Goal: Task Accomplishment & Management: Manage account settings

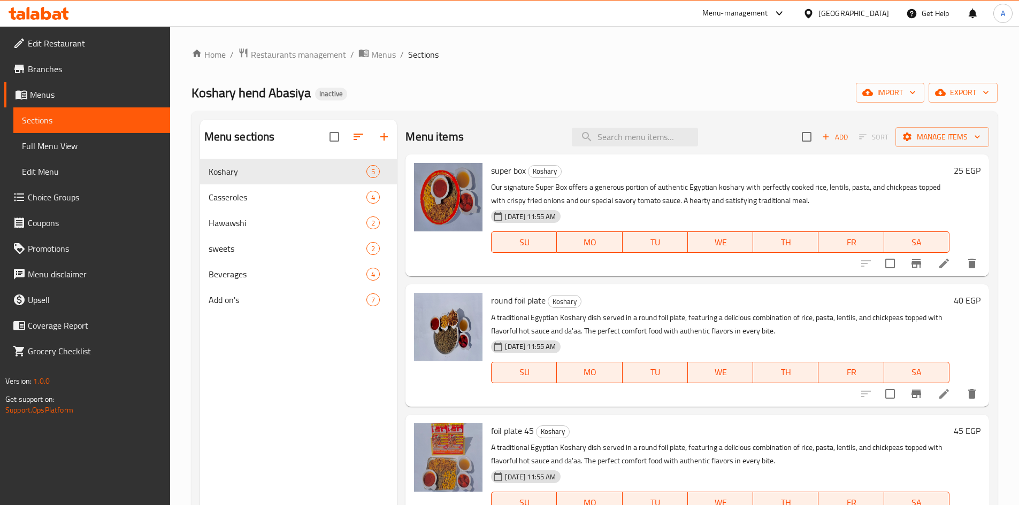
click at [524, 99] on div "Koshary hend Abasiya Inactive import export" at bounding box center [594, 93] width 806 height 20
click at [253, 191] on span "Casseroles" at bounding box center [273, 197] width 128 height 13
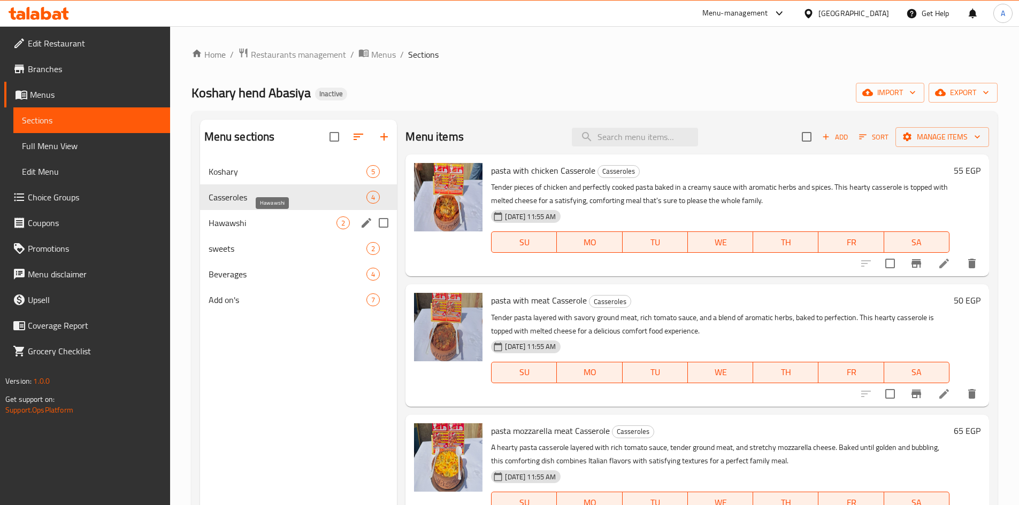
click at [252, 229] on span "Hawawshi" at bounding box center [273, 223] width 128 height 13
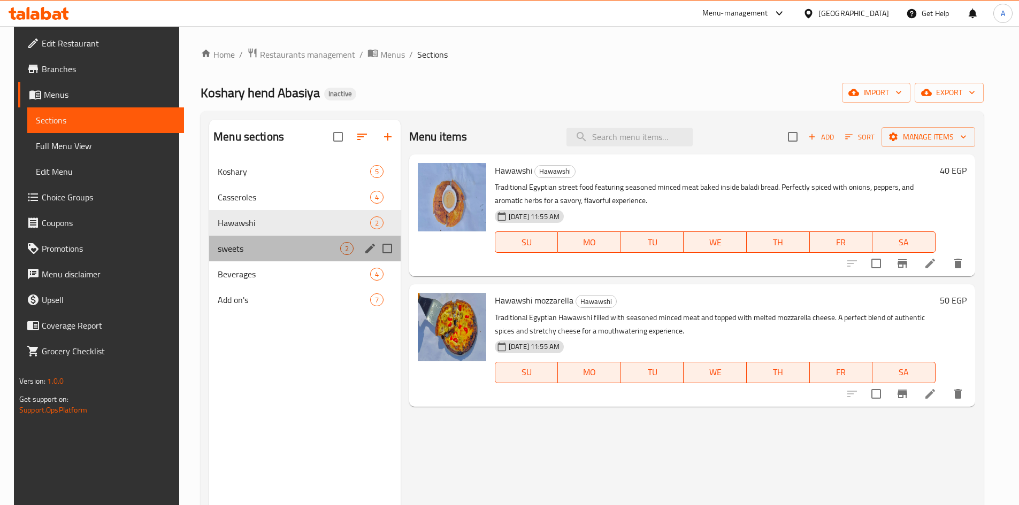
click at [249, 260] on div "sweets 2" at bounding box center [304, 249] width 191 height 26
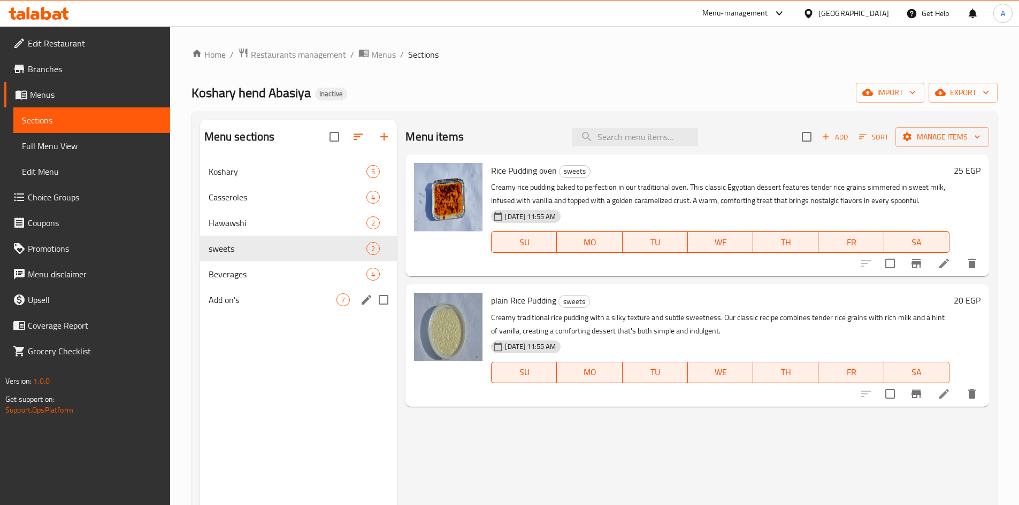
click at [248, 287] on div "Add on's 7" at bounding box center [298, 300] width 197 height 26
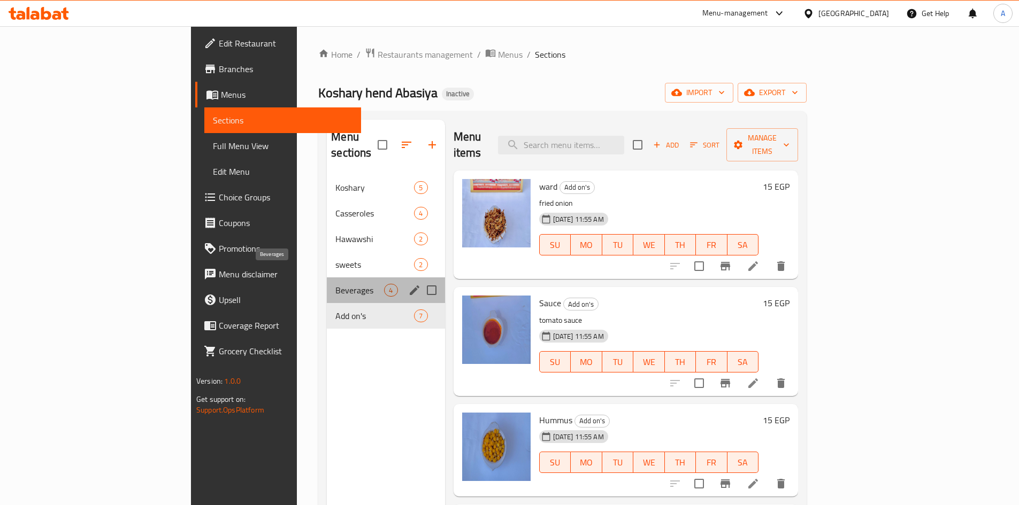
click at [335, 284] on span "Beverages" at bounding box center [359, 290] width 49 height 13
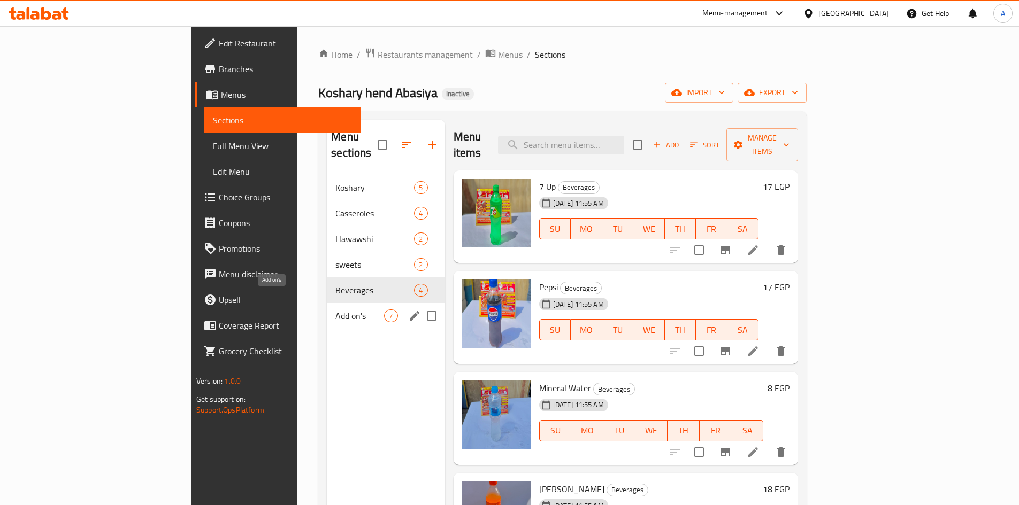
click at [335, 310] on span "Add on's" at bounding box center [359, 316] width 49 height 13
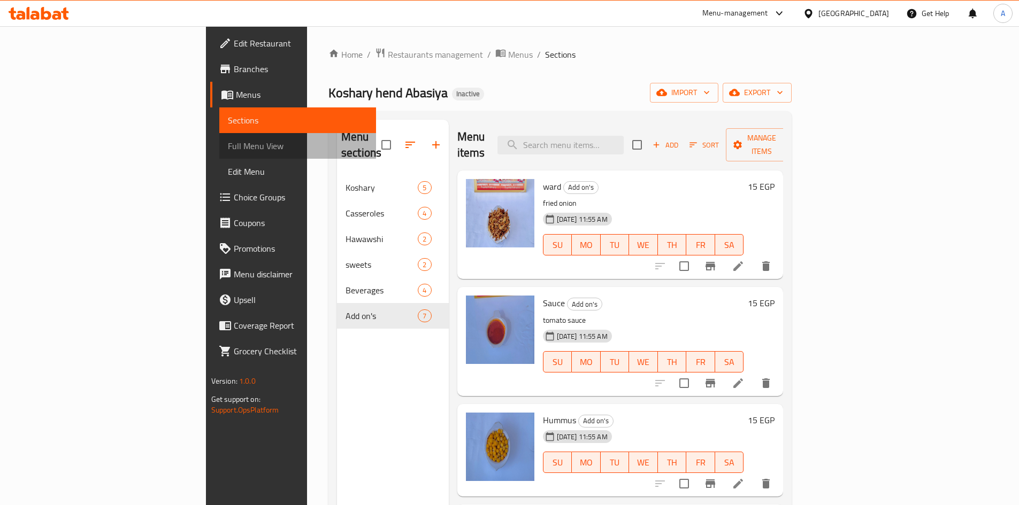
click at [228, 150] on span "Full Menu View" at bounding box center [298, 146] width 140 height 13
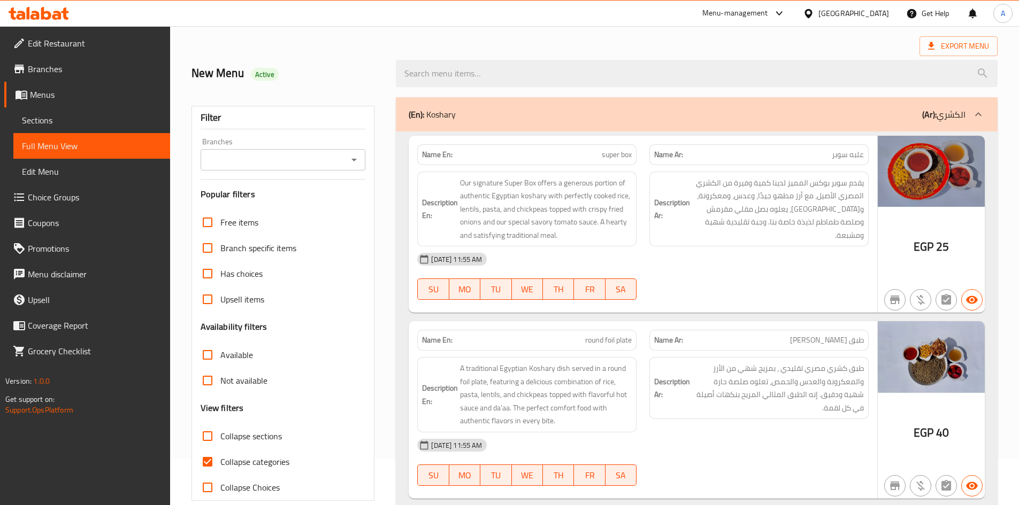
scroll to position [45, 0]
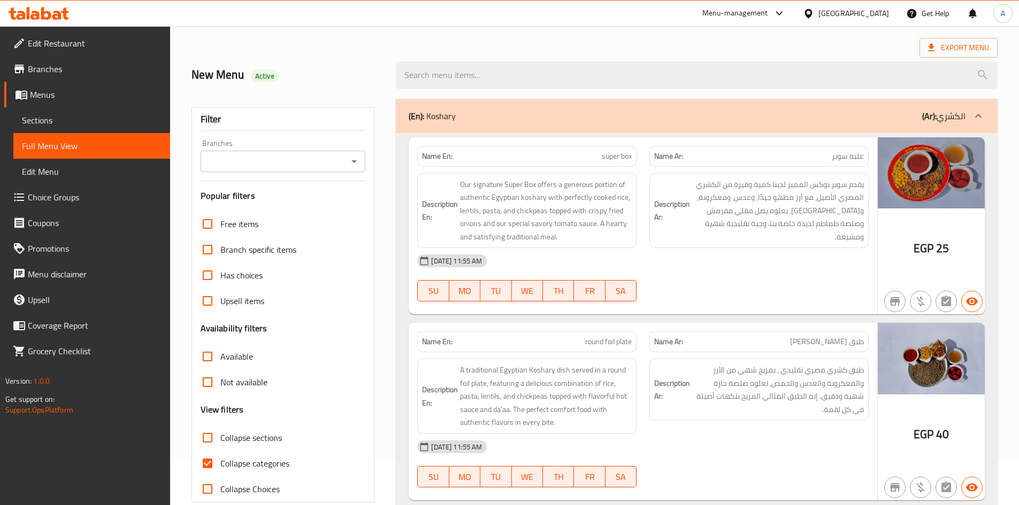
click at [78, 127] on link "Sections" at bounding box center [91, 120] width 157 height 26
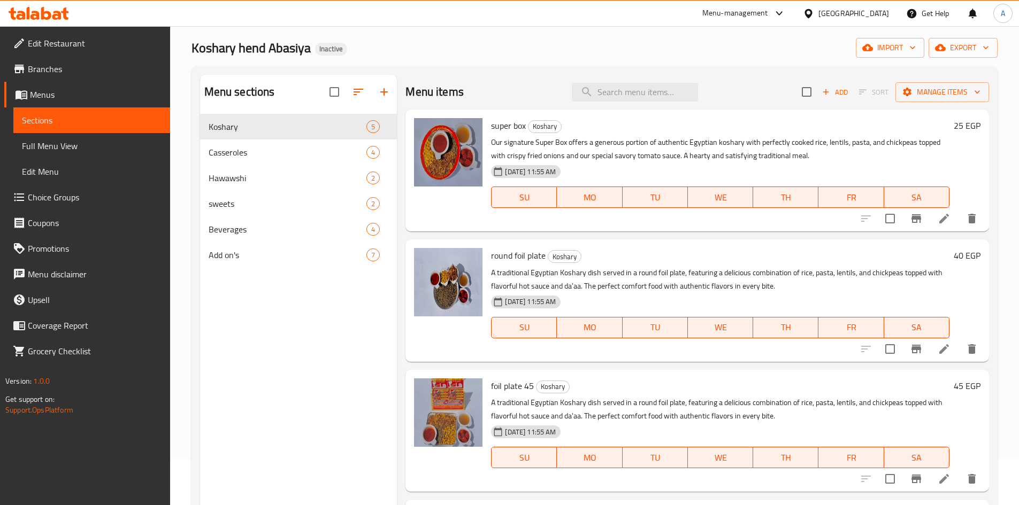
click at [929, 219] on li at bounding box center [944, 218] width 30 height 19
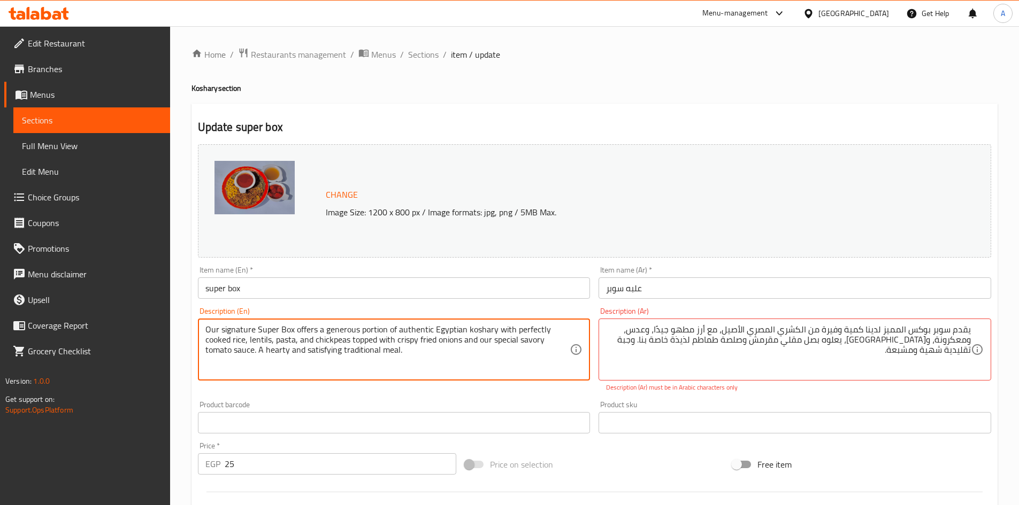
click at [305, 331] on textarea "Our signature Super Box offers a generous portion of authentic Egyptian koshary…" at bounding box center [387, 350] width 365 height 51
click at [267, 333] on textarea "Our signature Super Box offers a generous portion of authentic Egyptian koshary…" at bounding box center [387, 350] width 365 height 51
click at [289, 330] on textarea "Our signature Super Box offers a generous portion of authentic Egyptian koshary…" at bounding box center [387, 350] width 365 height 51
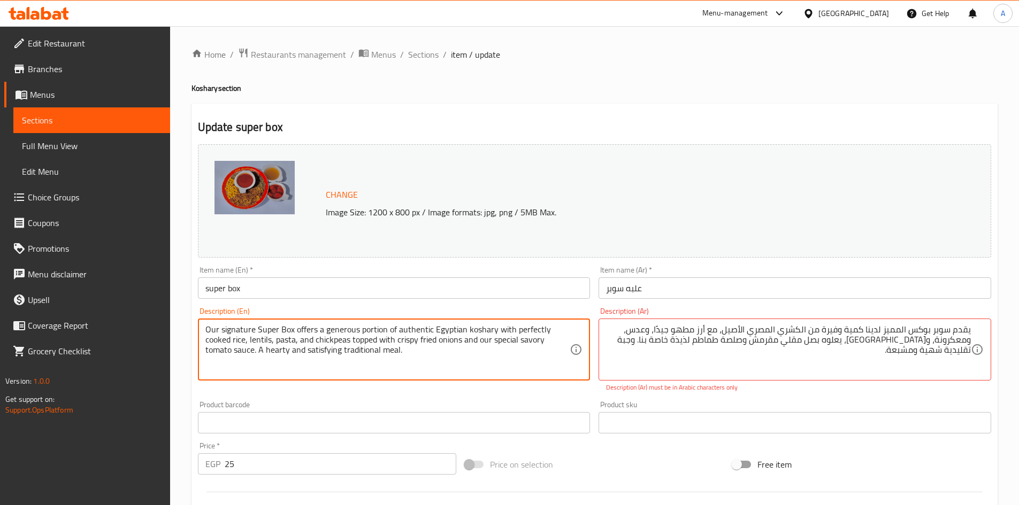
click at [244, 333] on textarea "Our signature Super Box offers a generous portion of authentic Egyptian koshary…" at bounding box center [387, 350] width 365 height 51
click at [212, 332] on textarea "Our signature Super Box offers a generous portion of authentic Egyptian koshary…" at bounding box center [387, 350] width 365 height 51
click at [367, 329] on textarea "Our signature Super Box offers a generous portion of authentic Egyptian koshary…" at bounding box center [387, 350] width 365 height 51
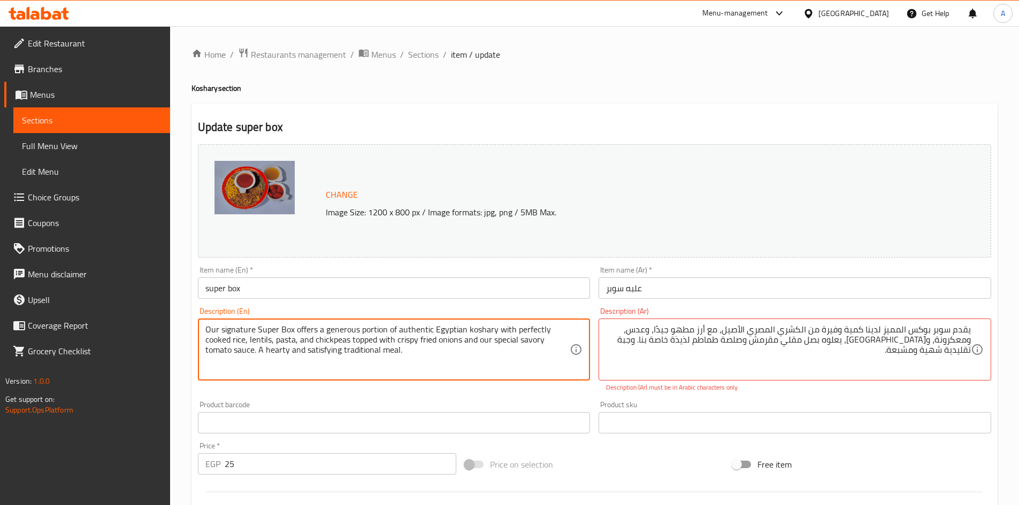
click at [367, 329] on textarea "Our signature Super Box offers a generous portion of authentic Egyptian koshary…" at bounding box center [387, 350] width 365 height 51
click at [341, 332] on textarea "Our signature Super Box offers a generous portion of authentic Egyptian koshary…" at bounding box center [387, 350] width 365 height 51
click at [388, 332] on textarea "Our signature Super Box offers a generous portion of authentic Egyptian koshary…" at bounding box center [387, 350] width 365 height 51
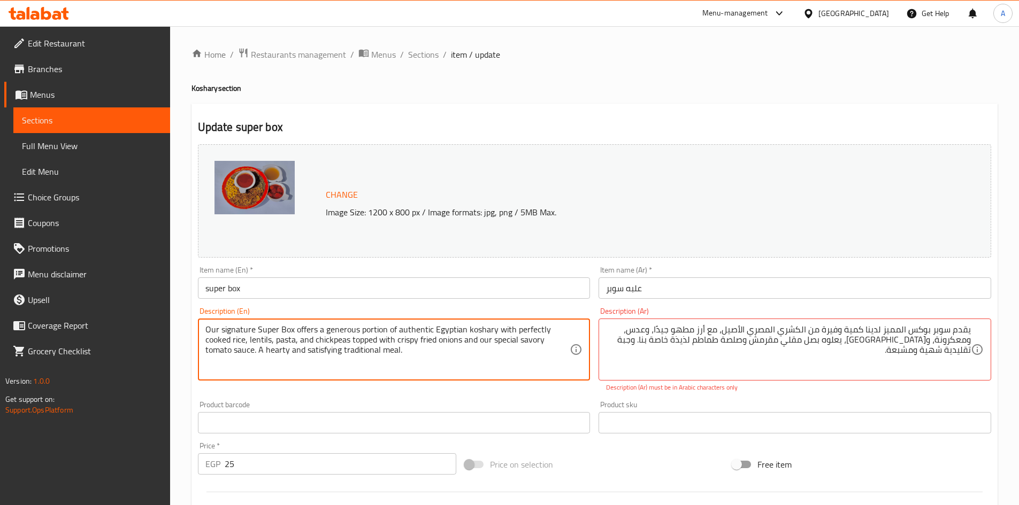
click at [477, 329] on textarea "Our signature Super Box offers a generous portion of authentic Egyptian koshary…" at bounding box center [387, 350] width 365 height 51
click at [440, 329] on textarea "Our signature Super Box offers a generous portion of authentic Egyptian koshary…" at bounding box center [387, 350] width 365 height 51
click at [411, 332] on textarea "Our signature Super Box offers a generous portion of authentic Egyptian koshary…" at bounding box center [387, 350] width 365 height 51
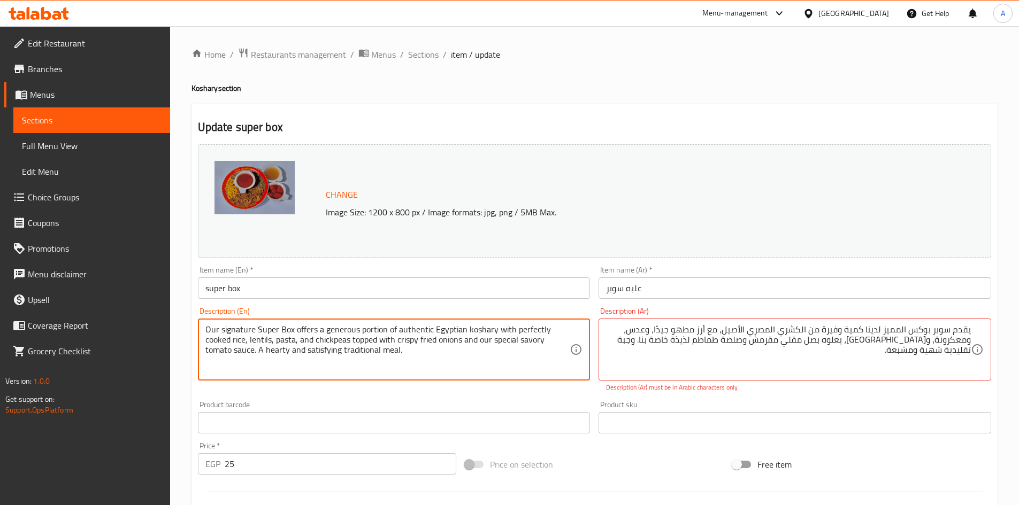
click at [411, 332] on textarea "Our signature Super Box offers a generous portion of authentic Egyptian koshary…" at bounding box center [387, 350] width 365 height 51
click at [498, 331] on textarea "Our signature Super Box offers a generous portion of authentic Egyptian koshary…" at bounding box center [387, 350] width 365 height 51
click at [242, 338] on textarea "Our signature Super Box offers a generous portion of authentic Egyptian koshary…" at bounding box center [387, 350] width 365 height 51
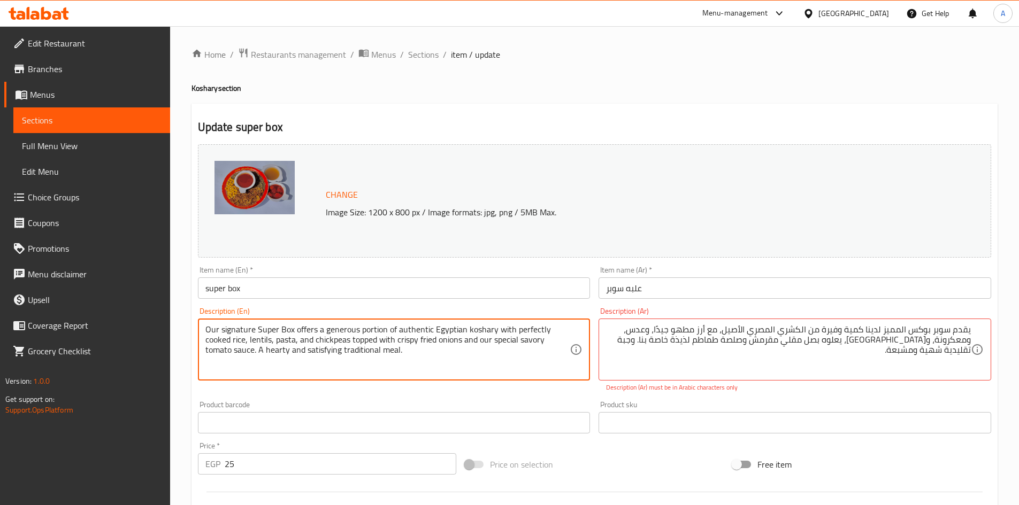
click at [221, 338] on textarea "Our signature Super Box offers a generous portion of authentic Egyptian koshary…" at bounding box center [387, 350] width 365 height 51
click at [526, 331] on textarea "Our signature Super Box offers a generous portion of authentic Egyptian koshary…" at bounding box center [387, 350] width 365 height 51
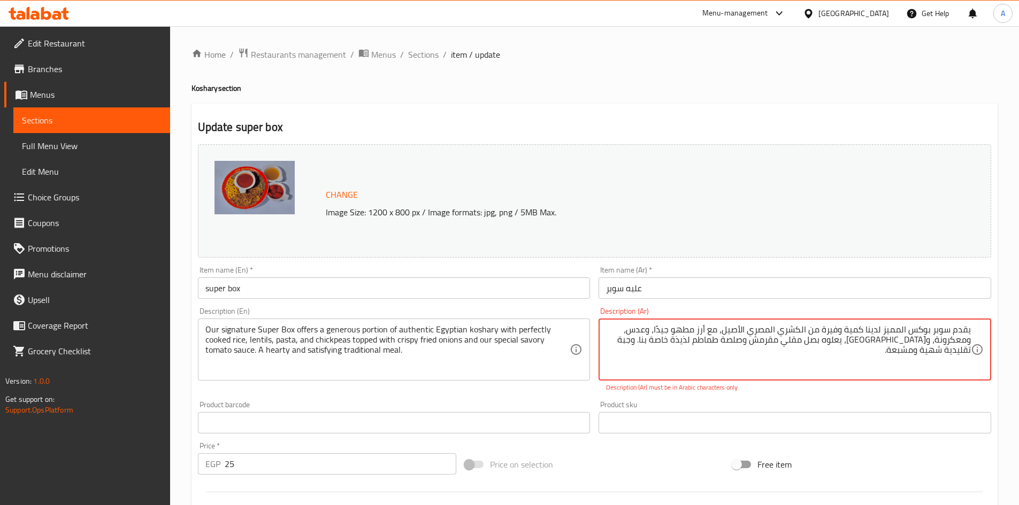
click at [664, 329] on textarea "يقدم سوبر بوكس ​​المميز لدينا كمية وفيرة من الكشري المصري الأصيل، مع أرز مطهو ج…" at bounding box center [788, 350] width 365 height 51
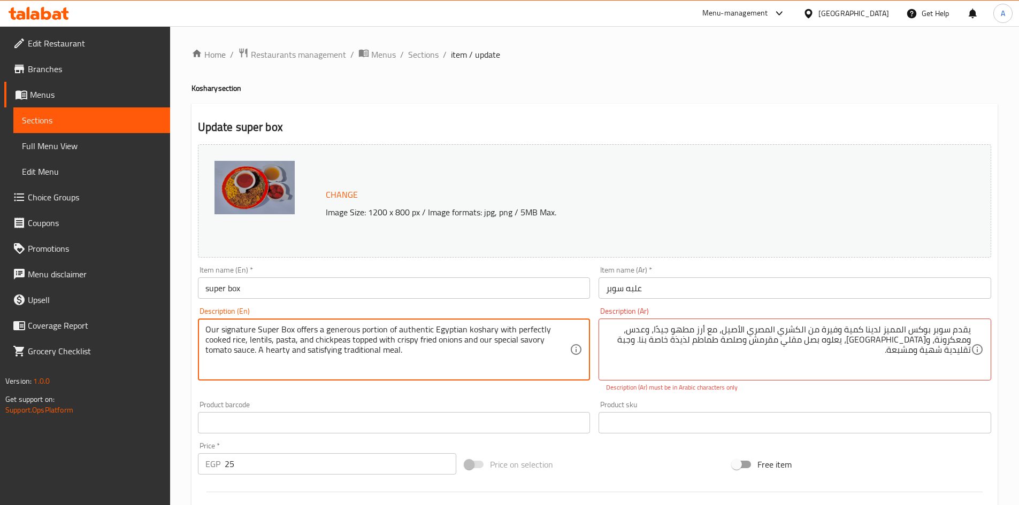
click at [264, 341] on textarea "Our signature Super Box offers a generous portion of authentic Egyptian koshary…" at bounding box center [387, 350] width 365 height 51
click at [287, 341] on textarea "Our signature Super Box offers a generous portion of authentic Egyptian koshary…" at bounding box center [387, 350] width 365 height 51
click at [303, 341] on textarea "Our signature Super Box offers a generous portion of authentic Egyptian koshary…" at bounding box center [387, 350] width 365 height 51
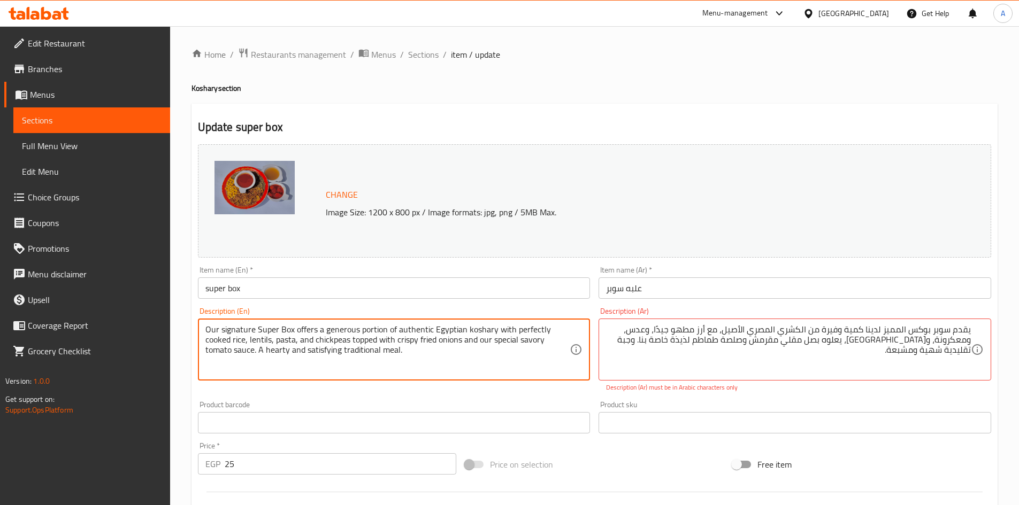
click at [319, 341] on textarea "Our signature Super Box offers a generous portion of authentic Egyptian koshary…" at bounding box center [387, 350] width 365 height 51
click at [365, 341] on textarea "Our signature Super Box offers a generous portion of authentic Egyptian koshary…" at bounding box center [387, 350] width 365 height 51
click at [385, 342] on textarea "Our signature Super Box offers a generous portion of authentic Egyptian koshary…" at bounding box center [387, 350] width 365 height 51
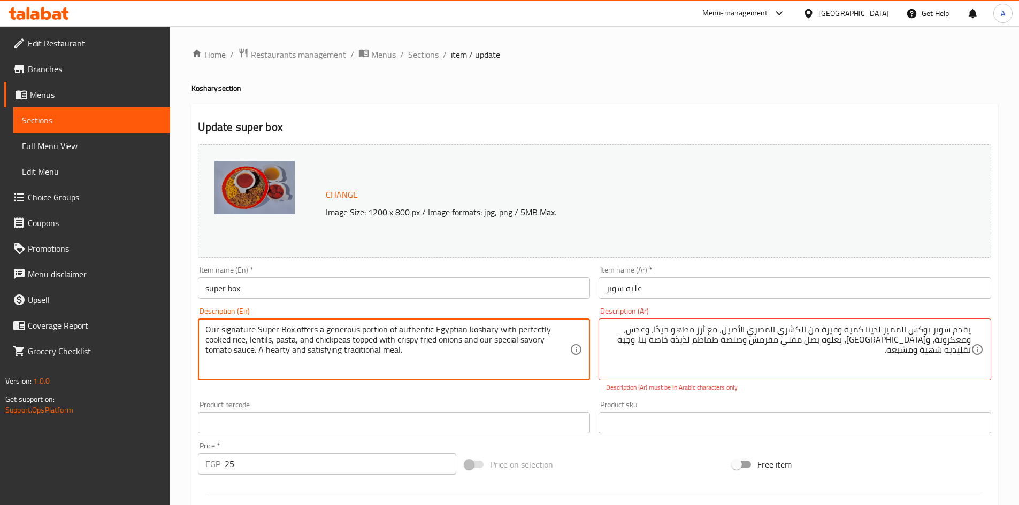
click at [385, 342] on textarea "Our signature Super Box offers a generous portion of authentic Egyptian koshary…" at bounding box center [387, 350] width 365 height 51
click at [451, 341] on textarea "Our signature Super Box offers a generous portion of authentic Egyptian koshary…" at bounding box center [387, 350] width 365 height 51
click at [426, 343] on textarea "Our signature Super Box offers a generous portion of authentic Egyptian koshary…" at bounding box center [387, 350] width 365 height 51
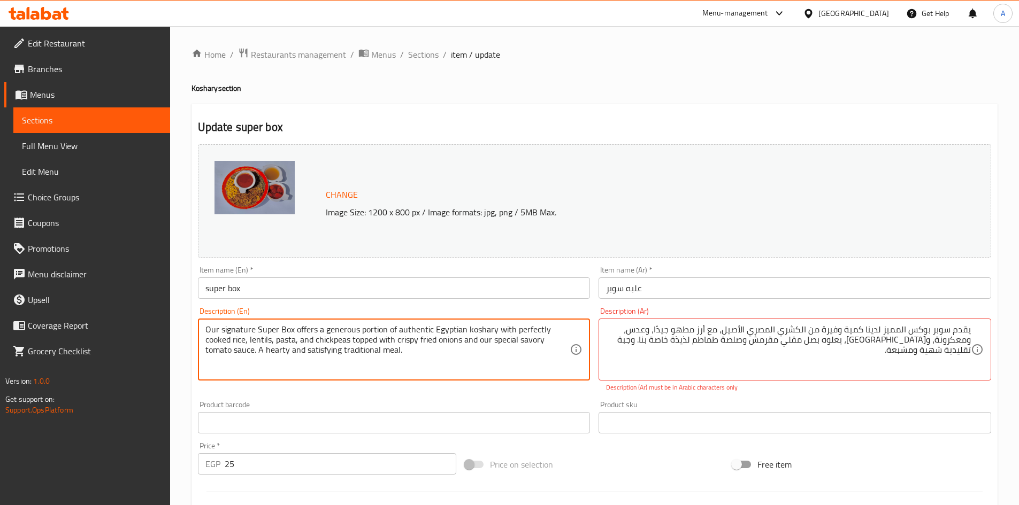
click at [401, 346] on textarea "Our signature Super Box offers a generous portion of authentic Egyptian koshary…" at bounding box center [387, 350] width 365 height 51
click at [473, 340] on textarea "Our signature Super Box offers a generous portion of authentic Egyptian koshary…" at bounding box center [387, 350] width 365 height 51
click at [248, 354] on textarea "Our signature Super Box offers a generous portion of authentic Egyptian koshary…" at bounding box center [387, 350] width 365 height 51
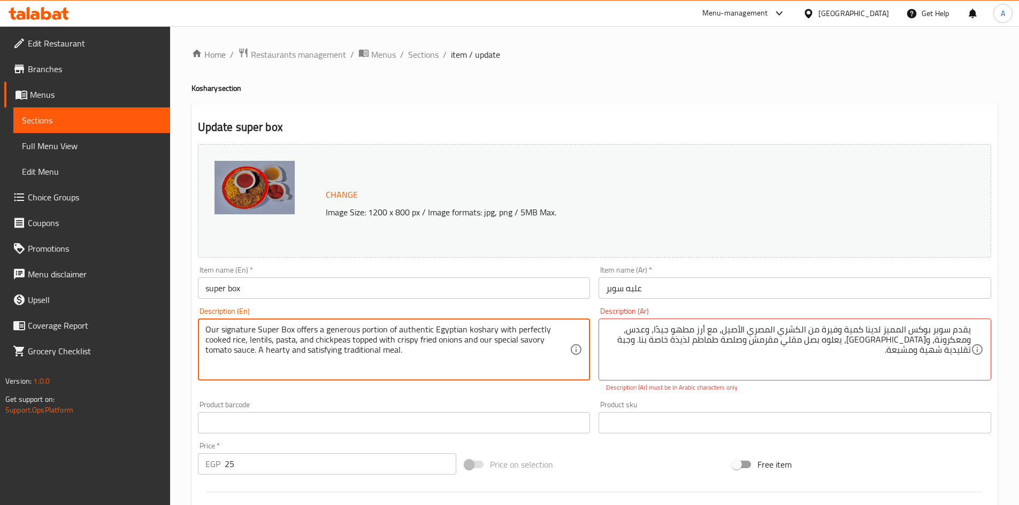
click at [248, 354] on textarea "Our signature Super Box offers a generous portion of authentic Egyptian koshary…" at bounding box center [387, 350] width 365 height 51
click at [219, 354] on textarea "Our signature Super Box offers a generous portion of authentic Egyptian koshary…" at bounding box center [387, 350] width 365 height 51
click at [532, 340] on textarea "Our signature Super Box offers a generous portion of authentic Egyptian koshary…" at bounding box center [387, 350] width 365 height 51
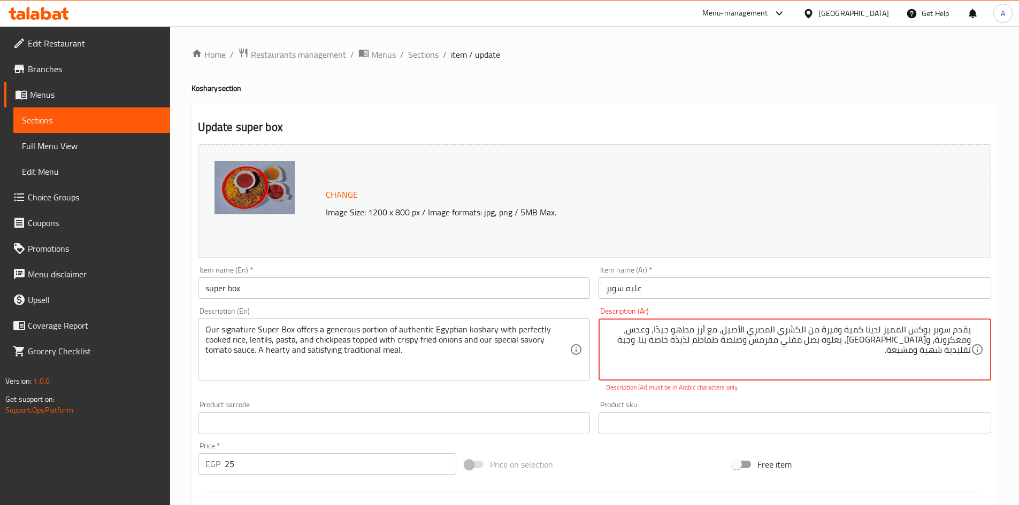
click at [739, 340] on textarea "يقدم سوبر بوكس ​​المميز لدينا كمية وفيرة من الكشري المصري الأصيل، مع أرز مطهو ج…" at bounding box center [788, 350] width 365 height 51
type textarea "يقدم سوبر بوكس ​​المميز لدينا كمية وفيرة من الكشري المصري الأصيل، مع أرز مطهو ج…"
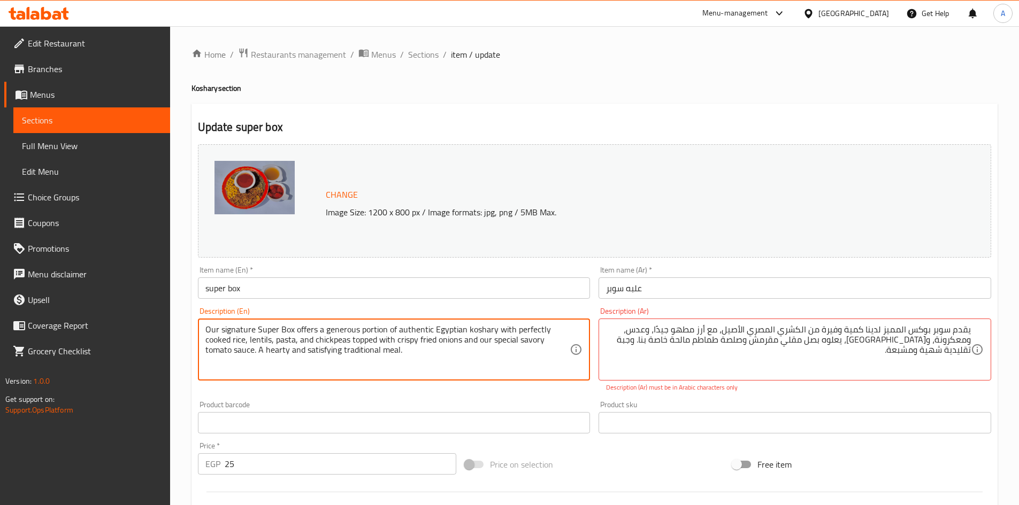
drag, startPoint x: 428, startPoint y: 360, endPoint x: 255, endPoint y: 357, distance: 172.8
type textarea "Our signature Super Box offers a generous portion of authentic Egyptian koshary…"
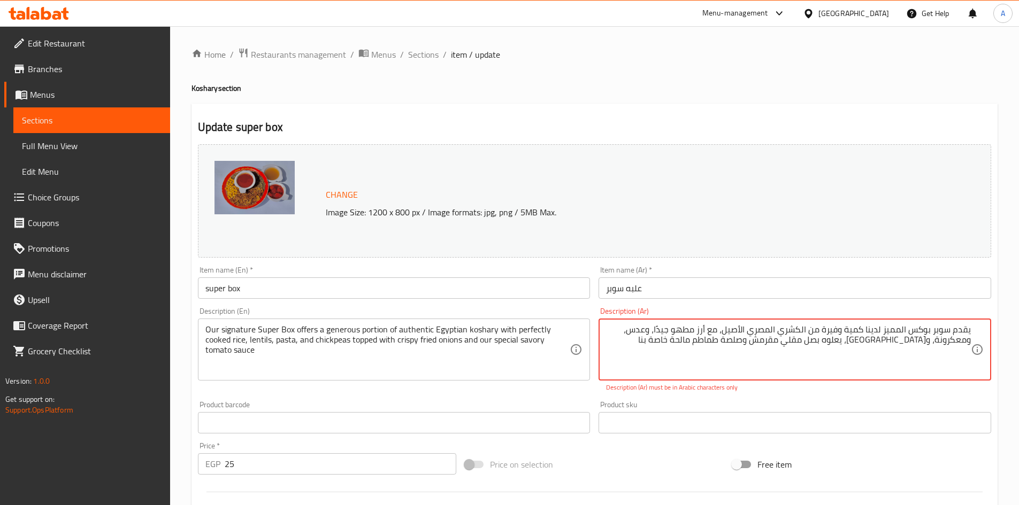
click at [737, 288] on input "علبه سوبر" at bounding box center [794, 288] width 393 height 21
click at [758, 353] on textarea "يقدم سوبر بوكس ​​المميز لدينا كمية وفيرة من الكشري المصري الأصيل، مع أرز مطهو ج…" at bounding box center [788, 350] width 365 height 51
click at [686, 388] on p "Description (Ar) must be in Arabic characters only" at bounding box center [795, 388] width 378 height 10
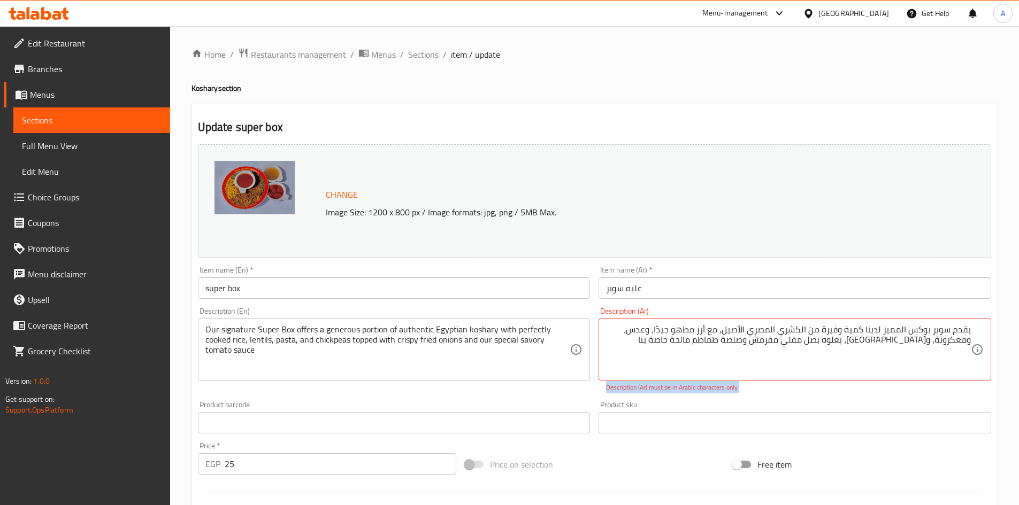
click at [686, 388] on p "Description (Ar) must be in Arabic characters only" at bounding box center [795, 388] width 378 height 10
copy p "Description (Ar) must be in Arabic characters only"
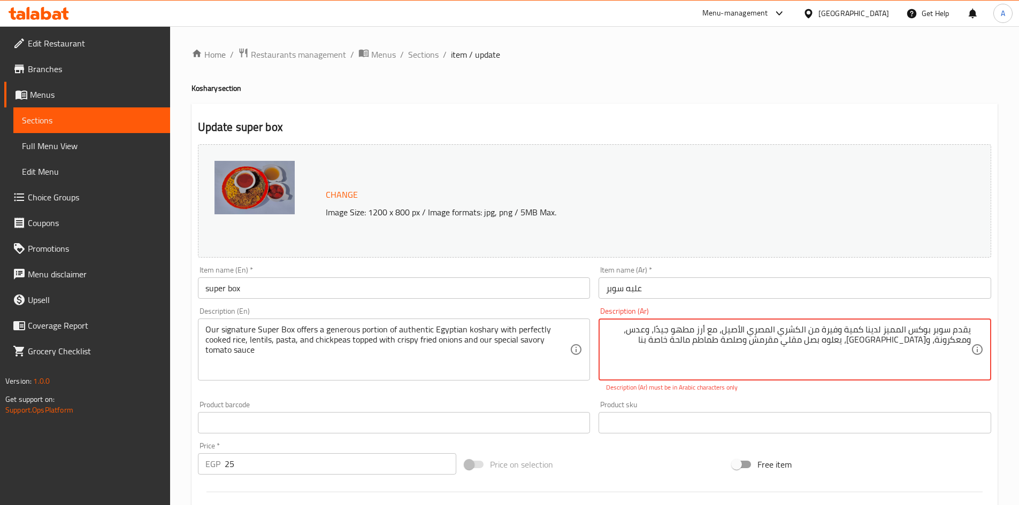
click at [730, 326] on textarea "يقدم سوبر بوكس ​​المميز لدينا كمية وفيرة من الكشري المصري الأصيل، مع أرز مطهو ج…" at bounding box center [788, 350] width 365 height 51
paste textarea "سوبر بوكس المميز لدينا يقدم كمية وفيرة من الكشري المصري الأصيل، المحضر بأرز مطه…"
type textarea "سوبر بوكس المميز لدينا يقدم كمية وفيرة من الكشري المصري الأصيل، المحضر بأرز مطه…"
click at [704, 282] on input "علبه سوبر" at bounding box center [794, 288] width 393 height 21
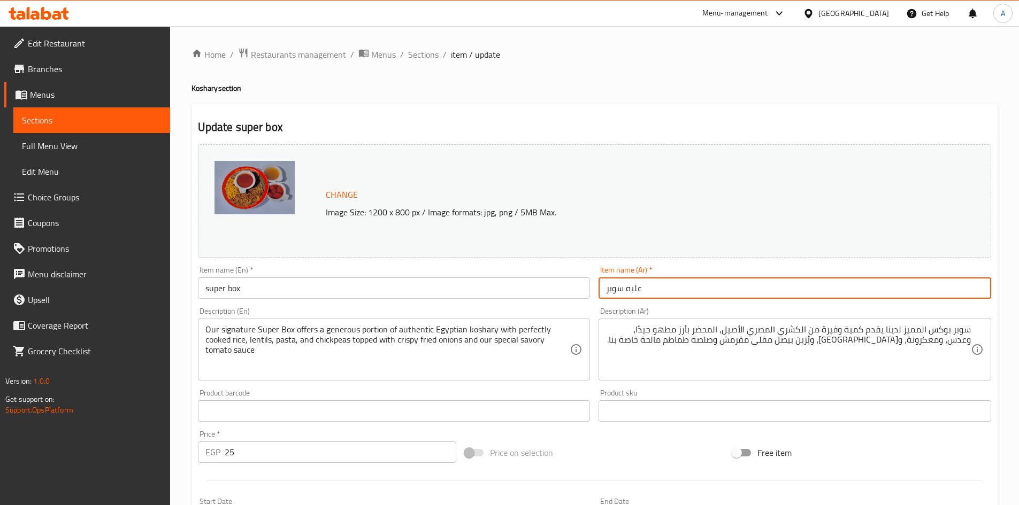
click at [425, 58] on span "Sections" at bounding box center [423, 54] width 30 height 13
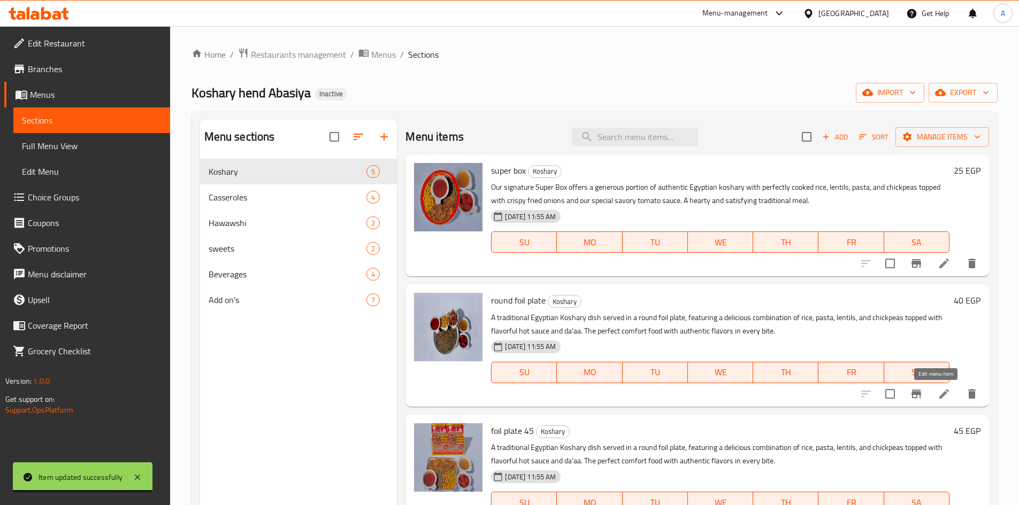
click at [938, 393] on icon at bounding box center [944, 394] width 13 height 13
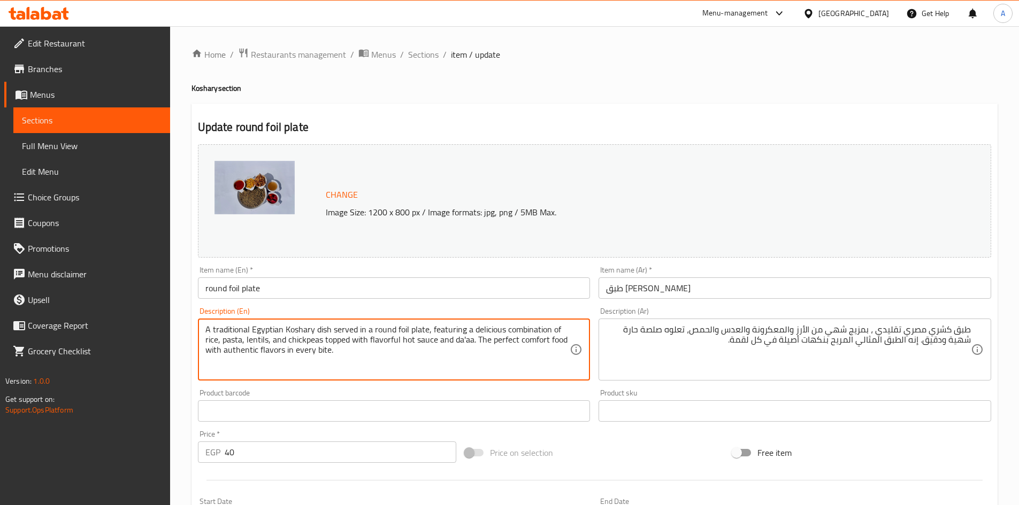
drag, startPoint x: 331, startPoint y: 329, endPoint x: 318, endPoint y: 332, distance: 13.2
click at [331, 329] on textarea "A traditional Egyptian Koshary dish served in a round foil plate, featuring a d…" at bounding box center [387, 350] width 365 height 51
click at [311, 334] on textarea "A traditional Egyptian Koshary dish served in a round foil plate, featuring a d…" at bounding box center [387, 350] width 365 height 51
click at [308, 335] on textarea "A traditional Egyptian Koshary dish served in a round foil plate, featuring a d…" at bounding box center [387, 350] width 365 height 51
click at [271, 335] on textarea "A traditional Egyptian Koshary dish served in a round foil plate, featuring a d…" at bounding box center [387, 350] width 365 height 51
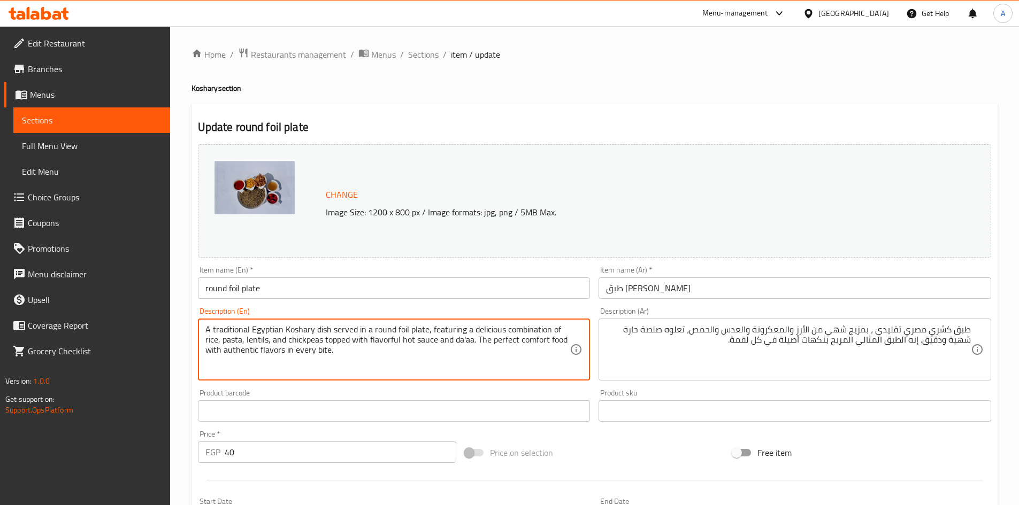
click at [271, 335] on textarea "A traditional Egyptian Koshary dish served in a round foil plate, featuring a d…" at bounding box center [387, 350] width 365 height 51
click at [243, 331] on textarea "A traditional Egyptian Koshary dish served in a round foil plate, featuring a d…" at bounding box center [387, 350] width 365 height 51
click at [342, 332] on textarea "A traditional Egyptian Koshary dish served in a round foil plate, featuring a d…" at bounding box center [387, 350] width 365 height 51
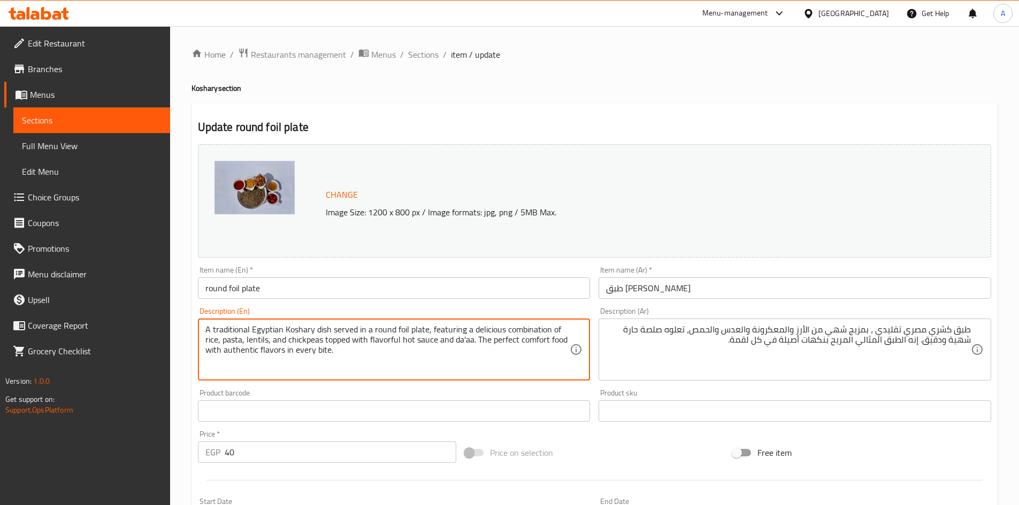
click at [360, 330] on textarea "A traditional Egyptian Koshary dish served in a round foil plate, featuring a d…" at bounding box center [387, 350] width 365 height 51
click at [382, 365] on textarea "A traditional Egyptian Koshary dish served in a round foil plate, featuring a d…" at bounding box center [387, 350] width 365 height 51
drag, startPoint x: 424, startPoint y: 331, endPoint x: 330, endPoint y: 330, distance: 93.6
click at [330, 330] on textarea "A traditional Egyptian Koshary dish served in a round foil plate, featuring a d…" at bounding box center [387, 350] width 365 height 51
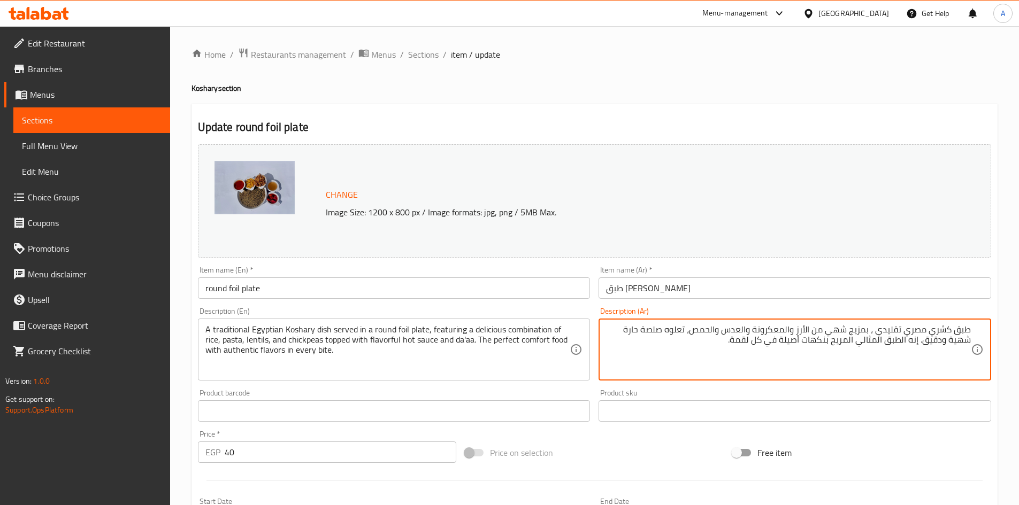
paste textarea "يتم تقديمه في طبق دائري من ورق القصدير"
click at [835, 332] on textarea "طبق كشري مصري تقليدي ، يتم تقديمه في طبق دائري من ورق القصدير بمزيج شهي من الأر…" at bounding box center [788, 350] width 365 height 51
click at [858, 331] on textarea "طبق كشري مصري تقليدي ، يتم تقديمه في طبق دائري من ورق القصدير بمزيج شهي من الأر…" at bounding box center [788, 350] width 365 height 51
click at [859, 331] on textarea "طبق كشري مصري تقليدي ، يتم تقديمه في طبق دائري من ورق القصدير بمزيج شهي من الأر…" at bounding box center [788, 350] width 365 height 51
click at [866, 333] on textarea "طبق كشري مصري تقليدي ، يتم تقديمه في طبق دائري من ورق القصدير بمزيج شهي من الأر…" at bounding box center [788, 350] width 365 height 51
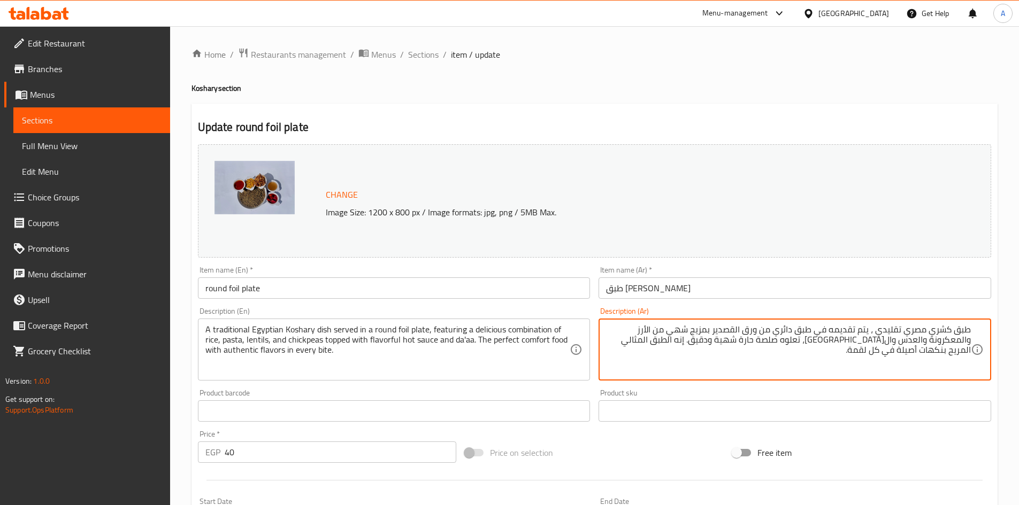
click at [866, 333] on textarea "طبق كشري مصري تقليدي ، يتم تقديمه في طبق دائري من ورق القصدير بمزيج شهي من الأر…" at bounding box center [788, 350] width 365 height 51
click at [858, 332] on textarea "طبق كشري مصري تقليدي ، تقديمه في طبق دائري من ورق القصدير بمزيج شهي من الأرز وا…" at bounding box center [788, 350] width 365 height 51
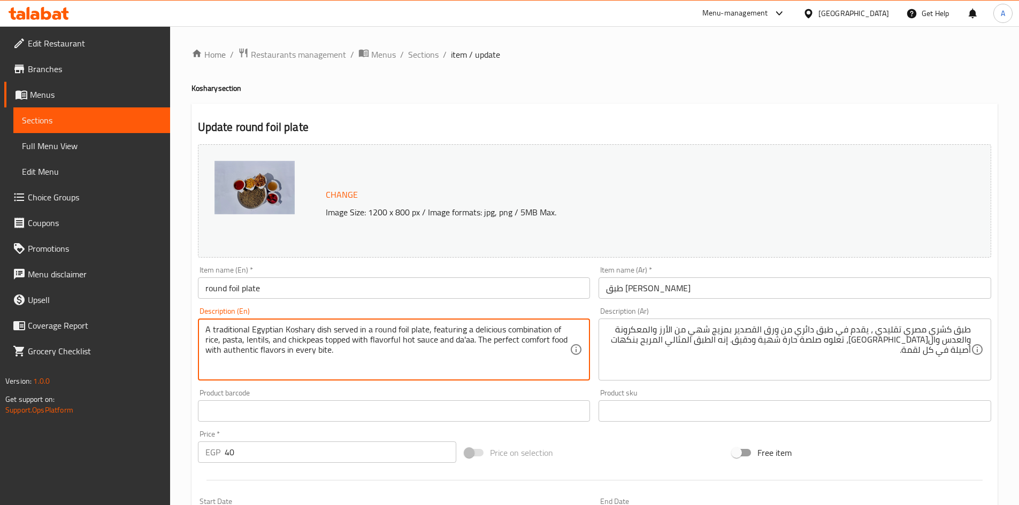
click at [350, 331] on textarea "A traditional Egyptian Koshary dish served in a round foil plate, featuring a d…" at bounding box center [387, 350] width 365 height 51
click at [360, 331] on textarea "A traditional Egyptian Koshary dish served in a round foil plate, featuring a d…" at bounding box center [387, 350] width 365 height 51
click at [412, 328] on textarea "A traditional Egyptian Koshary dish served in a round foil plate, featuring a d…" at bounding box center [387, 350] width 365 height 51
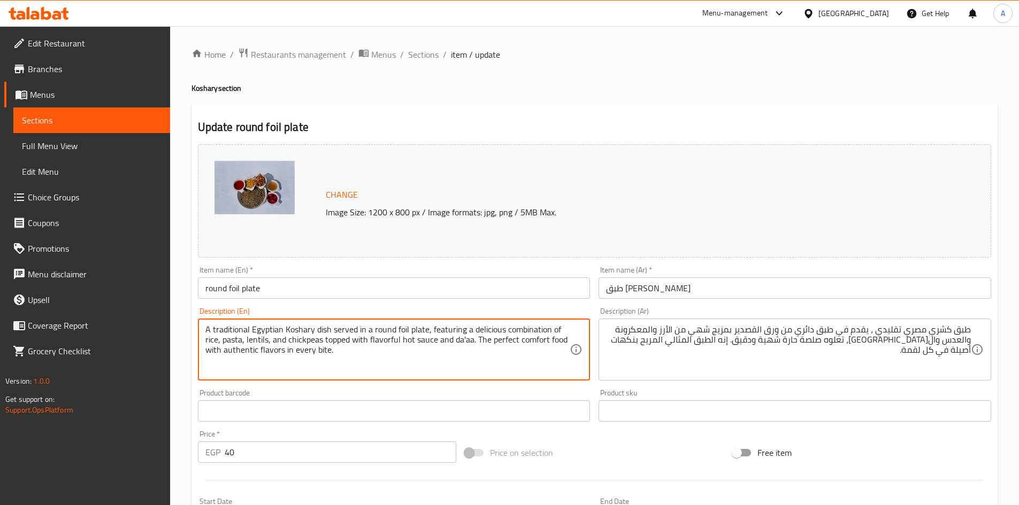
click at [386, 331] on textarea "A traditional Egyptian Koshary dish served in a round foil plate, featuring a d…" at bounding box center [387, 350] width 365 height 51
click at [397, 331] on textarea "A traditional Egyptian Koshary dish served in a round foil plate, featuring a d…" at bounding box center [387, 350] width 365 height 51
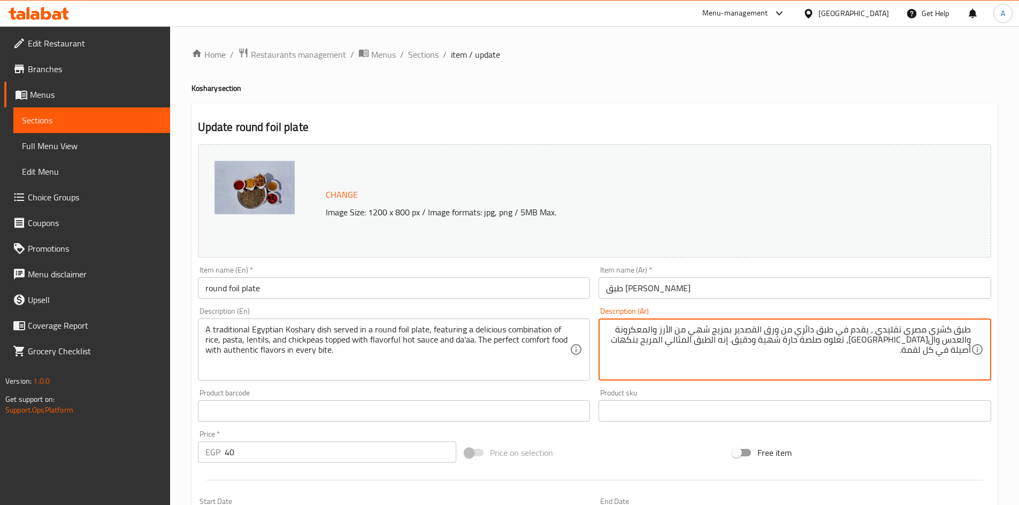
click at [752, 333] on textarea "طبق كشري مصري تقليدي ، يقدم في طبق دائري من ورق القصدير بمزيج شهي من الأرز والم…" at bounding box center [788, 350] width 365 height 51
click at [774, 331] on textarea "طبق كشري مصري تقليدي ، يقدم في طبق دائري من ورق بمزيج شهي من الأرز والمعكرونة و…" at bounding box center [788, 350] width 365 height 51
type textarea "طبق كشري مصري تقليدي ، يقدم في طبق دائري من فويل بمزيج شهي من الأرز والمعكرونة …"
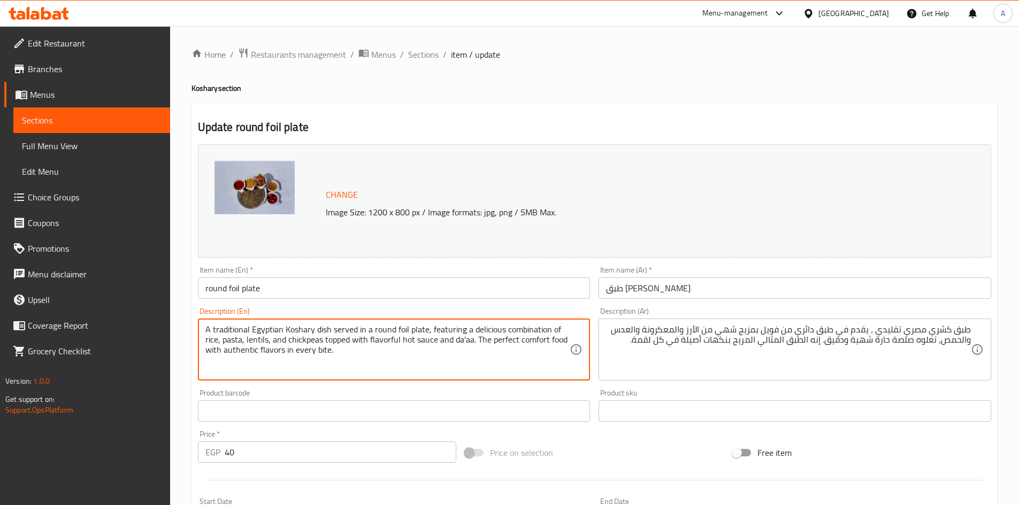
click at [456, 334] on textarea "A traditional Egyptian Koshary dish served in a round foil plate, featuring a d…" at bounding box center [387, 350] width 365 height 51
click at [482, 333] on textarea "A traditional Egyptian Koshary dish served in a round foil plate, featuring a d…" at bounding box center [387, 350] width 365 height 51
click at [483, 333] on textarea "A traditional Egyptian Koshary dish served in a round foil plate, featuring a d…" at bounding box center [387, 350] width 365 height 51
type textarea "A traditional Egyptian Koshary dish served in a round foil plate, featuring com…"
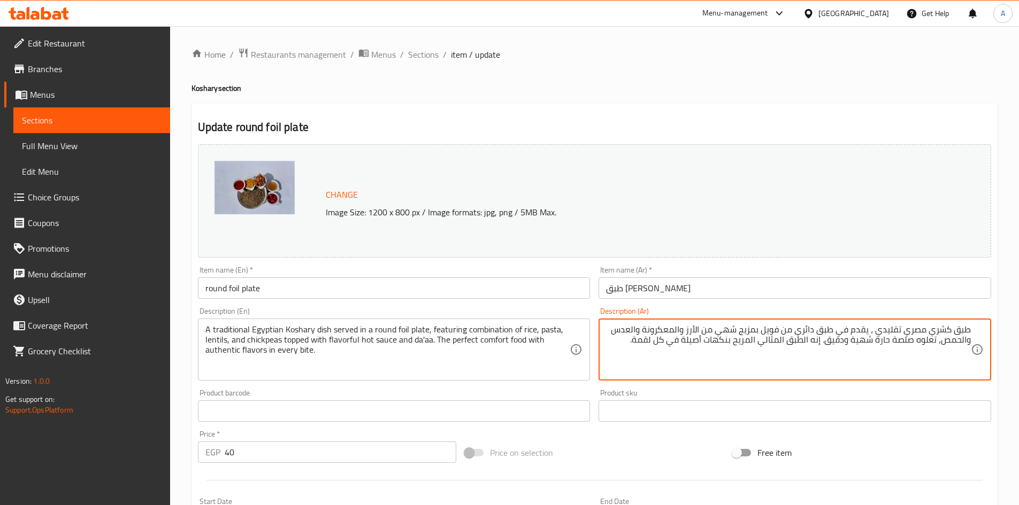
click at [738, 333] on textarea "طبق كشري مصري تقليدي ، يقدم في طبق دائري من فويل بمزيج شهي من الأرز والمعكرونة …" at bounding box center [788, 350] width 365 height 51
click at [753, 331] on textarea "طبق كشري مصري تقليدي ، يقدم في طبق دائري من فويل بمزيج من الأرز والمعكرونة والع…" at bounding box center [788, 350] width 365 height 51
click at [759, 333] on textarea "طبق كشري مصري تقليدي ، يقدم في طبق دائري من فويل بمزيج من الأرز والمعكرونة والع…" at bounding box center [788, 350] width 365 height 51
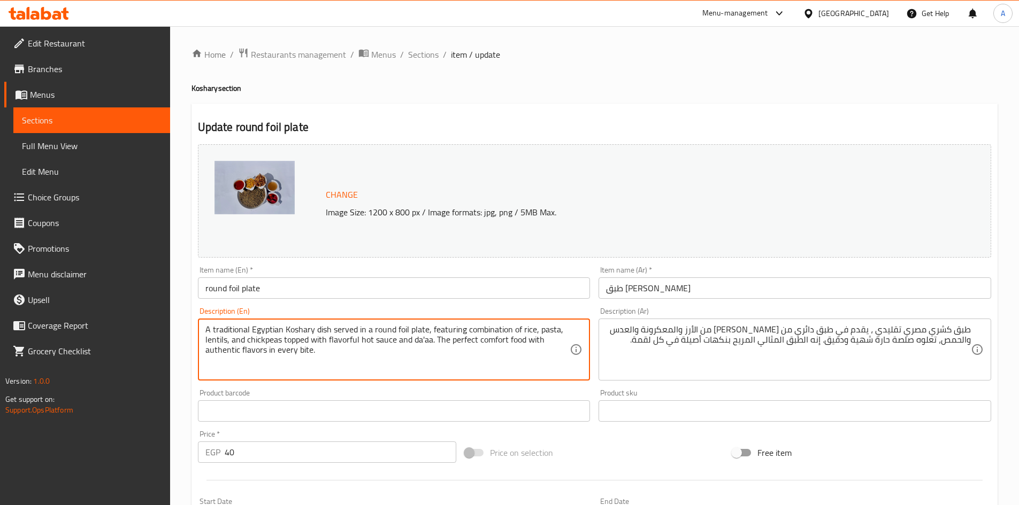
click at [434, 328] on textarea "A traditional Egyptian Koshary dish served in a round foil plate, featuring com…" at bounding box center [387, 350] width 365 height 51
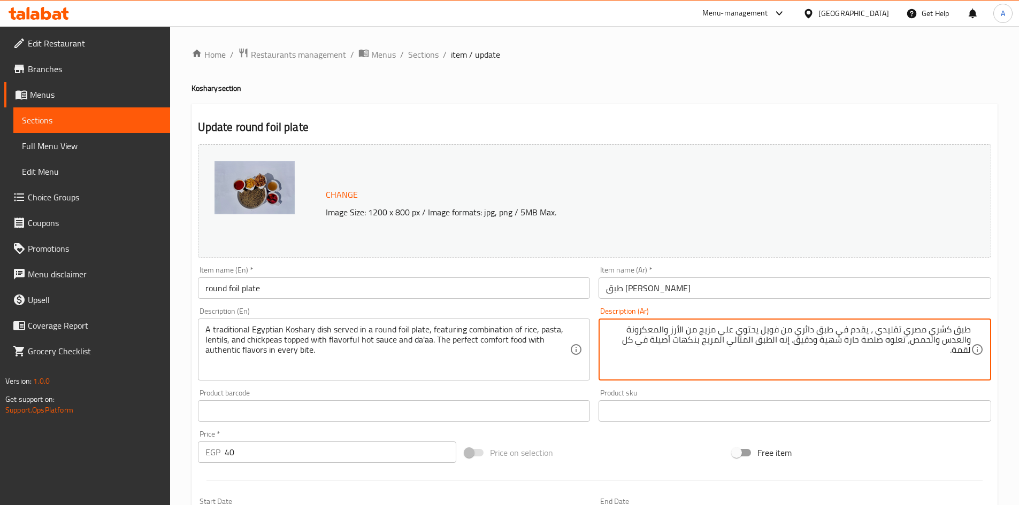
type textarea "طبق كشري مصري تقليدي ، يقدم في طبق دائري من فويل يحتوي علي مزيج من الأرز والمعك…"
click at [447, 333] on textarea "A traditional Egyptian Koshary dish served in a round foil plate, featuring com…" at bounding box center [387, 350] width 365 height 51
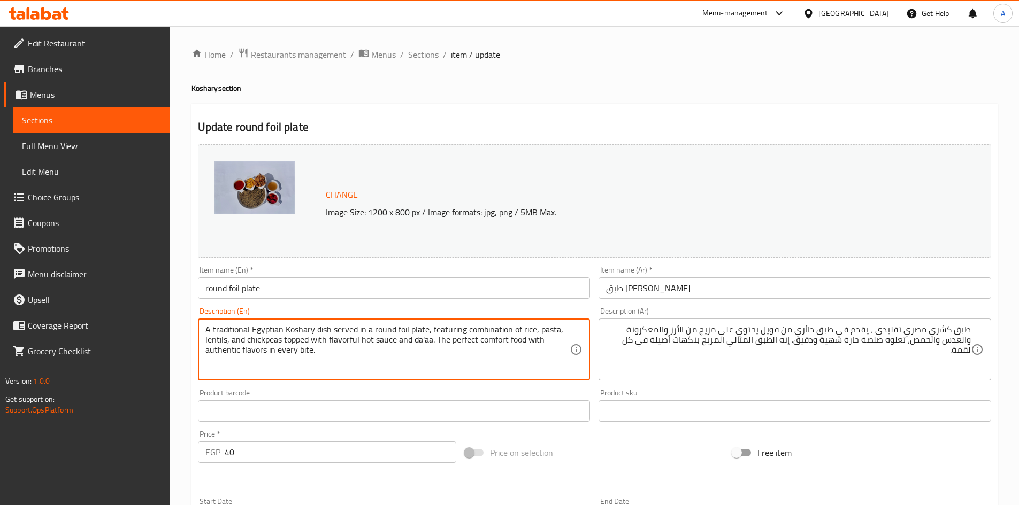
click at [481, 331] on textarea "A traditional Egyptian Koshary dish served in a round foil plate, featuring com…" at bounding box center [387, 350] width 365 height 51
click at [498, 331] on textarea "A traditional Egyptian Koshary dish served in a round foil plate, featuring com…" at bounding box center [387, 350] width 365 height 51
click at [523, 331] on textarea "A traditional Egyptian Koshary dish served in a round foil plate, featuring com…" at bounding box center [387, 350] width 365 height 51
click at [544, 329] on textarea "A traditional Egyptian Koshary dish served in a round foil plate, featuring com…" at bounding box center [387, 350] width 365 height 51
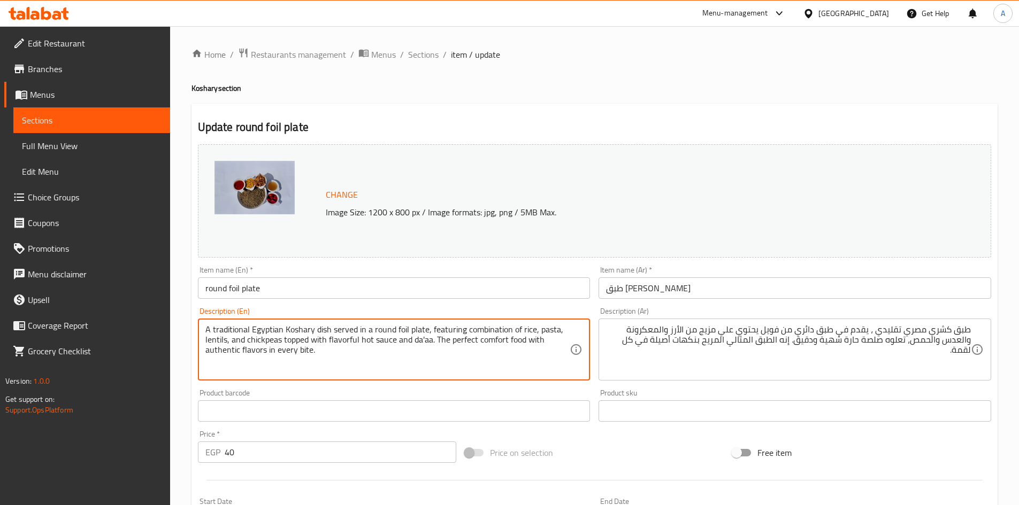
click at [215, 342] on textarea "A traditional Egyptian Koshary dish served in a round foil plate, featuring com…" at bounding box center [387, 350] width 365 height 51
click at [273, 341] on textarea "A traditional Egyptian Koshary dish served in a round foil plate, featuring com…" at bounding box center [387, 350] width 365 height 51
click at [291, 339] on textarea "A traditional Egyptian Koshary dish served in a round foil plate, featuring com…" at bounding box center [387, 350] width 365 height 51
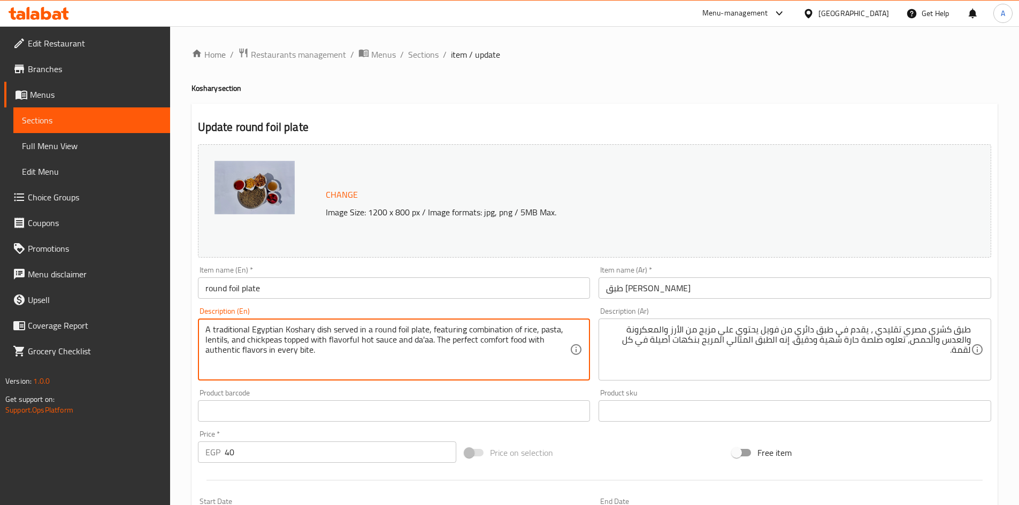
click at [291, 339] on textarea "A traditional Egyptian Koshary dish served in a round foil plate, featuring com…" at bounding box center [387, 350] width 365 height 51
click at [324, 339] on textarea "A traditional Egyptian Koshary dish served in a round foil plate, featuring com…" at bounding box center [387, 350] width 365 height 51
click at [386, 340] on textarea "A traditional Egyptian Koshary dish served in a round foil plate, featuring com…" at bounding box center [387, 350] width 365 height 51
click at [385, 340] on textarea "A traditional Egyptian Koshary dish served in a round foil plate, featuring com…" at bounding box center [387, 350] width 365 height 51
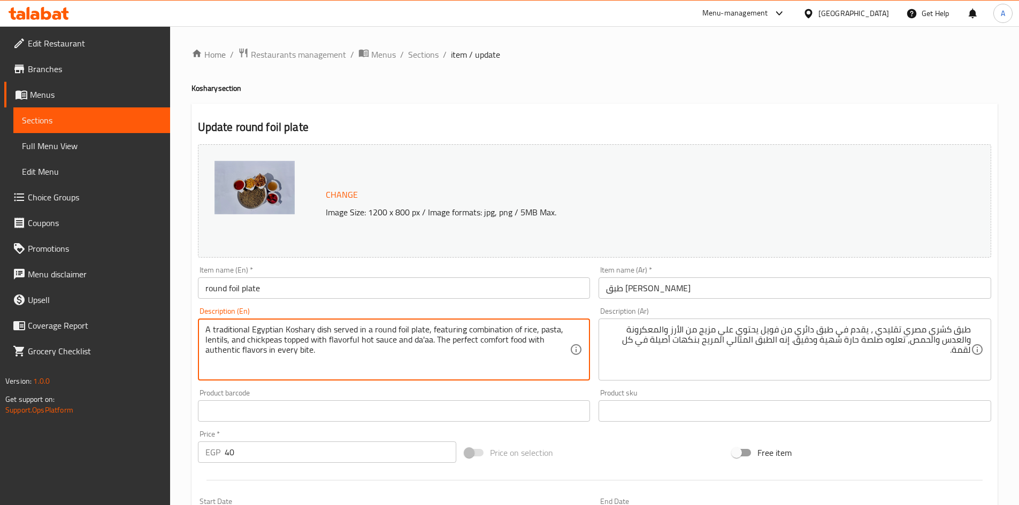
click at [363, 343] on textarea "A traditional Egyptian Koshary dish served in a round foil plate, featuring com…" at bounding box center [387, 350] width 365 height 51
click at [340, 342] on textarea "A traditional Egyptian Koshary dish served in a round foil plate, featuring com…" at bounding box center [387, 350] width 365 height 51
type textarea "A traditional Egyptian Koshary dish served in a round foil plate, featuring com…"
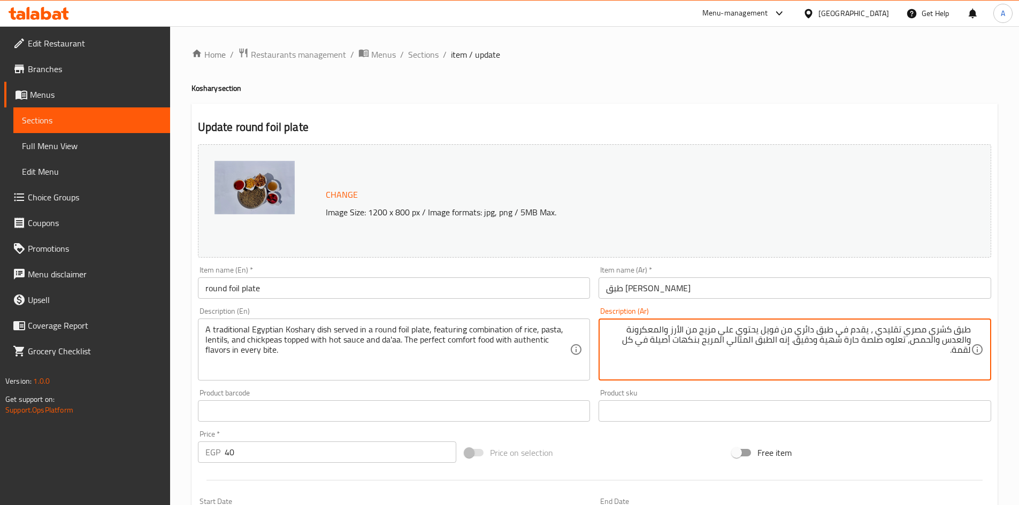
click at [837, 342] on textarea "طبق كشري مصري تقليدي ، يقدم في طبق دائري من فويل يحتوي علي مزيج من الأرز والمعك…" at bounding box center [788, 350] width 365 height 51
drag, startPoint x: 840, startPoint y: 341, endPoint x: 821, endPoint y: 345, distance: 18.7
click at [821, 345] on textarea "طبق كشري مصري تقليدي ، يقدم في طبق دائري من فويل يحتوي علي مزيج من الأرز والمعك…" at bounding box center [788, 350] width 365 height 51
type textarea "طبق كشري مصري تقليدي ، يقدم في طبق دائري من فويل يحتوي علي مزيج من الأرز والمعك…"
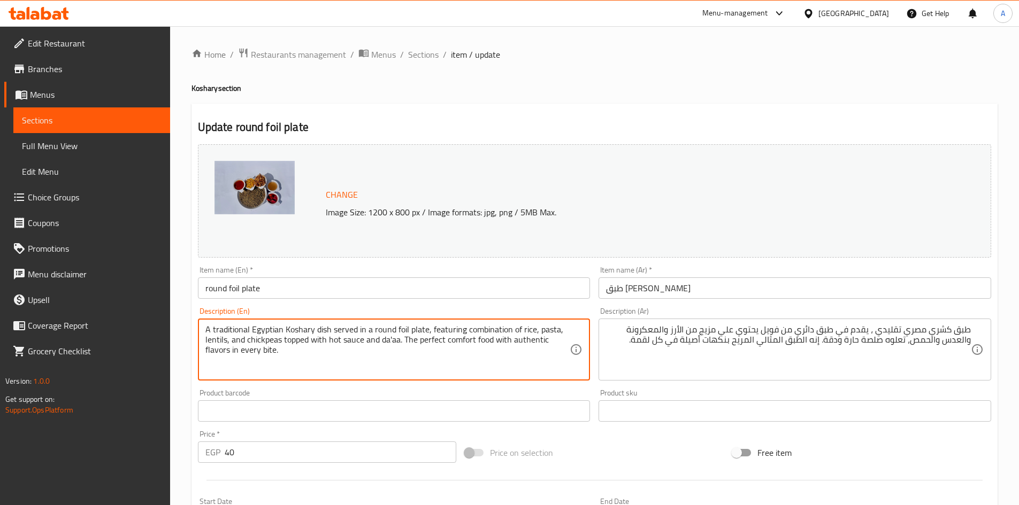
drag, startPoint x: 403, startPoint y: 341, endPoint x: 405, endPoint y: 357, distance: 16.2
click at [405, 357] on textarea "A traditional Egyptian Koshary dish served in a round foil plate, featuring com…" at bounding box center [387, 350] width 365 height 51
type textarea "A traditional Egyptian Koshary dish served in a round foil plate, featuring com…"
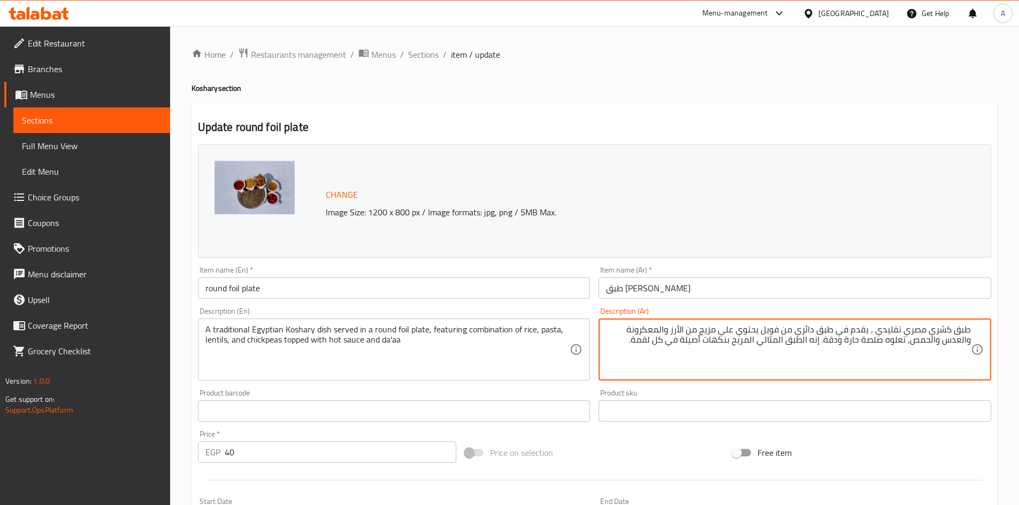
drag, startPoint x: 823, startPoint y: 343, endPoint x: 624, endPoint y: 351, distance: 199.1
type textarea "طبق كشري مصري تقليدي ، يقدم في طبق دائري من فويل يحتوي علي مزيج من الأرز والمعك…"
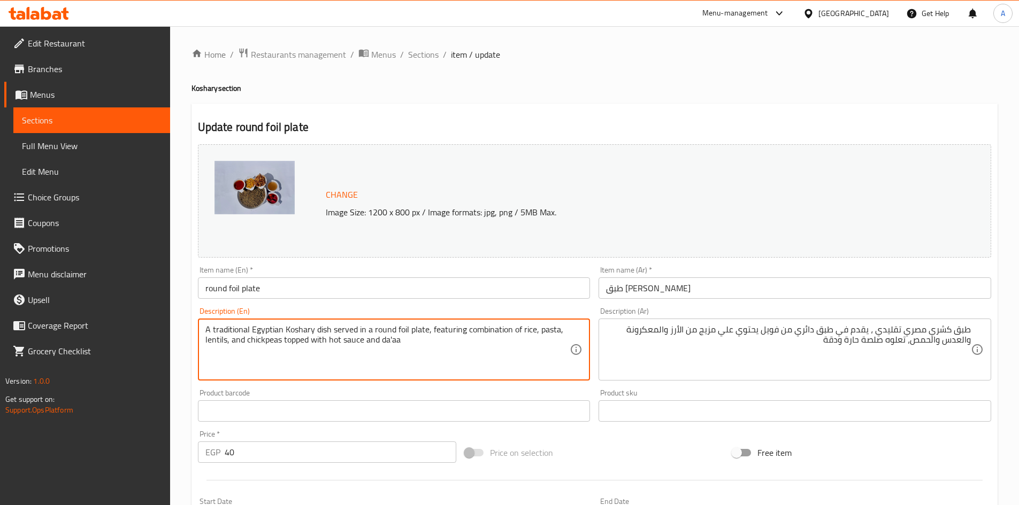
drag, startPoint x: 417, startPoint y: 341, endPoint x: 380, endPoint y: 341, distance: 37.4
click at [387, 286] on input "round foil plate" at bounding box center [394, 288] width 393 height 21
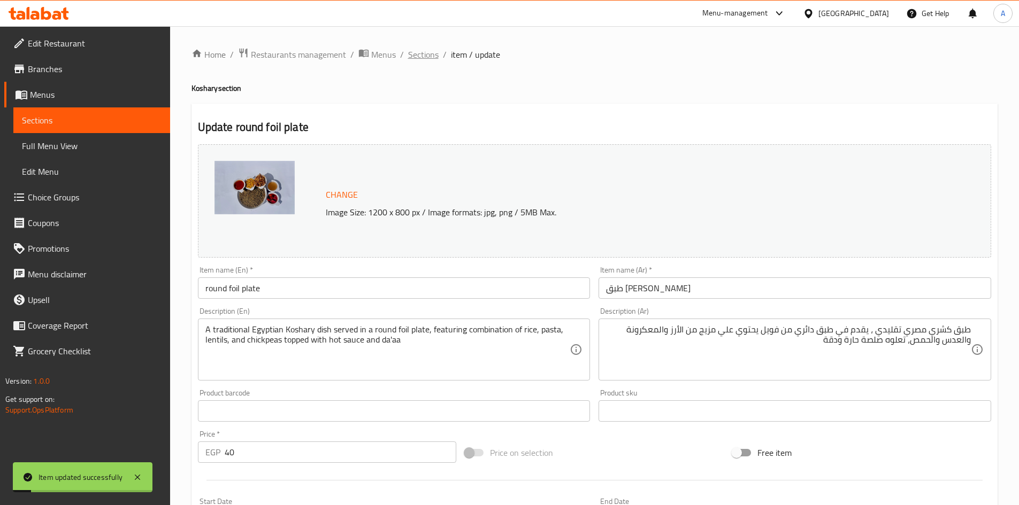
click at [421, 56] on span "Sections" at bounding box center [423, 54] width 30 height 13
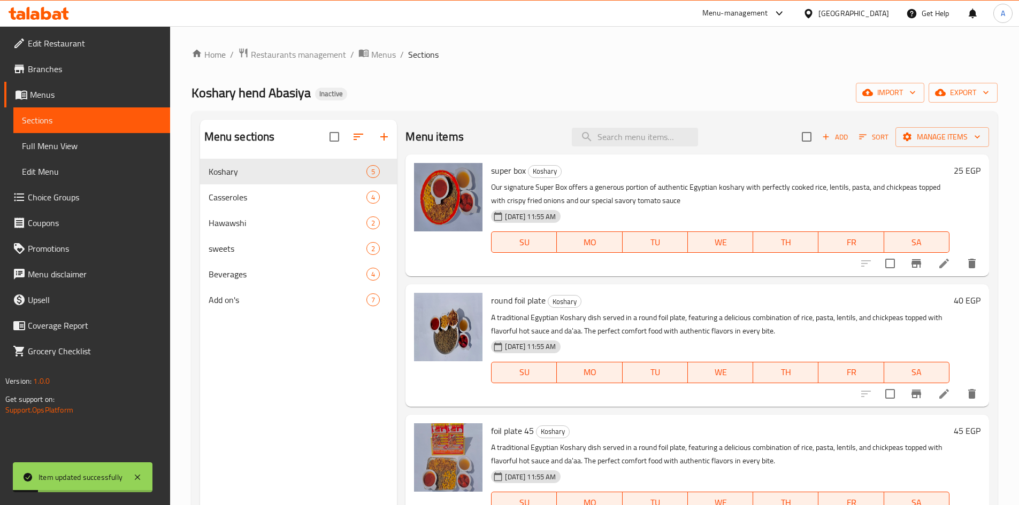
click at [595, 147] on div "Menu items Add Sort Manage items" at bounding box center [696, 137] width 583 height 35
click at [597, 139] on input "search" at bounding box center [635, 137] width 126 height 19
paste input "da'aa"
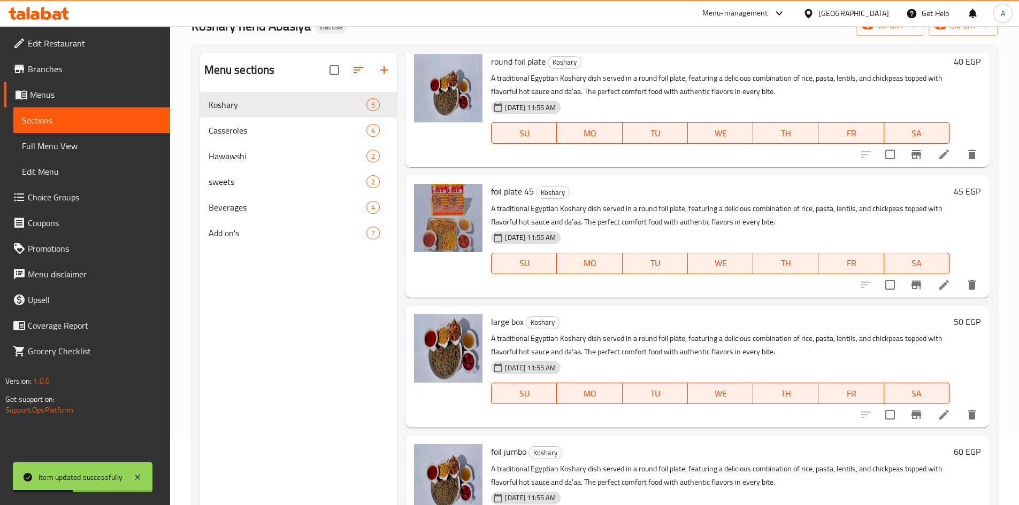
scroll to position [150, 0]
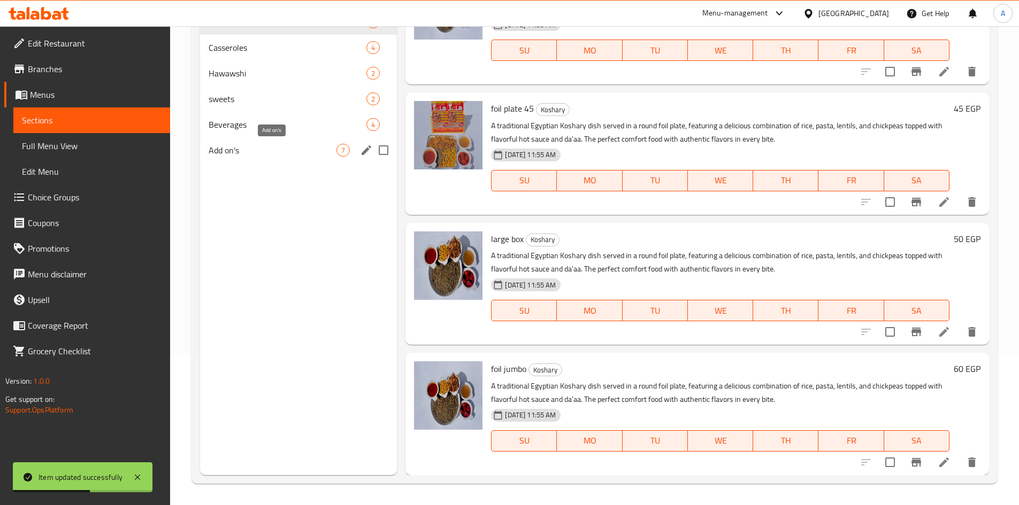
type input "da'aa"
click at [232, 151] on span "Add on's" at bounding box center [273, 150] width 128 height 13
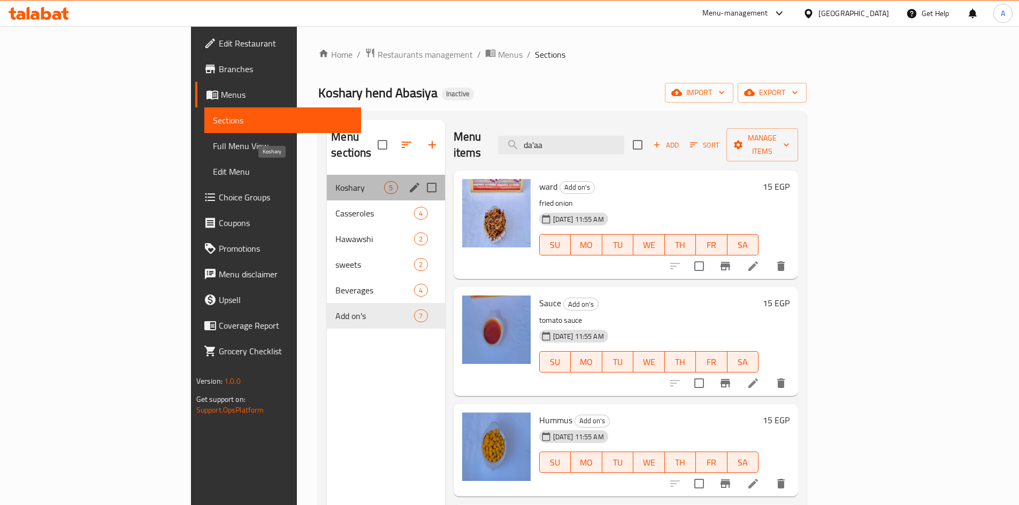
click at [335, 181] on span "Koshary" at bounding box center [359, 187] width 49 height 13
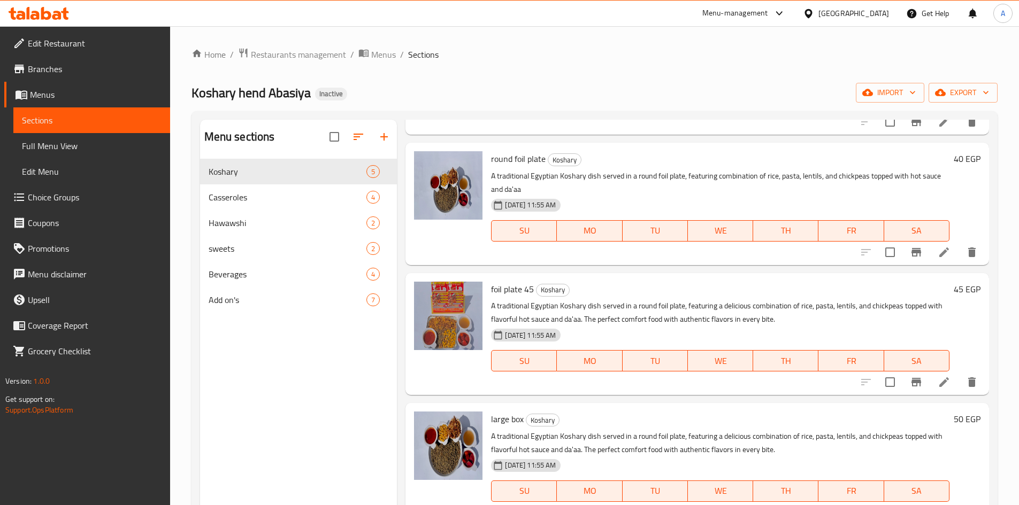
scroll to position [160, 0]
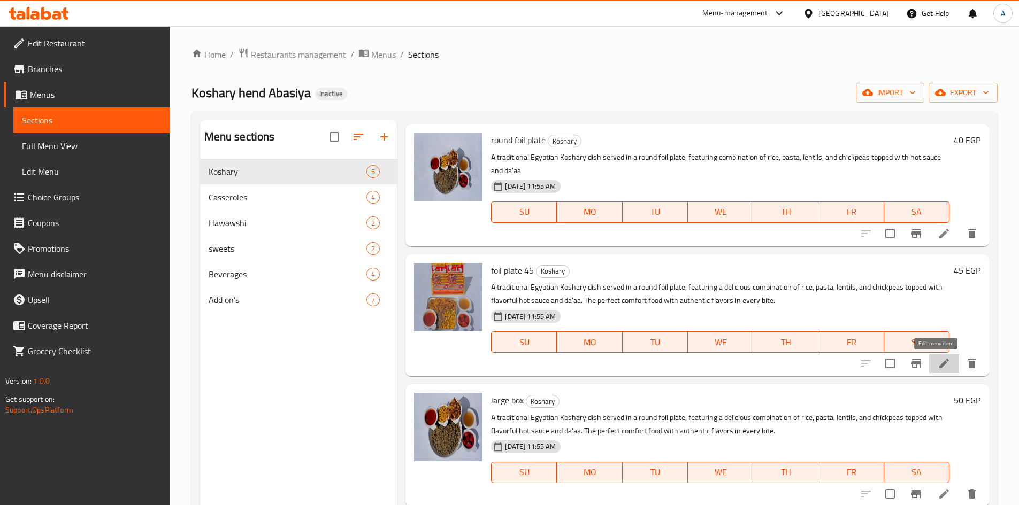
click at [938, 368] on icon at bounding box center [944, 363] width 13 height 13
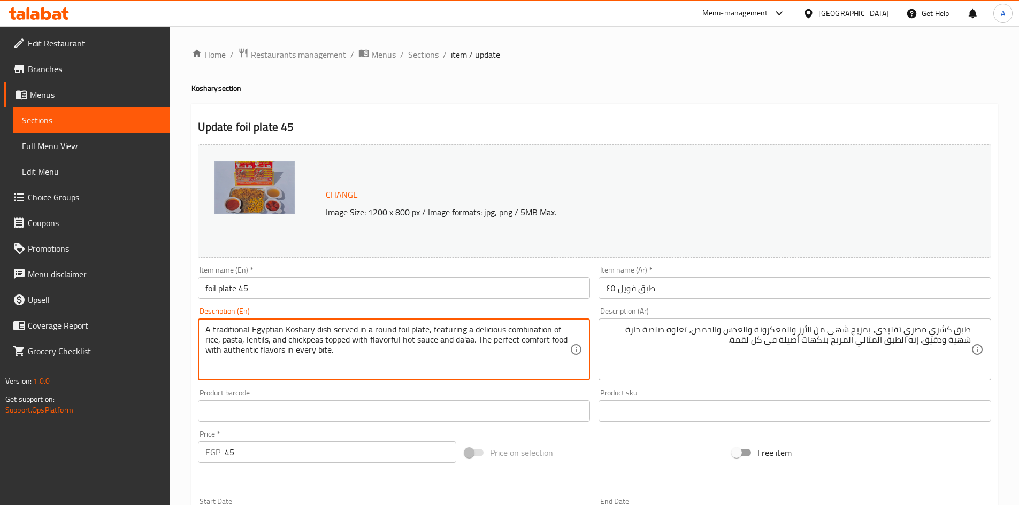
click at [325, 334] on textarea "A traditional Egyptian Koshary dish served in a round foil plate, featuring a d…" at bounding box center [387, 350] width 365 height 51
click at [299, 336] on textarea "A traditional Egyptian Koshary dish served in a round foil plate, featuring a d…" at bounding box center [387, 350] width 365 height 51
click at [274, 334] on textarea "A traditional Egyptian Koshary dish served in a round foil plate, featuring a d…" at bounding box center [387, 350] width 365 height 51
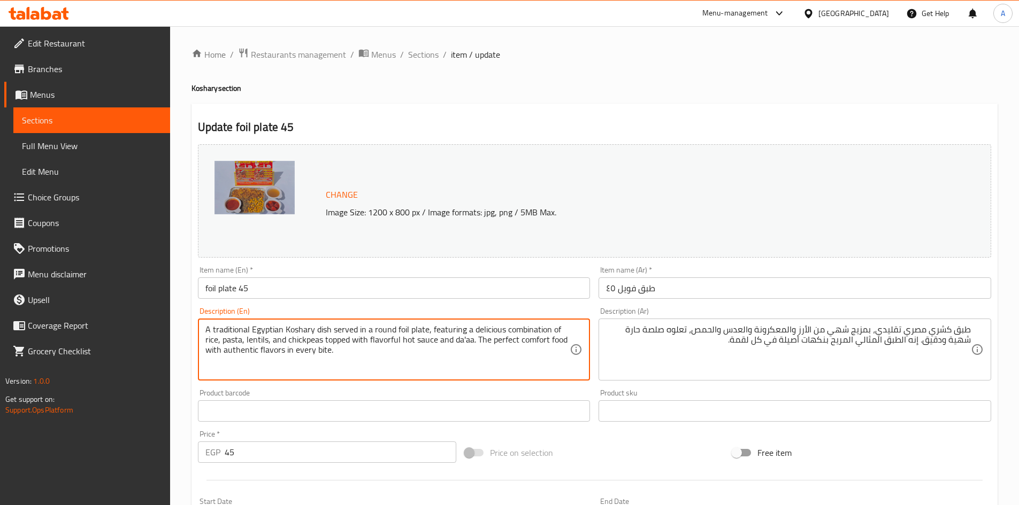
click at [232, 335] on textarea "A traditional Egyptian Koshary dish served in a round foil plate, featuring a d…" at bounding box center [387, 350] width 365 height 51
click at [321, 329] on textarea "A traditional Egyptian Koshary dish served in a round foil plate, featuring a d…" at bounding box center [387, 350] width 365 height 51
click at [352, 329] on textarea "A traditional Egyptian Koshary dish served in a round foil plate, featuring a d…" at bounding box center [387, 350] width 365 height 51
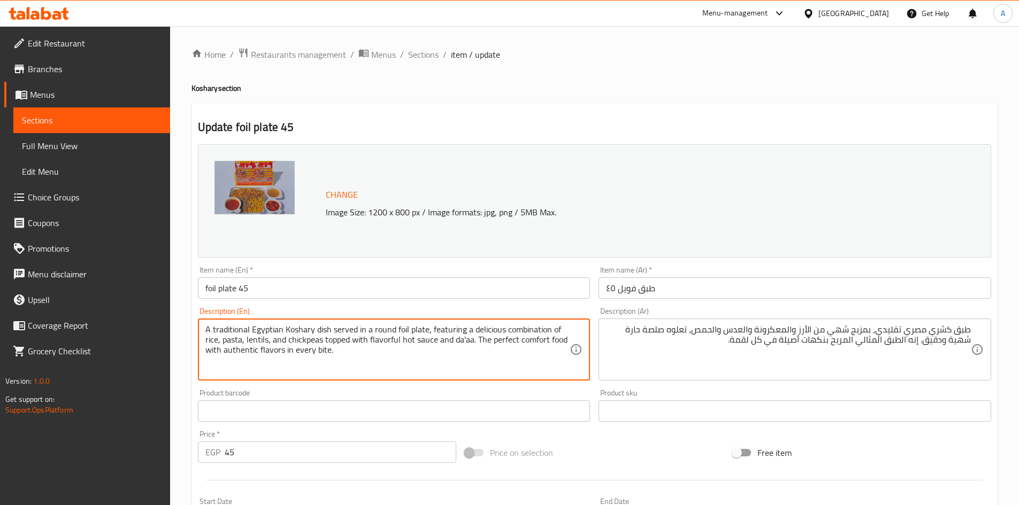
click at [352, 329] on textarea "A traditional Egyptian Koshary dish served in a round foil plate, featuring a d…" at bounding box center [387, 350] width 365 height 51
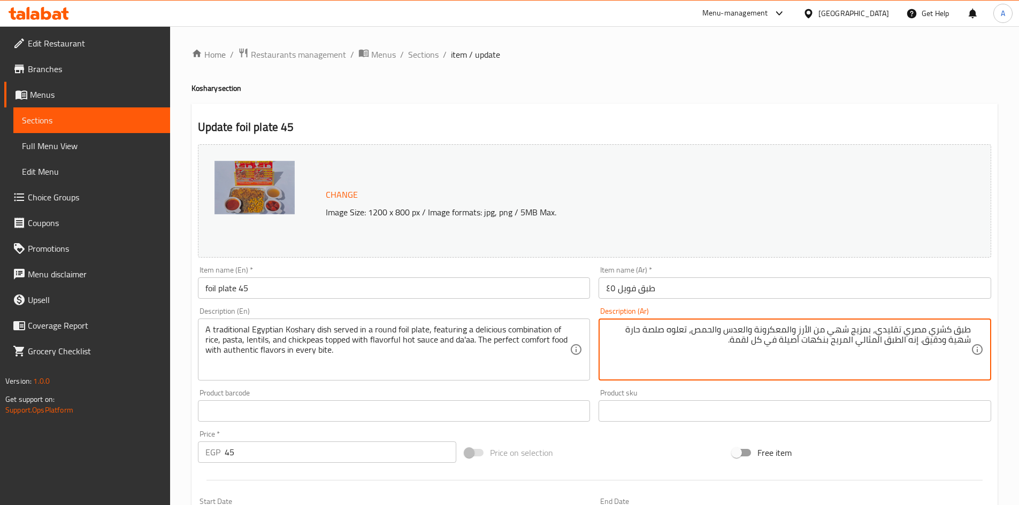
drag, startPoint x: 869, startPoint y: 330, endPoint x: 875, endPoint y: 332, distance: 7.1
click at [705, 321] on div "طبق كشري مصري تقليدي، يقدم في طبق دائي فويل ، يحتوي علي مزيج شهي من الأرز والمع…" at bounding box center [794, 350] width 393 height 62
click at [708, 331] on textarea "طبق كشري مصري تقليدي، يقدم في طبق دائي فويل ، يحتوي علي مزيج شهي من الأرز والمع…" at bounding box center [788, 350] width 365 height 51
type textarea "طبق كشري مصري تقليدي، يقدم في طبق دائي فويل ، يحتوي علي مزيج من الأرز والمعكرون…"
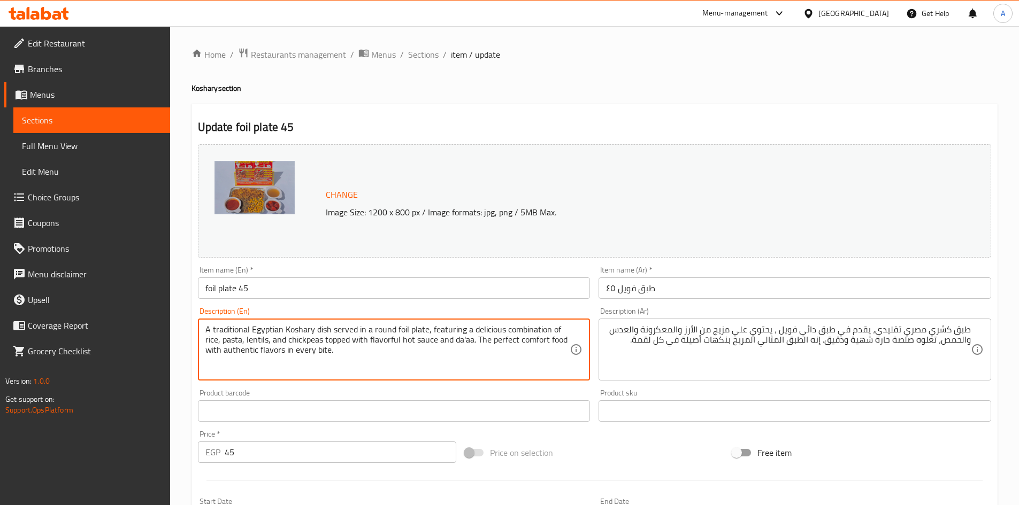
click at [492, 331] on textarea "A traditional Egyptian Koshary dish served in a round foil plate, featuring a d…" at bounding box center [387, 350] width 365 height 51
click at [544, 327] on textarea "A traditional Egyptian Koshary dish served in a round foil plate, featuring com…" at bounding box center [387, 350] width 365 height 51
click at [339, 346] on textarea "A traditional Egyptian Koshary dish served in a round foil plate, featuring com…" at bounding box center [387, 350] width 365 height 51
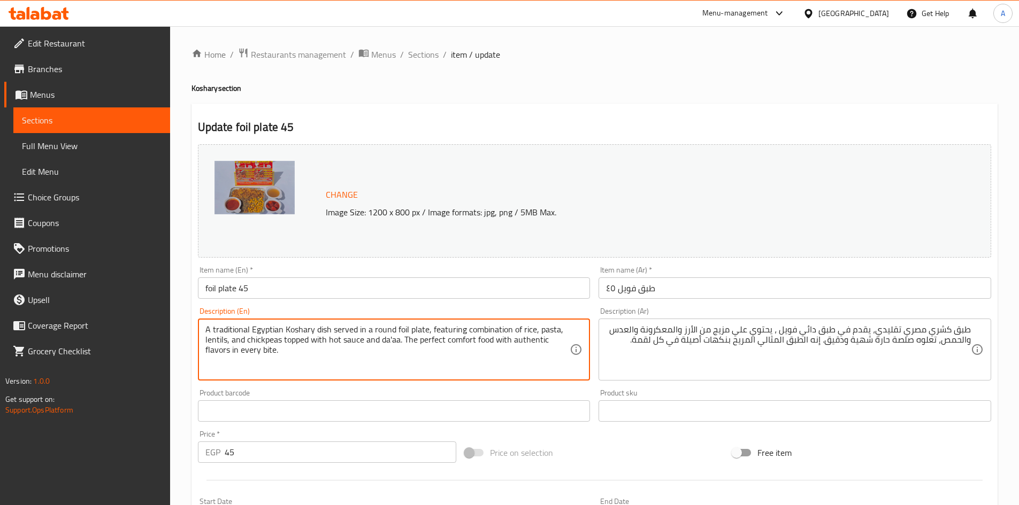
type textarea "A traditional Egyptian Koshary dish served in a round foil plate, featuring com…"
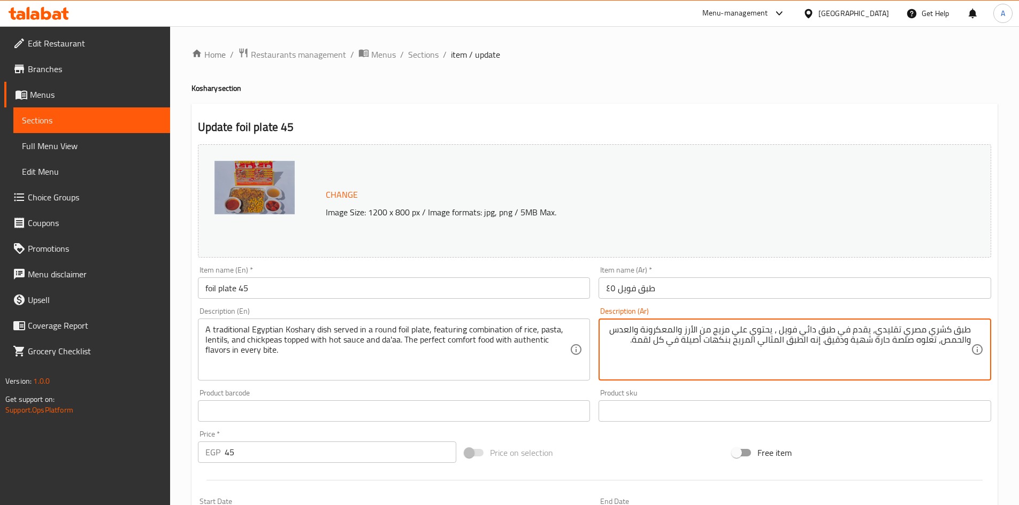
click at [854, 339] on textarea "طبق كشري مصري تقليدي، يقدم في طبق دائي فويل ، يحتوي علي مزيج من الأرز والمعكرون…" at bounding box center [788, 350] width 365 height 51
click at [866, 336] on textarea "طبق كشري مصري تقليدي، يقدم في طبق دائي فويل ، يحتوي علي مزيج من الأرز والمعكرون…" at bounding box center [788, 350] width 365 height 51
click at [866, 342] on textarea "طبق كشري مصري تقليدي، يقدم في طبق دائي فويل ، يحتوي علي مزيج من الأرز والمعكرون…" at bounding box center [788, 350] width 365 height 51
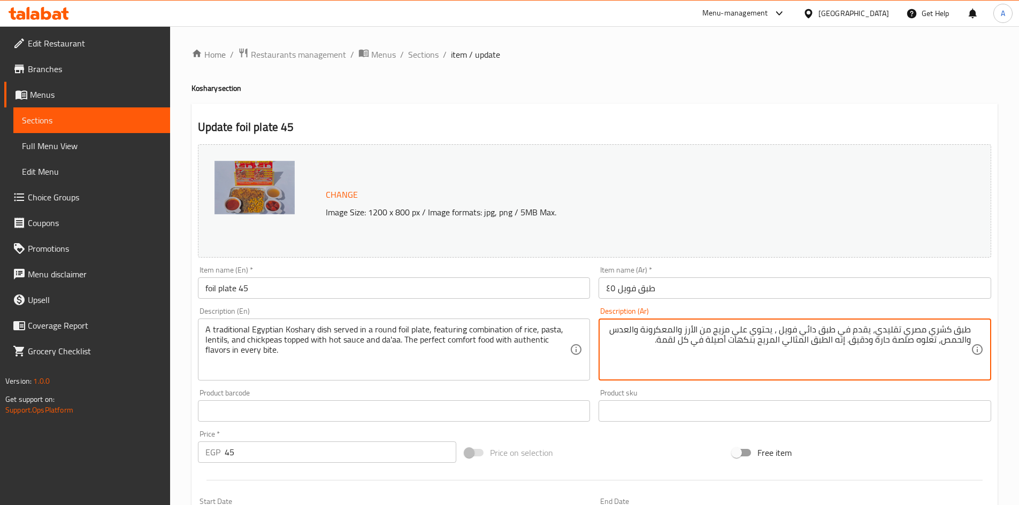
click at [857, 343] on textarea "طبق كشري مصري تقليدي، يقدم في طبق دائي فويل ، يحتوي علي مزيج من الأرز والمعكرون…" at bounding box center [788, 350] width 365 height 51
type textarea "طبق كشري مصري تقليدي، يقدم في طبق دائي فويل ، يحتوي علي مزيج من الأرز والمعكرون…"
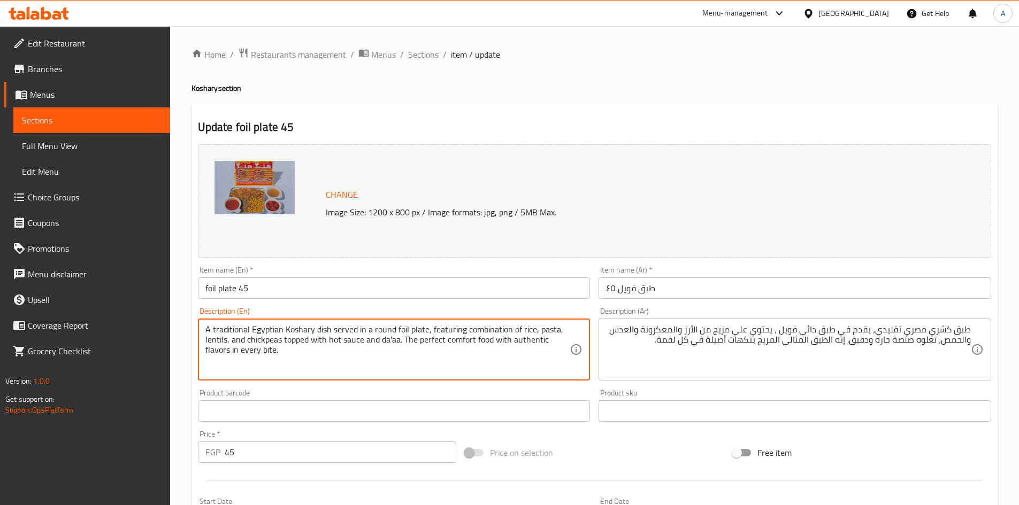
drag, startPoint x: 406, startPoint y: 341, endPoint x: 411, endPoint y: 349, distance: 9.4
type textarea "A traditional Egyptian Koshary dish served in a round foil plate, featuring com…"
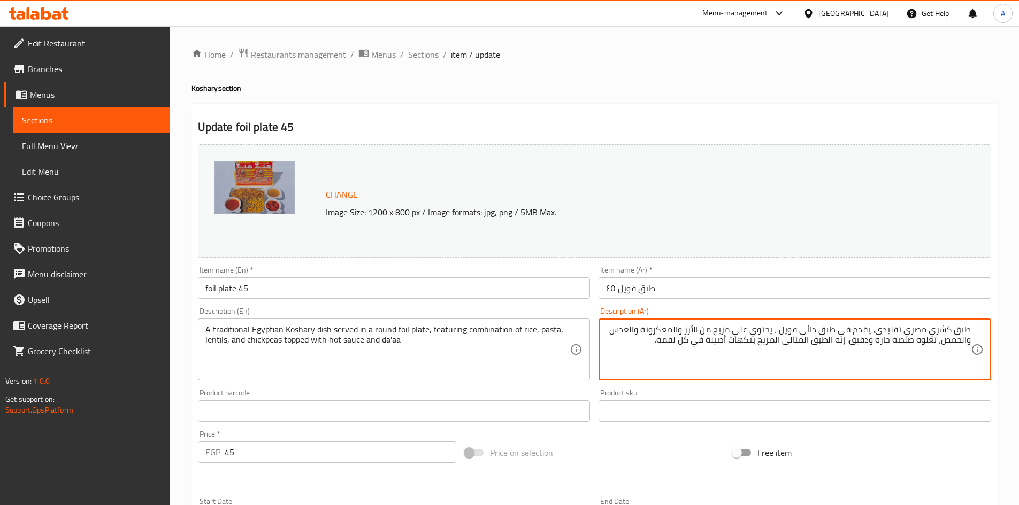
drag, startPoint x: 846, startPoint y: 341, endPoint x: 671, endPoint y: 349, distance: 174.5
type textarea "طبق كشري مصري تقليدي، يقدم في طبق دائي فويل ، يحتوي علي مزيج من الأرز والمعكرون…"
click at [673, 293] on input "طبق فويل ٤٥" at bounding box center [794, 288] width 393 height 21
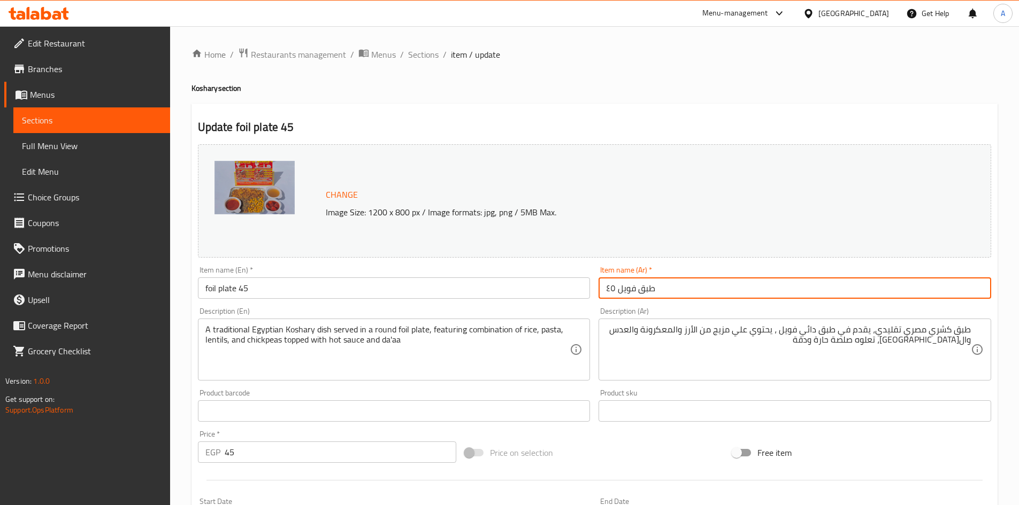
click at [428, 54] on span "Sections" at bounding box center [423, 54] width 30 height 13
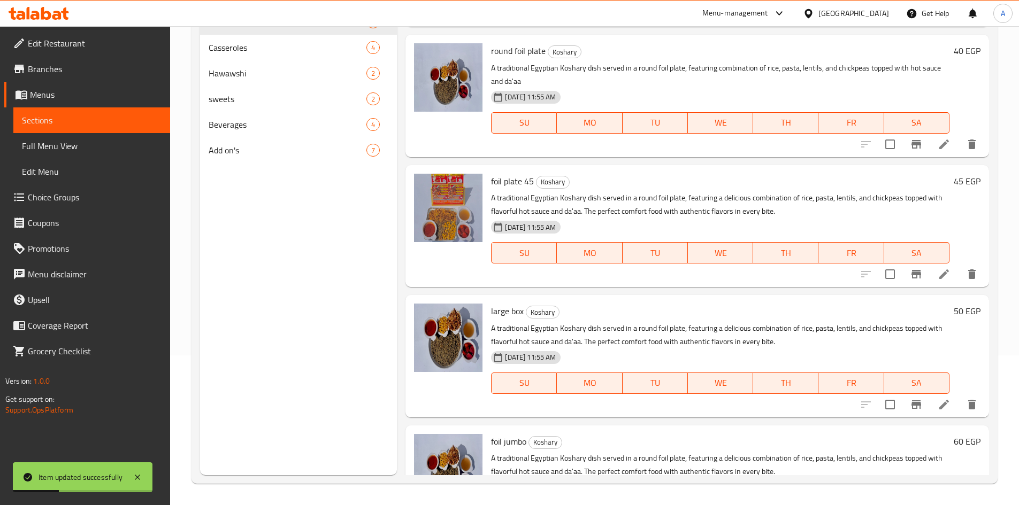
scroll to position [172, 0]
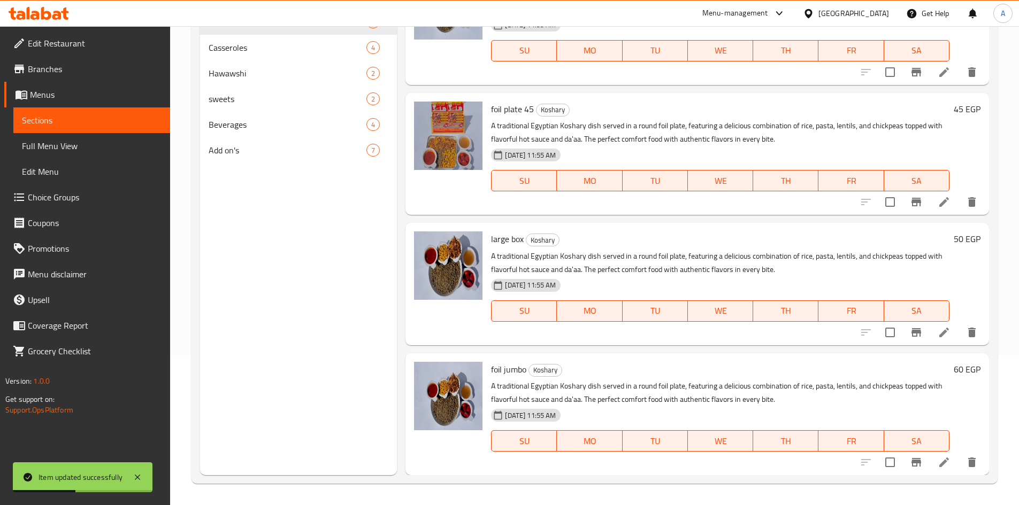
click at [938, 330] on icon at bounding box center [944, 332] width 13 height 13
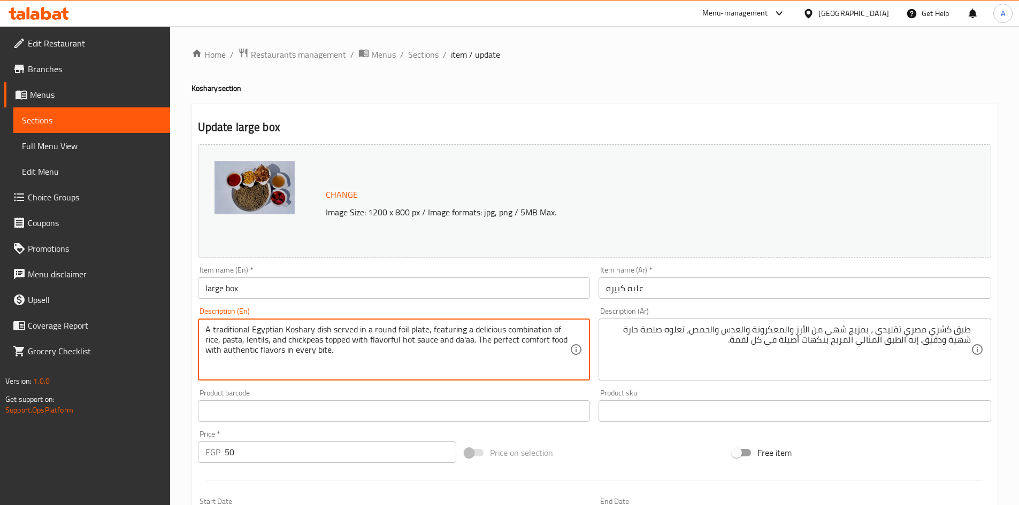
click at [320, 332] on textarea "A traditional Egyptian Koshary dish served in a round foil plate, featuring a d…" at bounding box center [387, 350] width 365 height 51
click at [302, 333] on textarea "A traditional Egyptian Koshary dish served in a round foil plate, featuring a d…" at bounding box center [387, 350] width 365 height 51
click at [268, 337] on textarea "A traditional Egyptian Koshary dish served in a round foil plate, featuring a d…" at bounding box center [387, 350] width 365 height 51
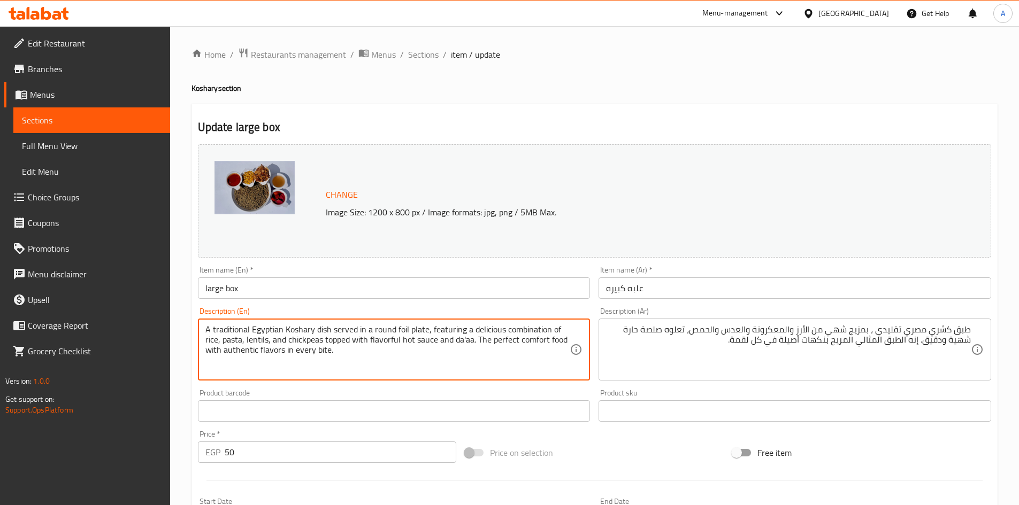
click at [237, 329] on textarea "A traditional Egyptian Koshary dish served in a round foil plate, featuring a d…" at bounding box center [387, 350] width 365 height 51
drag, startPoint x: 474, startPoint y: 341, endPoint x: 477, endPoint y: 359, distance: 17.8
click at [477, 359] on textarea "A traditional Egyptian Koshary dish served in a round foil plate, featuring a d…" at bounding box center [387, 350] width 365 height 51
type textarea "A traditional Egyptian Koshary dish served in a round foil plate, featuring a d…"
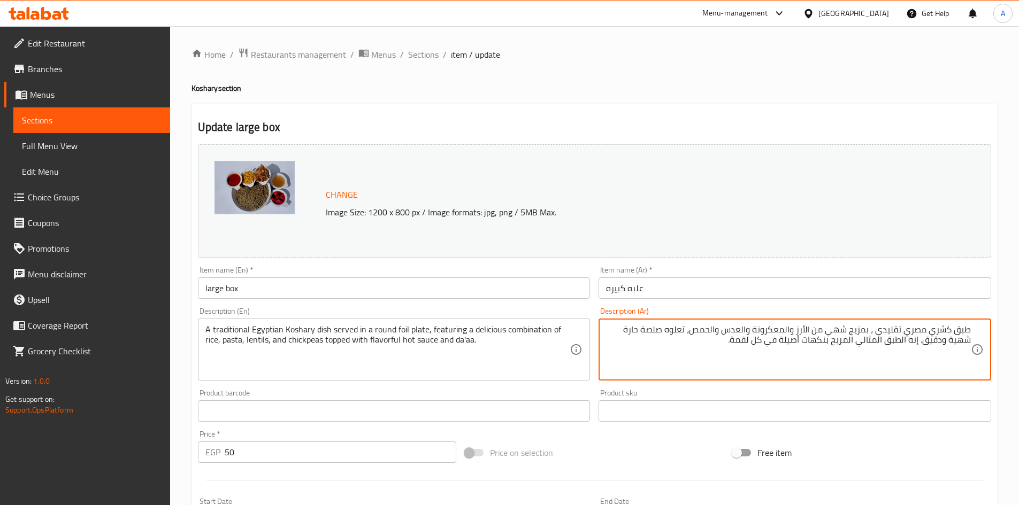
drag, startPoint x: 922, startPoint y: 343, endPoint x: 738, endPoint y: 352, distance: 184.2
click at [958, 342] on textarea "طبق كشري مصري تقليدي ، بمزيج شهي من الأرز والمعكرونة والعدس وال[GEOGRAPHIC_DATA…" at bounding box center [788, 350] width 365 height 51
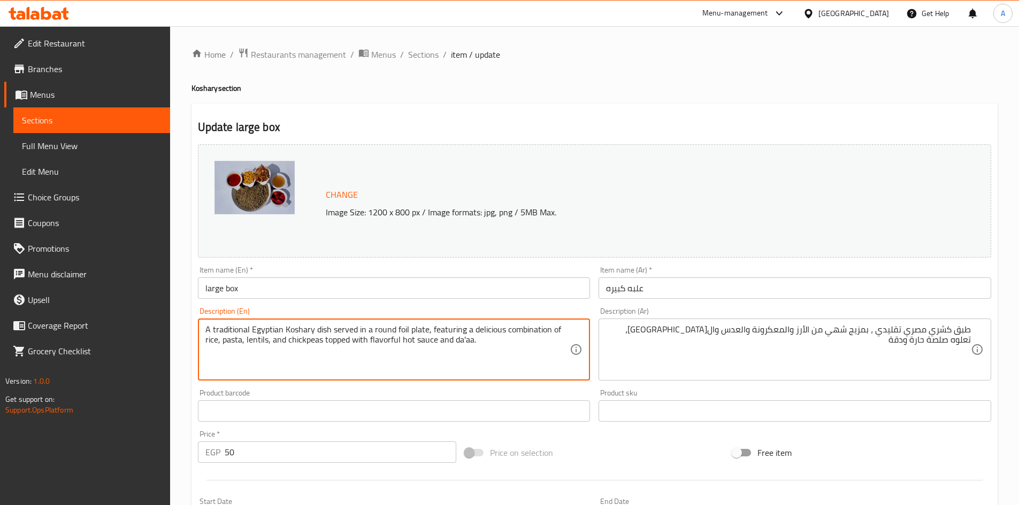
click at [513, 329] on textarea "A traditional Egyptian Koshary dish served in a round foil plate, featuring a d…" at bounding box center [387, 350] width 365 height 51
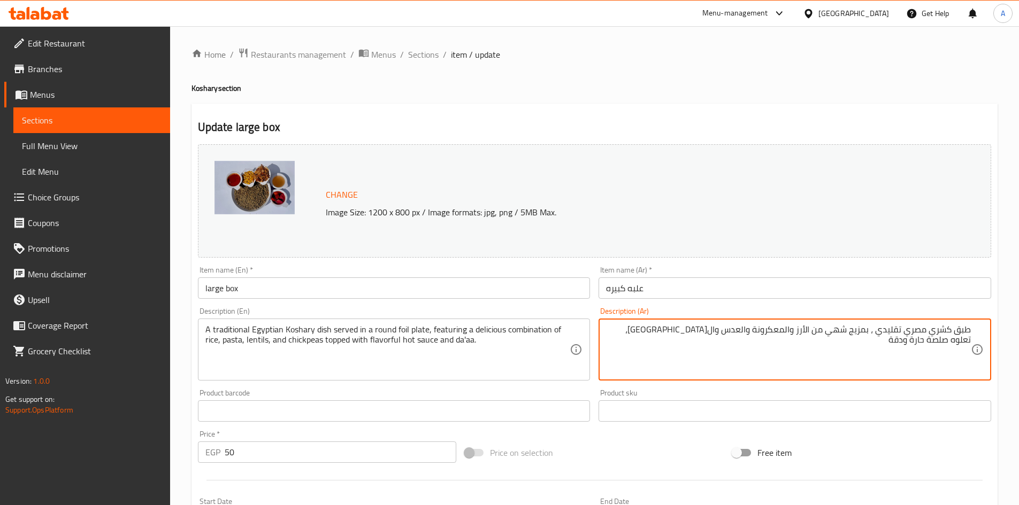
click at [835, 333] on textarea "طبق كشري مصري تقليدي ، بمزيج شهي من الأرز والمعكرونة والعدس وال[GEOGRAPHIC_DATA…" at bounding box center [788, 350] width 365 height 51
type textarea "طبق كشري مصري تقليدي ، بمزيج من الأرز والمعكرونة والعدس وال[GEOGRAPHIC_DATA]، ت…"
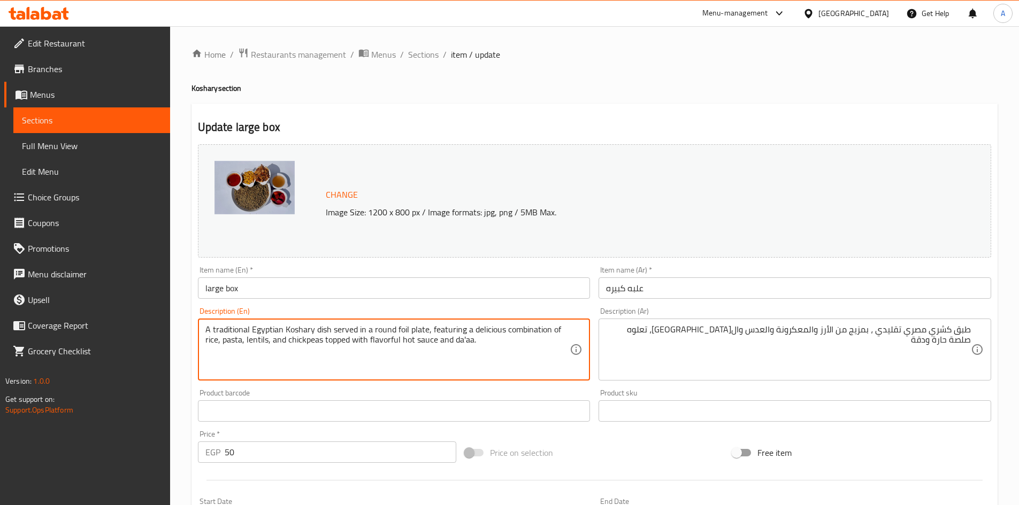
click at [481, 330] on textarea "A traditional Egyptian Koshary dish served in a round foil plate, featuring a d…" at bounding box center [387, 350] width 365 height 51
type textarea "A traditional Egyptian Koshary dish served in a round foil plate, featuring com…"
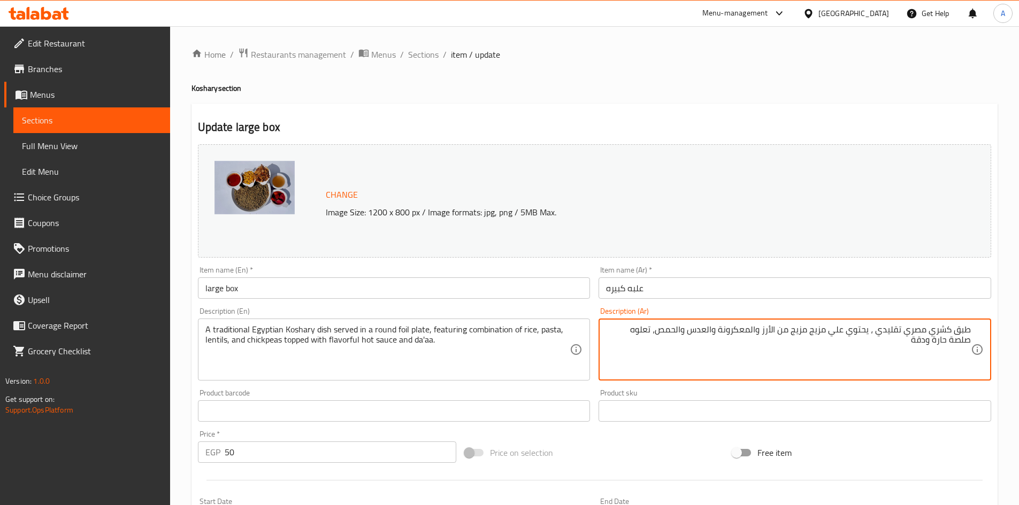
click at [818, 333] on textarea "طبق كشري مصري تقليدي ، يحتوي علي مزيج مزيج من الأرز والمعكرونة والعدس والحمص، ت…" at bounding box center [788, 350] width 365 height 51
click at [912, 334] on textarea "طبق كشري مصري تقليدي ، يحتوي علي مزيج من الأرز والمعكرونة والعدس وال[GEOGRAPHIC…" at bounding box center [788, 350] width 365 height 51
type textarea "طبق كشري مصري تقليدي ، يقدم في طبق دائري فويل ، يحتوي علي مزيج من الأرز والمعكر…"
click at [665, 283] on input "علبه كبيره" at bounding box center [794, 288] width 393 height 21
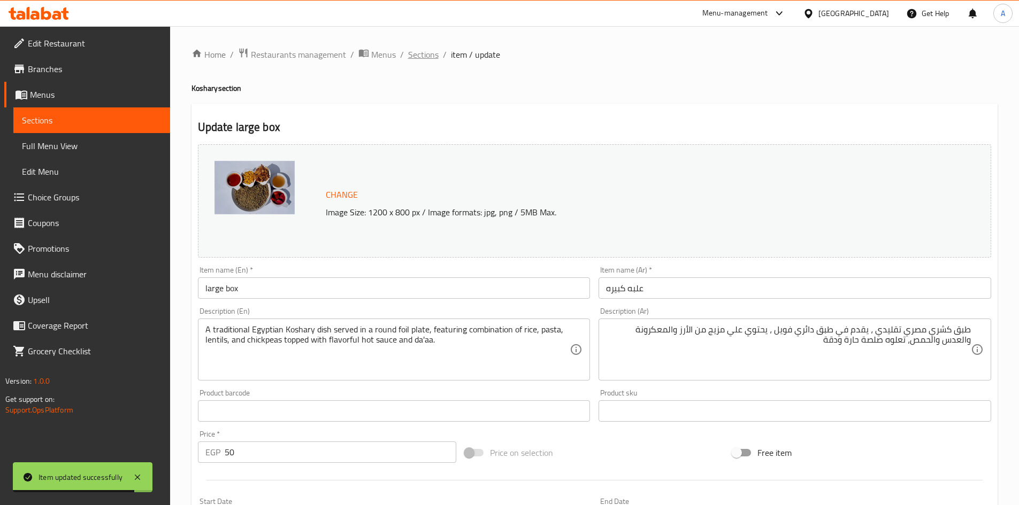
click at [422, 53] on span "Sections" at bounding box center [423, 54] width 30 height 13
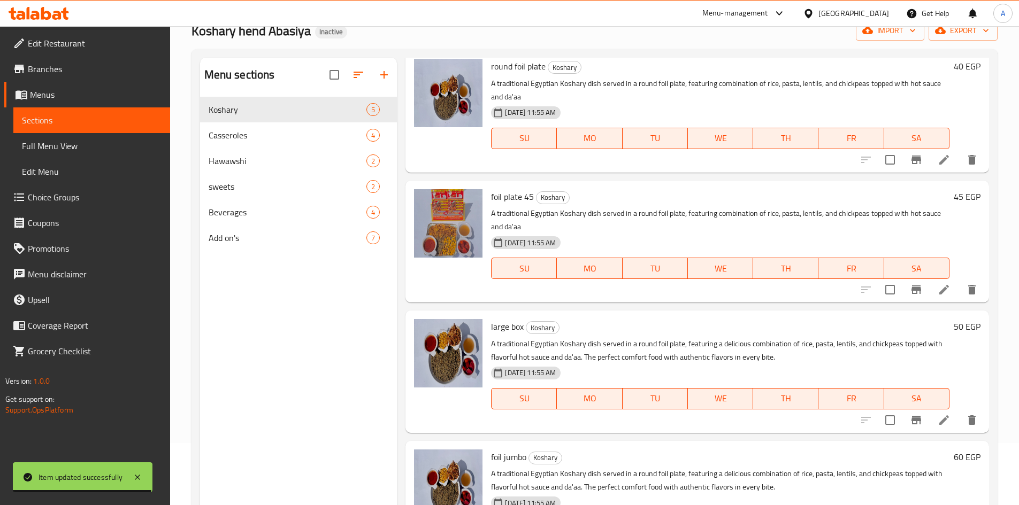
scroll to position [150, 0]
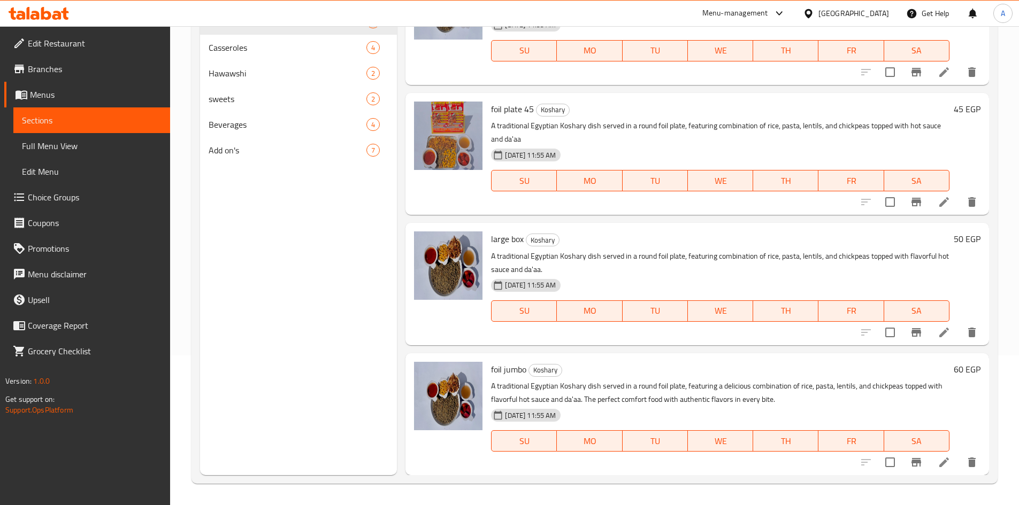
click at [608, 260] on p "A traditional Egyptian Koshary dish served in a round foil plate, featuring com…" at bounding box center [720, 263] width 458 height 27
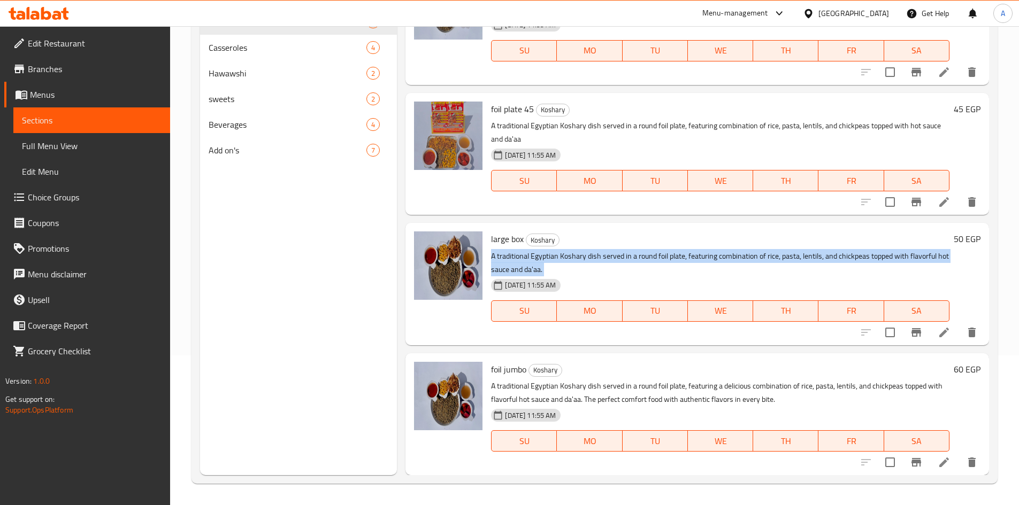
click at [608, 260] on p "A traditional Egyptian Koshary dish served in a round foil plate, featuring com…" at bounding box center [720, 263] width 458 height 27
copy div "A traditional Egyptian Koshary dish served in a round foil plate, featuring com…"
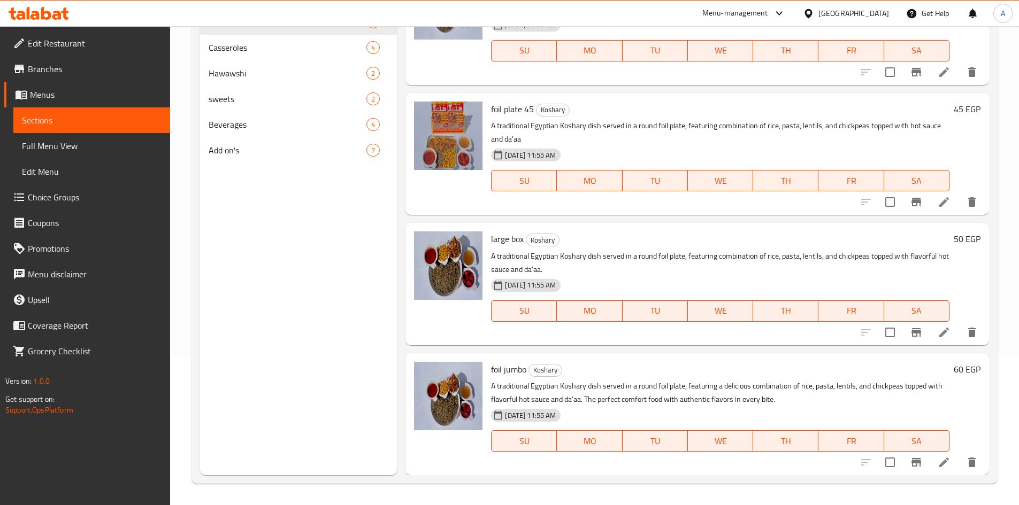
click at [606, 126] on p "A traditional Egyptian Koshary dish served in a round foil plate, featuring com…" at bounding box center [720, 132] width 458 height 27
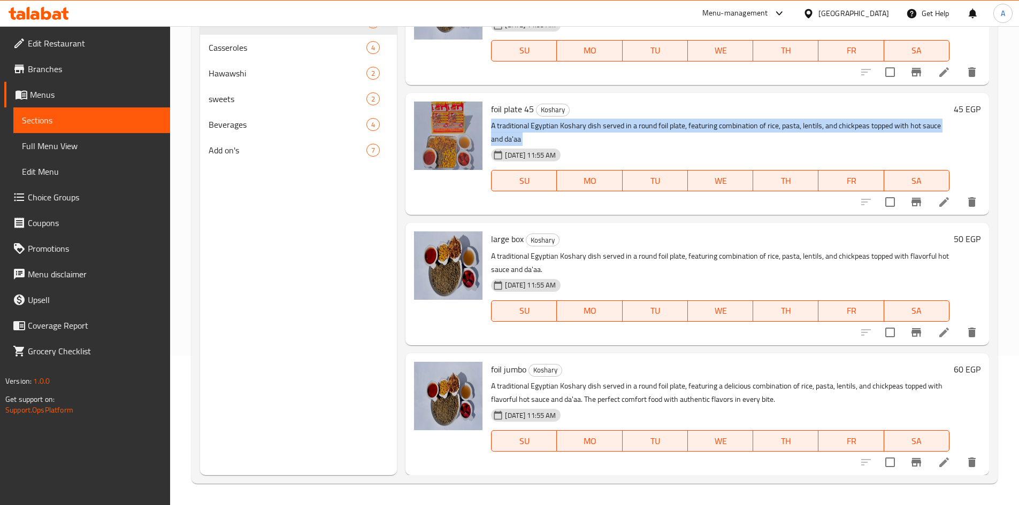
click at [606, 126] on p "A traditional Egyptian Koshary dish served in a round foil plate, featuring com…" at bounding box center [720, 132] width 458 height 27
copy div "A traditional Egyptian Koshary dish served in a round foil plate, featuring com…"
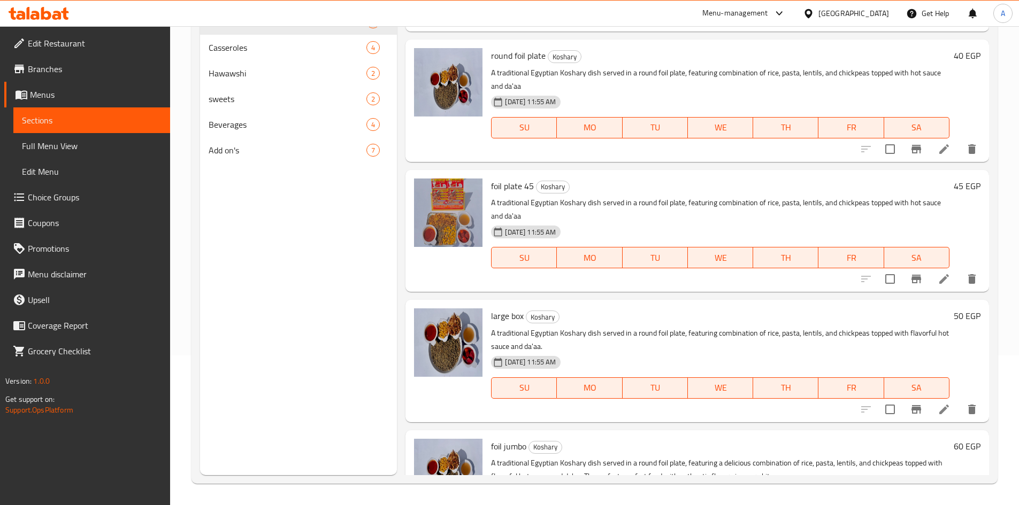
scroll to position [172, 0]
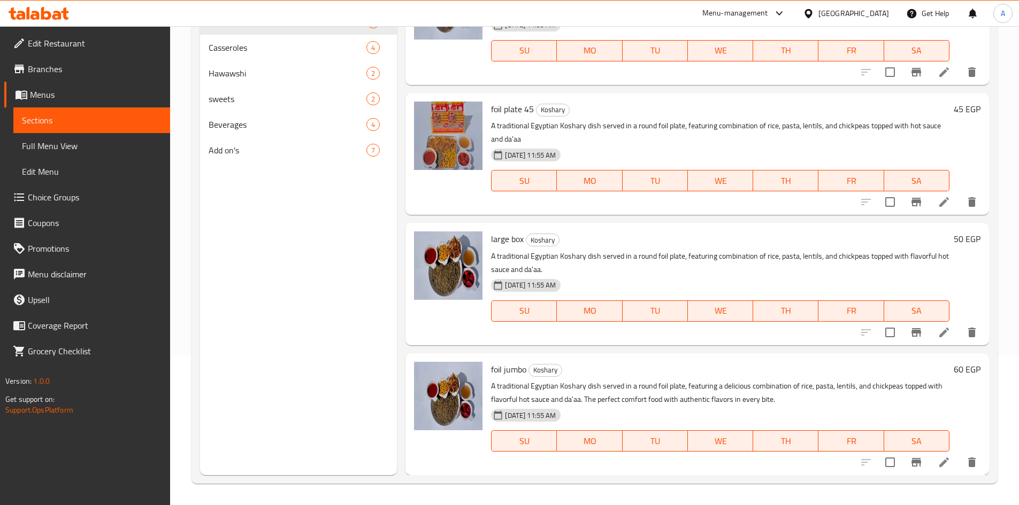
click at [938, 331] on icon at bounding box center [944, 332] width 13 height 13
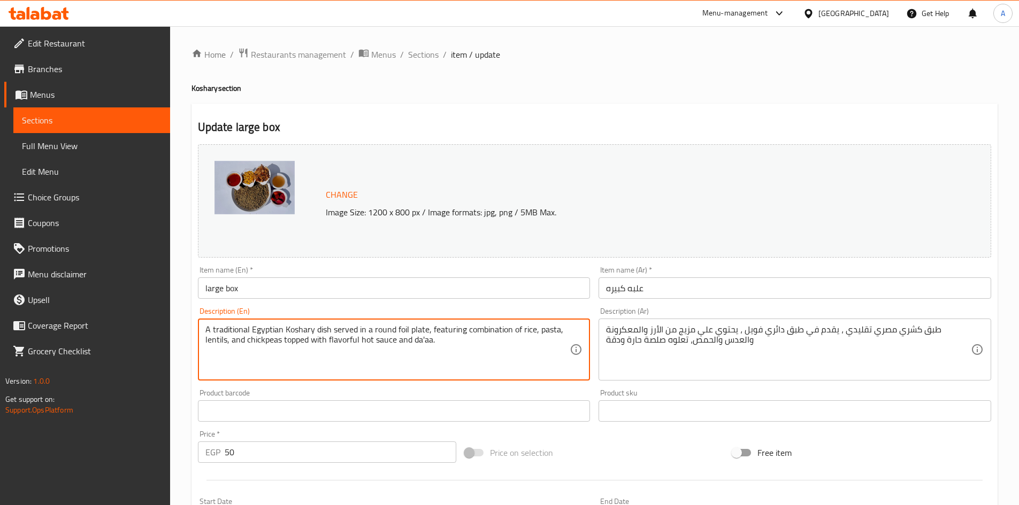
click at [344, 340] on textarea "A traditional Egyptian Koshary dish served in a round foil plate, featuring com…" at bounding box center [387, 350] width 365 height 51
type textarea "A traditional Egyptian Koshary dish served in a round foil plate, featuring com…"
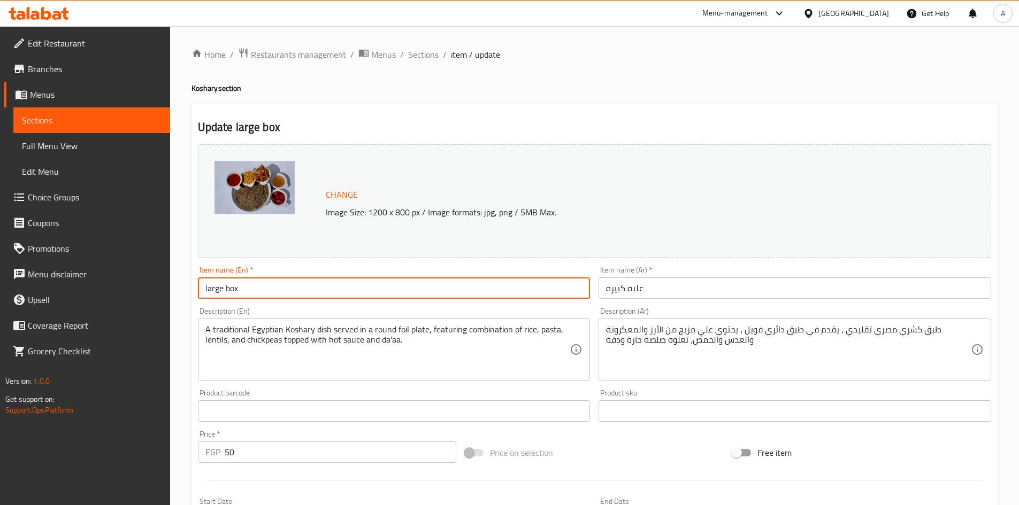
click at [360, 294] on input "large box" at bounding box center [394, 288] width 393 height 21
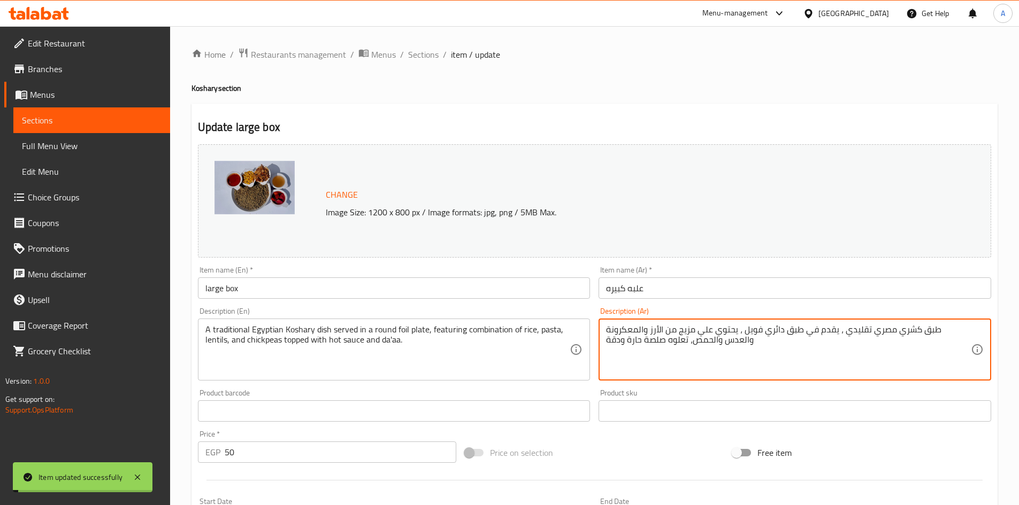
click at [682, 342] on textarea "طبق كشري مصري تقليدي ، يقدم في طبق دائري فويل ، يحتوي علي مزيج من الأرز والمعكر…" at bounding box center [788, 350] width 365 height 51
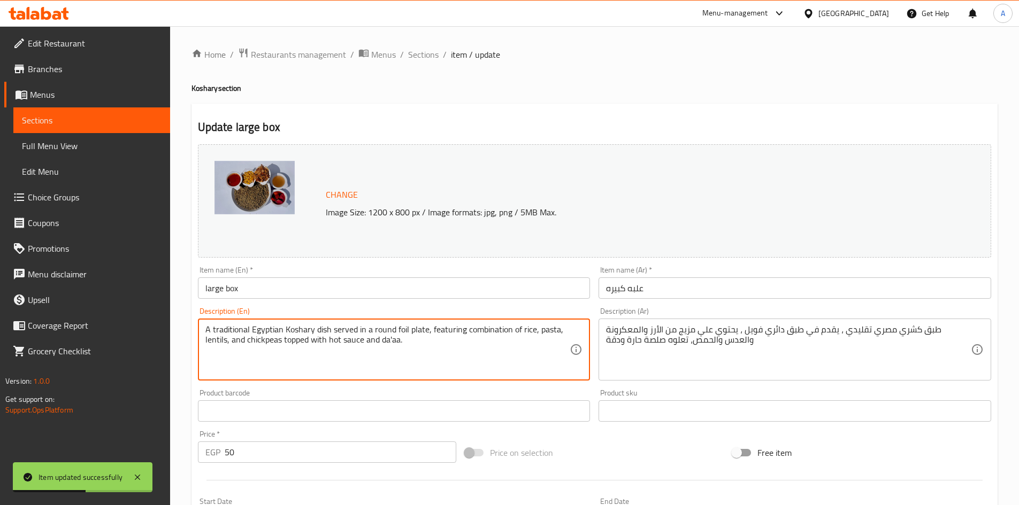
click at [262, 333] on textarea "A traditional Egyptian Koshary dish served in a round foil plate, featuring com…" at bounding box center [387, 350] width 365 height 51
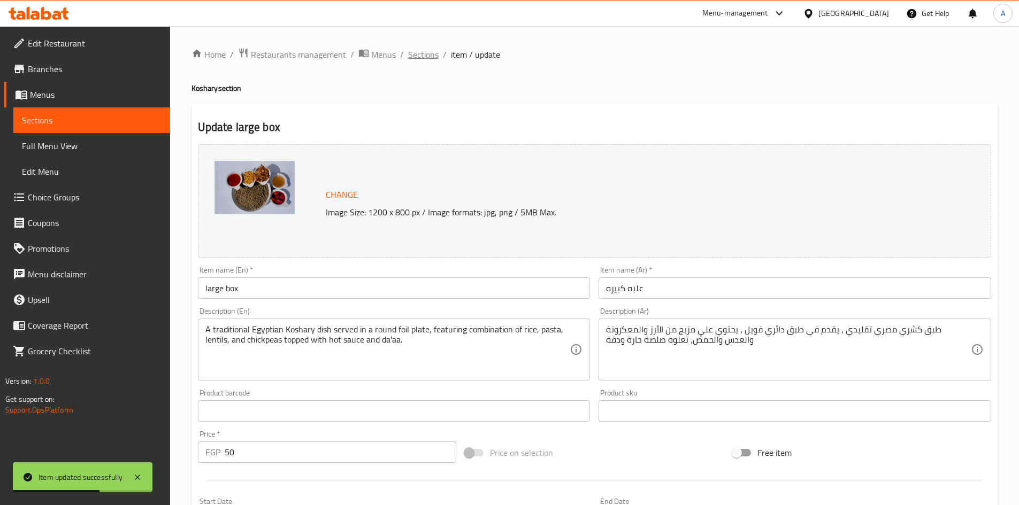
click at [422, 59] on span "Sections" at bounding box center [423, 54] width 30 height 13
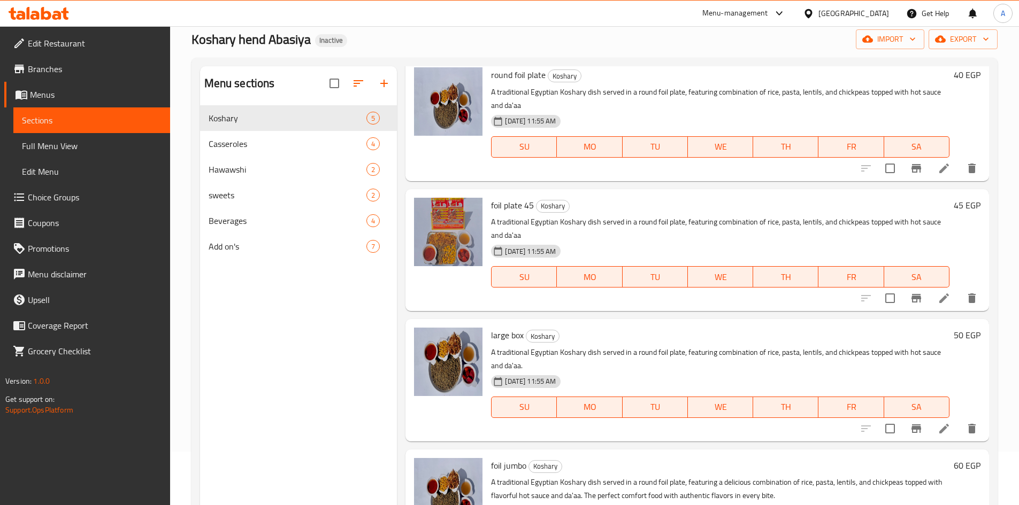
scroll to position [150, 0]
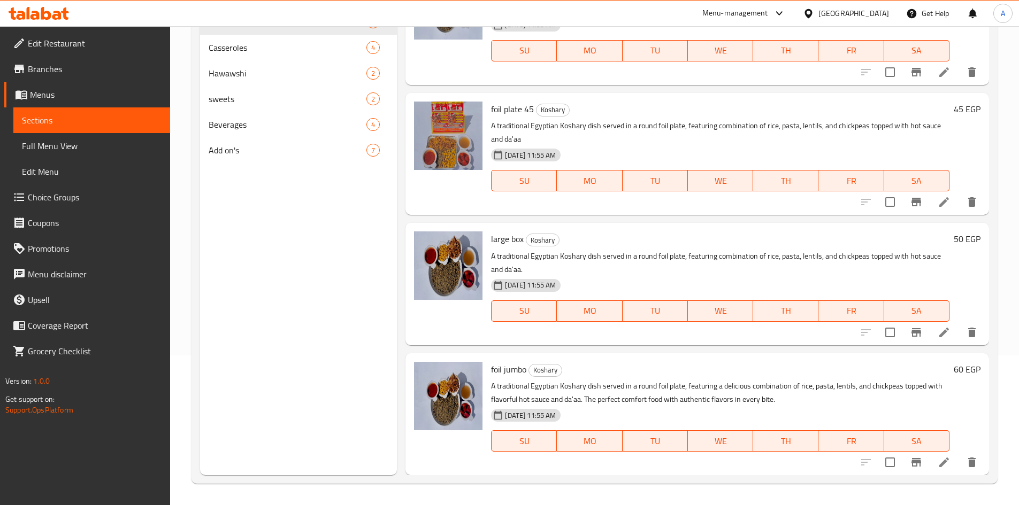
click at [938, 463] on icon at bounding box center [944, 462] width 13 height 13
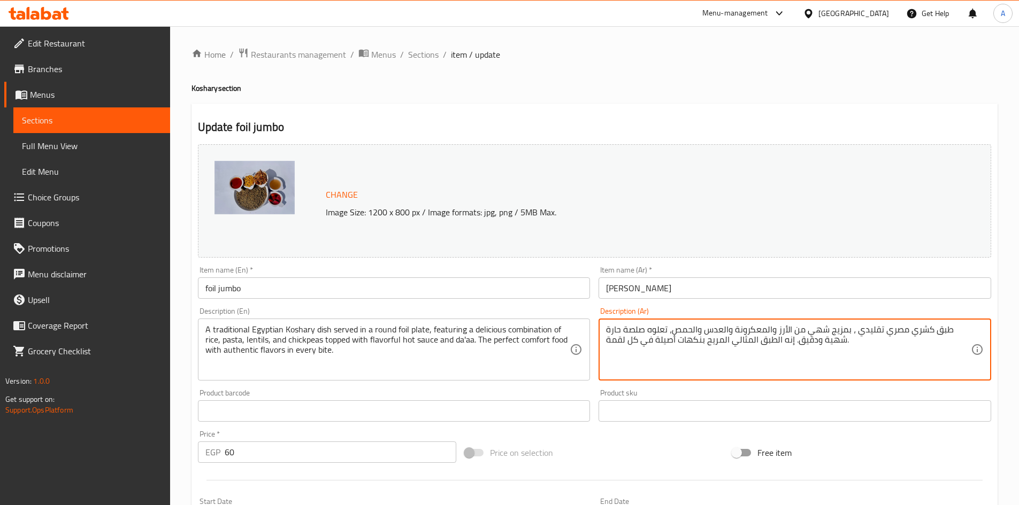
click at [828, 359] on textarea "طبق كشري مصري تقليدي ، بمزيج شهي من الأرز والمعكرونة والعدس والحمص، تعلوه صلصة …" at bounding box center [788, 350] width 365 height 51
paste textarea "يقدم في طبق دائري فويل ، يحتوي علي مزيج من الأرز والمعكرونة والعدس وال[GEOGRAPH…"
type textarea "طبق كشري مصري تقليدي ، يقدم في طبق دائري فويل ، يحتوي علي مزيج من الأرز والمعكر…"
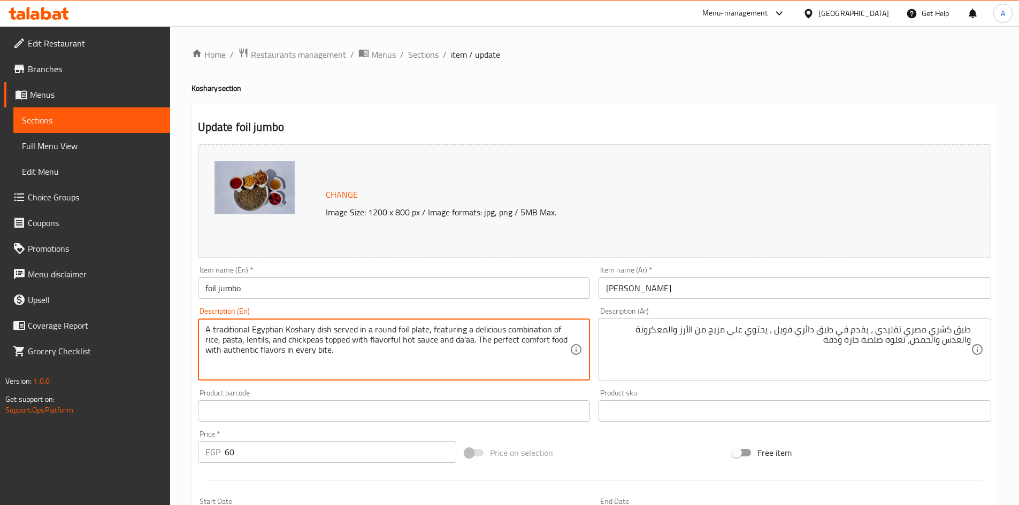
click at [491, 332] on textarea "A traditional Egyptian Koshary dish served in a round foil plate, featuring a d…" at bounding box center [387, 350] width 365 height 51
click at [336, 340] on textarea "A traditional Egyptian Koshary dish served in a round foil plate, featuring com…" at bounding box center [387, 350] width 365 height 51
drag, startPoint x: 401, startPoint y: 341, endPoint x: 409, endPoint y: 358, distance: 18.9
click at [409, 358] on textarea "A traditional Egyptian Koshary dish served in a round foil plate, featuring com…" at bounding box center [387, 350] width 365 height 51
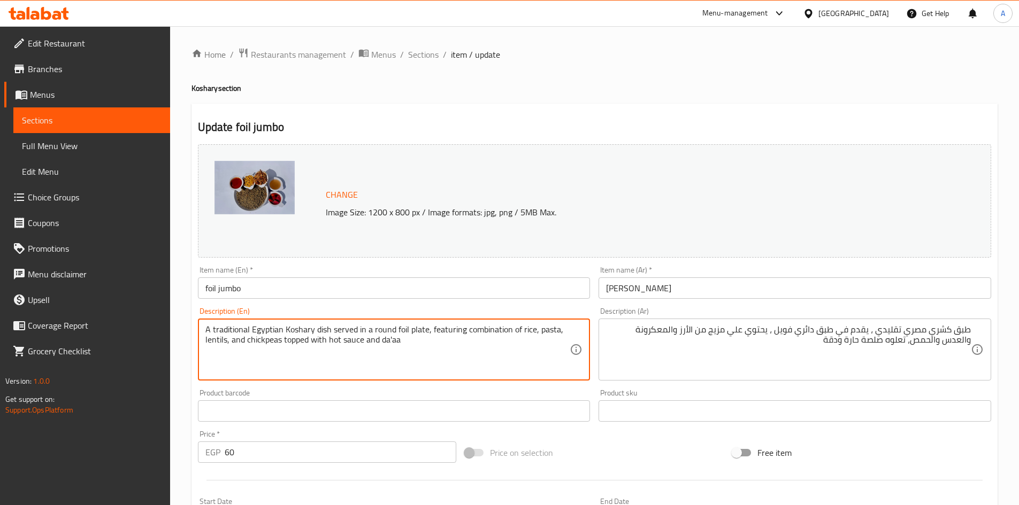
type textarea "A traditional Egyptian Koshary dish served in a round foil plate, featuring com…"
click at [455, 279] on input "foil jumbo" at bounding box center [394, 288] width 393 height 21
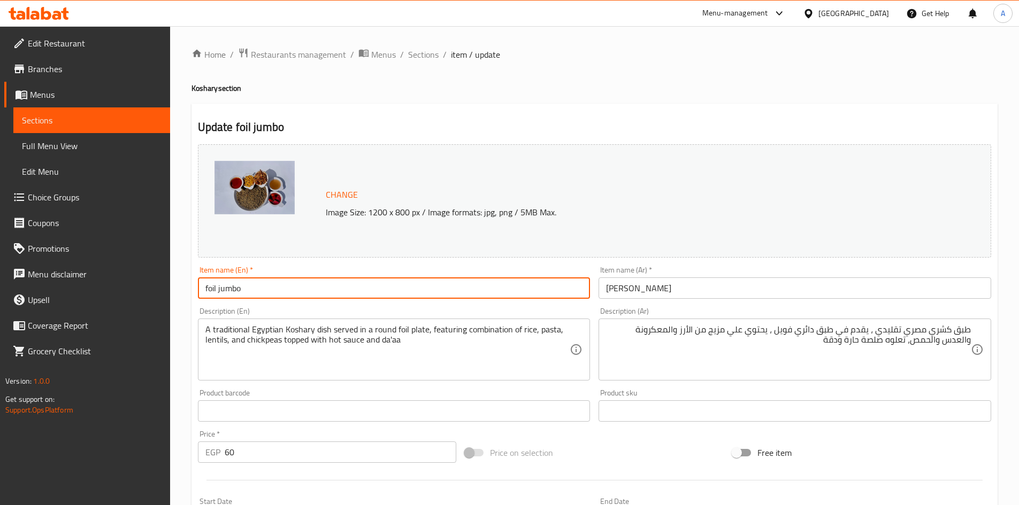
click at [420, 56] on span "Sections" at bounding box center [423, 54] width 30 height 13
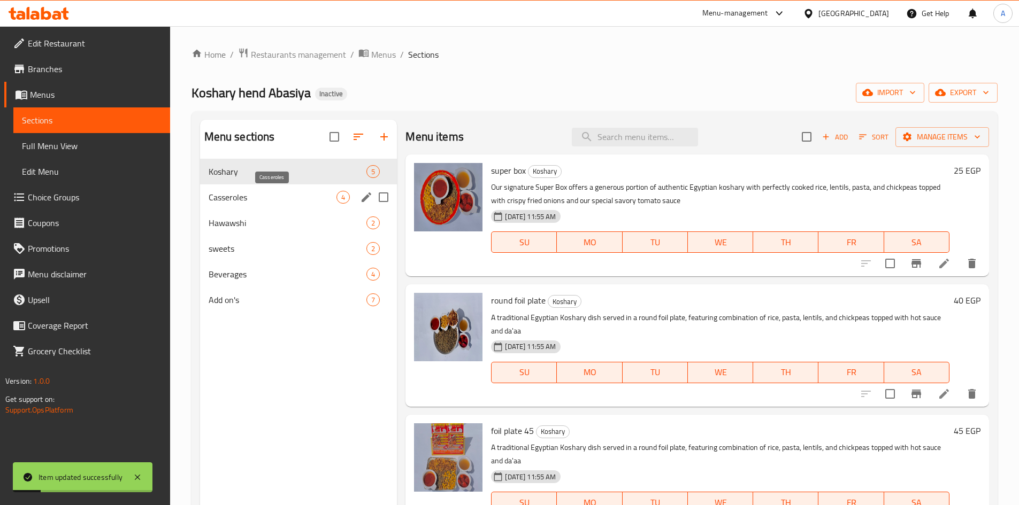
click at [229, 194] on span "Casseroles" at bounding box center [273, 197] width 128 height 13
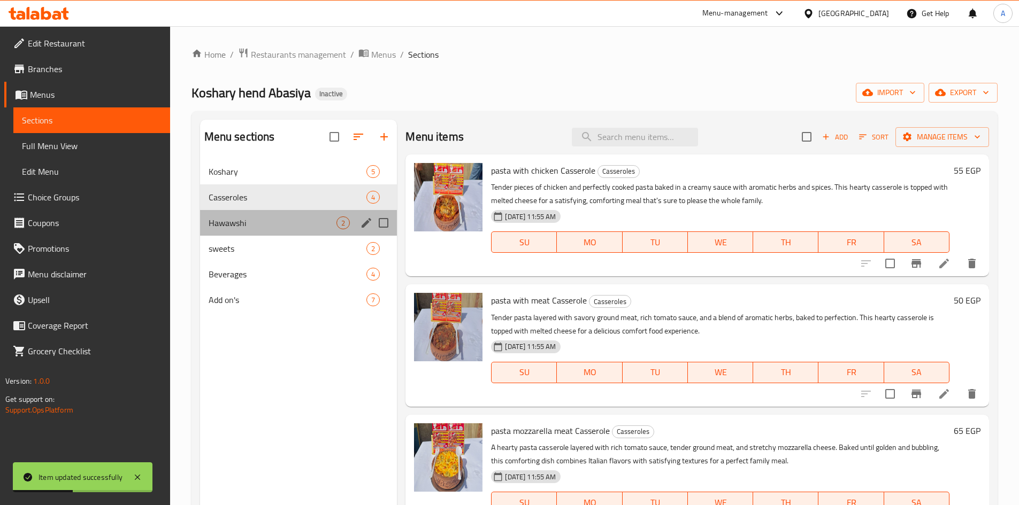
click at [255, 213] on div "Hawawshi 2" at bounding box center [298, 223] width 197 height 26
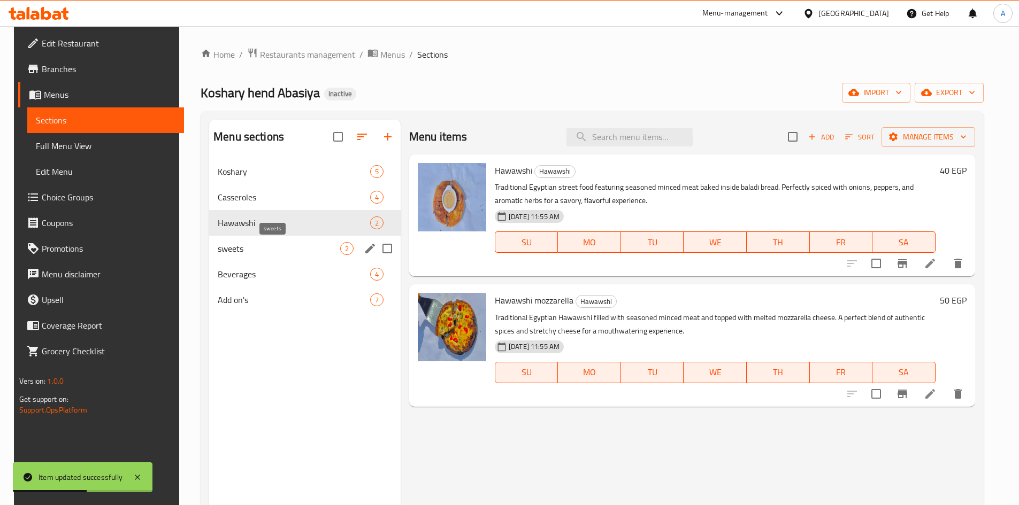
click at [243, 246] on span "sweets" at bounding box center [279, 248] width 122 height 13
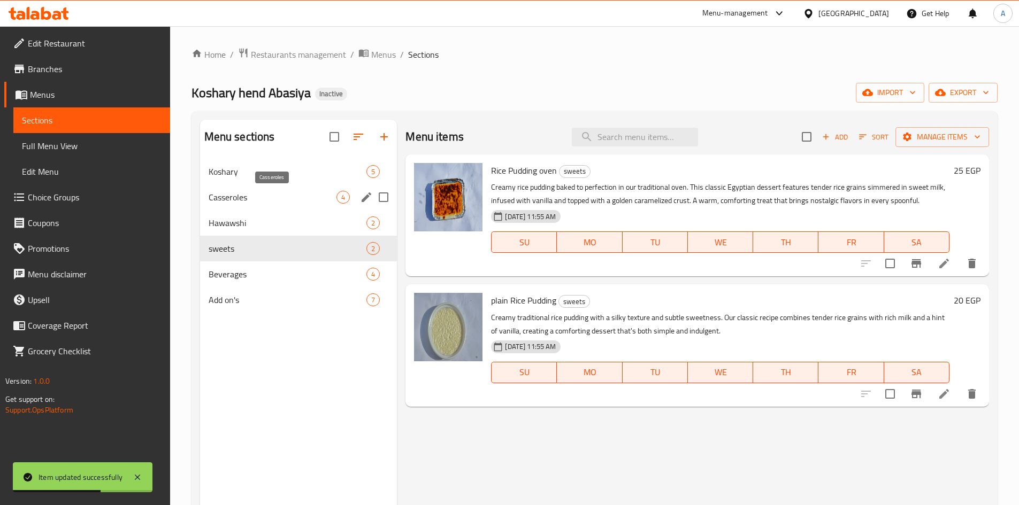
click at [235, 194] on span "Casseroles" at bounding box center [273, 197] width 128 height 13
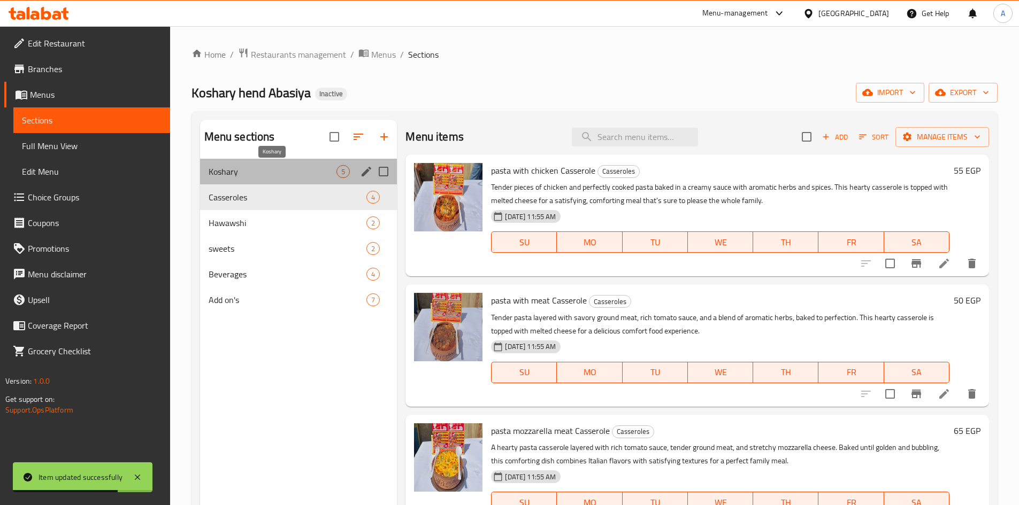
click at [235, 176] on span "Koshary" at bounding box center [273, 171] width 128 height 13
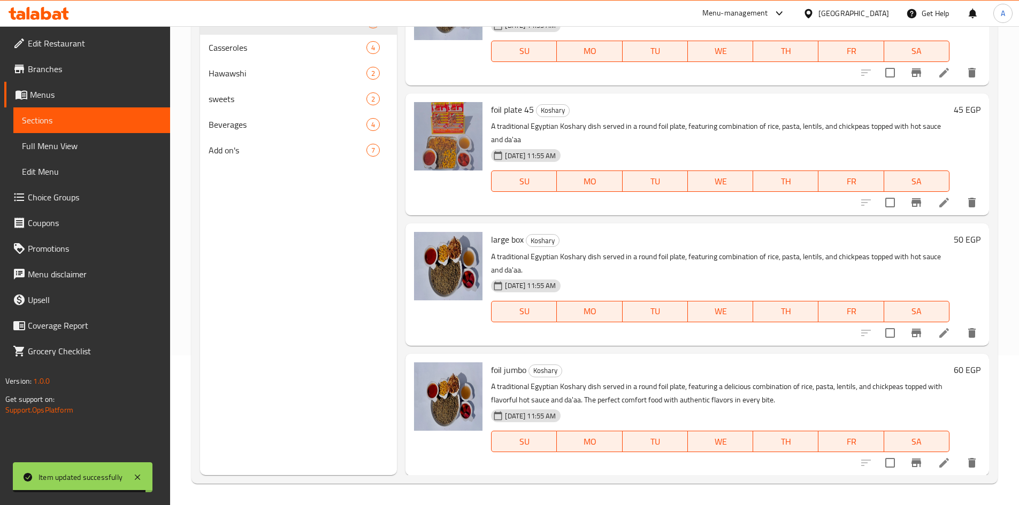
scroll to position [172, 0]
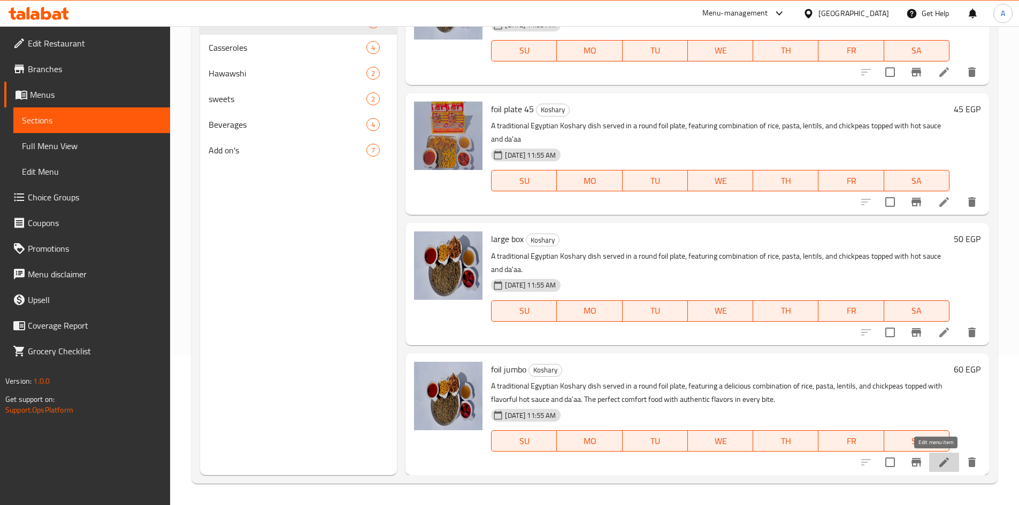
click at [938, 456] on icon at bounding box center [944, 462] width 13 height 13
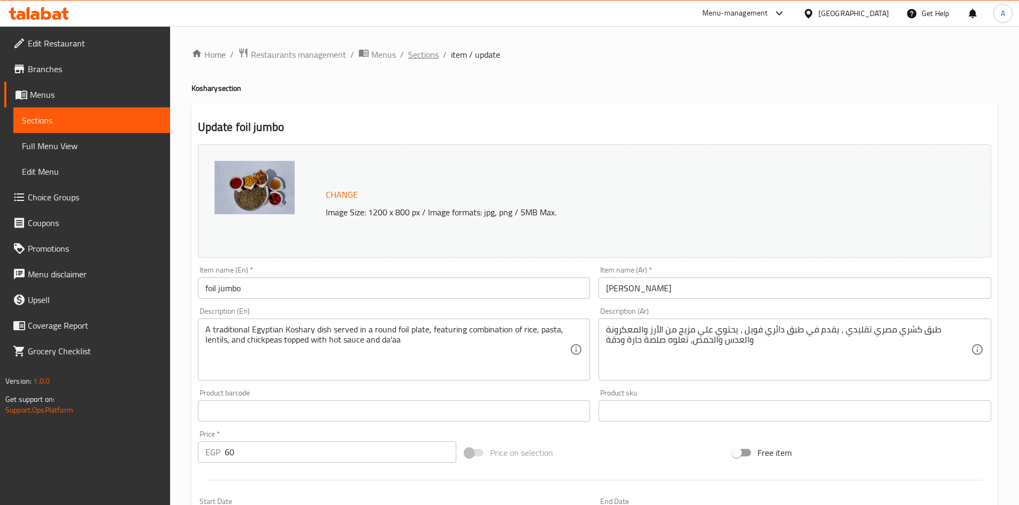
click at [424, 57] on span "Sections" at bounding box center [423, 54] width 30 height 13
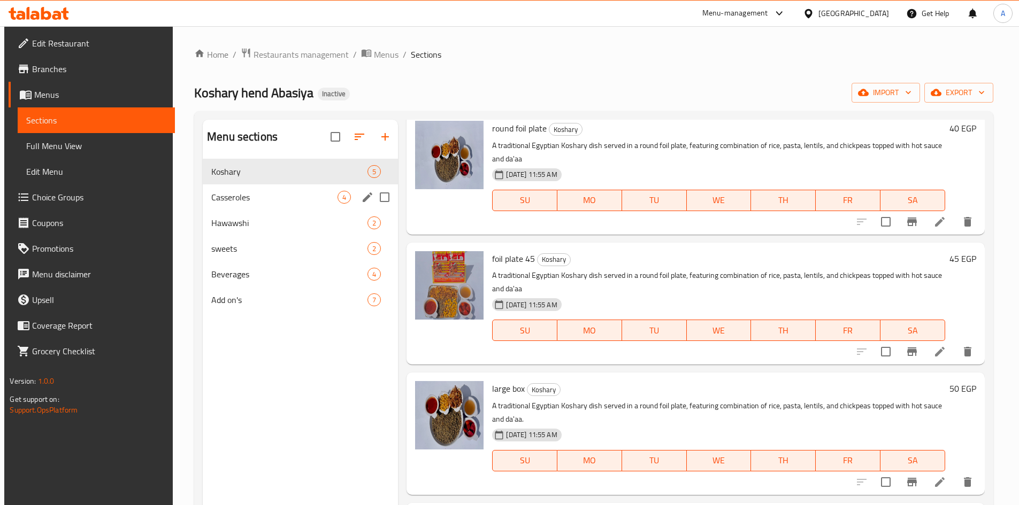
click at [239, 189] on div "Casseroles 4" at bounding box center [300, 198] width 195 height 26
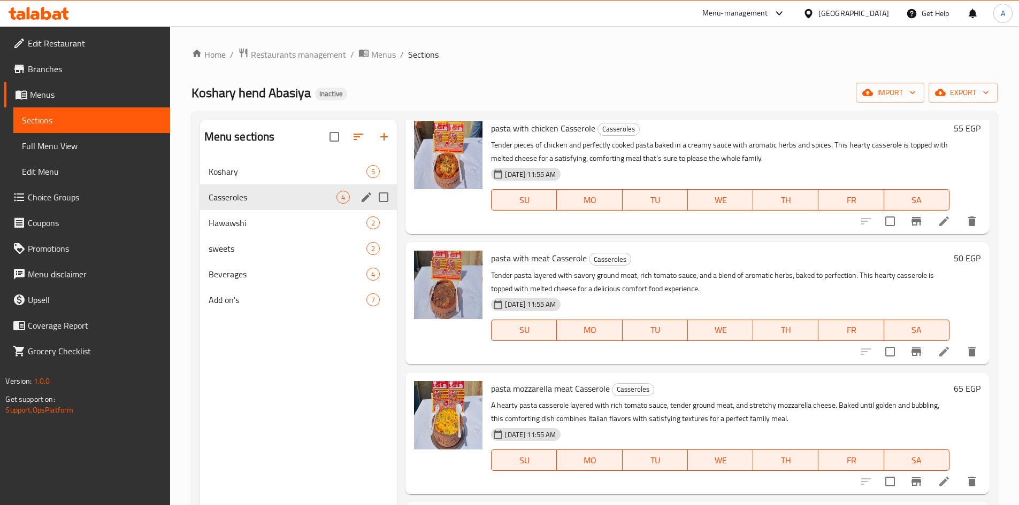
scroll to position [42, 0]
click at [547, 149] on p "Tender pieces of chicken and perfectly cooked pasta baked in a creamy sauce wit…" at bounding box center [720, 152] width 458 height 27
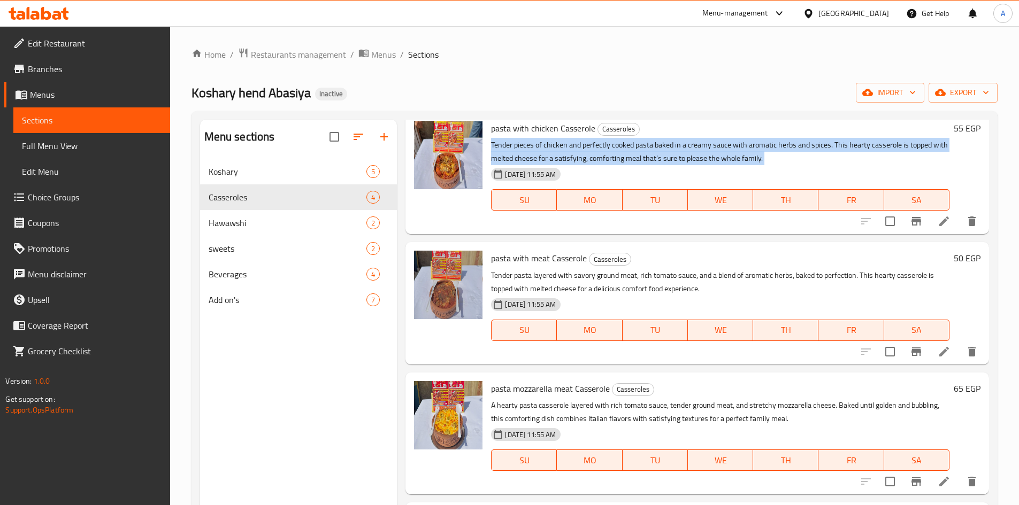
drag, startPoint x: 547, startPoint y: 149, endPoint x: 731, endPoint y: 51, distance: 208.6
click at [549, 149] on p "Tender pieces of chicken and perfectly cooked pasta baked in a creamy sauce wit…" at bounding box center [720, 152] width 458 height 27
copy div "Tender pieces of chicken and perfectly cooked pasta baked in a creamy sauce wit…"
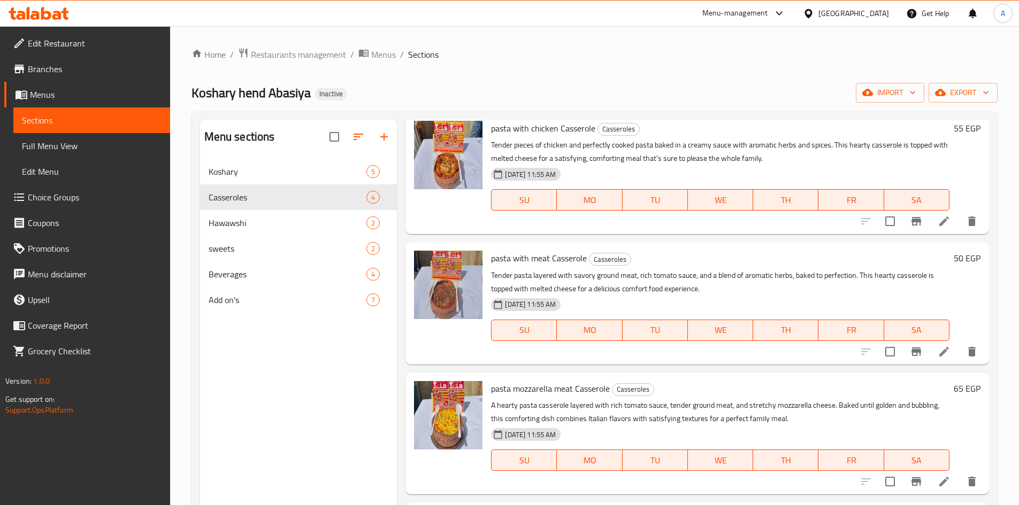
click at [933, 229] on li at bounding box center [944, 221] width 30 height 19
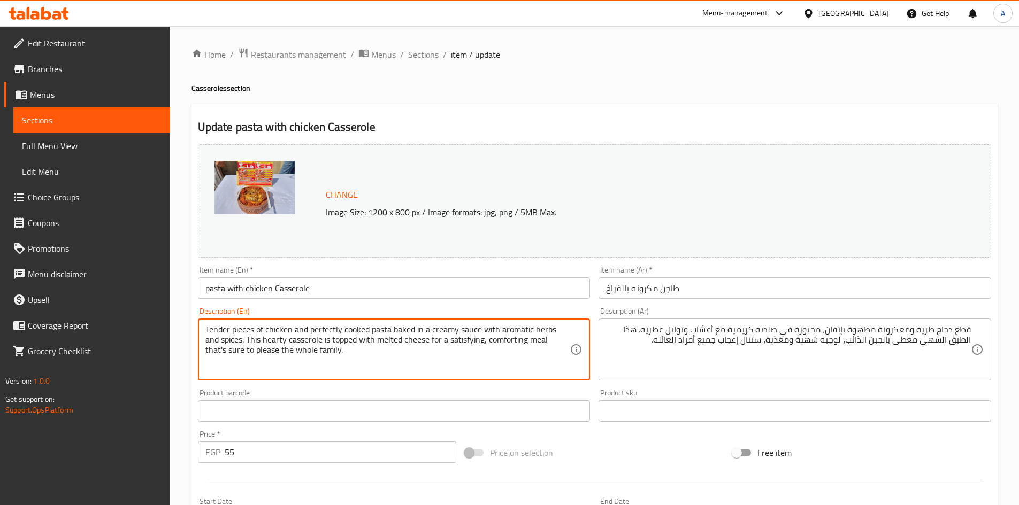
click at [244, 333] on textarea "Tender pieces of chicken and perfectly cooked pasta baked in a creamy sauce wit…" at bounding box center [387, 350] width 365 height 51
click at [245, 331] on textarea "Tender pieces of chicken and perfectly cooked pasta baked in a creamy sauce wit…" at bounding box center [387, 350] width 365 height 51
click at [218, 330] on textarea "Tender pieces of chicken and perfectly cooked pasta baked in a creamy sauce wit…" at bounding box center [387, 350] width 365 height 51
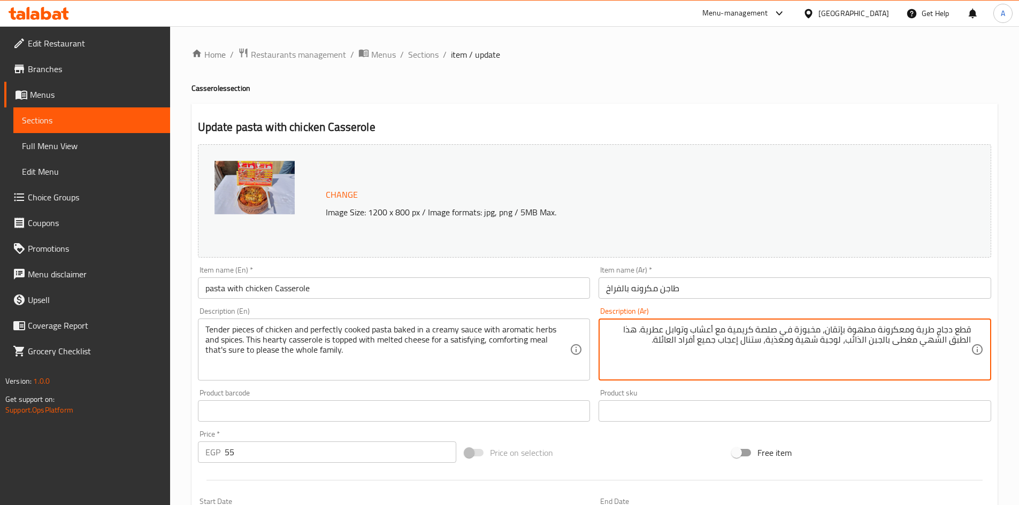
click at [928, 335] on textarea "قطع دجاج طرية ومعكرونة مطهوة بإتقان، مخبوزة في صلصة كريمية مع أعشاب وتوابل عطري…" at bounding box center [788, 350] width 365 height 51
click at [951, 332] on textarea "قطع دجاج ومعكرونة مطهوة بإتقان، مخبوزة في صلصة كريمية مع أعشاب وتوابل عطرية. هذ…" at bounding box center [788, 350] width 365 height 51
paste textarea "رية"
type textarea "قطع طرية من دجاج ومعكرونة مطهوة بإتقان، مخبوزة في صلصة كريمية مع أعشاب وتوابل ع…"
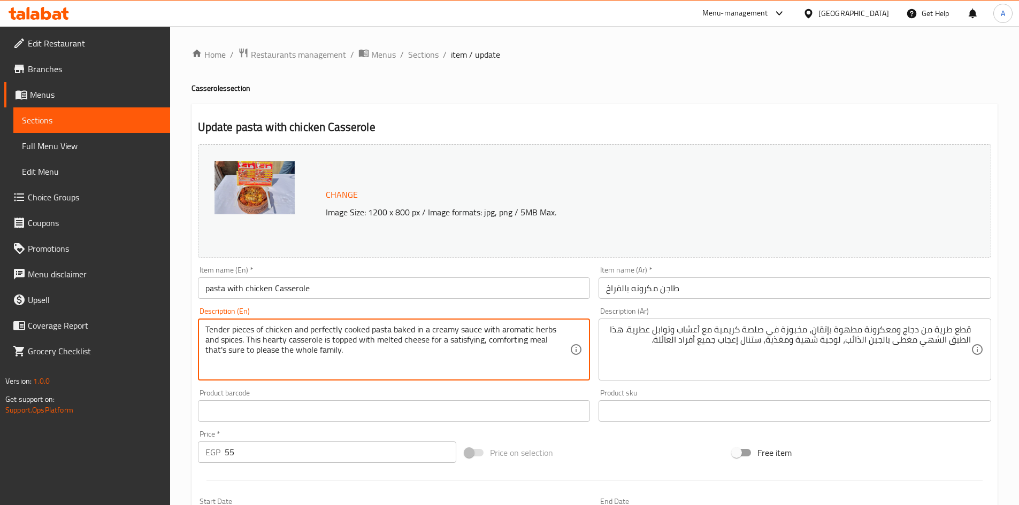
click at [373, 331] on textarea "Tender pieces of chicken and perfectly cooked pasta baked in a creamy sauce wit…" at bounding box center [387, 350] width 365 height 51
click at [360, 331] on textarea "Tender pieces of chicken and perfectly cooked pasta baked in a creamy sauce wit…" at bounding box center [387, 350] width 365 height 51
click at [359, 331] on textarea "Tender pieces of chicken and perfectly cooked pasta baked in a creamy sauce wit…" at bounding box center [387, 350] width 365 height 51
click at [321, 332] on textarea "Tender pieces of chicken and perfectly cooked pasta baked in a creamy sauce wit…" at bounding box center [387, 350] width 365 height 51
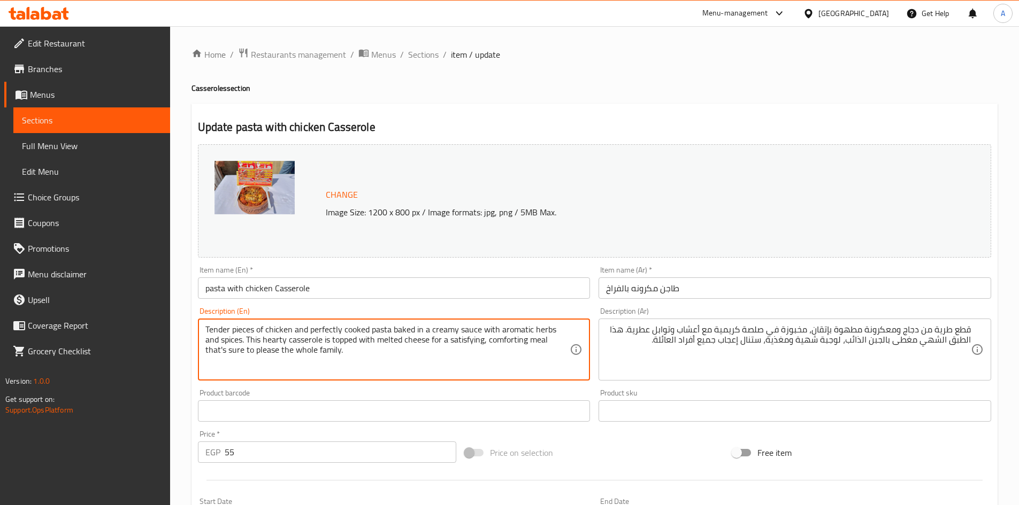
click at [397, 330] on textarea "Tender pieces of chicken and perfectly cooked pasta baked in a creamy sauce wit…" at bounding box center [387, 350] width 365 height 51
click at [470, 330] on textarea "Tender pieces of chicken and perfectly cooked pasta baked in a creamy sauce wit…" at bounding box center [387, 350] width 365 height 51
click at [450, 330] on textarea "Tender pieces of chicken and perfectly cooked pasta baked in a creamy sauce wit…" at bounding box center [387, 350] width 365 height 51
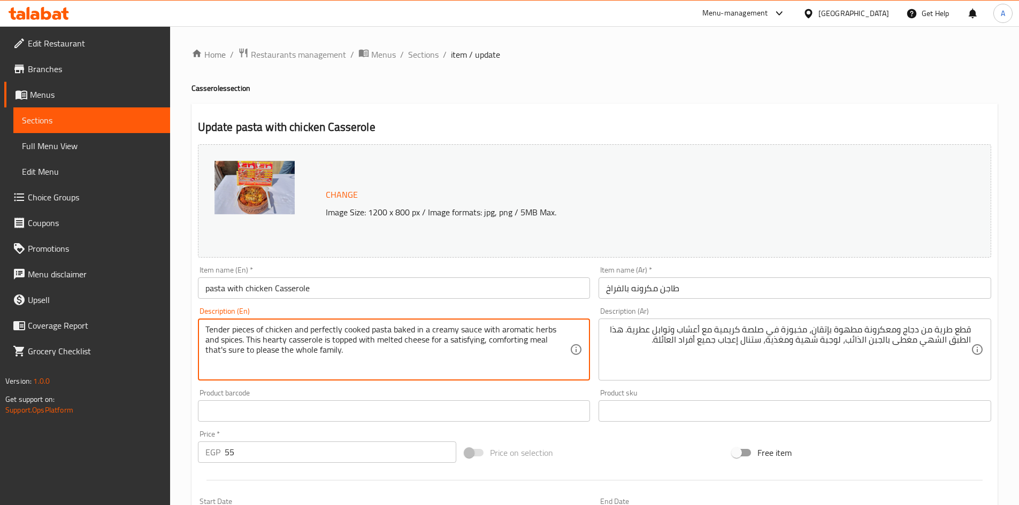
click at [450, 330] on textarea "Tender pieces of chicken and perfectly cooked pasta baked in a creamy sauce wit…" at bounding box center [387, 350] width 365 height 51
click at [487, 328] on textarea "Tender pieces of chicken and perfectly cooked pasta baked in a creamy sauce wit…" at bounding box center [387, 350] width 365 height 51
click at [258, 339] on textarea "Tender pieces of chicken and perfectly cooked pasta baked in a creamy sauce wit…" at bounding box center [387, 350] width 365 height 51
click at [418, 355] on textarea "Tender pieces of chicken and perfectly cooked pasta baked in a creamy sauce wit…" at bounding box center [387, 350] width 365 height 51
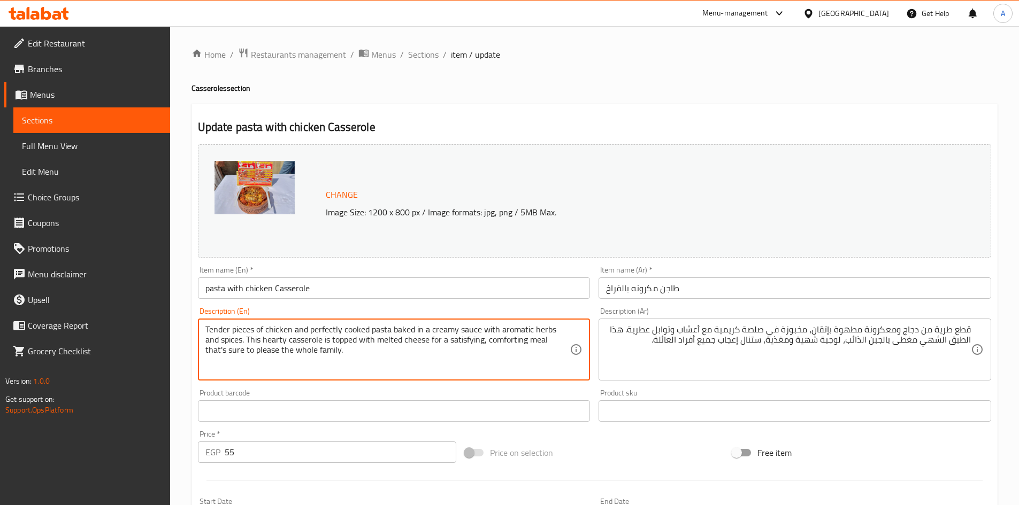
drag, startPoint x: 418, startPoint y: 342, endPoint x: 417, endPoint y: 357, distance: 15.5
click at [417, 357] on textarea "Tender pieces of chicken and perfectly cooked pasta baked in a creamy sauce wit…" at bounding box center [387, 350] width 365 height 51
type textarea "Tender pieces of chicken and perfectly cooked pasta baked in a creamy sauce wit…"
drag, startPoint x: 723, startPoint y: 371, endPoint x: 779, endPoint y: 365, distance: 56.0
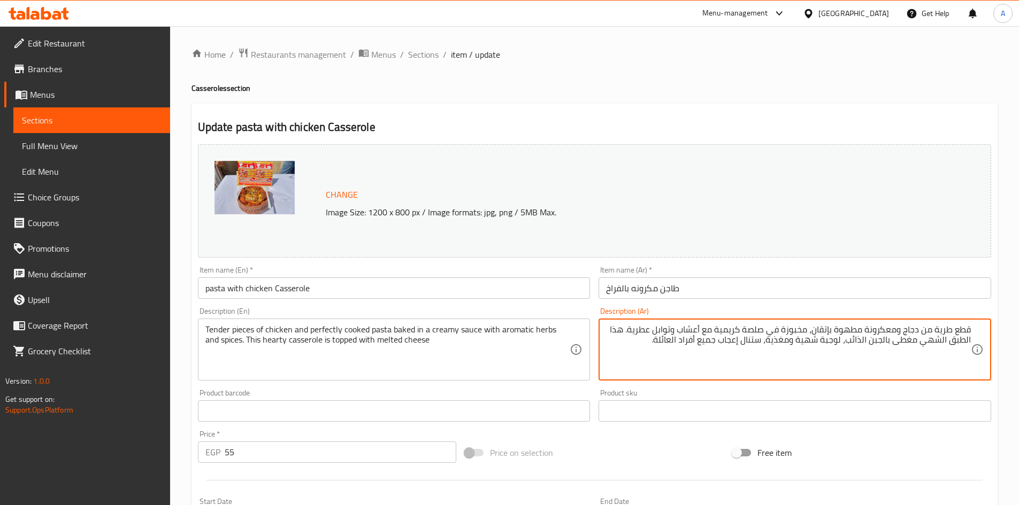
drag, startPoint x: 844, startPoint y: 343, endPoint x: 690, endPoint y: 354, distance: 154.4
click at [690, 354] on textarea "قطع طرية من دجاج ومعكرونة مطهوة بإتقان، مخبوزة في صلصة كريمية مع أعشاب وتوابل ع…" at bounding box center [788, 350] width 365 height 51
click at [933, 340] on textarea "قطع طرية من دجاج ومعكرونة مطهوة بإتقان، مخبوزة في صلصة كريمية مع أعشاب وتوابل ع…" at bounding box center [788, 350] width 365 height 51
type textarea "قطع طرية من دجاج ومعكرونة مطهوة بإتقان، مخبوزة في صلصة كريمية مع أعشاب وتوابل ع…"
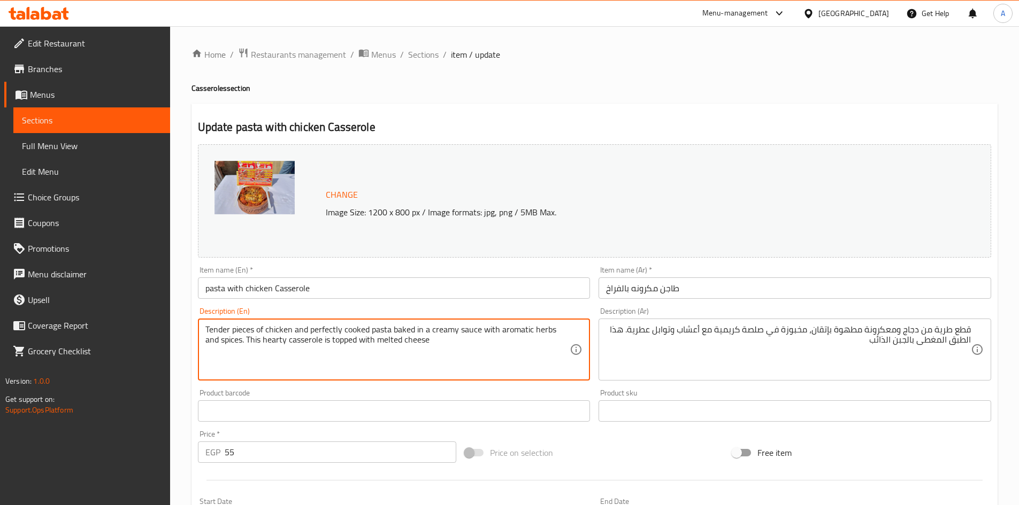
click at [256, 339] on textarea "Tender pieces of chicken and perfectly cooked pasta baked in a creamy sauce wit…" at bounding box center [387, 350] width 365 height 51
type textarea "Tender pieces of chicken and perfectly cooked pasta baked in a creamy sauce wit…"
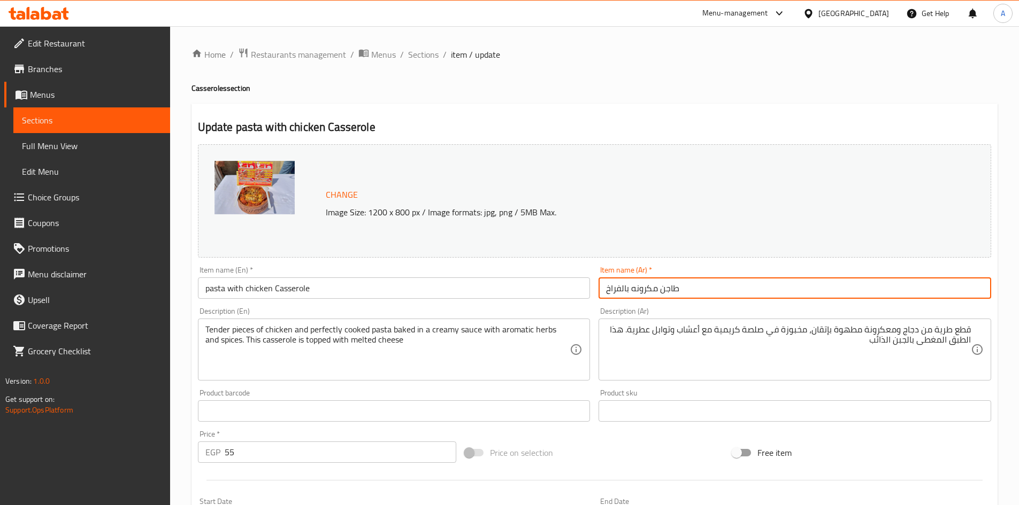
click at [671, 290] on input "طاجن مكرونه بالفراخ" at bounding box center [794, 288] width 393 height 21
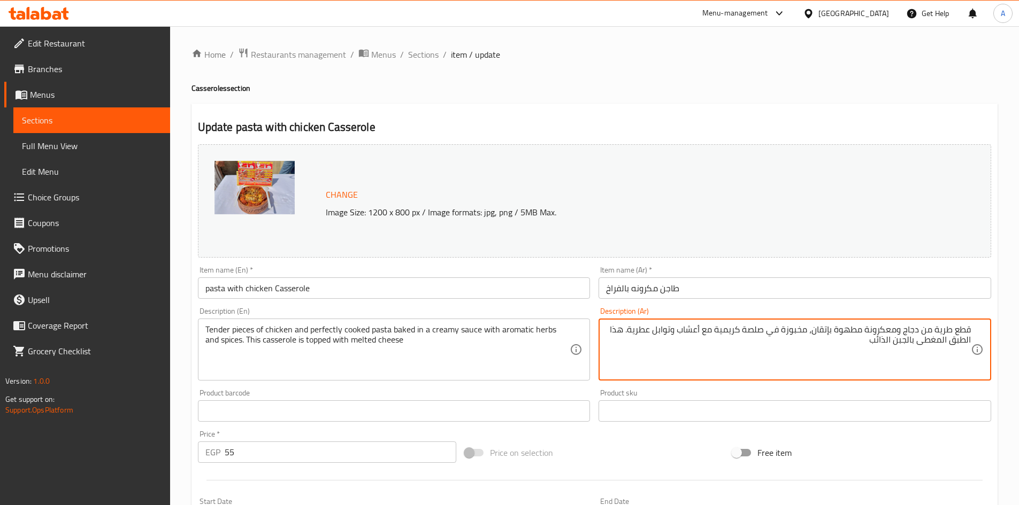
drag, startPoint x: 965, startPoint y: 342, endPoint x: 951, endPoint y: 342, distance: 13.9
paste textarea "جن"
click at [933, 345] on textarea "قطع طرية من دجاج ومعكرونة مطهوة بإتقان، مخبوزة في صلصة كريمية مع أعشاب وتوابل ع…" at bounding box center [788, 350] width 365 height 51
type textarea "قطع طرية من دجاج ومعكرونة مطهوة بإتقان، مخبوزة في صلصة كريمية مع أعشاب وتوابل ع…"
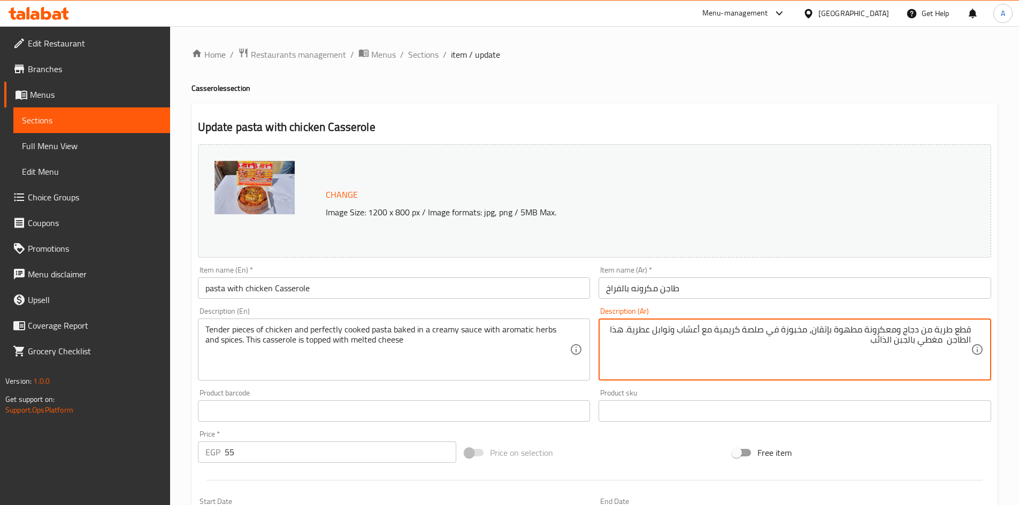
click at [708, 285] on input "طاجن مكرونه بالفراخ" at bounding box center [794, 288] width 393 height 21
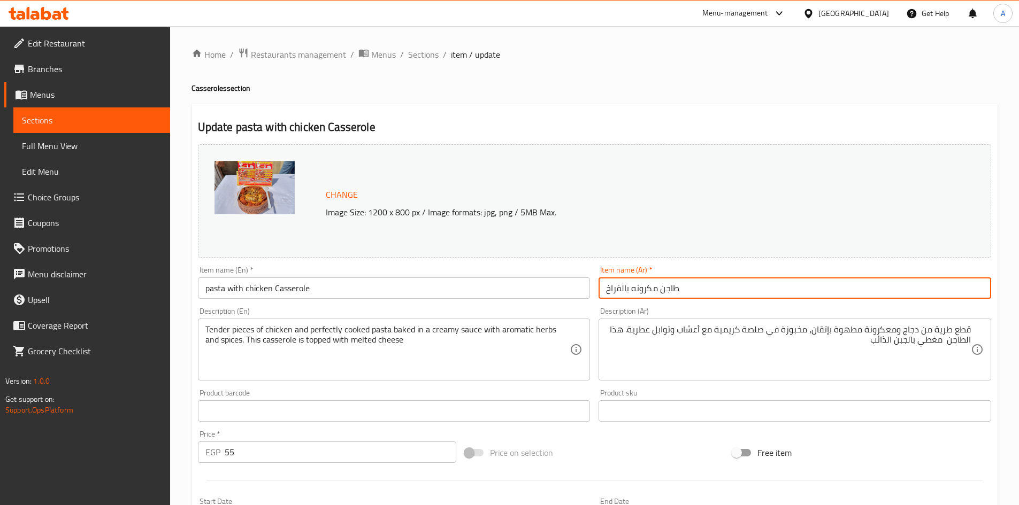
click at [418, 53] on span "Sections" at bounding box center [423, 54] width 30 height 13
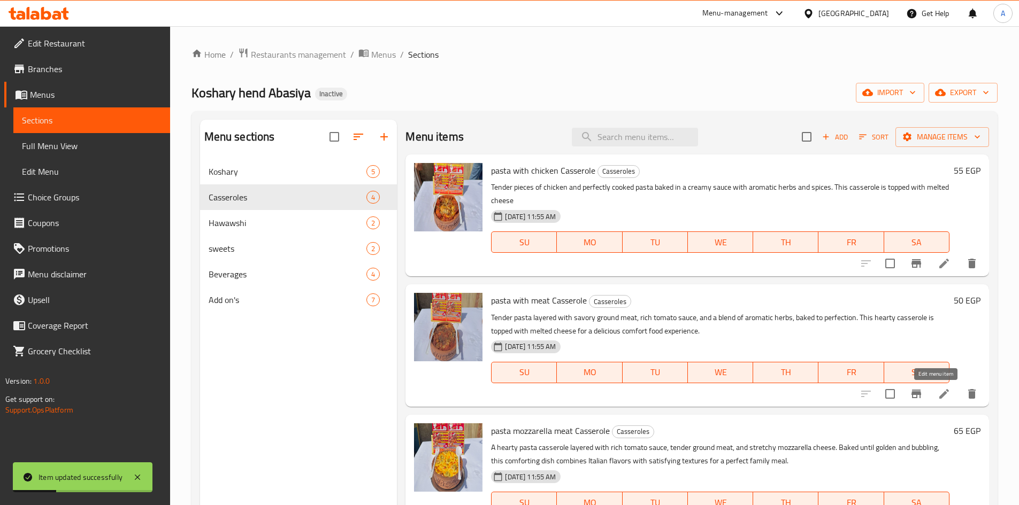
click at [938, 398] on icon at bounding box center [944, 394] width 13 height 13
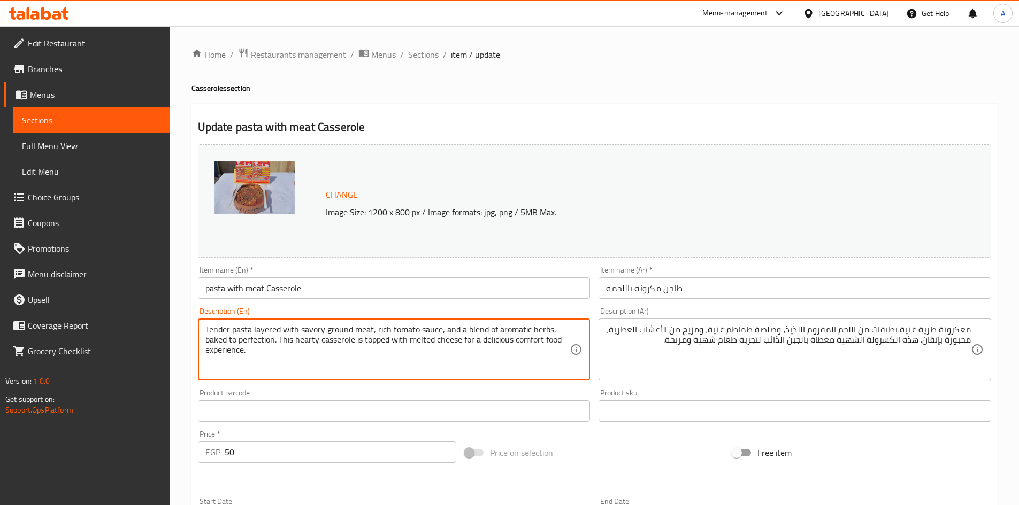
drag, startPoint x: 461, startPoint y: 341, endPoint x: 463, endPoint y: 349, distance: 8.8
click at [463, 349] on textarea "Tender pasta layered with savory ground meat, rich tomato sauce, and a blend of…" at bounding box center [387, 350] width 365 height 51
click at [242, 332] on textarea "Tender pasta layered with savory ground meat, rich tomato sauce, and a blend of…" at bounding box center [387, 350] width 365 height 51
click at [267, 332] on textarea "Tender pasta layered with savory ground meat, rich tomato sauce, and a blend of…" at bounding box center [387, 350] width 365 height 51
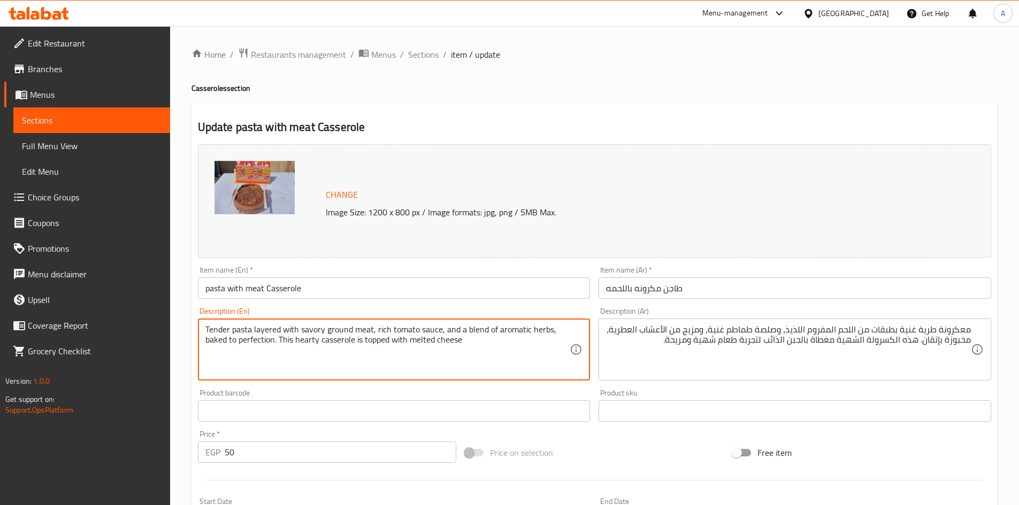
click at [205, 323] on div "Tender pasta layered with savory ground meat, rich tomato sauce, and a blend of…" at bounding box center [394, 350] width 393 height 62
click at [202, 329] on div "Tender pasta layered with savory ground meat, rich tomato sauce, and a blend of…" at bounding box center [394, 350] width 393 height 62
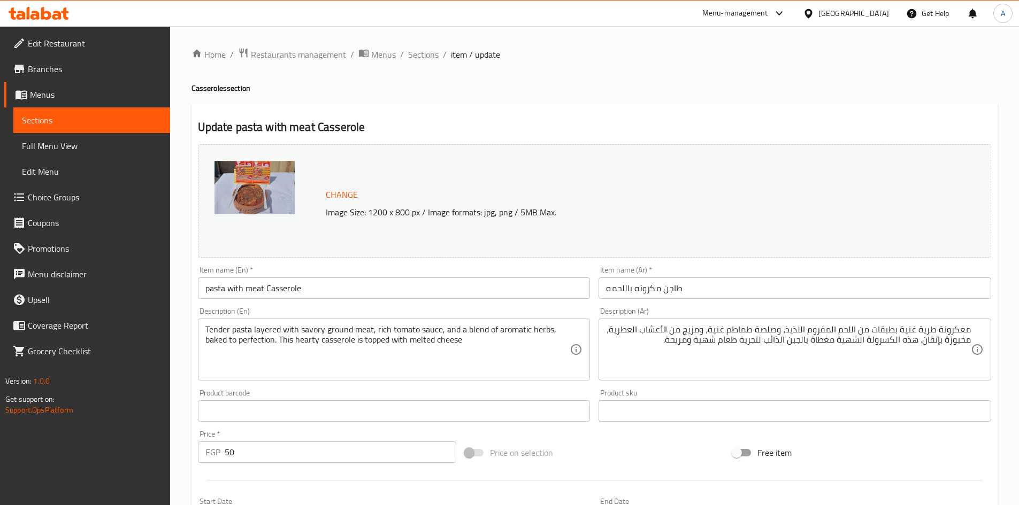
click at [203, 329] on div "Tender pasta layered with savory ground meat, rich tomato sauce, and a blend of…" at bounding box center [394, 350] width 393 height 62
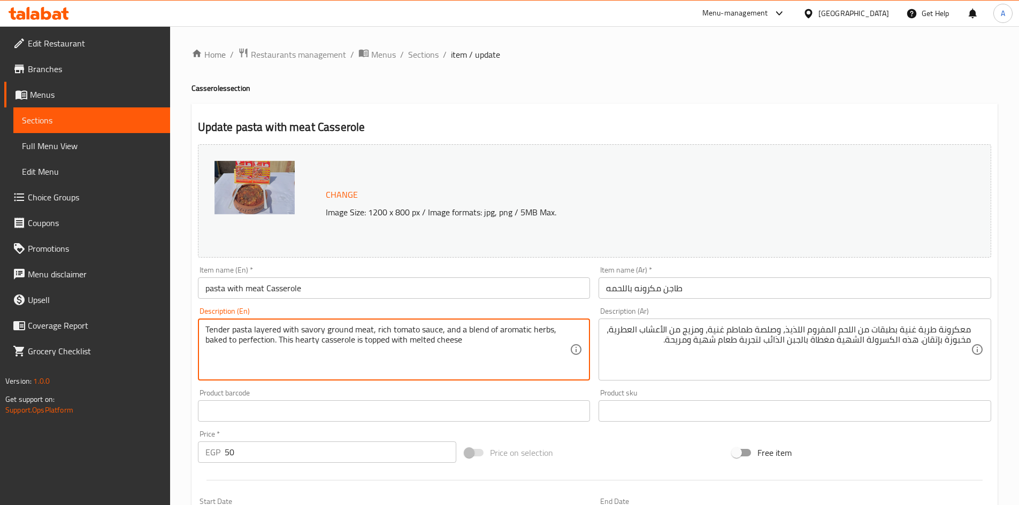
click at [208, 331] on textarea "Tender pasta layered with savory ground meat, rich tomato sauce, and a blend of…" at bounding box center [387, 350] width 365 height 51
click at [267, 335] on textarea "rich Tender pasta layered with savory ground meat, rich tomato sauce, and a ble…" at bounding box center [387, 350] width 365 height 51
click at [311, 331] on textarea "rich Tender pasta with layered with savory ground meat, rich tomato sauce, and …" at bounding box center [387, 350] width 365 height 51
click at [310, 332] on textarea "rich Tender pasta with layers with savory ground meat, rich tomato sauce, and a…" at bounding box center [387, 350] width 365 height 51
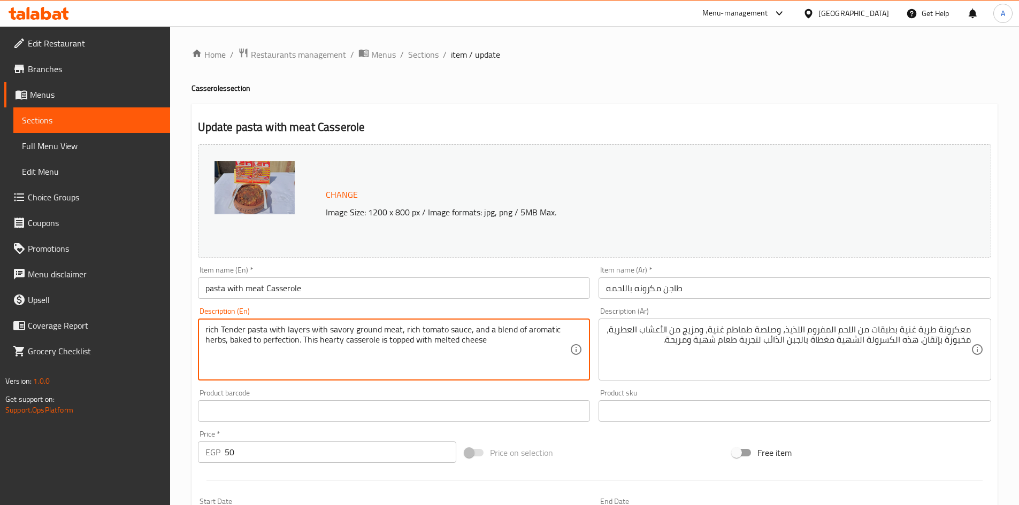
click at [383, 332] on textarea "rich Tender pasta with layers with savory ground meat, rich tomato sauce, and a…" at bounding box center [387, 350] width 365 height 51
click at [336, 333] on textarea "rich Tender pasta with layers with savory ground meat, rich tomato sauce, and a…" at bounding box center [387, 350] width 365 height 51
type textarea "rich Tender pasta with layers with savory ground meat, rich tomato sauce, and a…"
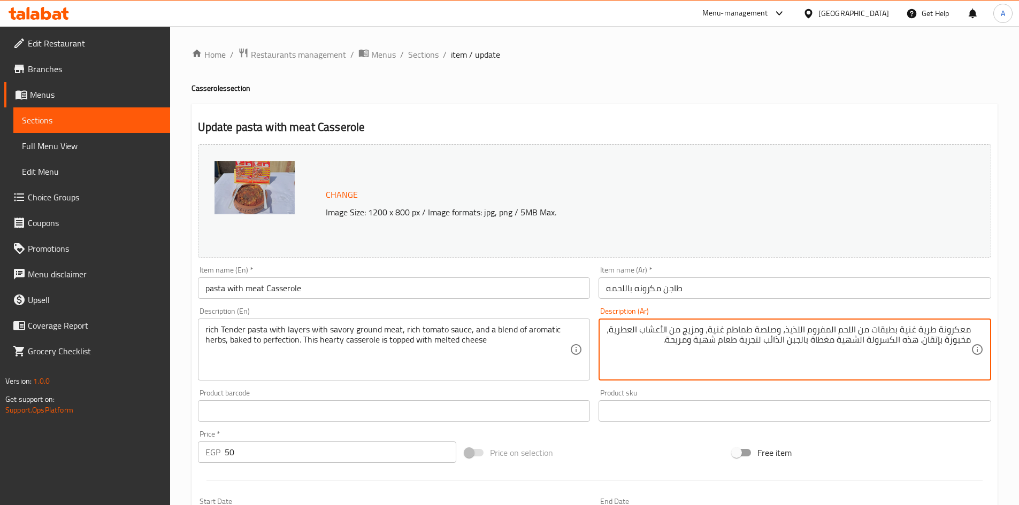
click at [796, 328] on textarea "معكرونة طرية غنية بطبقات من اللحم المفروم اللذيذ، وصلصة طماطم غنية، ومزيج من ال…" at bounding box center [788, 350] width 365 height 51
type textarea "معكرونة طرية غنية بطبقات من اللحم المفروم مالح، وصلصة طماطم غنية، ومزيج من الأع…"
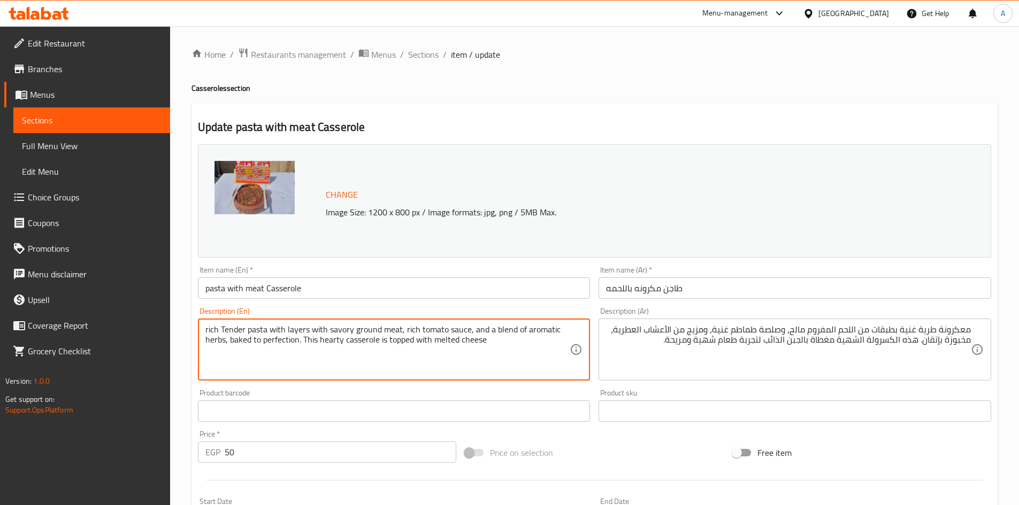
click at [461, 329] on textarea "rich Tender pasta with layers with savory ground meat, rich tomato sauce, and a…" at bounding box center [387, 350] width 365 height 51
click at [439, 329] on textarea "rich Tender pasta with layers with savory ground meat, rich tomato sauce, and a…" at bounding box center [387, 350] width 365 height 51
click at [421, 331] on textarea "rich Tender pasta with layers with savory ground meat, rich tomato sauce, and a…" at bounding box center [387, 350] width 365 height 51
click at [497, 333] on textarea "rich Tender pasta with layers with savory ground meat, rich tomato sauce, and a…" at bounding box center [387, 350] width 365 height 51
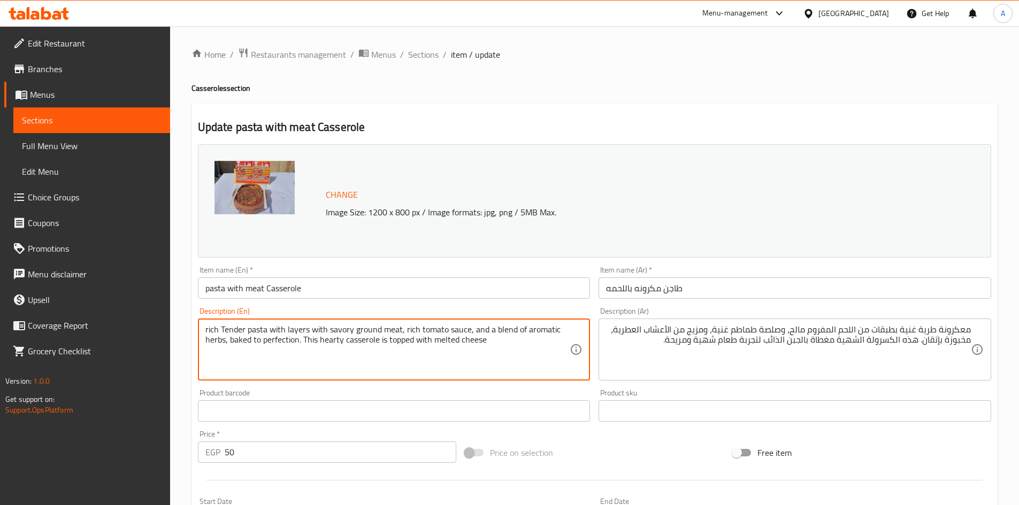
click at [497, 333] on textarea "rich Tender pasta with layers with savory ground meat, rich tomato sauce, and a…" at bounding box center [387, 350] width 365 height 51
click at [508, 333] on textarea "rich Tender pasta with layers with savory ground meat, rich tomato sauce, and a…" at bounding box center [387, 350] width 365 height 51
click at [251, 342] on textarea "rich Tender pasta with layers with savory ground meat, rich tomato sauce, and a…" at bounding box center [387, 350] width 365 height 51
click at [279, 342] on textarea "rich Tender pasta with layers with savory ground meat, rich tomato sauce, and a…" at bounding box center [387, 350] width 365 height 51
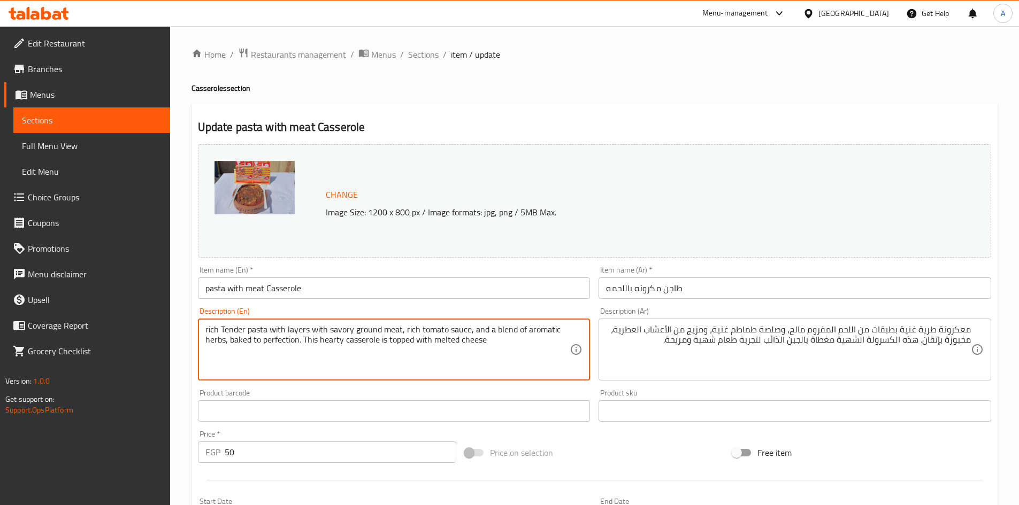
click at [332, 341] on textarea "rich Tender pasta with layers with savory ground meat, rich tomato sauce, and a…" at bounding box center [387, 350] width 365 height 51
type textarea "rich Tender pasta with layers with savory ground meat, rich tomato sauce, and a…"
click at [674, 291] on input "طاجن مكرونه باللحمه" at bounding box center [794, 288] width 393 height 21
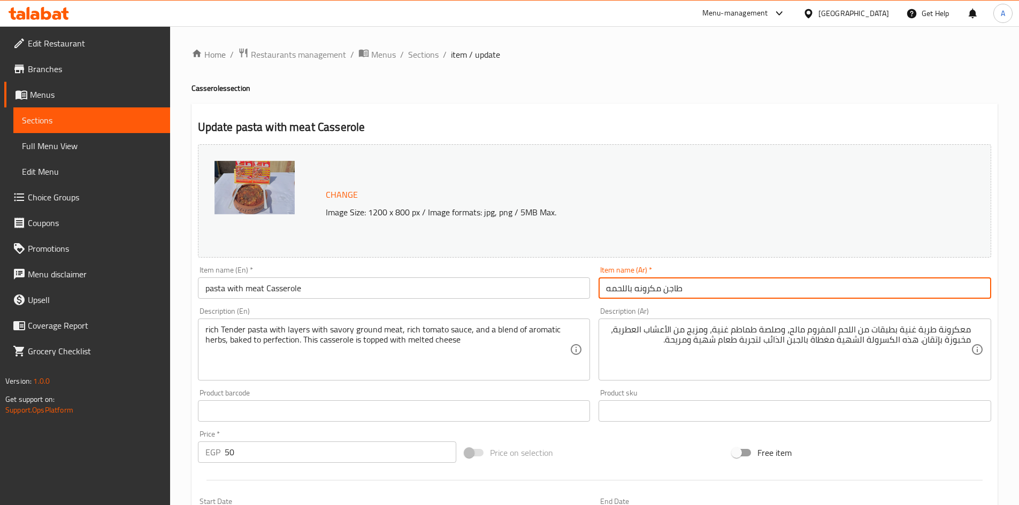
click at [674, 291] on input "طاجن مكرونه باللحمه" at bounding box center [794, 288] width 393 height 21
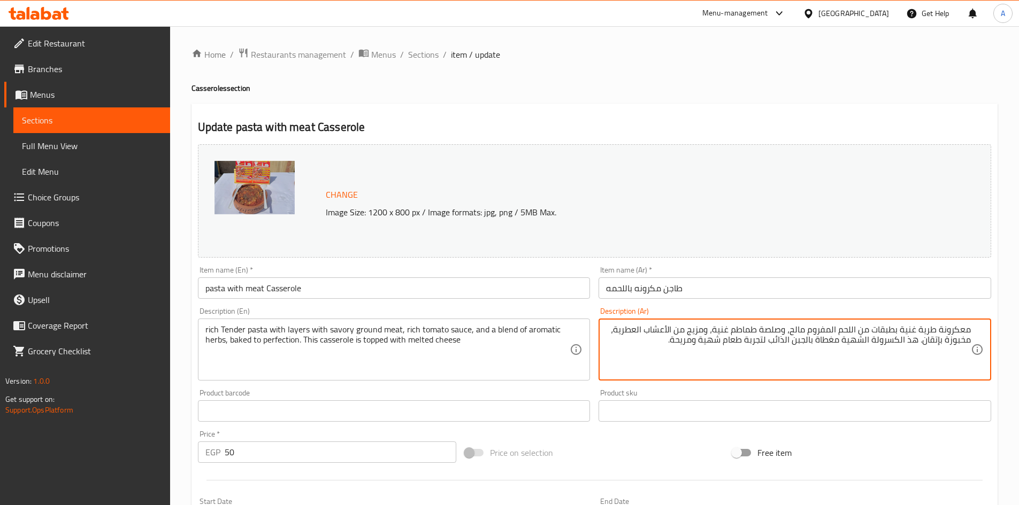
drag, startPoint x: 900, startPoint y: 343, endPoint x: 846, endPoint y: 343, distance: 54.6
click at [846, 343] on textarea "معكرونة طرية غنية بطبقات من اللحم المفروم مالح، وصلصة طماطم غنية، ومزيج من الأع…" at bounding box center [788, 350] width 365 height 51
paste textarea "طاجن"
click at [857, 342] on textarea "معكرونة طرية غنية بطبقات من اللحم المفروم مالح، وصلصة طماطم غنية، ومزيج من الأع…" at bounding box center [788, 350] width 365 height 51
drag, startPoint x: 806, startPoint y: 344, endPoint x: 689, endPoint y: 343, distance: 117.1
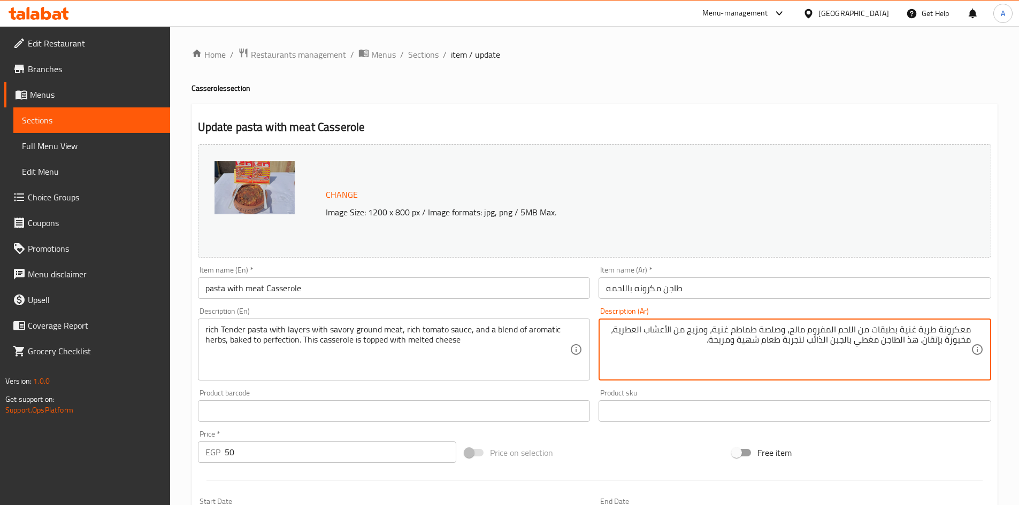
click at [689, 343] on textarea "معكرونة طرية غنية بطبقات من اللحم المفروم مالح، وصلصة طماطم غنية، ومزيج من الأع…" at bounding box center [788, 350] width 365 height 51
type textarea "معكرونة طرية غنية بطبقات من اللحم المفروم مالح، وصلصة طماطم غنية، ومزيج من الأع…"
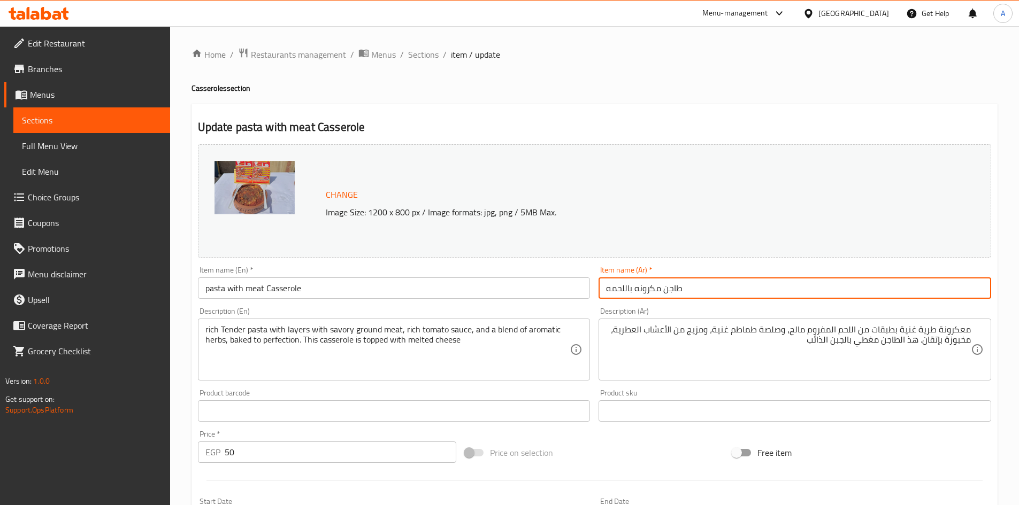
click at [738, 296] on input "طاجن مكرونه باللحمه" at bounding box center [794, 288] width 393 height 21
click at [423, 58] on span "Sections" at bounding box center [423, 54] width 30 height 13
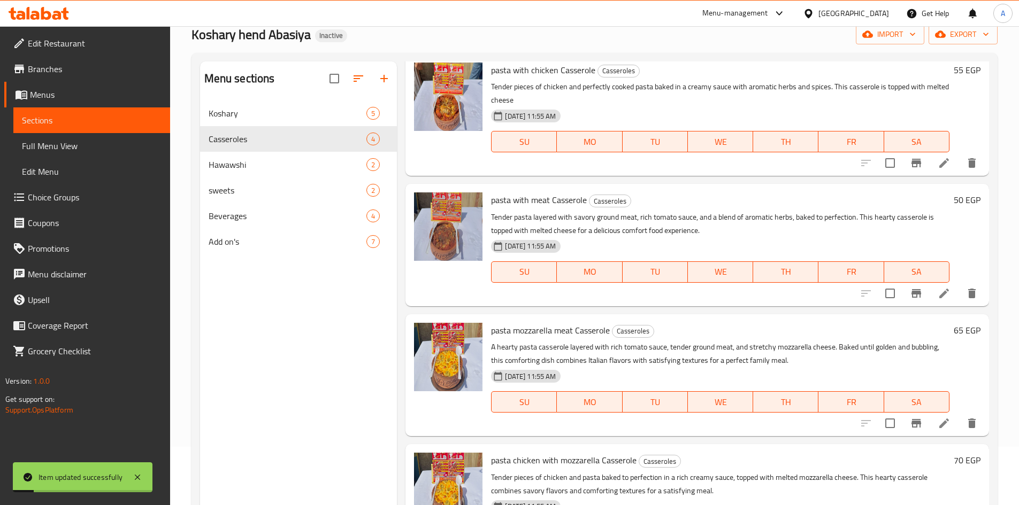
scroll to position [150, 0]
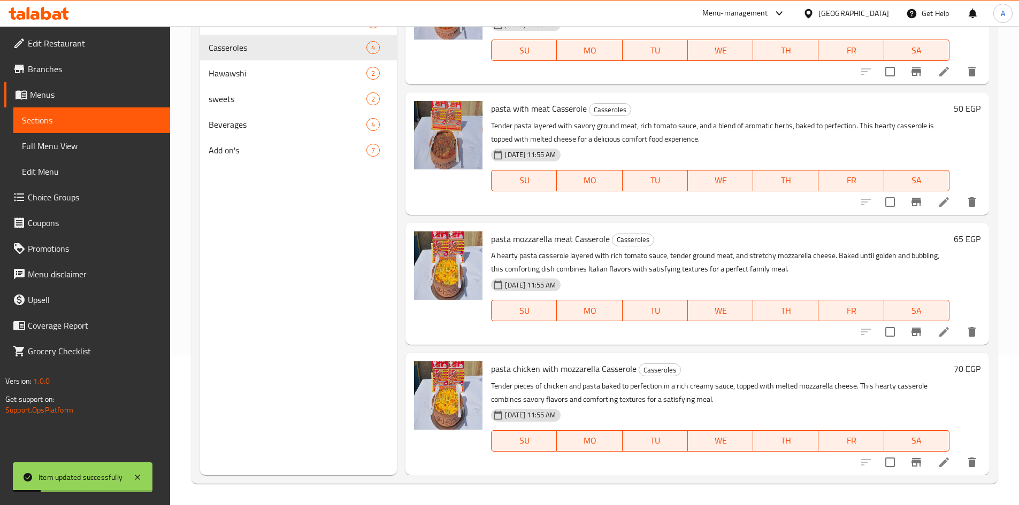
click at [938, 332] on icon at bounding box center [944, 332] width 13 height 13
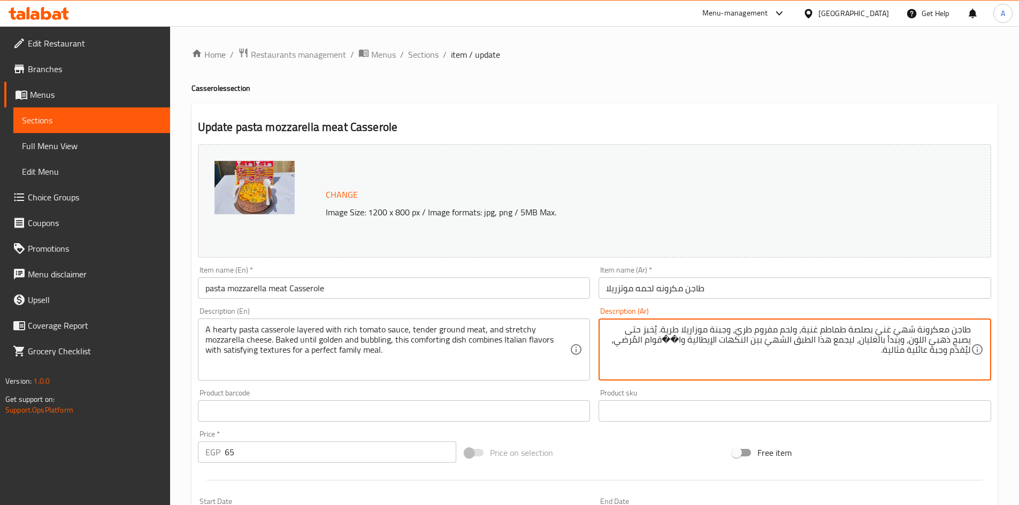
drag, startPoint x: 878, startPoint y: 344, endPoint x: 879, endPoint y: 352, distance: 8.7
click at [879, 352] on textarea "طاجن معكرونة شهيّ غنيّ بصلصة طماطم غنية، ولحم مفروم طريّ، وجبنة موزاريلا طرية. …" at bounding box center [788, 350] width 365 height 51
type textarea "طاجن معكرونة شهيّ غنيّ بصلصة طماطم غنية، ولحم مفروم طريّ، وجبنة موزاريلا طرية. …"
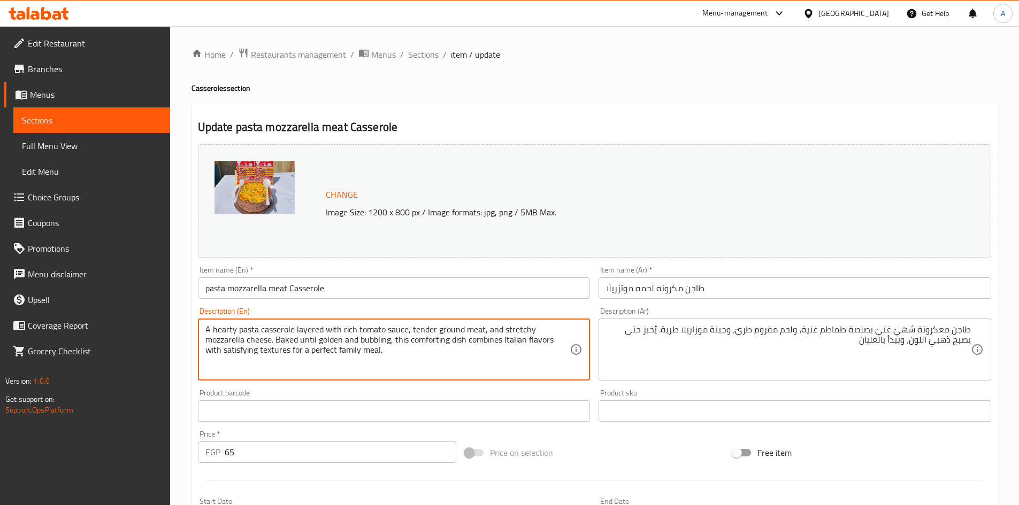
drag, startPoint x: 392, startPoint y: 341, endPoint x: 393, endPoint y: 351, distance: 10.2
click at [267, 326] on textarea "A hearty pasta casserole layered with rich tomato sauce, tender ground meat, an…" at bounding box center [387, 350] width 365 height 51
click at [256, 327] on textarea "A hearty pasta casserole layered with rich tomato sauce, tender ground meat, an…" at bounding box center [387, 350] width 365 height 51
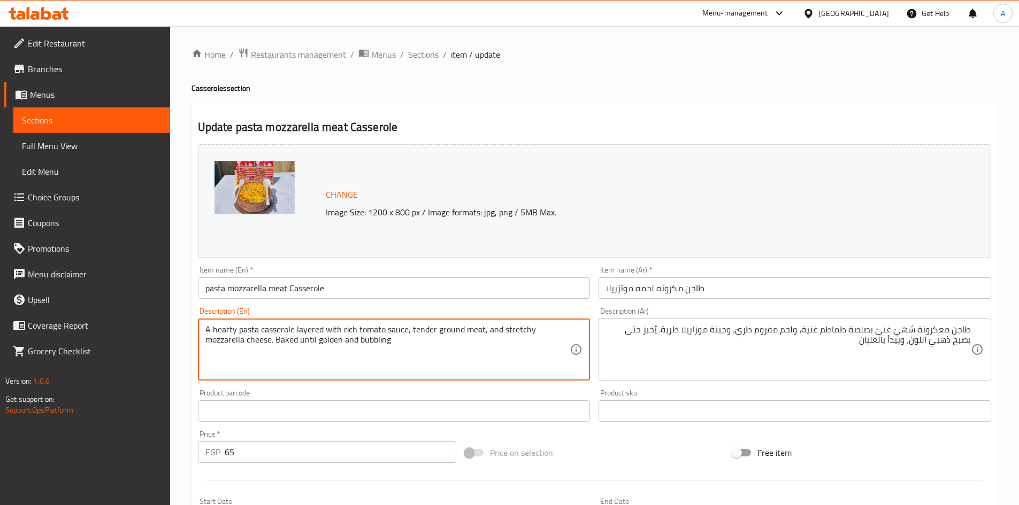
click at [228, 329] on textarea "A hearty pasta casserole layered with rich tomato sauce, tender ground meat, an…" at bounding box center [387, 350] width 365 height 51
type textarea "pasta casserole layered with rich tomato sauce, tender ground meat, and stretch…"
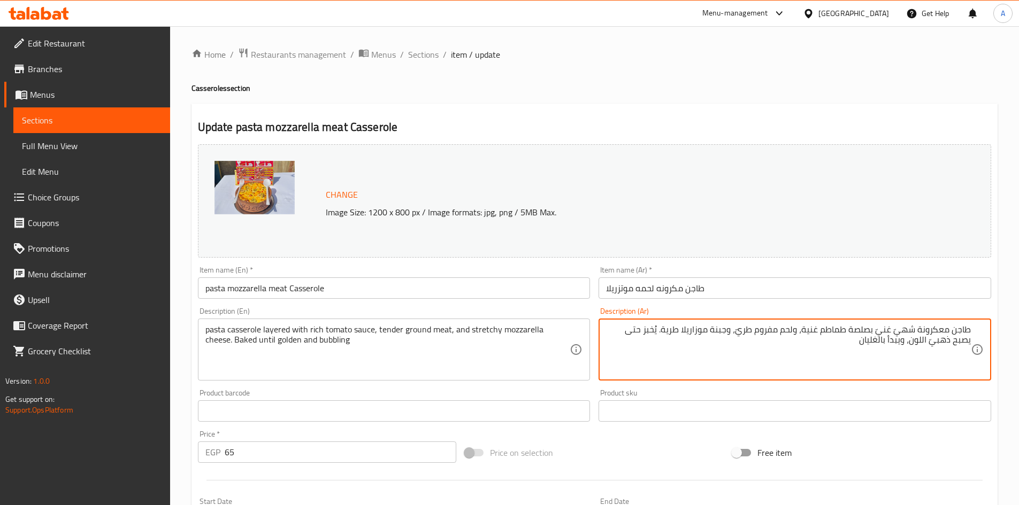
click at [896, 331] on textarea "طاجن معكرونة شهيّ غنيّ بصلصة طماطم غنية، ولحم مفروم طريّ، وجبنة موزاريلا طرية. …" at bounding box center [788, 350] width 365 height 51
click at [900, 330] on textarea "طاجن معكرونة شهيّ غنيّ بصلصة طماطم غنية، ولحم مفروم طريّ، وجبنة موزاريلا طرية. …" at bounding box center [788, 350] width 365 height 51
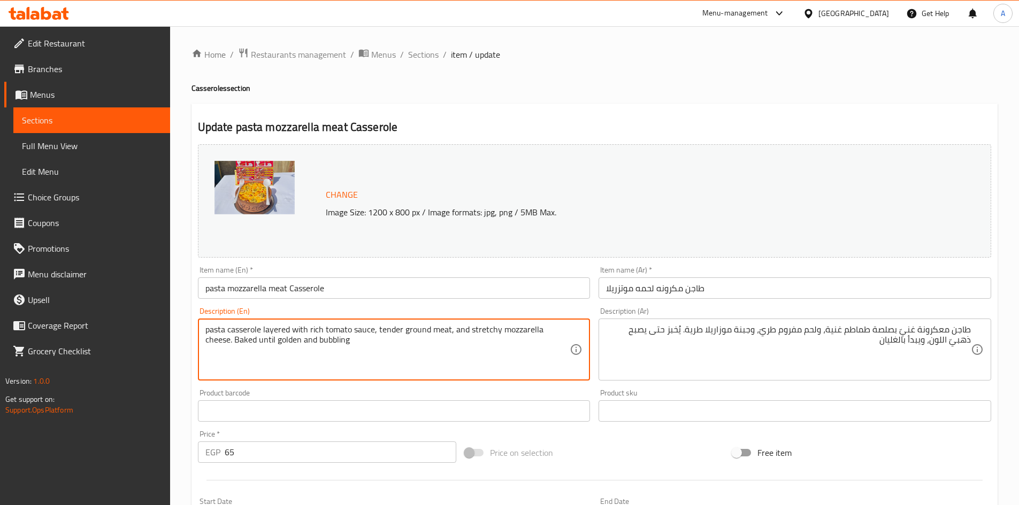
click at [271, 331] on textarea "pasta casserole layered with rich tomato sauce, tender ground meat, and stretch…" at bounding box center [387, 350] width 365 height 51
click at [299, 332] on textarea "pasta casserole layered with rich tomato sauce, tender ground meat, and stretch…" at bounding box center [387, 350] width 365 height 51
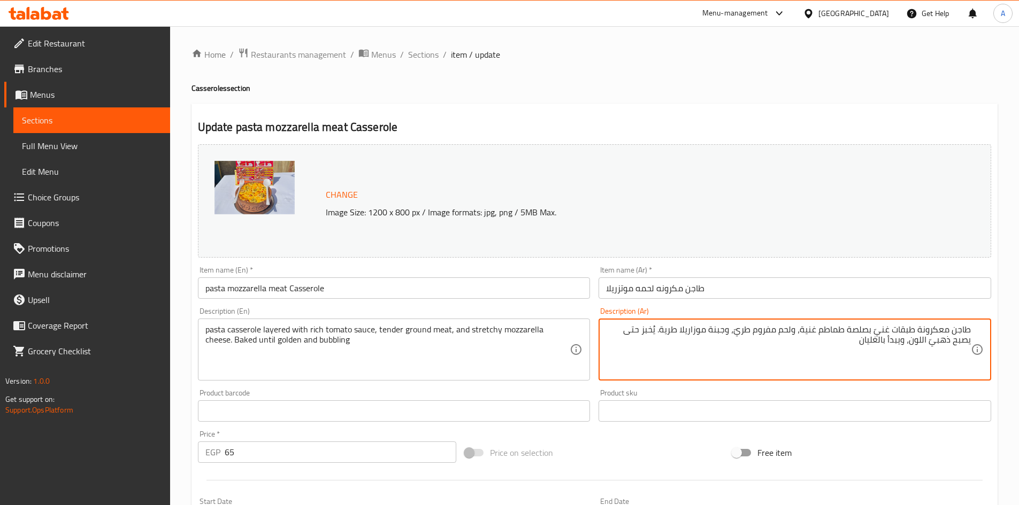
click at [887, 331] on textarea "طاجن معكرونة طبقات غنيّ بصلصة طماطم غنية، ولحم مفروم طريّ، وجبنة موزاريلا طرية.…" at bounding box center [788, 350] width 365 height 51
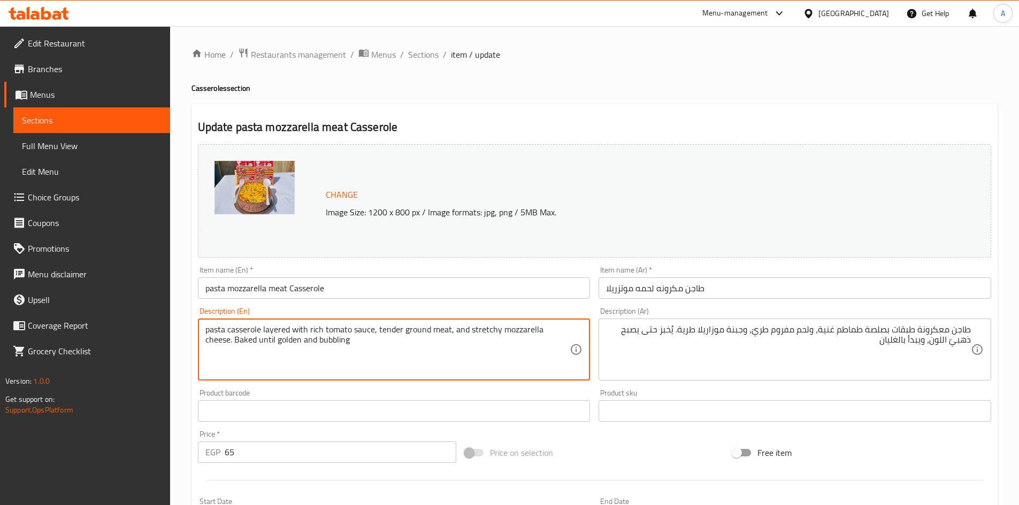
click at [442, 332] on textarea "pasta casserole layered with rich tomato sauce, tender ground meat, and stretch…" at bounding box center [387, 350] width 365 height 51
click at [419, 329] on textarea "pasta casserole layered with rich tomato sauce, tender ground meat, and stretch…" at bounding box center [387, 350] width 365 height 51
click at [394, 328] on textarea "pasta casserole layered with rich tomato sauce, tender ground meat, and stretch…" at bounding box center [387, 350] width 365 height 51
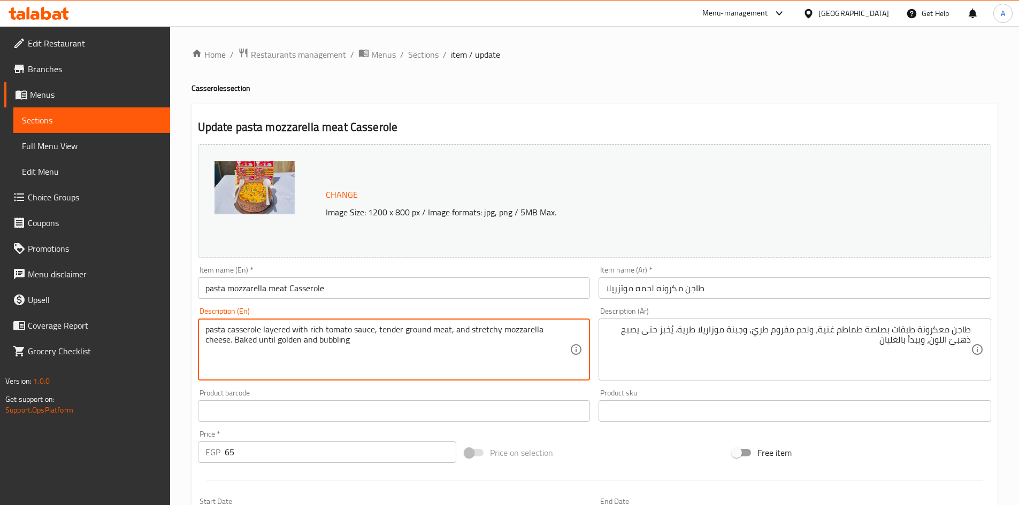
click at [540, 333] on textarea "pasta casserole layered with rich tomato sauce, tender ground meat, and stretch…" at bounding box center [387, 350] width 365 height 51
click at [511, 332] on textarea "pasta casserole layered with rich tomato sauce, tender ground meat, and stretch…" at bounding box center [387, 350] width 365 height 51
click at [477, 331] on textarea "pasta casserole layered with rich tomato sauce, tender ground meat, and stretch…" at bounding box center [387, 350] width 365 height 51
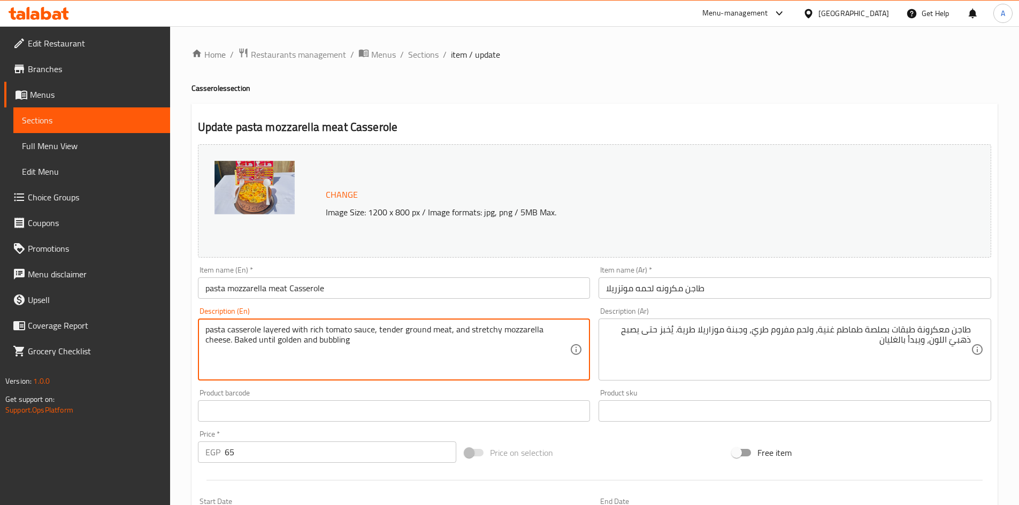
click at [477, 331] on textarea "pasta casserole layered with rich tomato sauce, tender ground meat, and stretch…" at bounding box center [387, 350] width 365 height 51
drag, startPoint x: 510, startPoint y: 355, endPoint x: 542, endPoint y: 339, distance: 35.4
click at [511, 355] on textarea "pasta casserole layered with rich tomato sauce, tender ground meat, and stretch…" at bounding box center [387, 350] width 365 height 51
drag, startPoint x: 564, startPoint y: 332, endPoint x: 469, endPoint y: 329, distance: 95.2
click at [469, 329] on textarea "pasta casserole layered with rich tomato sauce, tender ground meat, and stretch…" at bounding box center [387, 350] width 365 height 51
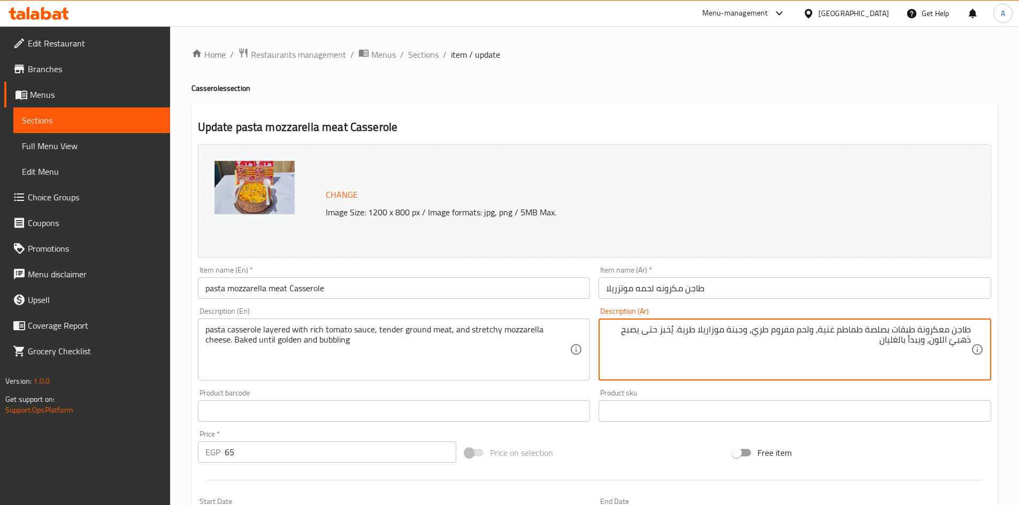
drag, startPoint x: 744, startPoint y: 332, endPoint x: 683, endPoint y: 329, distance: 61.6
paste textarea "زاريلا مطاط"
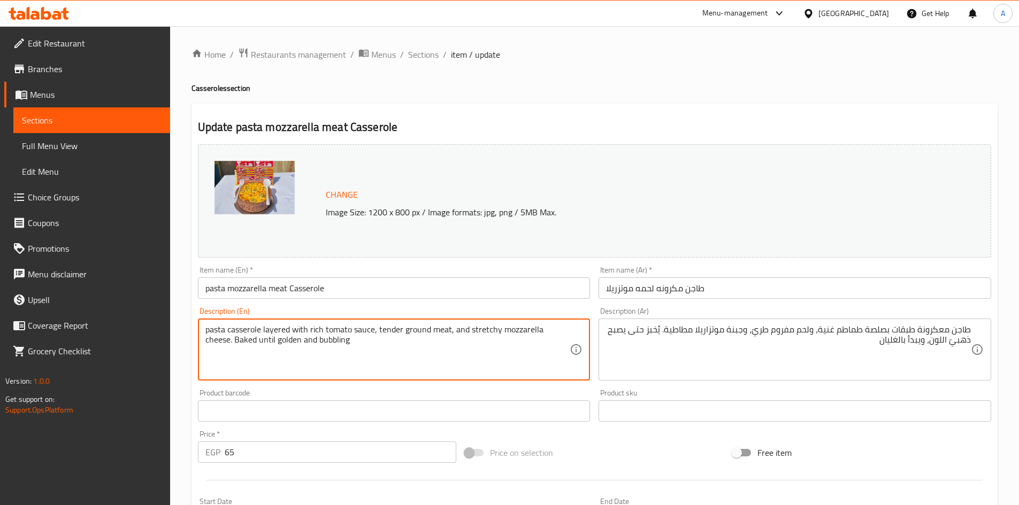
click at [220, 342] on textarea "pasta casserole layered with rich tomato sauce, tender ground meat, and stretch…" at bounding box center [387, 350] width 365 height 51
click at [236, 341] on textarea "pasta casserole layered with rich tomato sauce, tender ground meat, and stretch…" at bounding box center [387, 350] width 365 height 51
click at [259, 343] on textarea "pasta casserole layered with rich tomato sauce, tender ground meat, and stretch…" at bounding box center [387, 350] width 365 height 51
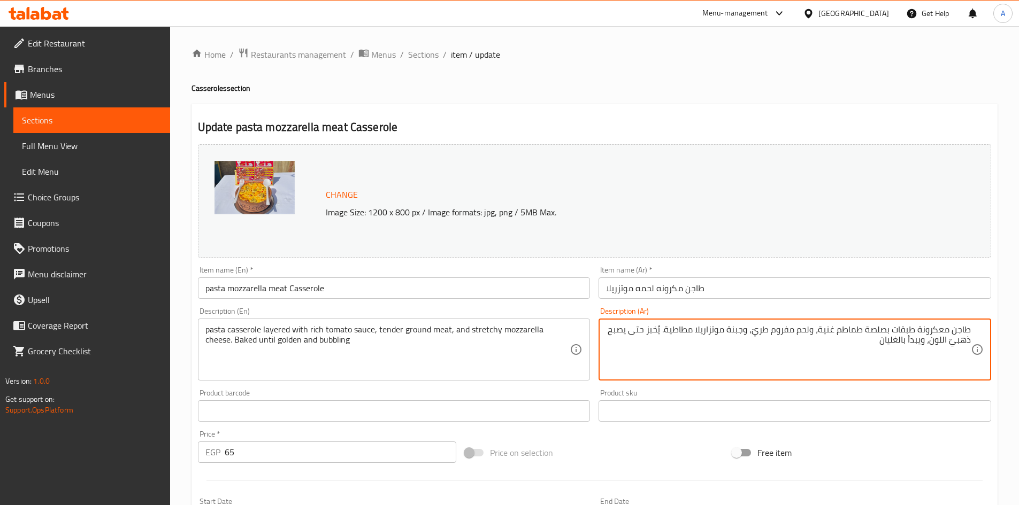
click at [934, 342] on textarea "طاجن معكرونة طبقات بصلصة طماطم غنية، ولحم مفروم طريّ، وجبنة موتزاريلا مطاطية. ي…" at bounding box center [788, 350] width 365 height 51
drag, startPoint x: 941, startPoint y: 345, endPoint x: 871, endPoint y: 343, distance: 70.1
click at [871, 343] on textarea "طاجن معكرونة طبقات بصلصة طماطم غنية، ولحم مفروم طريّ، وجبنة موتزاريلا مطاطية. ي…" at bounding box center [788, 350] width 365 height 51
click at [896, 298] on input "طاجن مكرونه لحمه موتزريلا" at bounding box center [794, 288] width 393 height 21
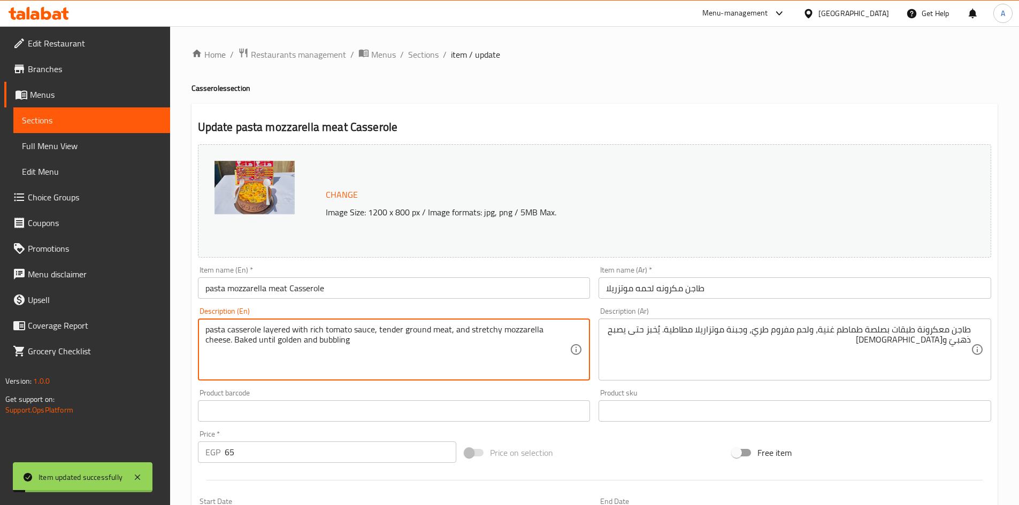
click at [307, 341] on textarea "pasta casserole layered with rich tomato sauce, tender ground meat, and stretch…" at bounding box center [387, 350] width 365 height 51
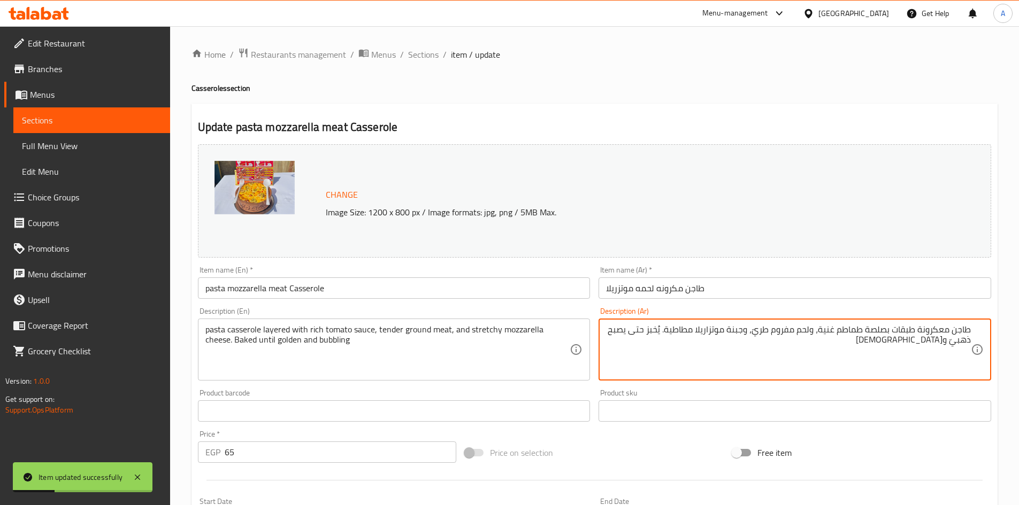
click at [938, 340] on textarea "طاجن معكرونة طبقات بصلصة طماطم غنية، ولحم مفروم طريّ، وجبنة موتزاريلا مطاطية. ي…" at bounding box center [788, 350] width 365 height 51
click at [912, 348] on textarea "طاجن معكرونة طبقات بصلصة طماطم غنية، ولحم مفروم طريّ، وجبنة موتزاريلا مطاطية. ي…" at bounding box center [788, 350] width 365 height 51
click at [913, 341] on textarea "طاجن معكرونة طبقات بصلصة طماطم غنية، ولحم مفروم طريّ، وجبنة موتزاريلا مطاطية. ي…" at bounding box center [788, 350] width 365 height 51
type textarea "طاجن معكرونة طبقات بصلصة طماطم غنية، ولحم مفروم طريّ، وجبنة موتزاريلا مطاطية. ي…"
click at [899, 308] on div "Description (Ar) طاجن معكرونة طبقات بصلصة طماطم غنية، ولحم مفروم طريّ، وجبنة مو…" at bounding box center [794, 344] width 393 height 73
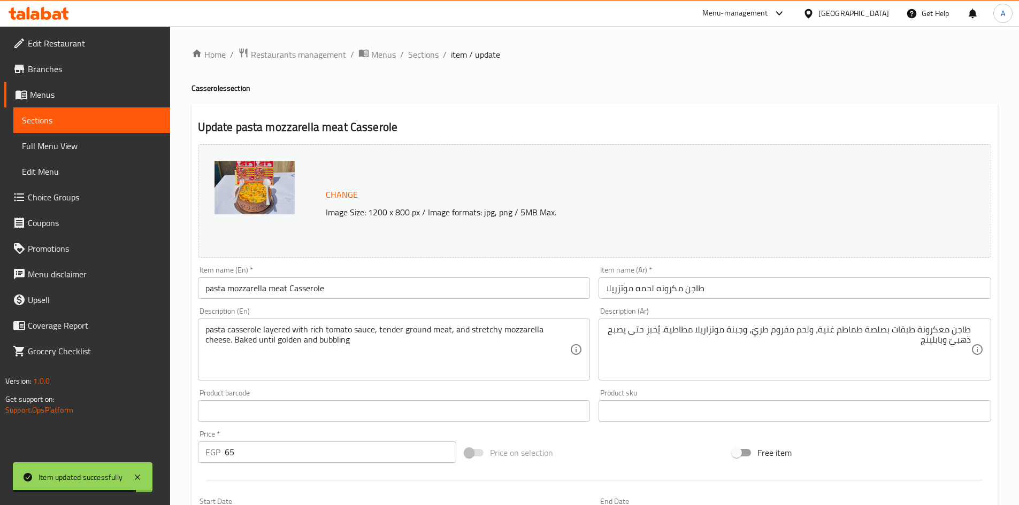
click at [875, 294] on input "طاجن مكرونه لحمه موتزريلا" at bounding box center [794, 288] width 393 height 21
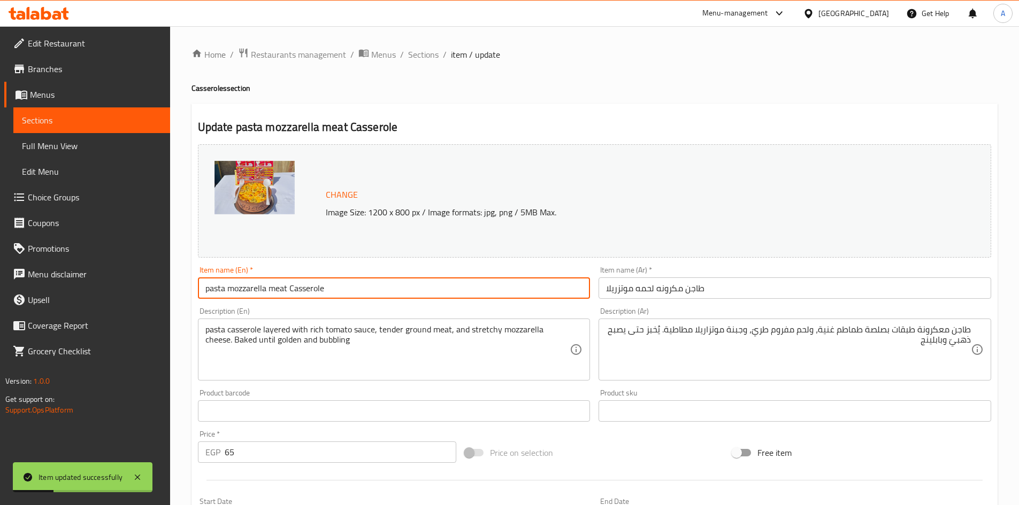
drag, startPoint x: 342, startPoint y: 290, endPoint x: 395, endPoint y: 129, distance: 169.0
click at [204, 282] on input "pasta mozzarella meat Casserole" at bounding box center [394, 288] width 393 height 21
click at [424, 55] on span "Sections" at bounding box center [423, 54] width 30 height 13
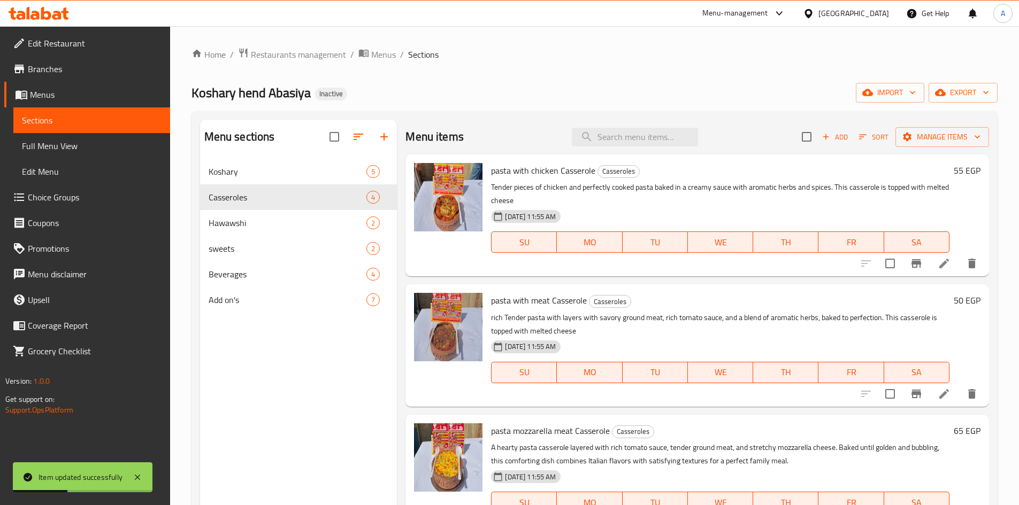
click at [607, 92] on div "Koshary hend Abasiya Inactive import export" at bounding box center [594, 93] width 806 height 20
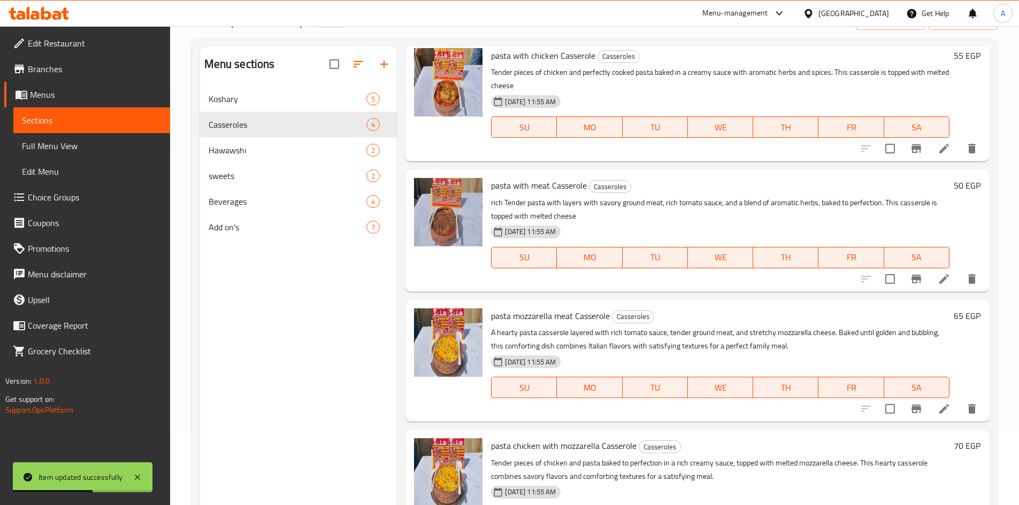
scroll to position [150, 0]
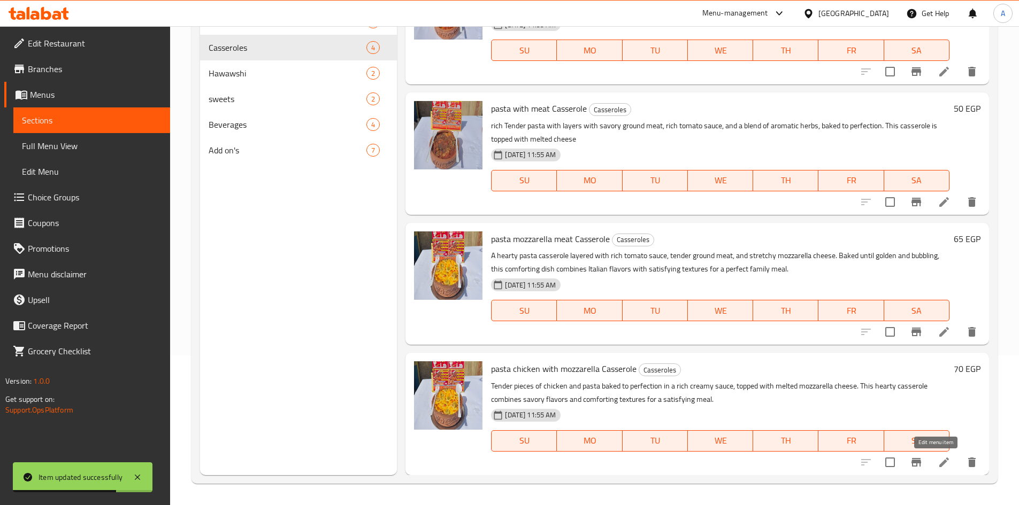
click at [939, 464] on icon at bounding box center [944, 463] width 10 height 10
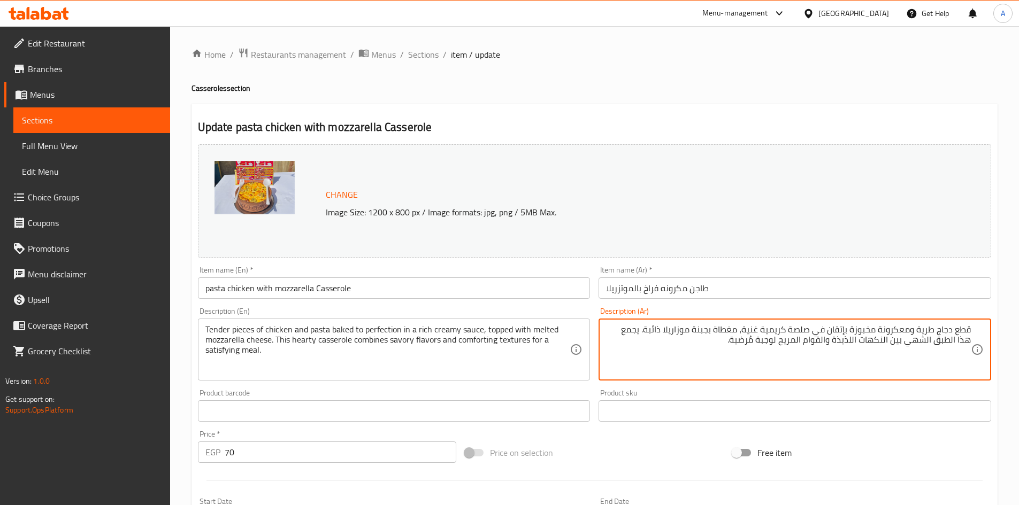
drag, startPoint x: 849, startPoint y: 347, endPoint x: 773, endPoint y: 348, distance: 76.0
click at [773, 348] on textarea "قطع دجاج طرية ومعكرونة مخبوزة بإتقان في صلصة كريمية غنية، مغطاة بجبنة موزاريلا …" at bounding box center [788, 350] width 365 height 51
click at [874, 367] on textarea "قطع دجاج طرية ومعكرونة مخبوزة بإتقان في صلصة كريمية غنية، مغطاة بجبنة موزاريلا …" at bounding box center [788, 350] width 365 height 51
drag, startPoint x: 644, startPoint y: 329, endPoint x: 646, endPoint y: 340, distance: 11.3
click at [646, 340] on textarea "قطع دجاج طرية ومعكرونة مخبوزة بإتقان في صلصة كريمية غنية، مغطاة بجبنة موزاريلا …" at bounding box center [788, 350] width 365 height 51
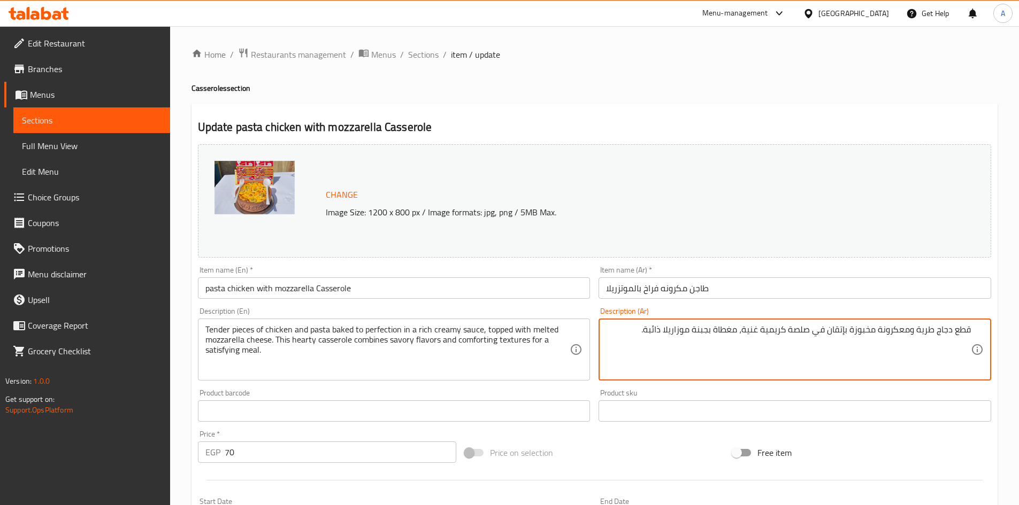
type textarea "قطع دجاج طرية ومعكرونة مخبوزة بإتقان في صلصة كريمية غنية، مغطاة بجبنة موزاريلا …"
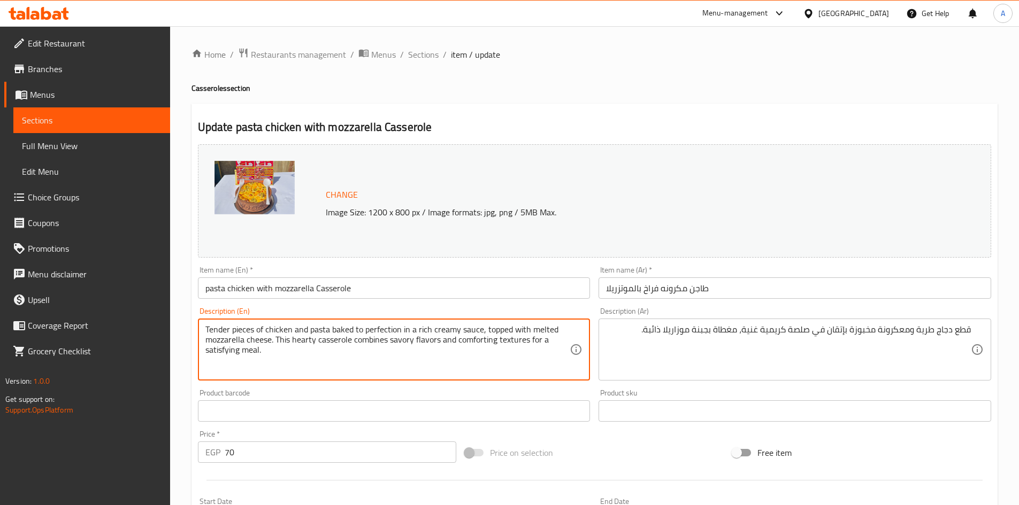
drag, startPoint x: 274, startPoint y: 339, endPoint x: 281, endPoint y: 351, distance: 14.6
click at [245, 332] on textarea "Tender pieces of chicken and pasta baked to perfection in a rich creamy sauce, …" at bounding box center [387, 350] width 365 height 51
type textarea "Tender pieces of chicken and pasta baked to perfection in a rich creamy sauce, …"
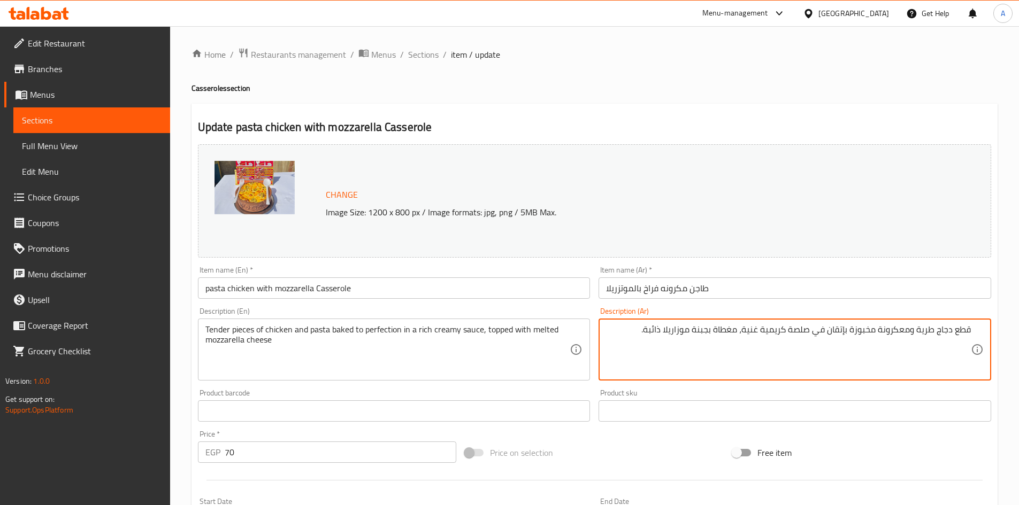
click at [921, 332] on textarea "قطع دجاج طرية ومعكرونة مخبوزة بإتقان في صلصة كريمية غنية، مغطاة بجبنة موزاريلا …" at bounding box center [788, 350] width 365 height 51
drag, startPoint x: 952, startPoint y: 332, endPoint x: 980, endPoint y: 345, distance: 31.1
click at [952, 331] on textarea "قطع دجاج ومعكرونة مخبوزة بإتقان في صلصة كريمية غنية، مغطاة بجبنة موزاريلا ذائبة." at bounding box center [788, 350] width 365 height 51
paste textarea "رية"
type textarea "قطع طرية من دجاج ومعكرونة مخبوزة بإتقان في صلصة كريمية غنية، مغطاة بجبنة موزاري…"
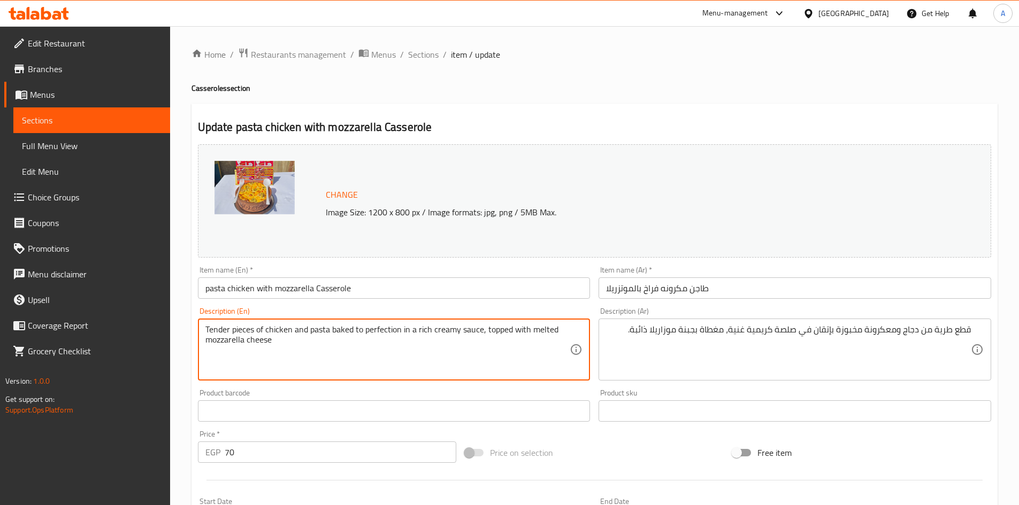
click at [466, 334] on textarea "Tender pieces of chicken and pasta baked to perfection in a rich creamy sauce, …" at bounding box center [387, 350] width 365 height 51
click at [453, 333] on textarea "Tender pieces of chicken and pasta baked to perfection in a rich creamy sauce, …" at bounding box center [387, 350] width 365 height 51
click at [413, 331] on textarea "Tender pieces of chicken and pasta baked to perfection in a rich creamy sauce, …" at bounding box center [387, 350] width 365 height 51
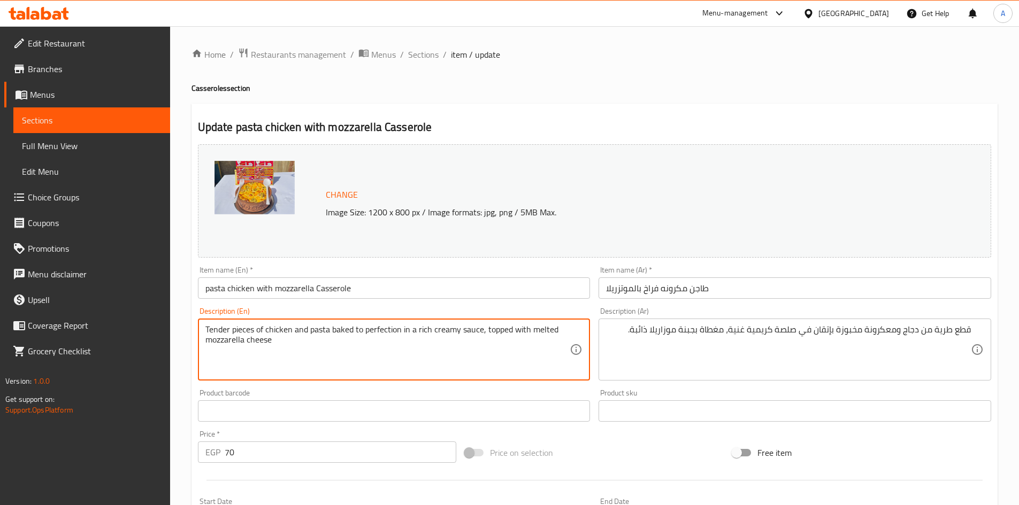
click at [413, 331] on textarea "Tender pieces of chicken and pasta baked to perfection in a rich creamy sauce, …" at bounding box center [387, 350] width 365 height 51
click at [462, 350] on textarea "Tender pieces of chicken and pasta baked to perfection in a rich creamy sauce, …" at bounding box center [387, 350] width 365 height 51
click at [491, 336] on textarea "Tender pieces of chicken and pasta baked to perfection in a rich creamy sauce, …" at bounding box center [387, 350] width 365 height 51
drag, startPoint x: 491, startPoint y: 336, endPoint x: 508, endPoint y: 335, distance: 16.7
click at [493, 336] on textarea "Tender pieces of chicken and pasta baked to perfection in a rich creamy sauce, …" at bounding box center [387, 350] width 365 height 51
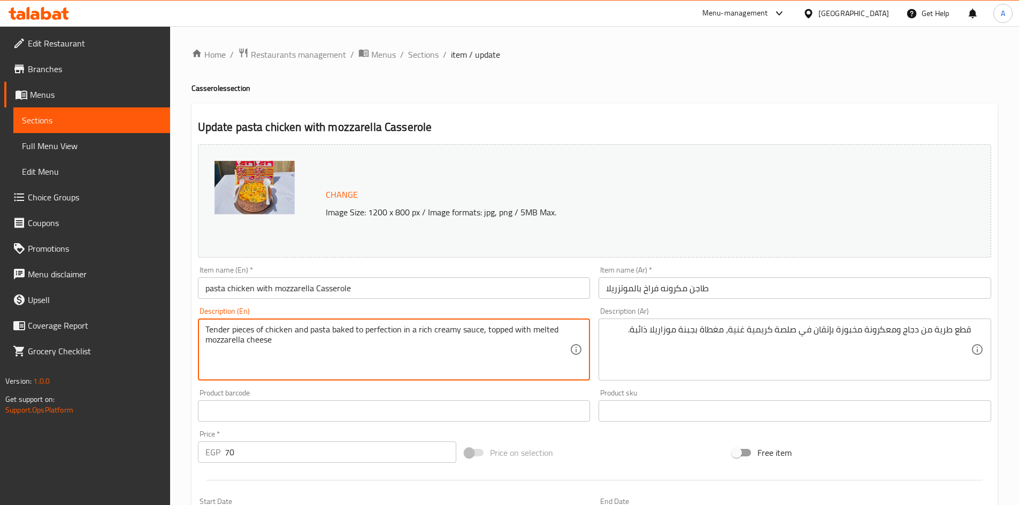
click at [508, 335] on textarea "Tender pieces of chicken and pasta baked to perfection in a rich creamy sauce, …" at bounding box center [387, 350] width 365 height 51
click at [389, 284] on input "pasta chicken with mozzarella Casserole" at bounding box center [394, 288] width 393 height 21
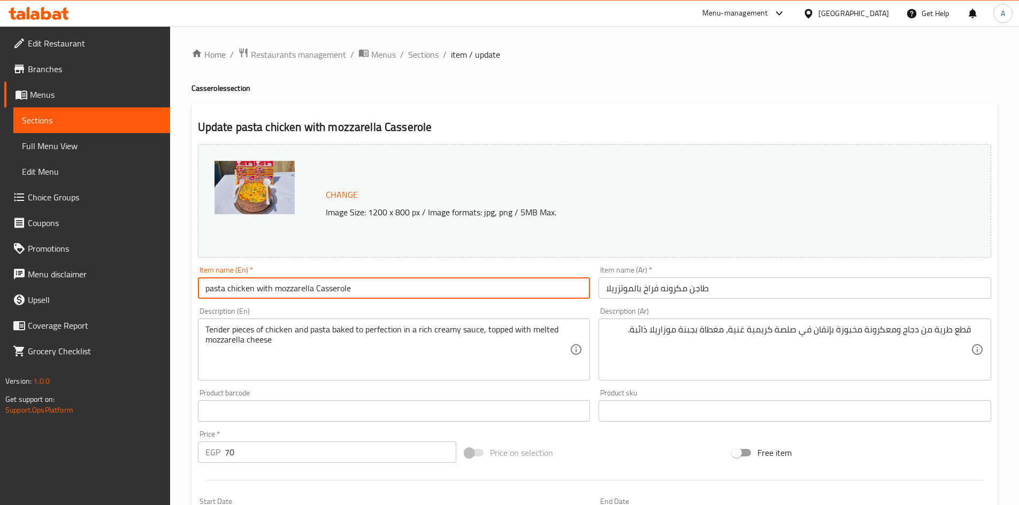
click at [427, 52] on span "Sections" at bounding box center [423, 54] width 30 height 13
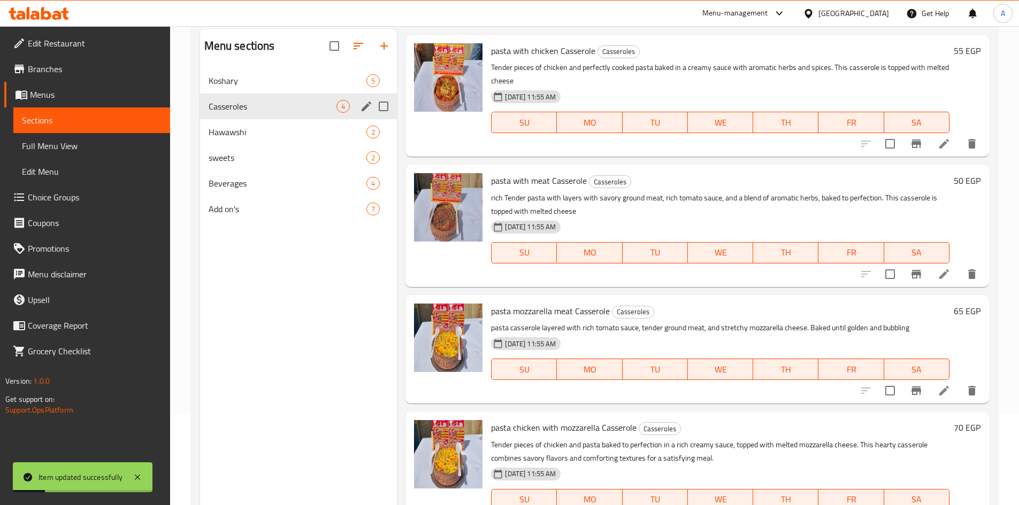
scroll to position [43, 0]
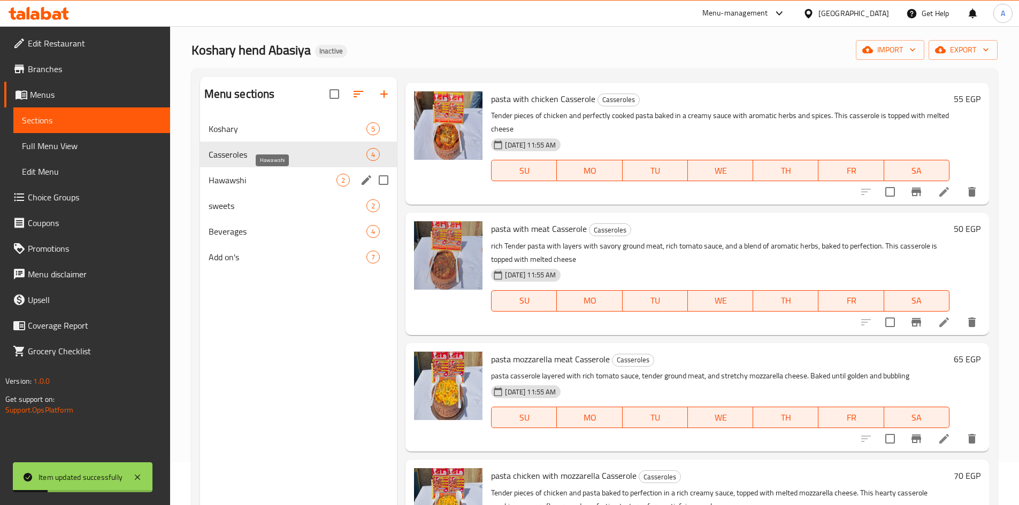
click at [238, 178] on span "Hawawshi" at bounding box center [273, 180] width 128 height 13
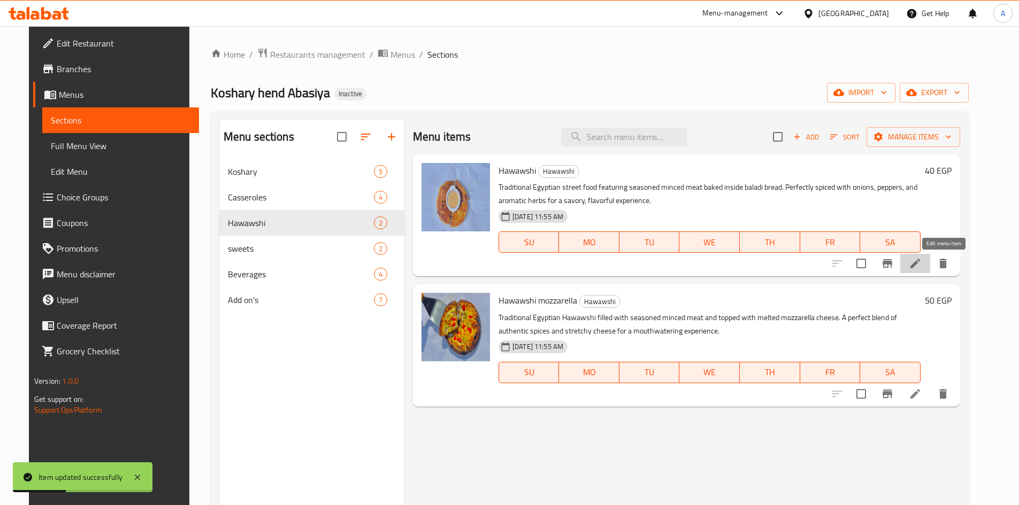
click at [921, 262] on icon at bounding box center [915, 263] width 13 height 13
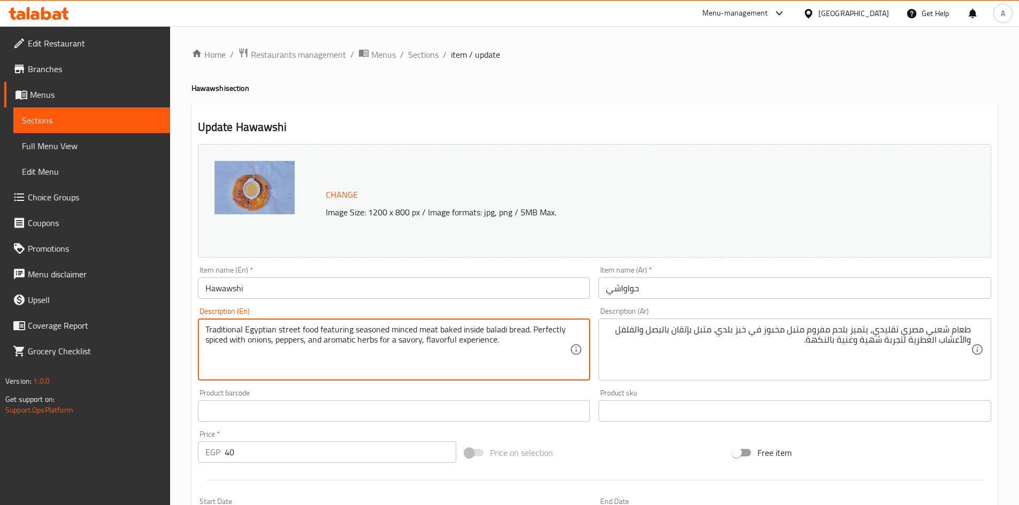
click at [306, 331] on textarea "Traditional Egyptian street food featuring seasoned minced meat baked inside ba…" at bounding box center [387, 350] width 365 height 51
click at [294, 331] on textarea "Traditional Egyptian street food featuring seasoned minced meat baked inside ba…" at bounding box center [387, 350] width 365 height 51
type textarea "Traditional Egyptian food featuring seasoned minced meat baked inside baladi br…"
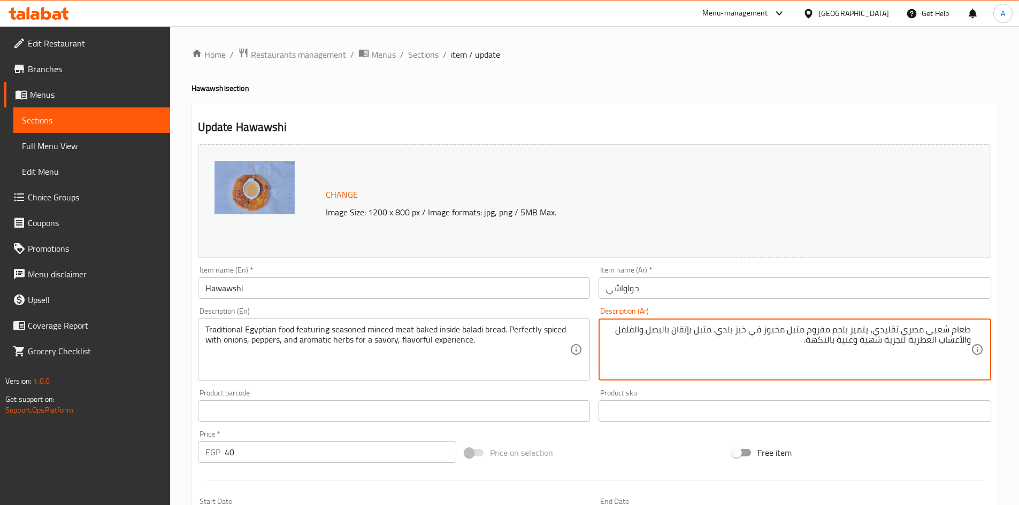
click at [946, 329] on textarea "طعام شعبي مصري تقليدي، يتميز بلحم مفروم متبل مخبوز في خبز بلدي. متبل بإتقان بال…" at bounding box center [788, 350] width 365 height 51
click at [886, 331] on textarea "طعام مصري تقليدي، يتميز بلحم مفروم متبل مخبوز في خبز بلدي. متبل بإتقان بالبصل و…" at bounding box center [788, 350] width 365 height 51
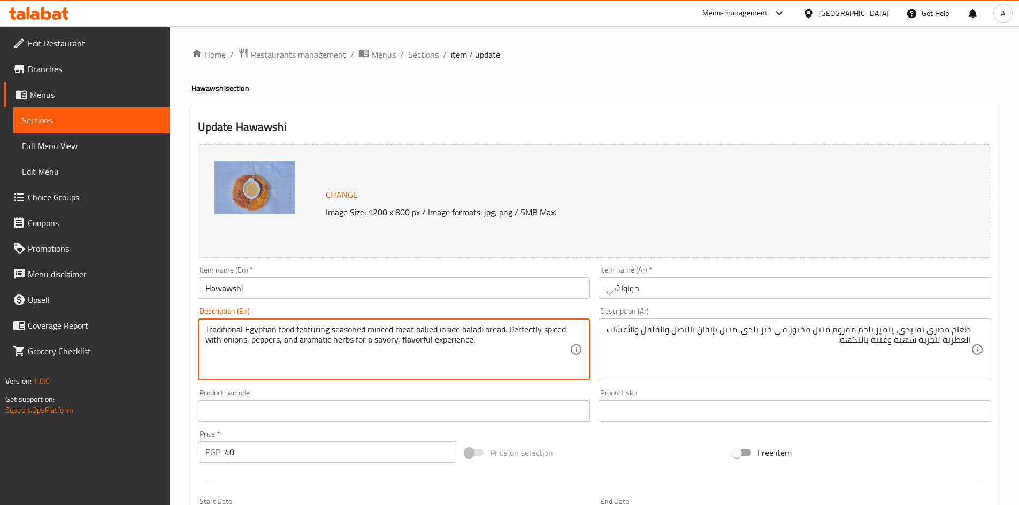
click at [324, 332] on textarea "Traditional Egyptian food featuring seasoned minced meat baked inside baladi br…" at bounding box center [387, 350] width 365 height 51
click at [411, 329] on textarea "Traditional Egyptian food featuring seasoned minced meat baked inside baladi br…" at bounding box center [387, 350] width 365 height 51
drag, startPoint x: 411, startPoint y: 329, endPoint x: 380, endPoint y: 329, distance: 31.0
click at [410, 329] on textarea "Traditional Egyptian food featuring seasoned minced meat baked inside baladi br…" at bounding box center [387, 350] width 365 height 51
click at [380, 329] on textarea "Traditional Egyptian food featuring seasoned minced meat baked inside baladi br…" at bounding box center [387, 350] width 365 height 51
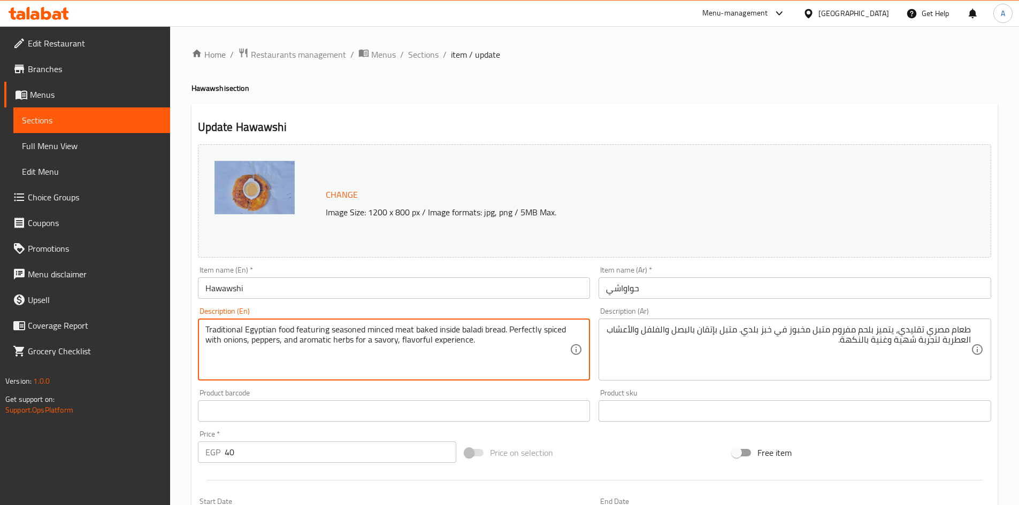
drag, startPoint x: 380, startPoint y: 329, endPoint x: 362, endPoint y: 329, distance: 18.7
click at [380, 329] on textarea "Traditional Egyptian food featuring seasoned minced meat baked inside baladi br…" at bounding box center [387, 350] width 365 height 51
click at [358, 329] on textarea "Traditional Egyptian food featuring seasoned minced meat baked inside baladi br…" at bounding box center [387, 350] width 365 height 51
click at [420, 330] on textarea "Traditional Egyptian food featuring seasoned minced meat baked inside baladi br…" at bounding box center [387, 350] width 365 height 51
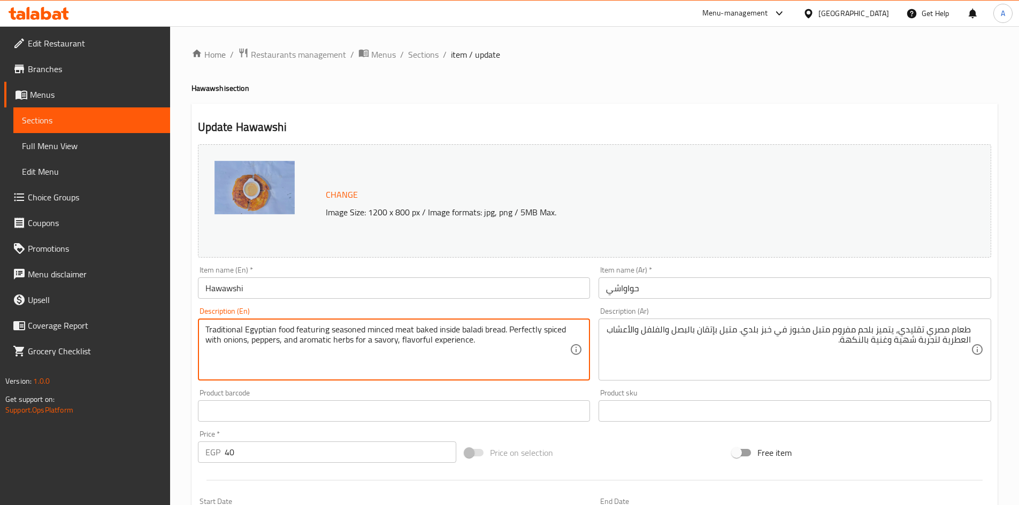
click at [420, 330] on textarea "Traditional Egyptian food featuring seasoned minced meat baked inside baladi br…" at bounding box center [387, 350] width 365 height 51
click at [447, 335] on textarea "Traditional Egyptian food featuring seasoned minced meat baked inside baladi br…" at bounding box center [387, 350] width 365 height 51
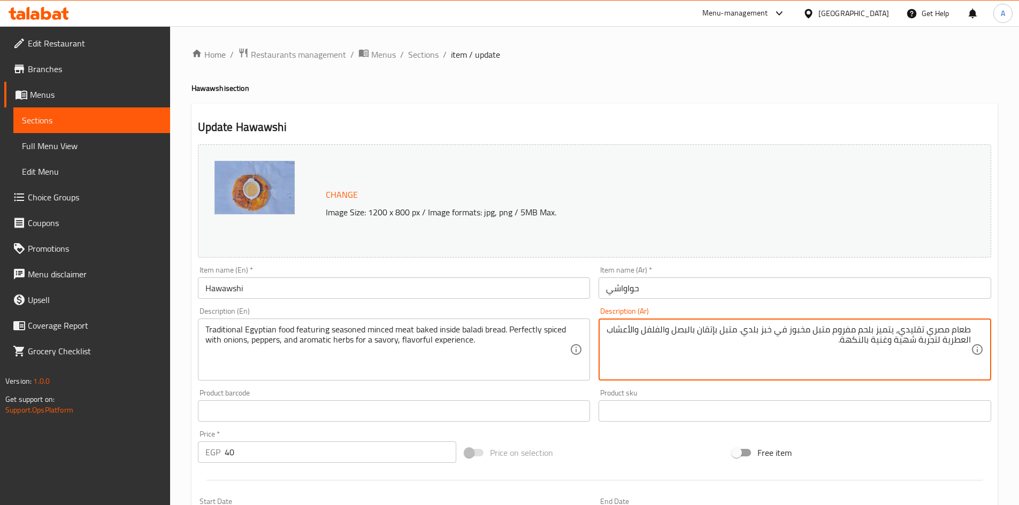
click at [785, 331] on textarea "طعام مصري تقليدي، يتميز بلحم مفروم متبل مخبوز في خبز بلدي. متبل بإتقان بالبصل و…" at bounding box center [788, 350] width 365 height 51
type textarea "طعام مصري تقليدي، يتميز بلحم مفروم متبل مخبوز يداخل خبز بلدي. متبل بإتقان بالبص…"
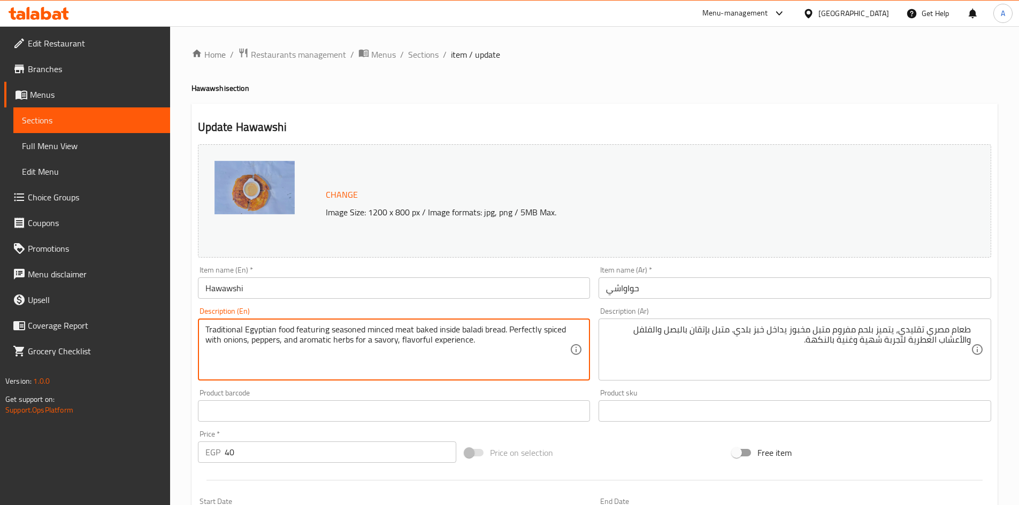
click at [478, 329] on textarea "Traditional Egyptian food featuring seasoned minced meat baked inside baladi br…" at bounding box center [387, 350] width 365 height 51
click at [560, 332] on textarea "Traditional Egyptian food featuring seasoned minced meat baked inside baladi br…" at bounding box center [387, 350] width 365 height 51
click at [520, 332] on textarea "Traditional Egyptian food featuring seasoned minced meat baked inside baladi br…" at bounding box center [387, 350] width 365 height 51
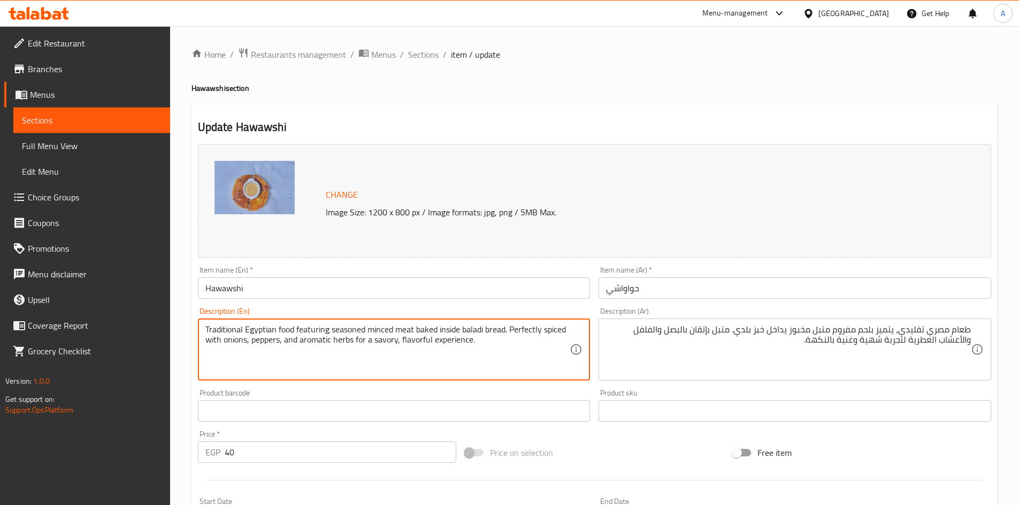
click at [217, 342] on textarea "Traditional Egyptian food featuring seasoned minced meat baked inside baladi br…" at bounding box center [387, 350] width 365 height 51
click at [228, 342] on textarea "Traditional Egyptian food featuring seasoned minced meat baked inside baladi br…" at bounding box center [387, 350] width 365 height 51
click at [257, 347] on textarea "Traditional Egyptian food featuring seasoned minced meat baked inside baladi br…" at bounding box center [387, 350] width 365 height 51
click at [358, 340] on textarea "Traditional Egyptian food featuring seasoned minced meat baked inside baladi br…" at bounding box center [387, 350] width 365 height 51
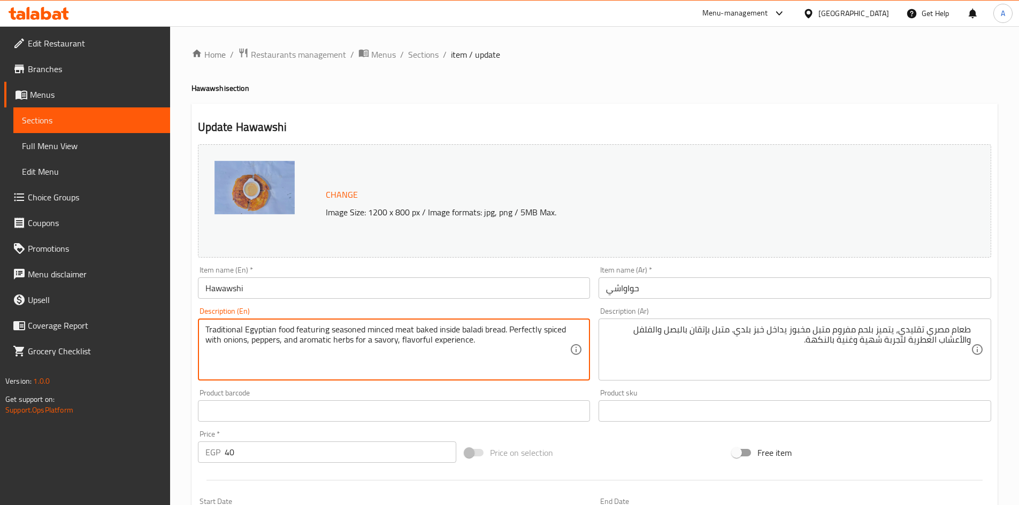
click at [358, 340] on textarea "Traditional Egyptian food featuring seasoned minced meat baked inside baladi br…" at bounding box center [387, 350] width 365 height 51
click at [427, 355] on textarea "Traditional Egyptian food featuring seasoned minced meat baked inside baladi br…" at bounding box center [387, 350] width 365 height 51
click at [420, 343] on textarea "Traditional Egyptian food featuring seasoned minced meat baked inside baladi br…" at bounding box center [387, 350] width 365 height 51
type textarea "Traditional Egyptian food featuring seasoned minced meat baked inside baladi br…"
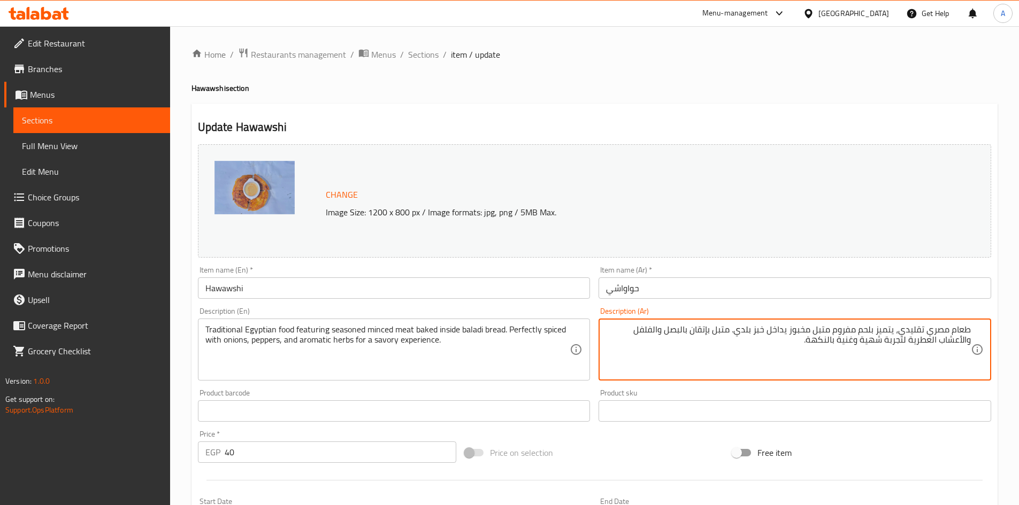
drag, startPoint x: 884, startPoint y: 345, endPoint x: 789, endPoint y: 345, distance: 95.2
type textarea "طعام مصري تقليدي، يتميز بلحم مفروم متبل مخبوز يداخل خبز بلدي. متبل بإتقان بالبص…"
click at [834, 290] on input "حواواشي" at bounding box center [794, 288] width 393 height 21
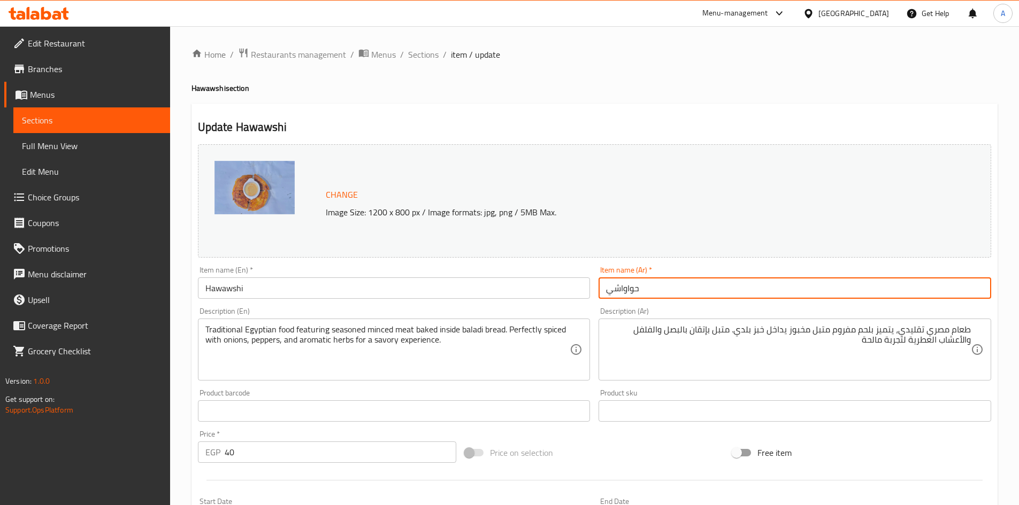
click at [428, 55] on span "Sections" at bounding box center [423, 54] width 30 height 13
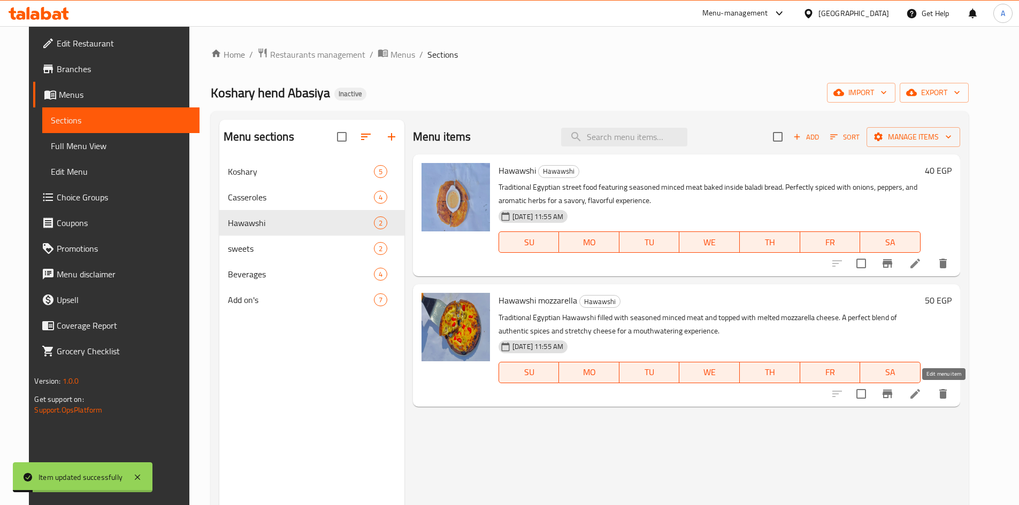
click at [921, 400] on icon at bounding box center [915, 394] width 13 height 13
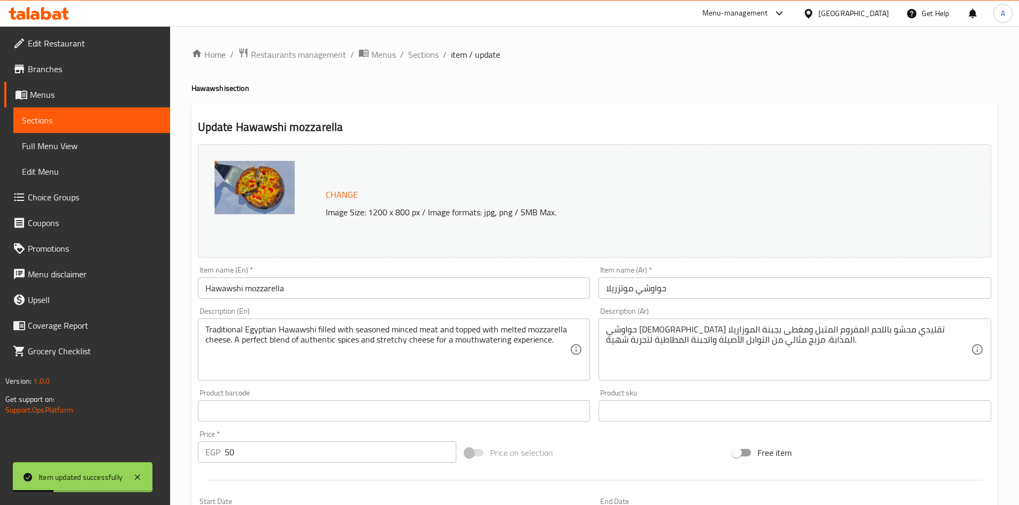
click at [812, 381] on div "حواوشي [DEMOGRAPHIC_DATA] تقليدي محشو باللحم المفروم المتبل ومغطى بجبنة الموزار…" at bounding box center [794, 350] width 393 height 62
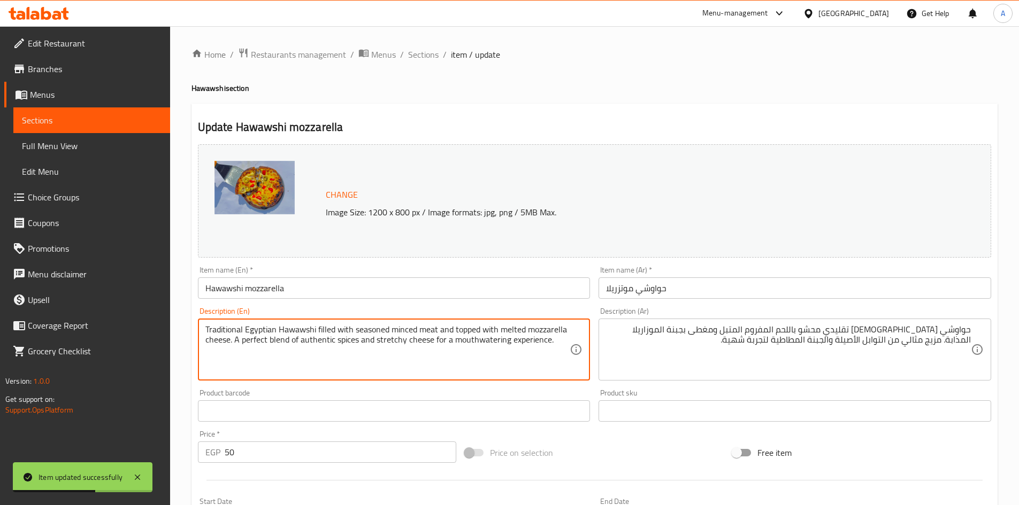
click at [266, 333] on textarea "Traditional Egyptian Hawawshi filled with seasoned minced meat and topped with …" at bounding box center [387, 350] width 365 height 51
click at [317, 328] on textarea "Traditional Egyptian Hawawshi filled with seasoned minced meat and topped with …" at bounding box center [387, 350] width 365 height 51
click at [336, 328] on textarea "Traditional Egyptian Hawawshi filled with seasoned minced meat and topped with …" at bounding box center [387, 350] width 365 height 51
click at [426, 334] on textarea "Traditional Egyptian Hawawshi filled with seasoned minced meat and topped with …" at bounding box center [387, 350] width 365 height 51
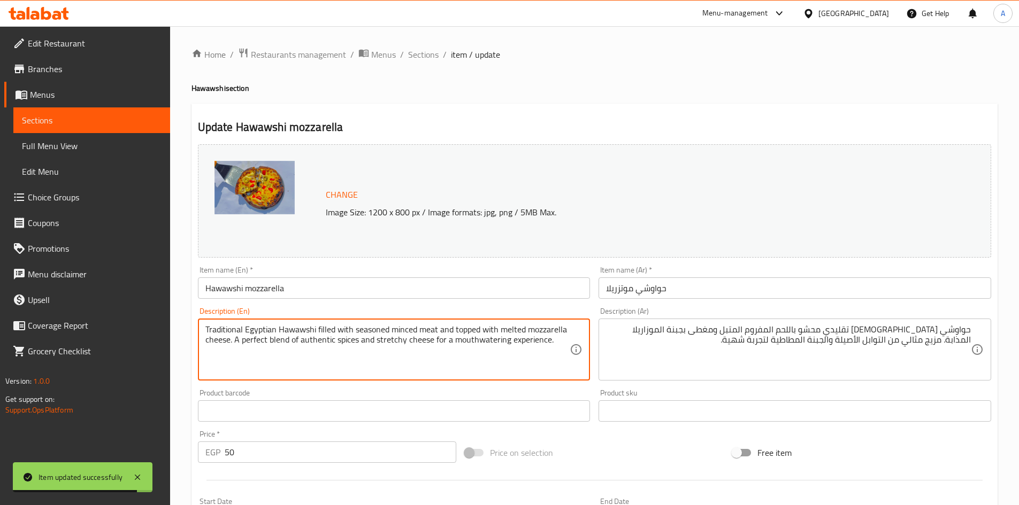
click at [406, 332] on textarea "Traditional Egyptian Hawawshi filled with seasoned minced meat and topped with …" at bounding box center [387, 350] width 365 height 51
click at [386, 331] on textarea "Traditional Egyptian Hawawshi filled with seasoned minced meat and topped with …" at bounding box center [387, 350] width 365 height 51
click at [279, 340] on textarea "Traditional Egyptian Hawawshi filled with seasoned minced meat and topped with …" at bounding box center [387, 350] width 365 height 51
click at [264, 341] on textarea "Traditional Egyptian Hawawshi filled with seasoned minced meat and topped with …" at bounding box center [387, 350] width 365 height 51
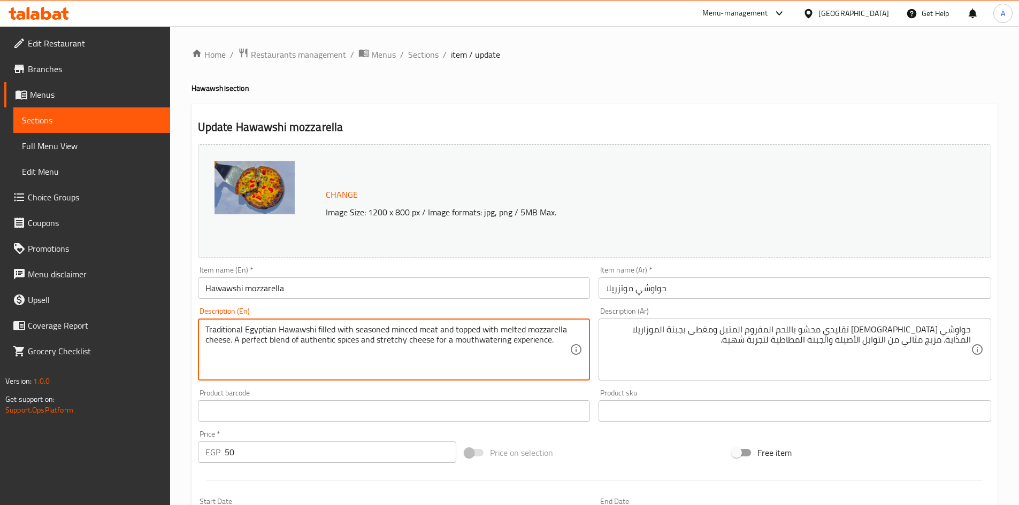
click at [264, 341] on textarea "Traditional Egyptian Hawawshi filled with seasoned minced meat and topped with …" at bounding box center [387, 350] width 365 height 51
click at [294, 343] on textarea "Traditional Egyptian Hawawshi filled with seasoned minced meat and topped with …" at bounding box center [387, 350] width 365 height 51
click at [350, 340] on textarea "Traditional Egyptian Hawawshi filled with seasoned minced meat and topped with …" at bounding box center [387, 350] width 365 height 51
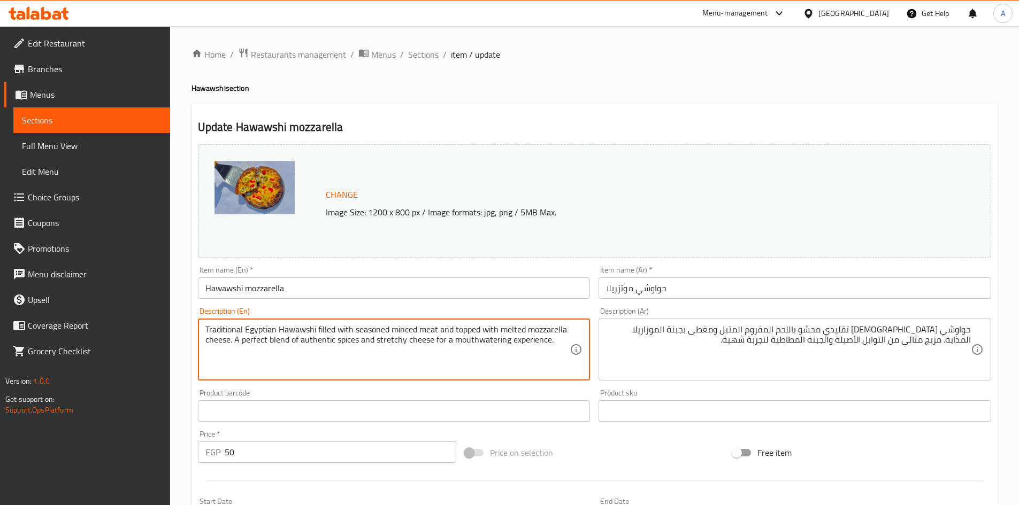
click at [332, 340] on textarea "Traditional Egyptian Hawawshi filled with seasoned minced meat and topped with …" at bounding box center [387, 350] width 365 height 51
click at [413, 341] on textarea "Traditional Egyptian Hawawshi filled with seasoned minced meat and topped with …" at bounding box center [387, 350] width 365 height 51
click at [385, 341] on textarea "Traditional Egyptian Hawawshi filled with seasoned minced meat and topped with …" at bounding box center [387, 350] width 365 height 51
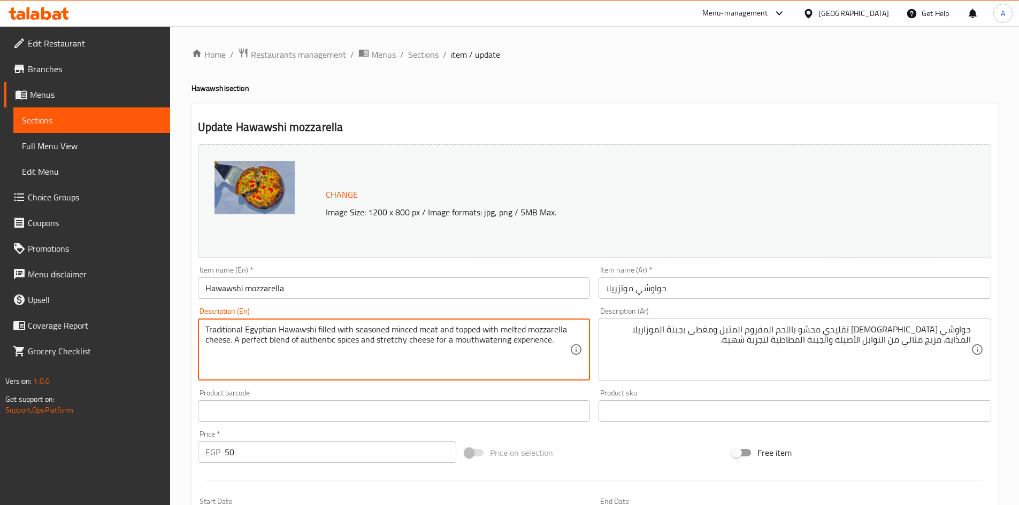
click at [385, 341] on textarea "Traditional Egyptian Hawawshi filled with seasoned minced meat and topped with …" at bounding box center [387, 350] width 365 height 51
drag, startPoint x: 554, startPoint y: 347, endPoint x: 434, endPoint y: 345, distance: 119.3
click at [434, 345] on textarea "Traditional Egyptian Hawawshi filled with seasoned minced meat and topped with …" at bounding box center [387, 350] width 365 height 51
type textarea "Traditional Egyptian Hawawshi filled with seasoned minced meat and topped with …"
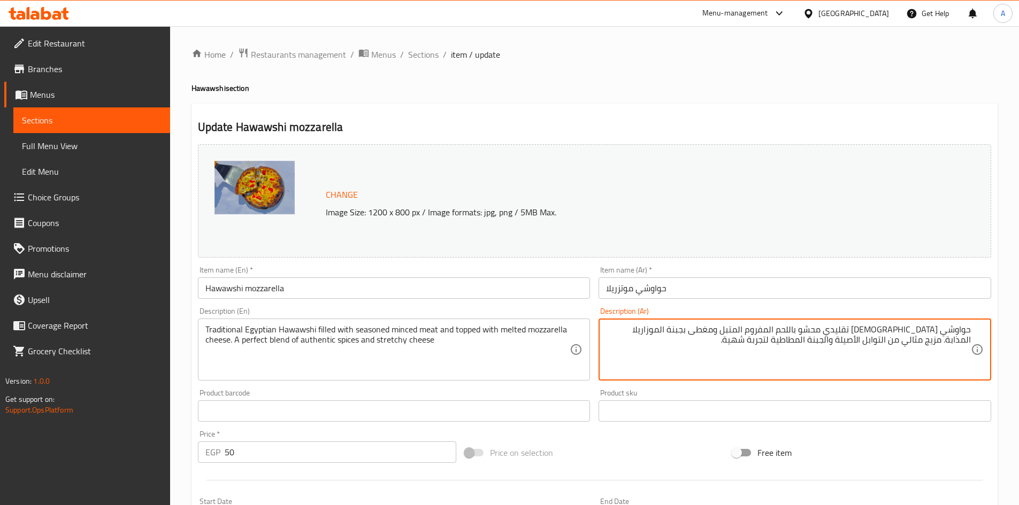
drag, startPoint x: 796, startPoint y: 346, endPoint x: 778, endPoint y: 346, distance: 17.6
type textarea "حواوشي [DEMOGRAPHIC_DATA] تقليدي محشو باللحم المفروم المتبل ومغطى بجبنة الموزار…"
click at [755, 292] on input "حواوشي موتزريلا" at bounding box center [794, 288] width 393 height 21
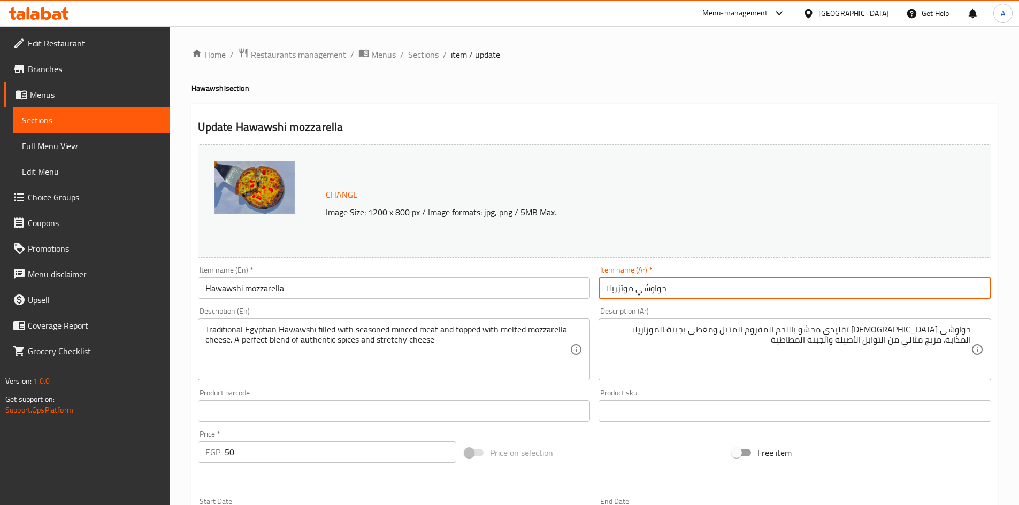
click at [428, 60] on span "Sections" at bounding box center [423, 54] width 30 height 13
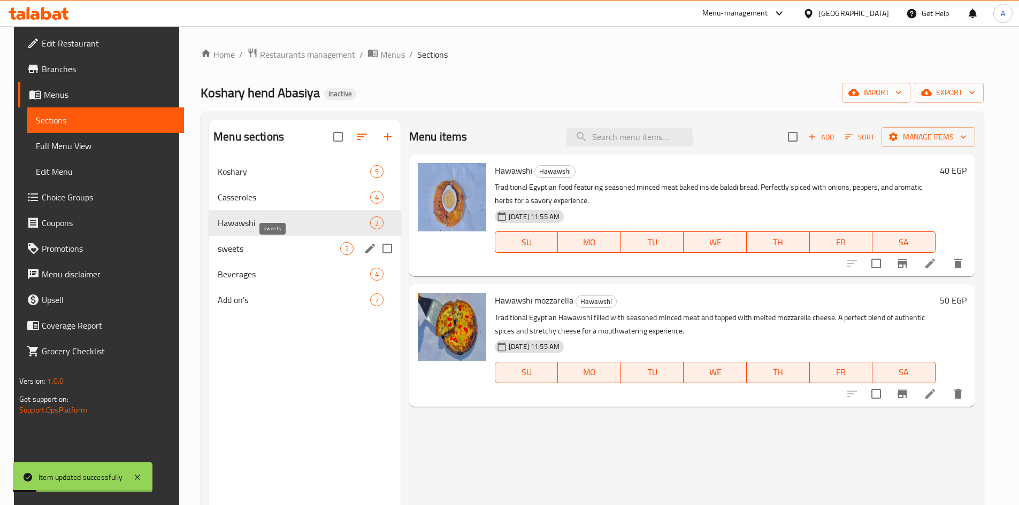
click at [227, 250] on span "sweets" at bounding box center [279, 248] width 122 height 13
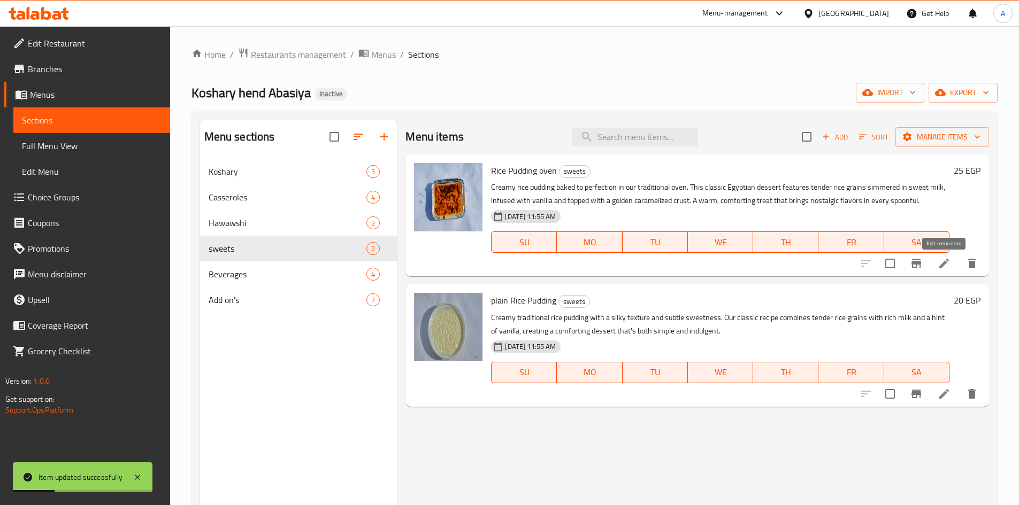
click at [947, 269] on icon at bounding box center [944, 263] width 13 height 13
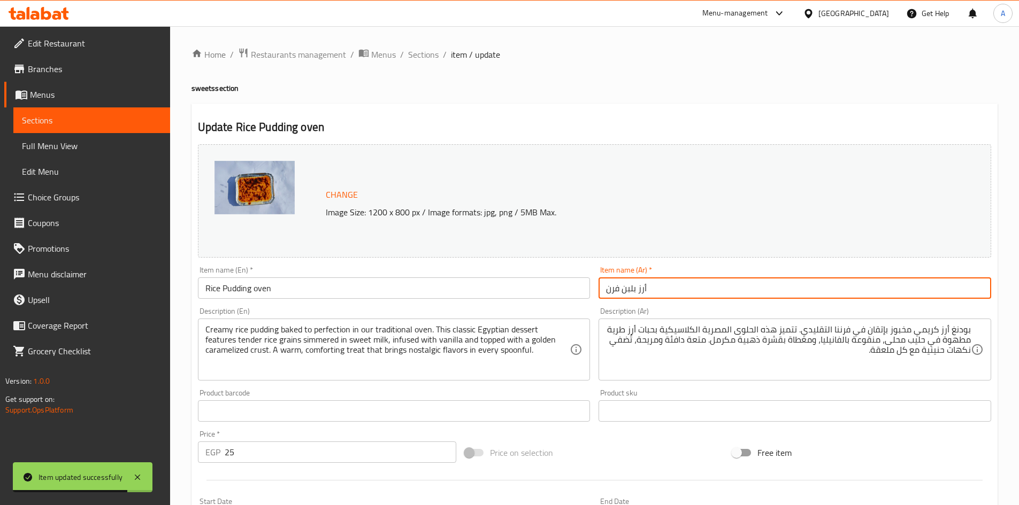
drag, startPoint x: 651, startPoint y: 289, endPoint x: 623, endPoint y: 294, distance: 28.8
click at [623, 294] on input "أرز بلبن فرن" at bounding box center [794, 288] width 393 height 21
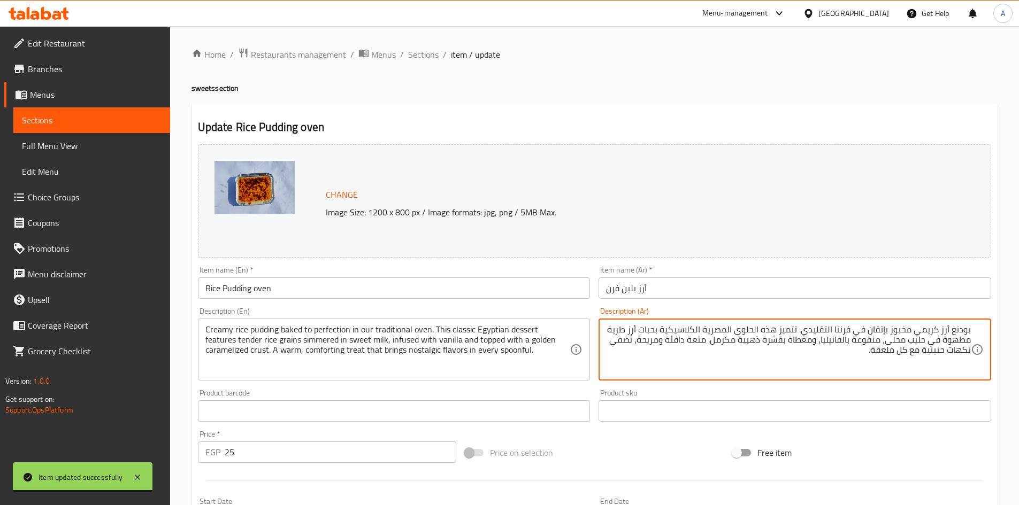
drag, startPoint x: 941, startPoint y: 331, endPoint x: 1002, endPoint y: 325, distance: 61.3
paste textarea "رز بلبن"
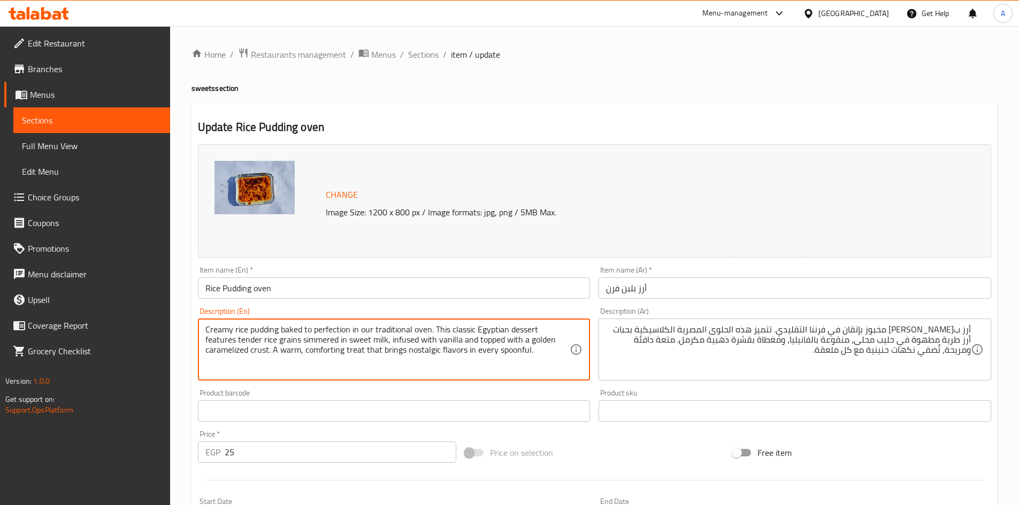
click at [292, 332] on textarea "Creamy rice pudding baked to perfection in our traditional oven. This classic E…" at bounding box center [387, 350] width 365 height 51
click at [305, 331] on textarea "Creamy rice pudding baked to perfection in our traditional oven. This classic E…" at bounding box center [387, 350] width 365 height 51
click at [313, 330] on textarea "Creamy rice pudding baked to perfection in our traditional oven. This classic E…" at bounding box center [387, 350] width 365 height 51
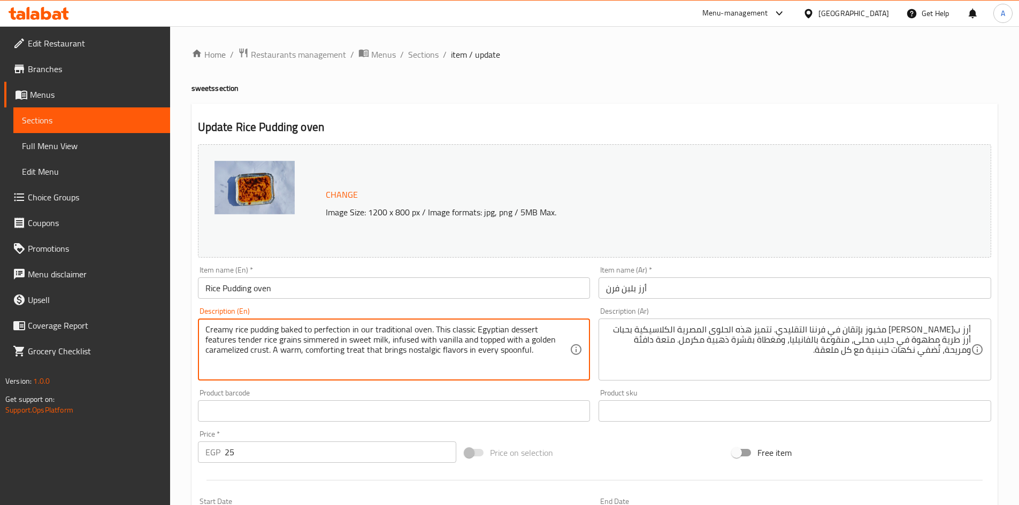
click at [411, 333] on textarea "Creamy rice pudding baked to perfection in our traditional oven. This classic E…" at bounding box center [387, 350] width 365 height 51
click at [399, 333] on textarea "Creamy rice pudding baked to perfection in our traditional oven. This classic E…" at bounding box center [387, 350] width 365 height 51
click at [382, 334] on textarea "Creamy rice pudding baked to perfection in our traditional oven. This classic E…" at bounding box center [387, 350] width 365 height 51
click at [542, 333] on textarea "Creamy rice pudding baked to perfection in our traditional oven. This classic E…" at bounding box center [387, 350] width 365 height 51
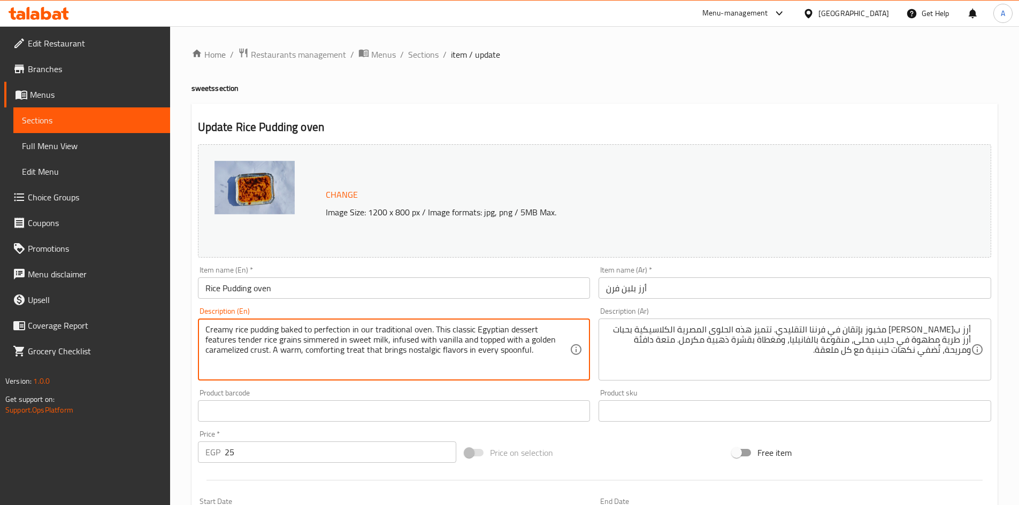
click at [525, 331] on textarea "Creamy rice pudding baked to perfection in our traditional oven. This classic E…" at bounding box center [387, 350] width 365 height 51
click at [505, 329] on textarea "Creamy rice pudding baked to perfection in our traditional oven. This classic E…" at bounding box center [387, 350] width 365 height 51
click at [486, 329] on textarea "Creamy rice pudding baked to perfection in our traditional oven. This classic E…" at bounding box center [387, 350] width 365 height 51
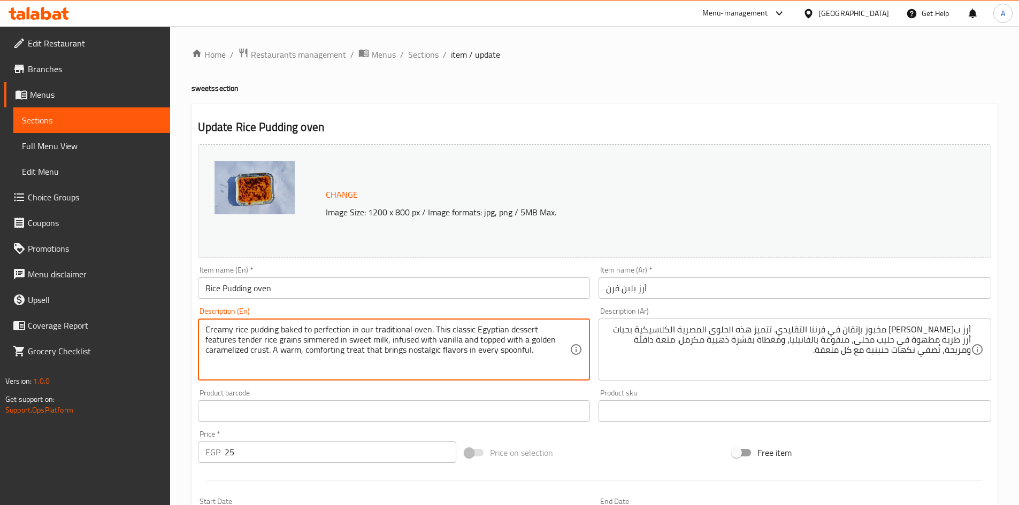
click at [486, 329] on textarea "Creamy rice pudding baked to perfection in our traditional oven. This classic E…" at bounding box center [387, 350] width 365 height 51
click at [214, 344] on textarea "Creamy rice pudding baked to perfection in our traditional oven. This classic E…" at bounding box center [387, 350] width 365 height 51
click at [255, 340] on textarea "Creamy rice pudding baked to perfection in our traditional oven. This classic E…" at bounding box center [387, 350] width 365 height 51
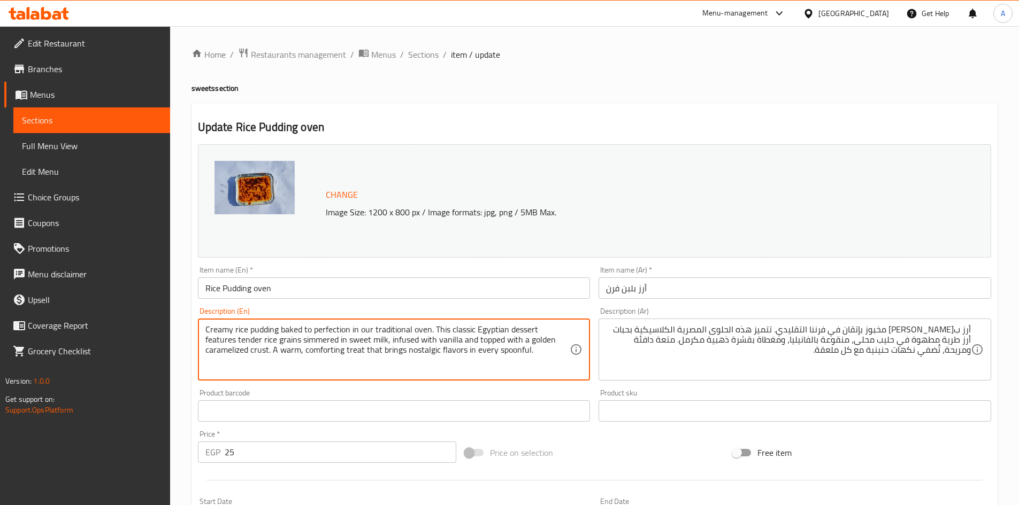
click at [242, 341] on textarea "Creamy rice pudding baked to perfection in our traditional oven. This classic E…" at bounding box center [387, 350] width 365 height 51
click at [285, 343] on textarea "Creamy rice pudding baked to perfection in our traditional oven. This classic E…" at bounding box center [387, 350] width 365 height 51
click at [286, 344] on textarea "Creamy rice pudding baked to perfection in our traditional oven. This classic E…" at bounding box center [387, 350] width 365 height 51
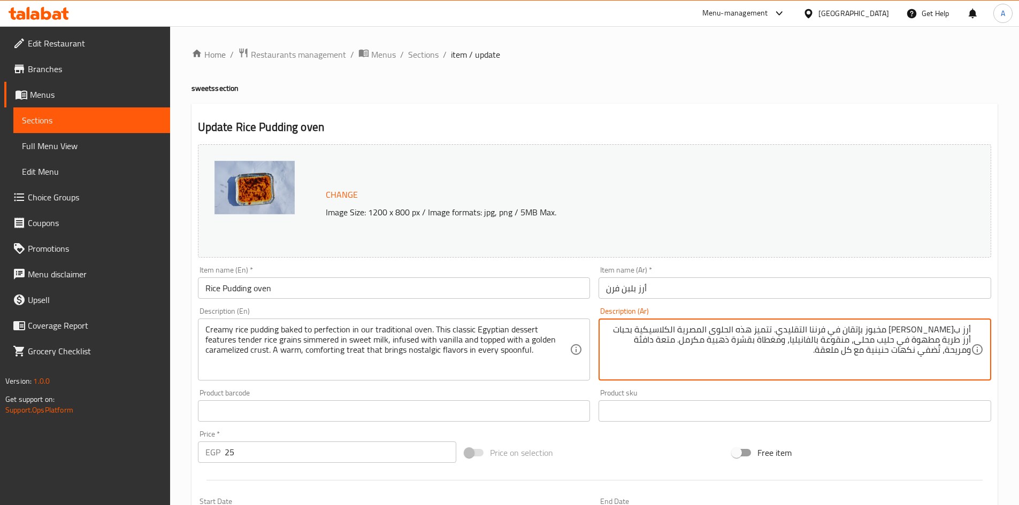
click at [953, 339] on textarea "أرز ب[PERSON_NAME] مخبوز بإتقان في فرننا التقليدي. تتميز هذه الحلوى المصرية الك…" at bounding box center [788, 350] width 365 height 51
paste textarea "ببطء"
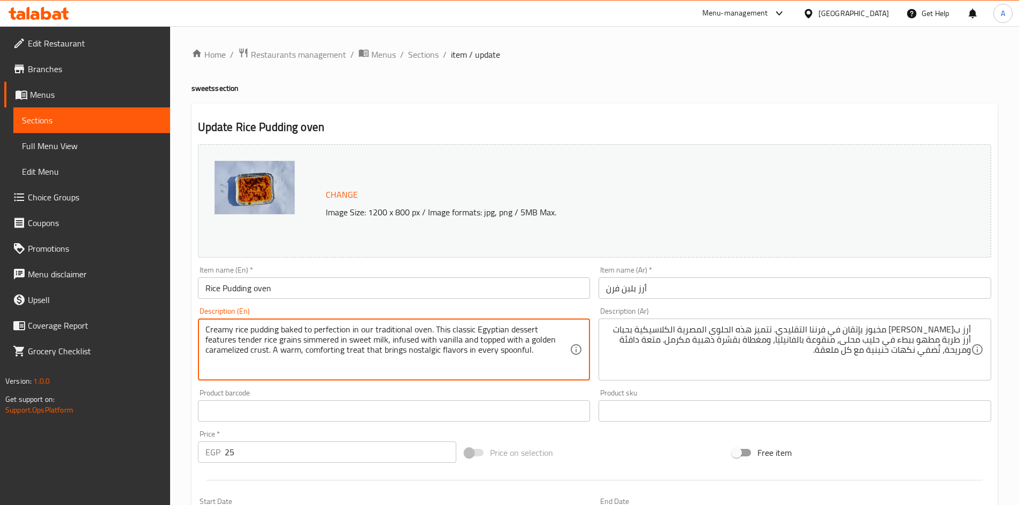
click at [331, 341] on textarea "Creamy rice pudding baked to perfection in our traditional oven. This classic E…" at bounding box center [387, 350] width 365 height 51
click at [374, 342] on textarea "Creamy rice pudding baked to perfection in our traditional oven. This classic E…" at bounding box center [387, 350] width 365 height 51
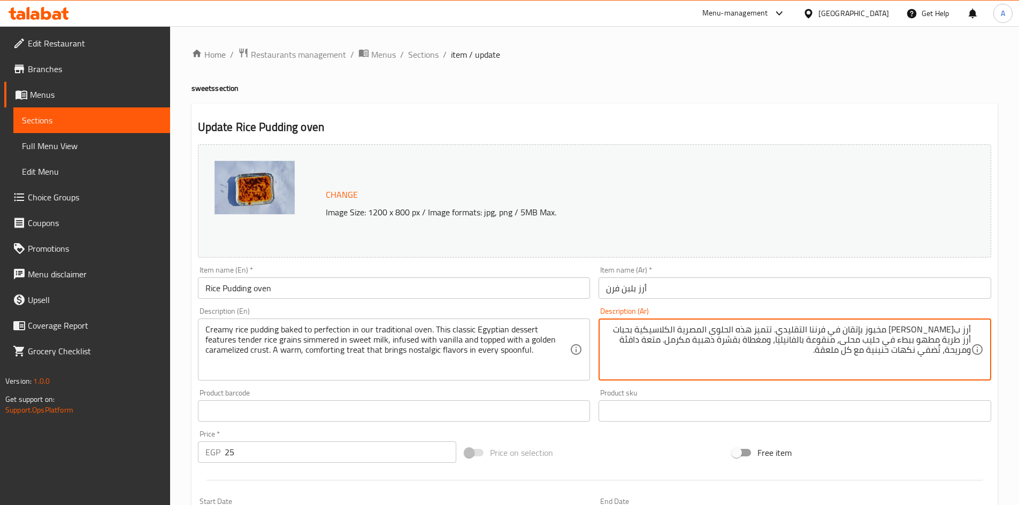
click at [858, 340] on textarea "أرز ب[PERSON_NAME] مخبوز بإتقان في فرننا التقليدي. تتميز هذه الحلوى المصرية الك…" at bounding box center [788, 350] width 365 height 51
click at [859, 340] on textarea "أرز ب[PERSON_NAME] مخبوز بإتقان في فرننا التقليدي. تتميز هذه الحلوى المصرية الك…" at bounding box center [788, 350] width 365 height 51
type textarea "أرز ب[PERSON_NAME] مخبوز بإتقان في فرننا التقليدي. تتميز هذه الحلوى المصرية الك…"
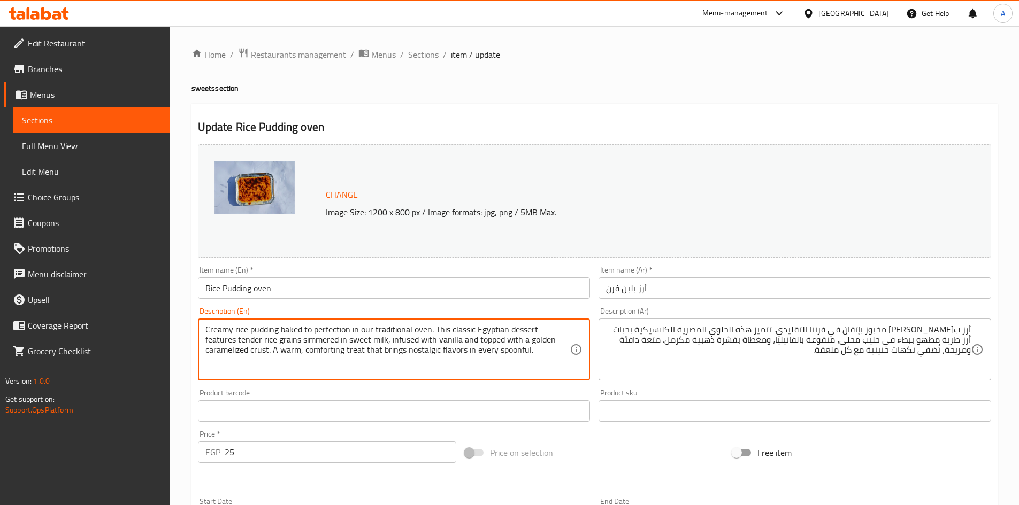
click at [451, 344] on textarea "Creamy rice pudding baked to perfection in our traditional oven. This classic E…" at bounding box center [387, 350] width 365 height 51
click at [216, 351] on textarea "Creamy rice pudding baked to perfection in our traditional oven. This classic E…" at bounding box center [387, 350] width 365 height 51
click at [314, 350] on textarea "Creamy rice pudding baked to perfection in our traditional oven. This classic E…" at bounding box center [387, 350] width 365 height 51
click at [278, 350] on textarea "Creamy rice pudding baked to perfection in our traditional oven. This classic E…" at bounding box center [387, 350] width 365 height 51
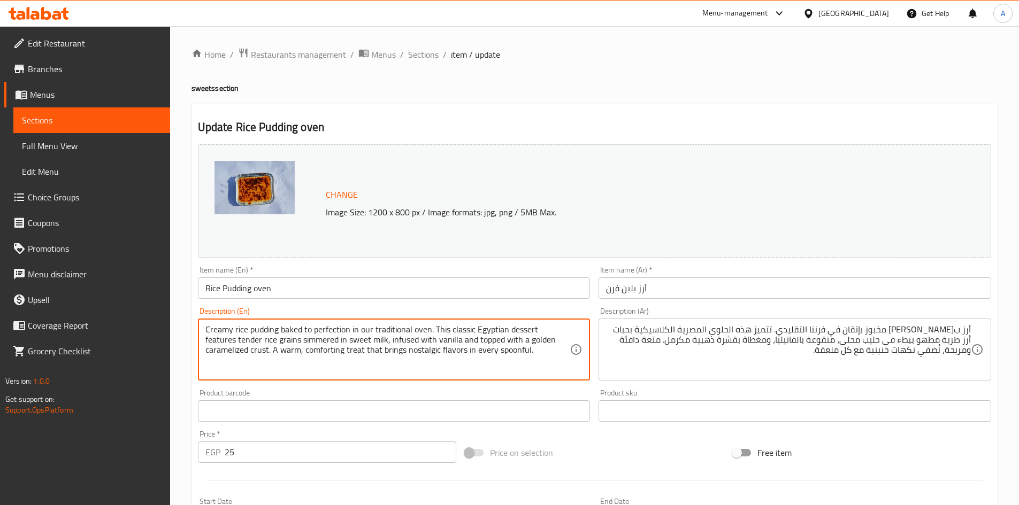
click at [278, 350] on textarea "Creamy rice pudding baked to perfection in our traditional oven. This classic E…" at bounding box center [387, 350] width 365 height 51
drag, startPoint x: 493, startPoint y: 354, endPoint x: 318, endPoint y: 368, distance: 174.9
click at [318, 368] on textarea "Creamy rice pudding baked to perfection in our traditional oven. This classic E…" at bounding box center [387, 350] width 365 height 51
click at [279, 356] on textarea "Creamy rice pudding baked to perfection in our traditional oven. This classic E…" at bounding box center [387, 350] width 365 height 51
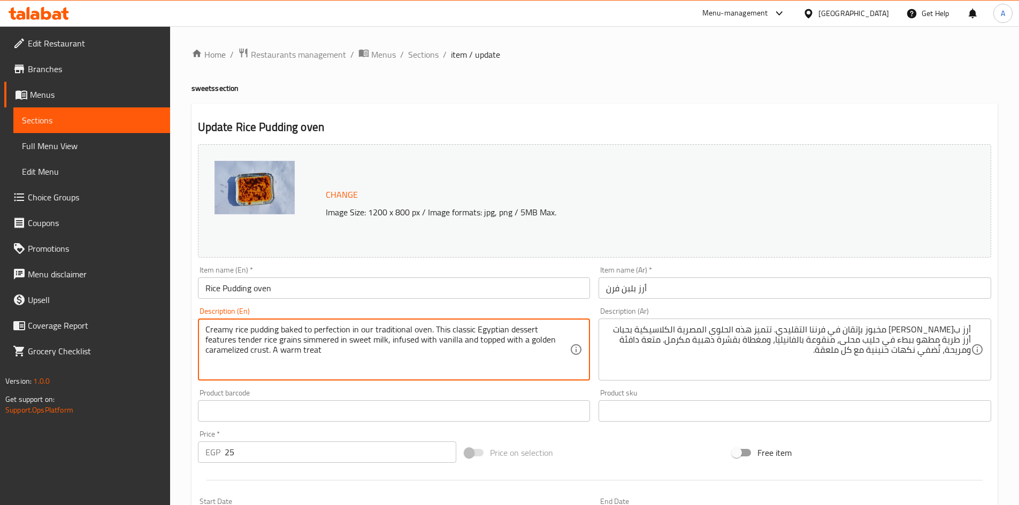
type textarea "Creamy rice pudding baked to perfection in our traditional oven. This classic E…"
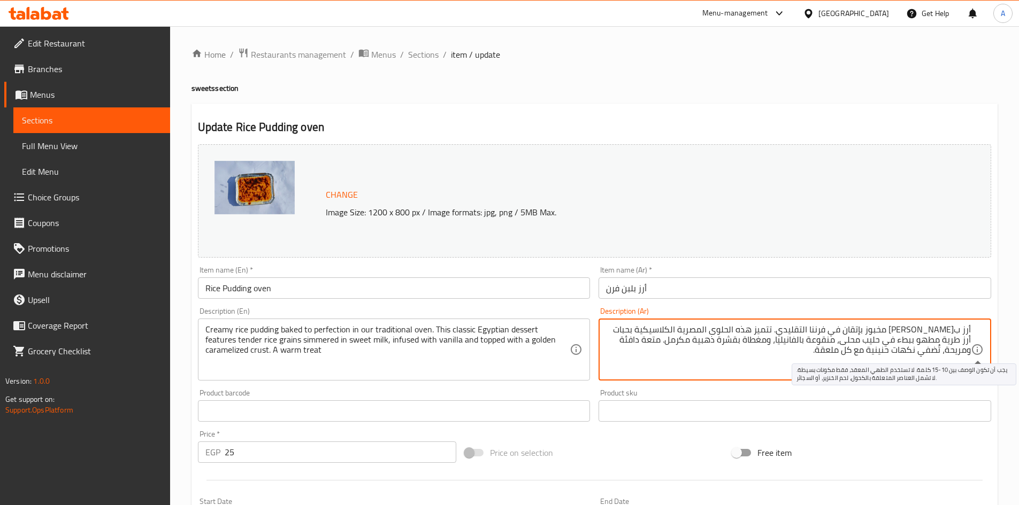
drag, startPoint x: 835, startPoint y: 357, endPoint x: 972, endPoint y: 353, distance: 137.0
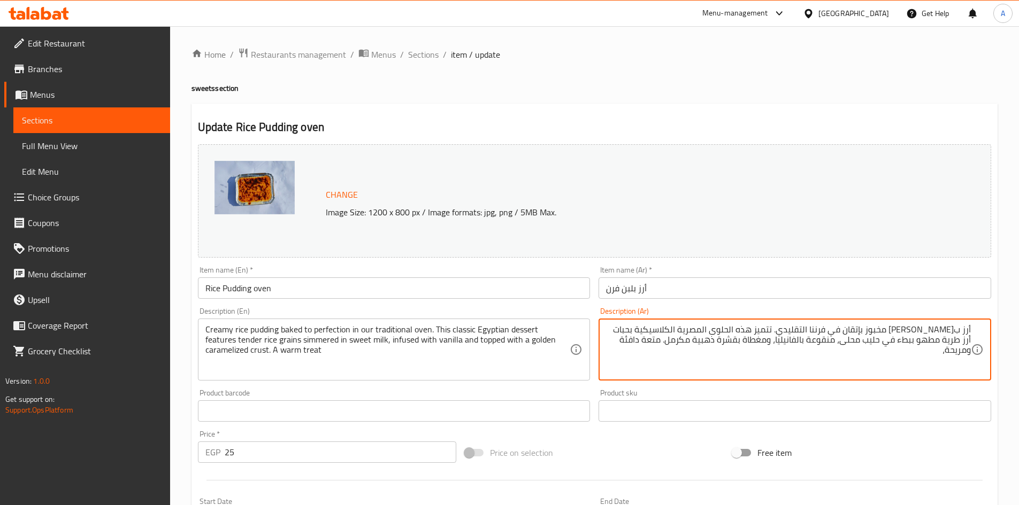
drag, startPoint x: 639, startPoint y: 343, endPoint x: 617, endPoint y: 343, distance: 22.5
click at [617, 343] on textarea "أرز ب[PERSON_NAME] مخبوز بإتقان في فرننا التقليدي. تتميز هذه الحلوى المصرية الك…" at bounding box center [788, 350] width 365 height 51
click at [683, 342] on textarea "أرز ب[PERSON_NAME] مخبوز بإتقان في فرننا التقليدي. تتميز هذه الحلوى المصرية الك…" at bounding box center [788, 350] width 365 height 51
click at [647, 343] on textarea "أرز ب[PERSON_NAME] مخبوز بإتقان في فرننا التقليدي. تتميز هذه الحلوى المصرية الك…" at bounding box center [788, 350] width 365 height 51
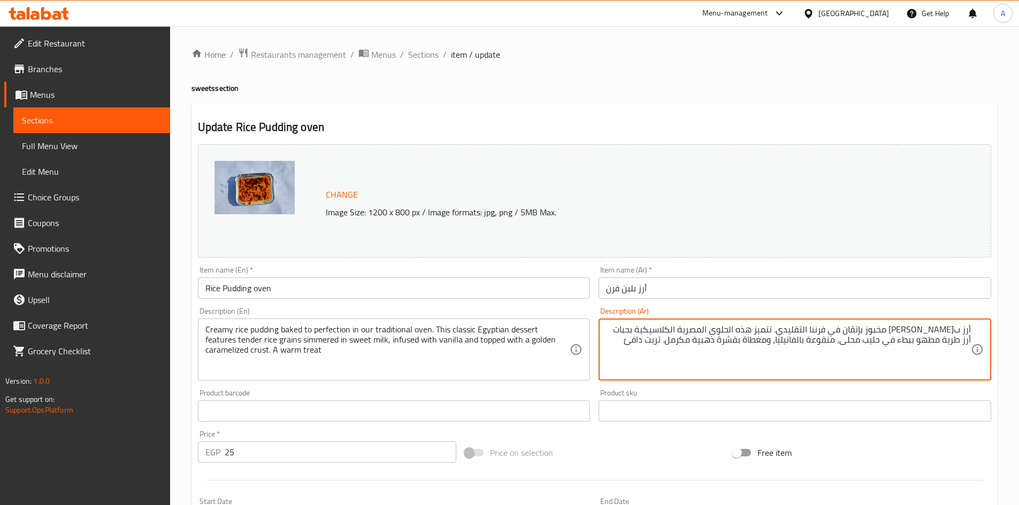
type textarea "أرز ب[PERSON_NAME] مخبوز بإتقان في فرننا التقليدي. تتميز هذه الحلوى المصرية الك…"
click at [720, 296] on input "أرز بلبن فرن" at bounding box center [794, 288] width 393 height 21
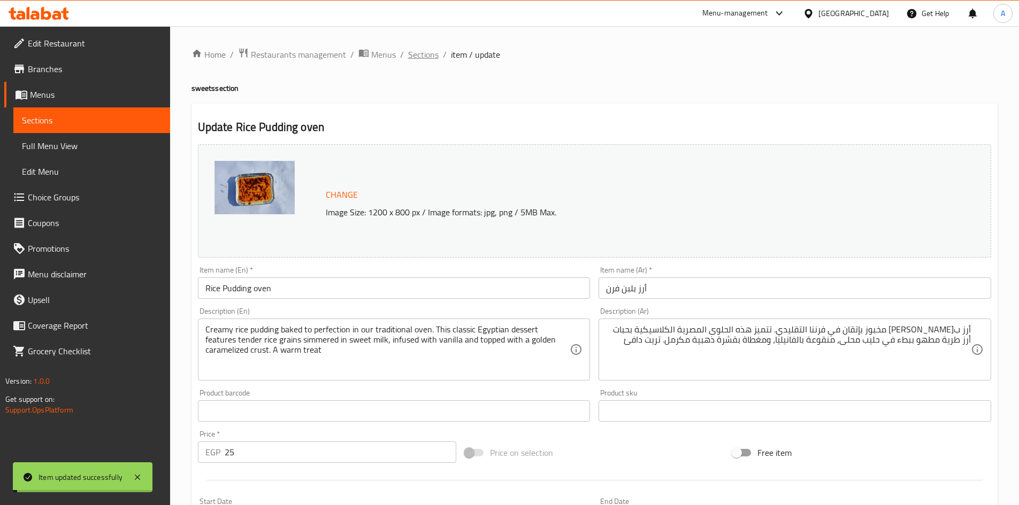
click at [419, 55] on span "Sections" at bounding box center [423, 54] width 30 height 13
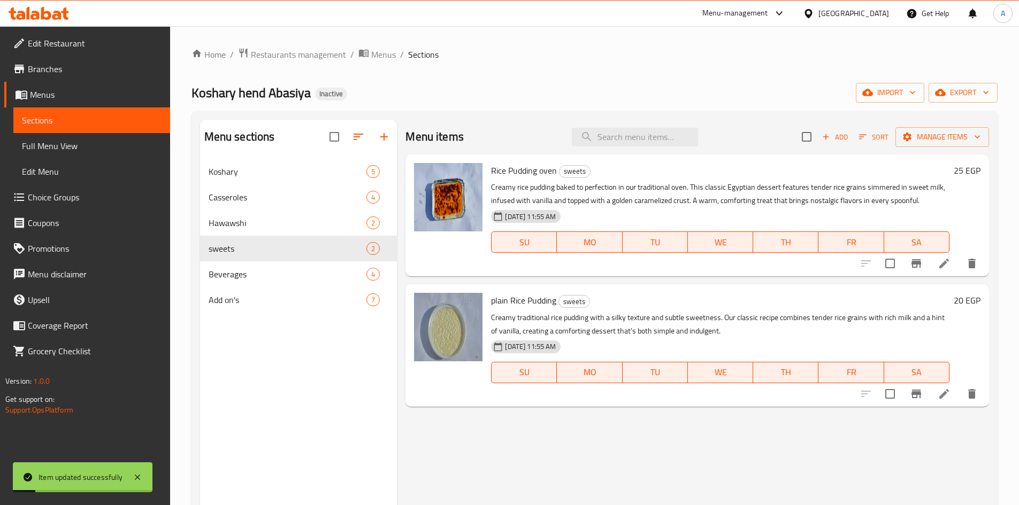
click at [938, 398] on icon at bounding box center [944, 394] width 13 height 13
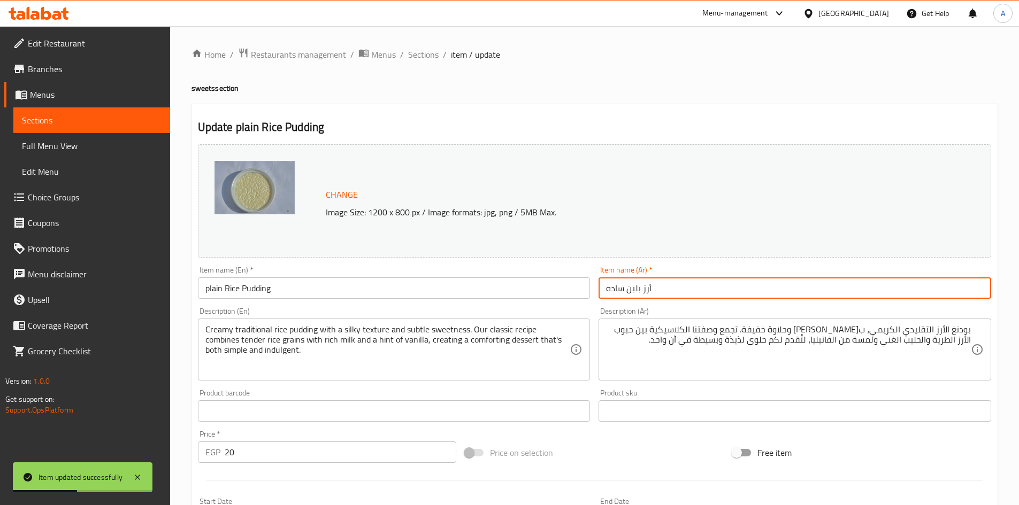
drag, startPoint x: 661, startPoint y: 293, endPoint x: 626, endPoint y: 291, distance: 34.8
click at [626, 291] on input "أرز بلبن ساده" at bounding box center [794, 288] width 393 height 21
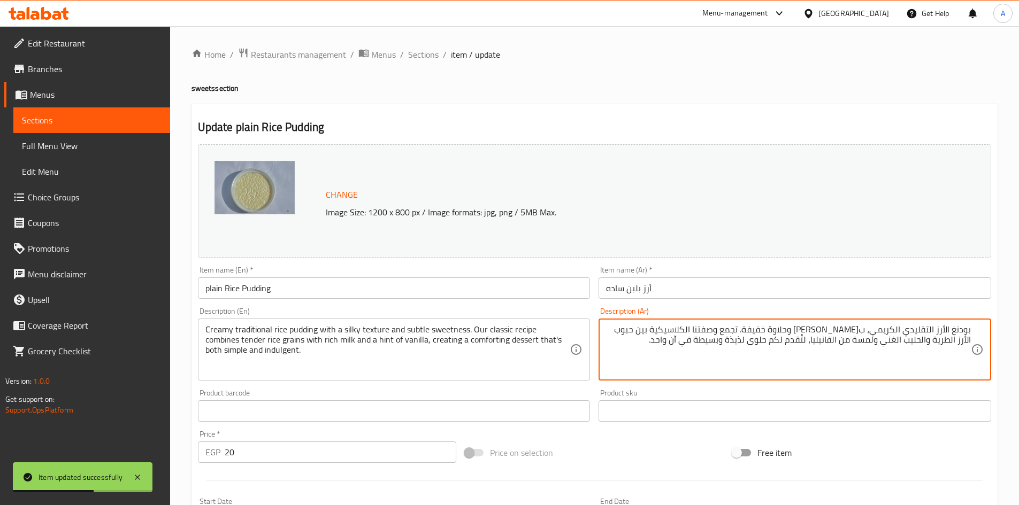
drag, startPoint x: 935, startPoint y: 332, endPoint x: 996, endPoint y: 329, distance: 61.0
paste textarea "رز بلبن"
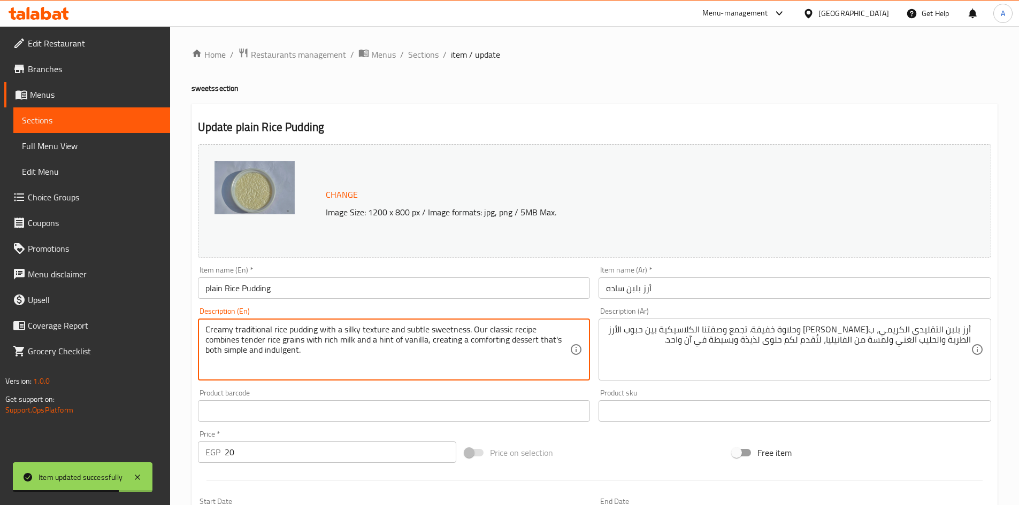
click at [281, 331] on textarea "Creamy traditional rice pudding with a silky texture and subtle sweetness. Our …" at bounding box center [387, 350] width 365 height 51
click at [306, 332] on textarea "Creamy traditional rice pudding with a silky texture and subtle sweetness. Our …" at bounding box center [387, 350] width 365 height 51
click at [289, 332] on textarea "Creamy traditional rice pudding with a silky texture and subtle sweetness. Our …" at bounding box center [387, 350] width 365 height 51
click at [249, 331] on textarea "Creamy traditional rice pudding with a silky texture and subtle sweetness. Our …" at bounding box center [387, 350] width 365 height 51
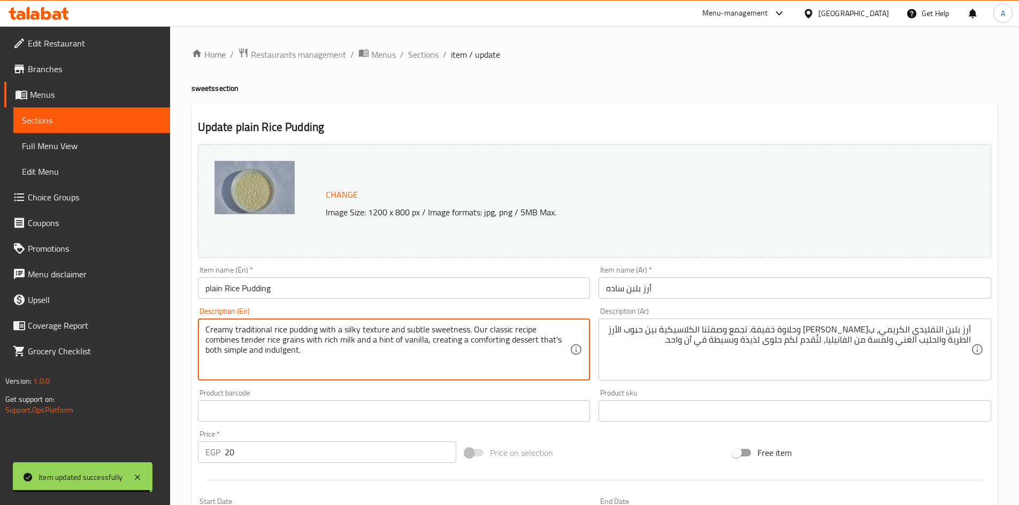
click at [216, 329] on textarea "Creamy traditional rice pudding with a silky texture and subtle sweetness. Our …" at bounding box center [387, 350] width 365 height 51
click at [327, 327] on textarea "Creamy traditional rice pudding with a silky texture and subtle sweetness. Our …" at bounding box center [387, 350] width 365 height 51
click at [377, 325] on textarea "Creamy traditional rice pudding with a silky texture and subtle sweetness. Our …" at bounding box center [387, 350] width 365 height 51
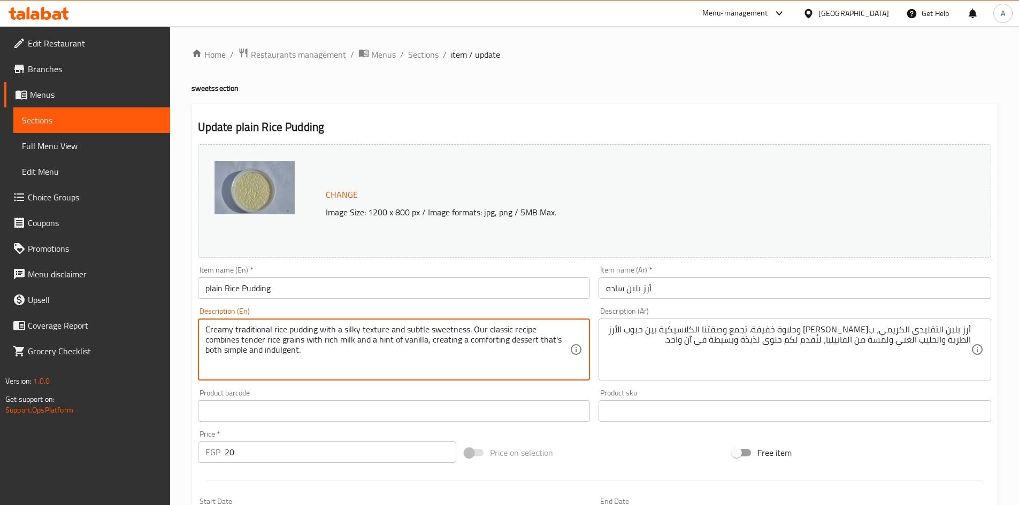
click at [349, 331] on textarea "Creamy traditional rice pudding with a silky texture and subtle sweetness. Our …" at bounding box center [387, 350] width 365 height 51
click at [390, 334] on textarea "Creamy traditional rice pudding with a silky texture and subtle sweetness. Our …" at bounding box center [387, 350] width 365 height 51
click at [405, 333] on textarea "Creamy traditional rice pudding with a silky texture and subtle sweetness. Our …" at bounding box center [387, 350] width 365 height 51
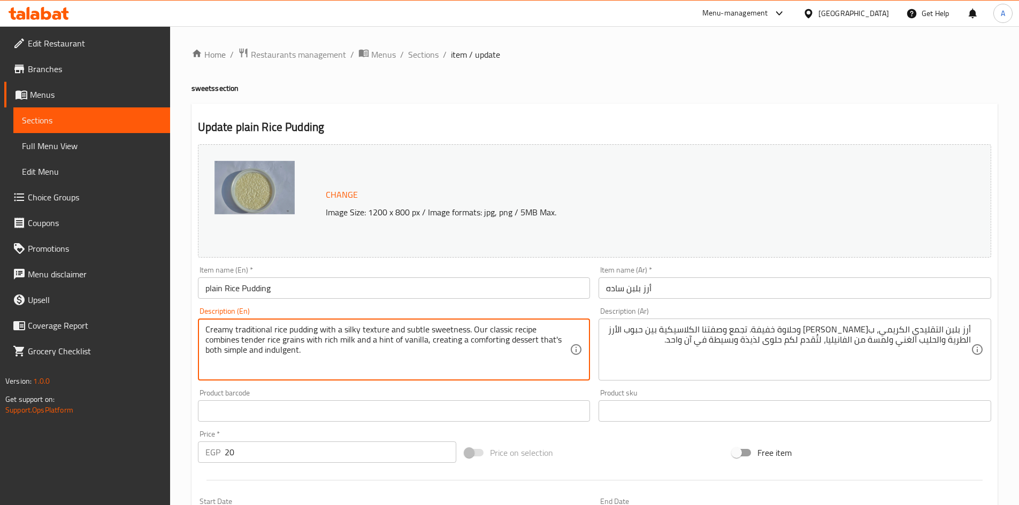
click at [405, 333] on textarea "Creamy traditional rice pudding with a silky texture and subtle sweetness. Our …" at bounding box center [387, 350] width 365 height 51
click at [445, 332] on textarea "Creamy traditional rice pudding with a silky texture and subtle sweetness. Our …" at bounding box center [387, 350] width 365 height 51
click at [541, 331] on textarea "Creamy traditional rice pudding with a silky texture and subtle sweetness. Our …" at bounding box center [387, 350] width 365 height 51
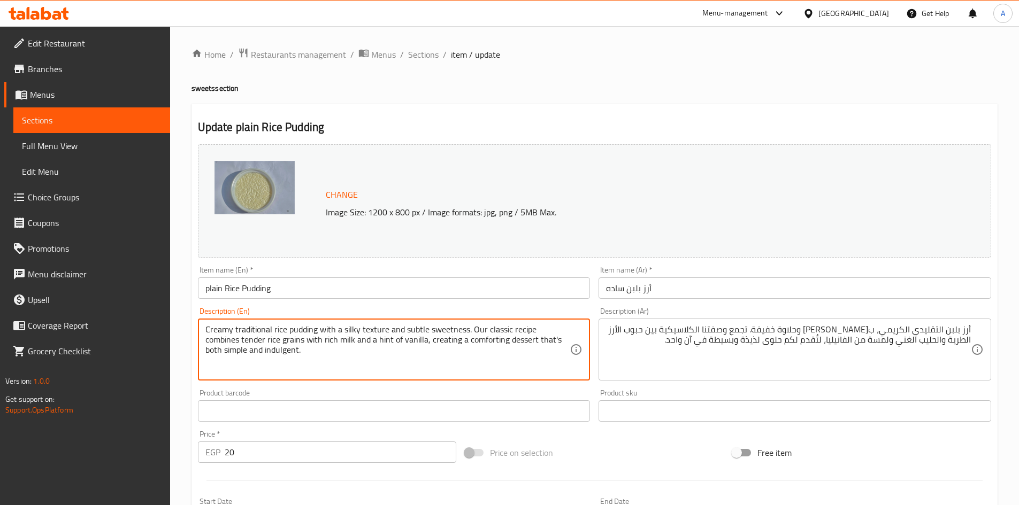
click at [525, 334] on textarea "Creamy traditional rice pudding with a silky texture and subtle sweetness. Our …" at bounding box center [387, 350] width 365 height 51
click at [501, 332] on textarea "Creamy traditional rice pudding with a silky texture and subtle sweetness. Our …" at bounding box center [387, 350] width 365 height 51
click at [476, 332] on textarea "Creamy traditional rice pudding with a silky texture and subtle sweetness. Our …" at bounding box center [387, 350] width 365 height 51
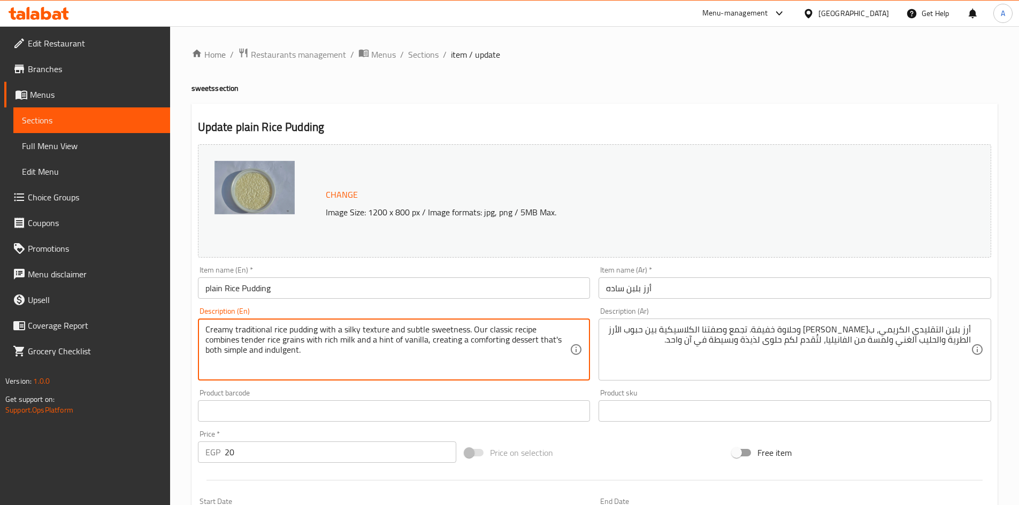
click at [476, 332] on textarea "Creamy traditional rice pudding with a silky texture and subtle sweetness. Our …" at bounding box center [387, 350] width 365 height 51
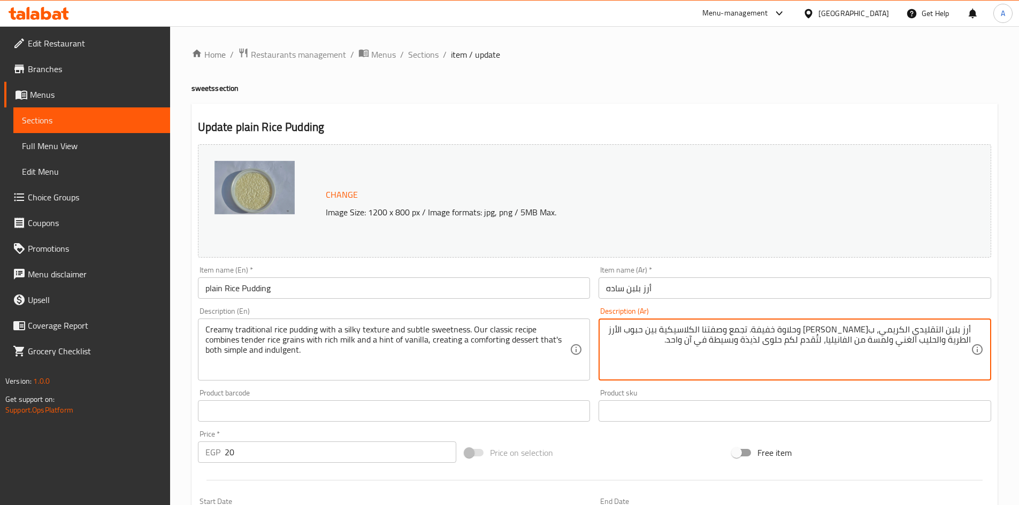
drag, startPoint x: 915, startPoint y: 341, endPoint x: 894, endPoint y: 345, distance: 20.7
type textarea "أرز بلبن التقليدي الكريمي، ب[PERSON_NAME] وحلاوة خفيفة. تجمع وصفتنا الكلاسيكية …"
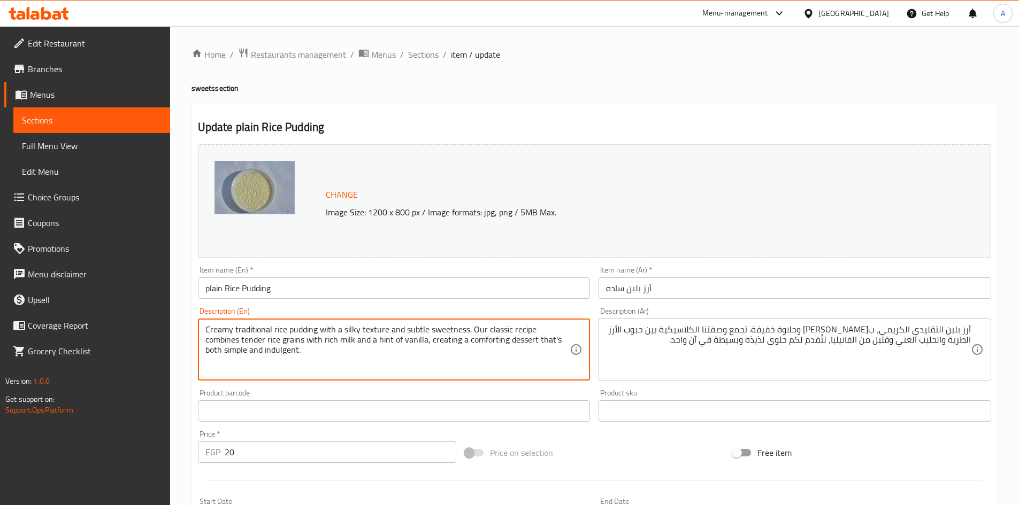
drag, startPoint x: 390, startPoint y: 344, endPoint x: 393, endPoint y: 359, distance: 15.7
type textarea "Creamy traditional rice pudding with a silky texture and subtle sweetness. Our …"
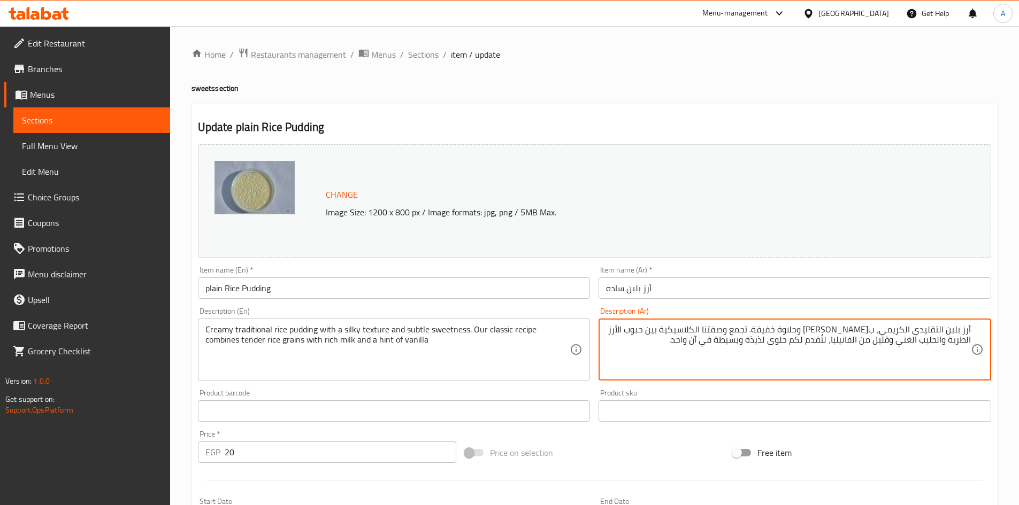
drag, startPoint x: 856, startPoint y: 344, endPoint x: 709, endPoint y: 351, distance: 147.7
type textarea "أرز بلبن التقليدي الكريمي، ب[PERSON_NAME] وحلاوة خفيفة. تجمع وصفتنا الكلاسيكية …"
click at [712, 268] on div "Item name (Ar)   * أرز بلبن ساده Item name (Ar) *" at bounding box center [794, 282] width 393 height 33
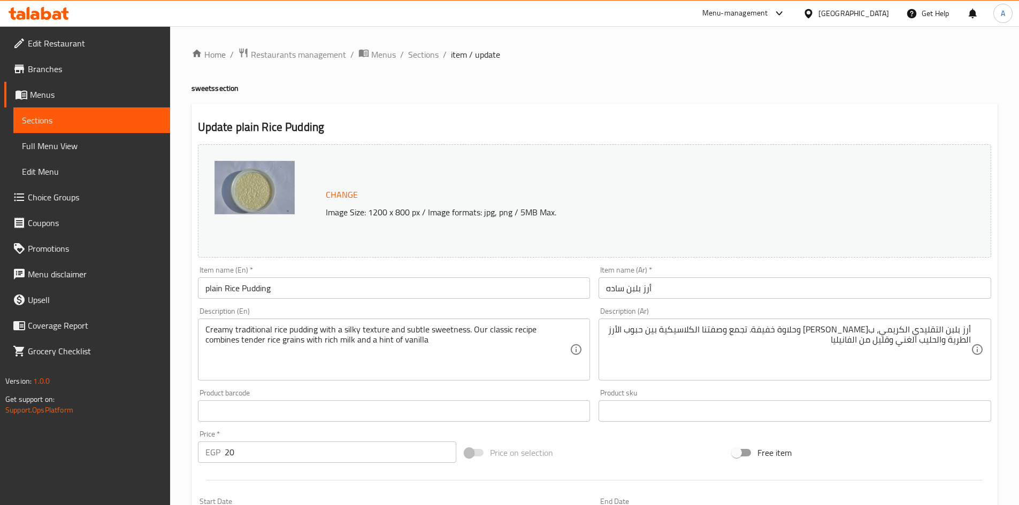
click at [698, 292] on input "أرز بلبن ساده" at bounding box center [794, 288] width 393 height 21
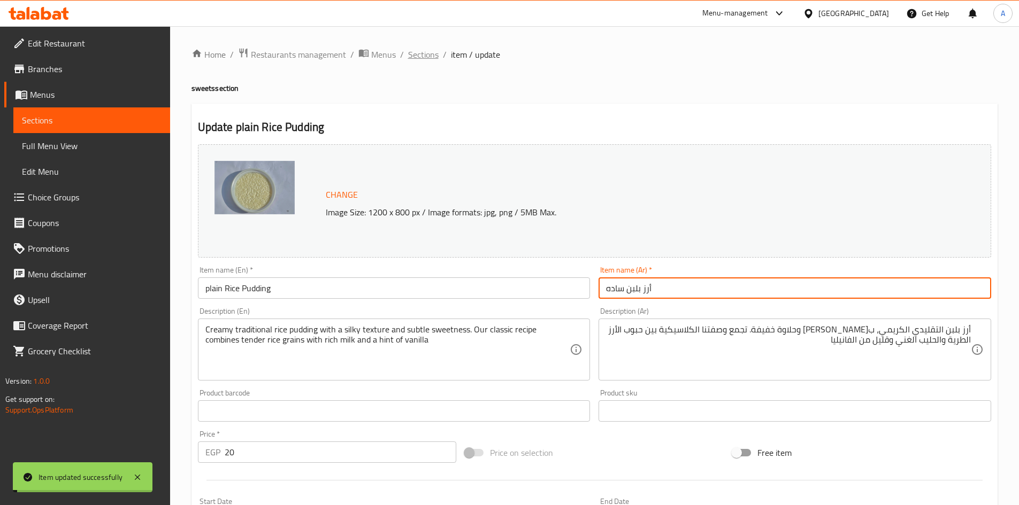
click at [426, 51] on span "Sections" at bounding box center [423, 54] width 30 height 13
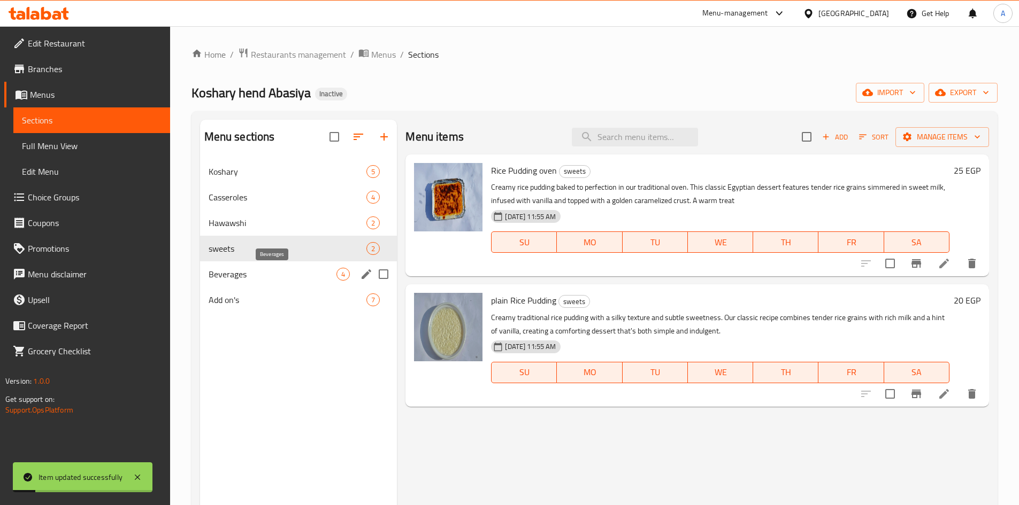
click at [224, 276] on span "Beverages" at bounding box center [273, 274] width 128 height 13
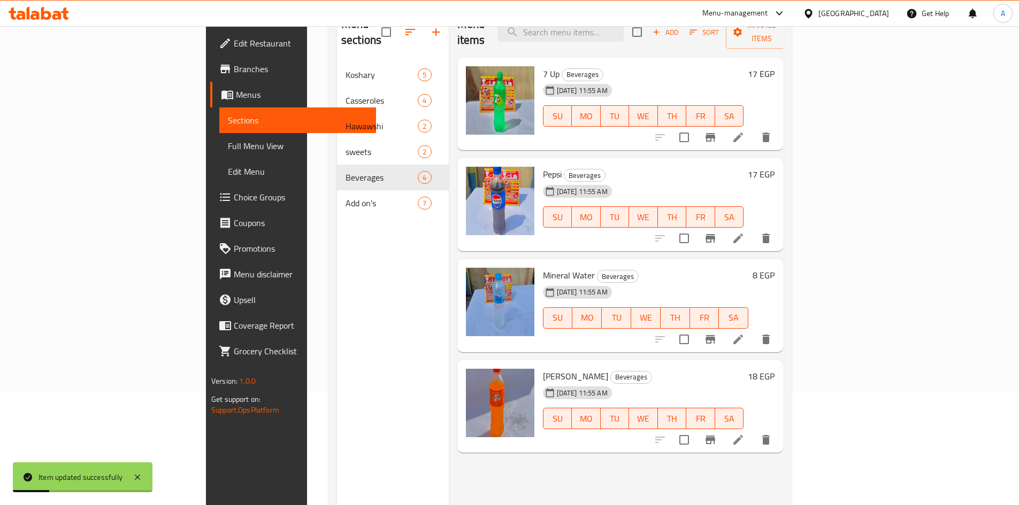
scroll to position [150, 0]
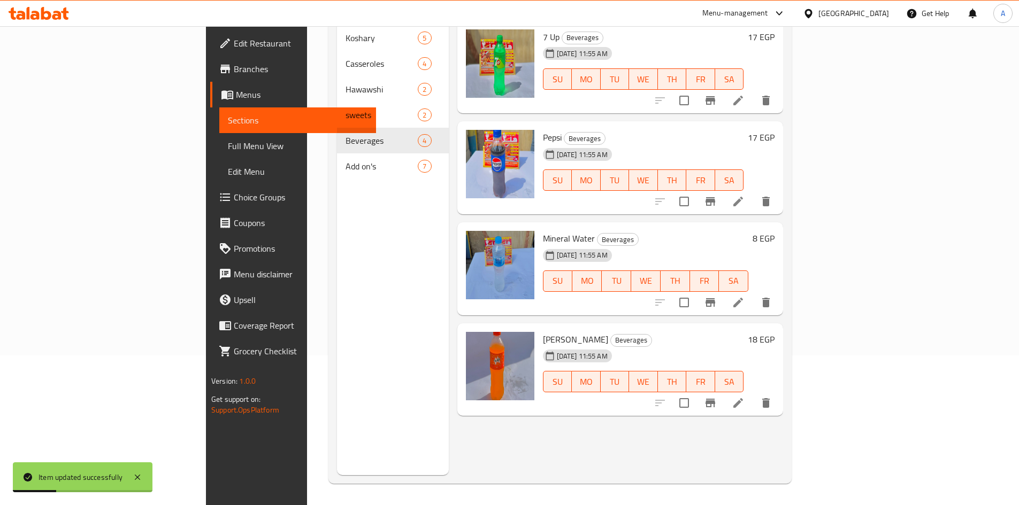
click at [345, 160] on span "Add on's" at bounding box center [381, 166] width 72 height 13
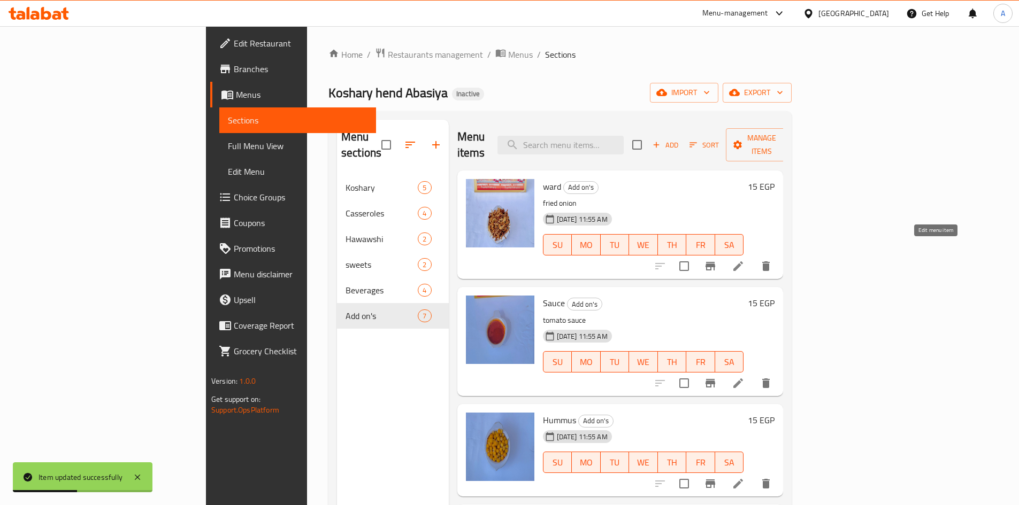
click at [744, 260] on icon at bounding box center [738, 266] width 13 height 13
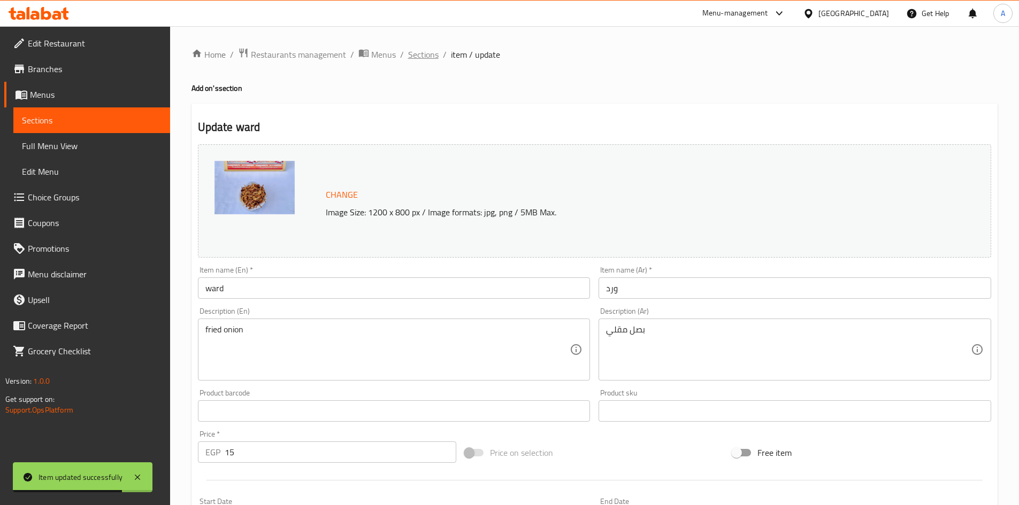
click at [423, 60] on span "Sections" at bounding box center [423, 54] width 30 height 13
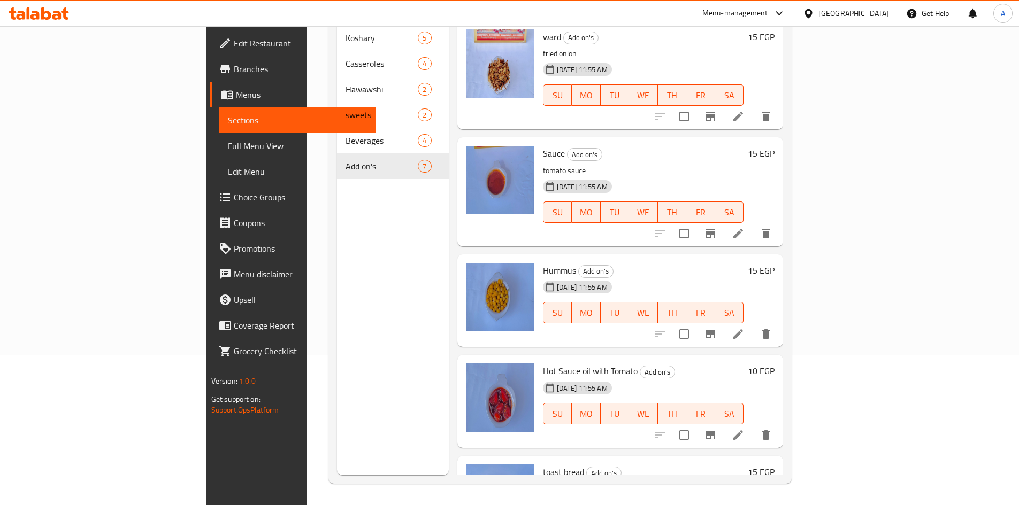
click at [543, 145] on span "Sauce" at bounding box center [554, 153] width 22 height 16
click at [337, 252] on div "Menu sections Koshary 5 Casseroles 4 Hawawshi 2 sweets 2 Beverages 4 Add on's 7" at bounding box center [393, 222] width 112 height 505
click at [228, 145] on span "Full Menu View" at bounding box center [298, 146] width 140 height 13
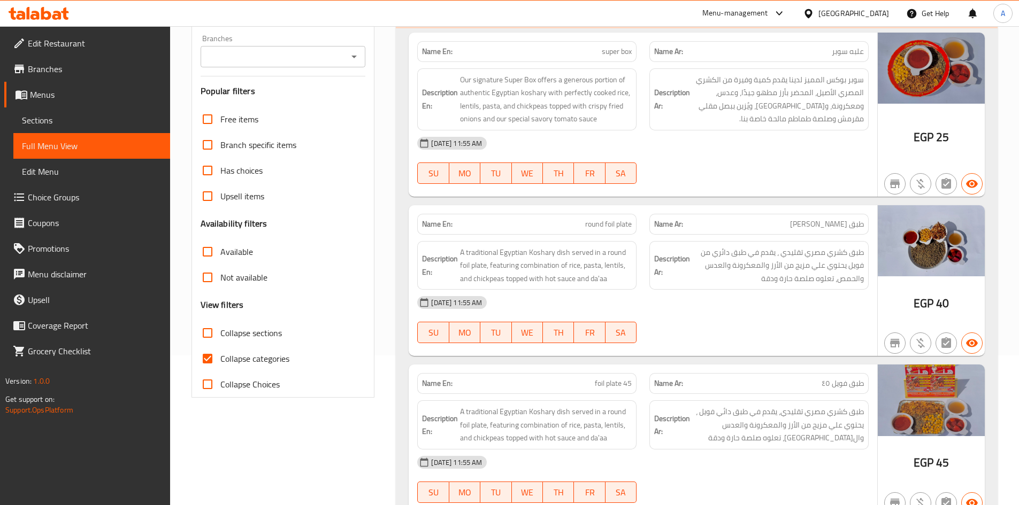
click at [212, 360] on input "Collapse categories" at bounding box center [208, 359] width 26 height 26
checkbox input "false"
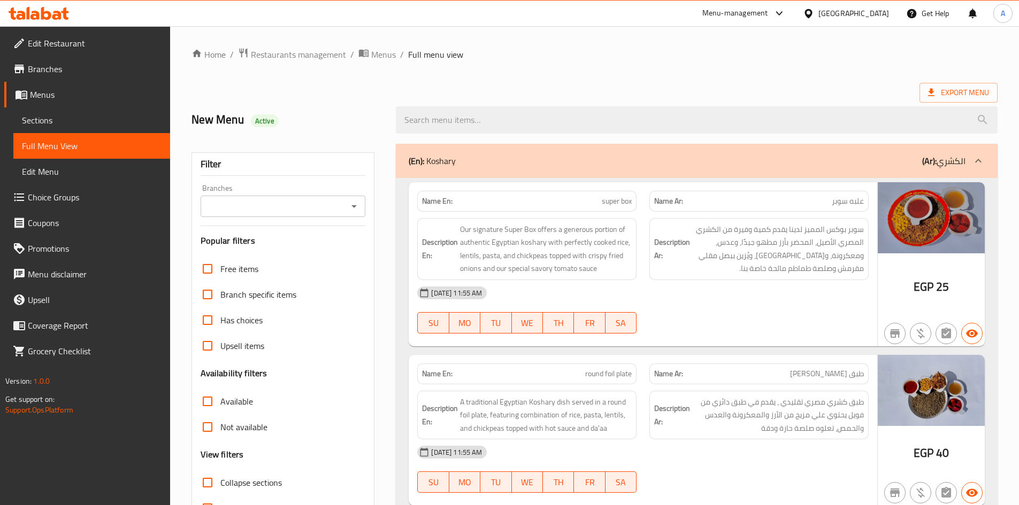
drag, startPoint x: 771, startPoint y: 86, endPoint x: 988, endPoint y: 0, distance: 233.4
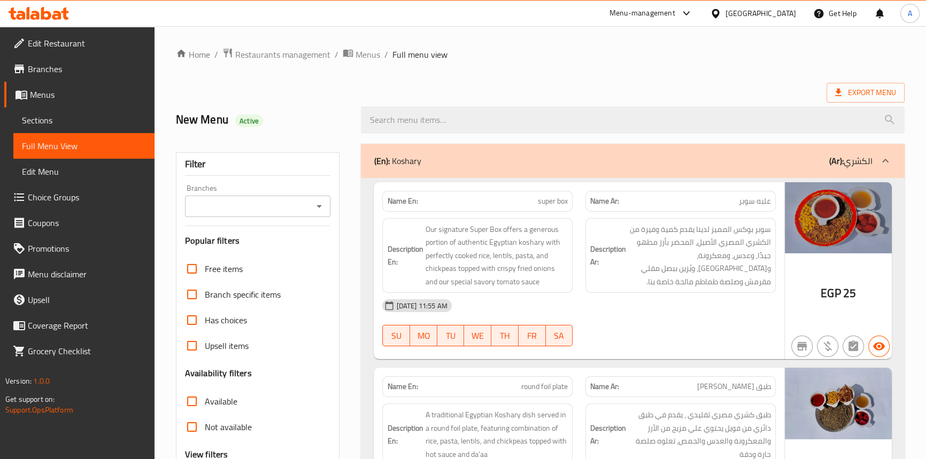
drag, startPoint x: 988, startPoint y: 0, endPoint x: 610, endPoint y: 87, distance: 387.4
click at [610, 87] on div "Export Menu" at bounding box center [540, 93] width 729 height 20
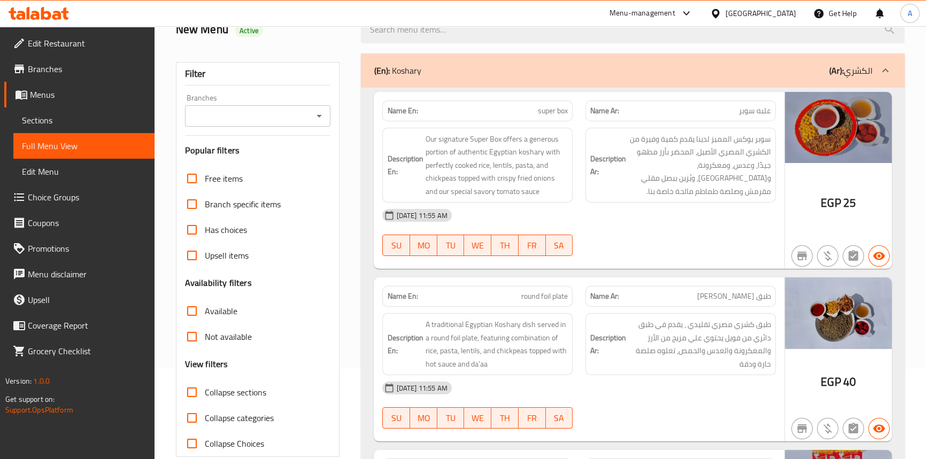
scroll to position [97, 0]
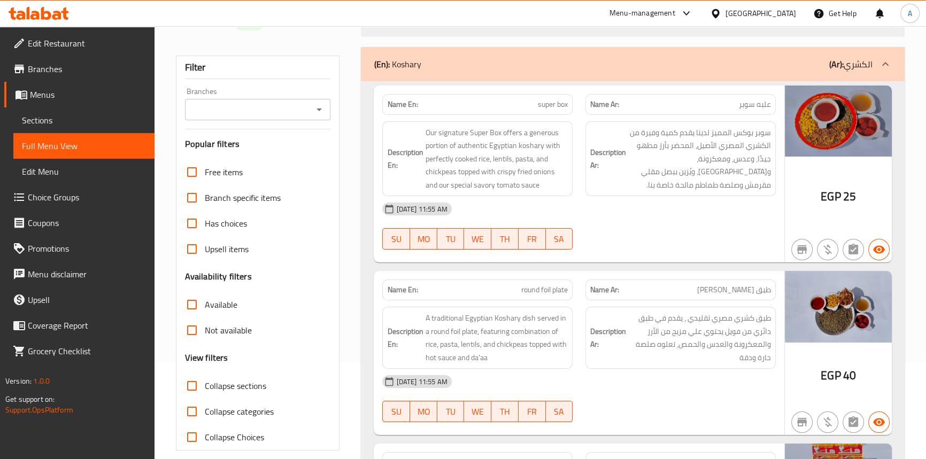
click at [562, 104] on span "super box" at bounding box center [553, 104] width 30 height 11
click at [545, 105] on span "super box" at bounding box center [553, 104] width 30 height 11
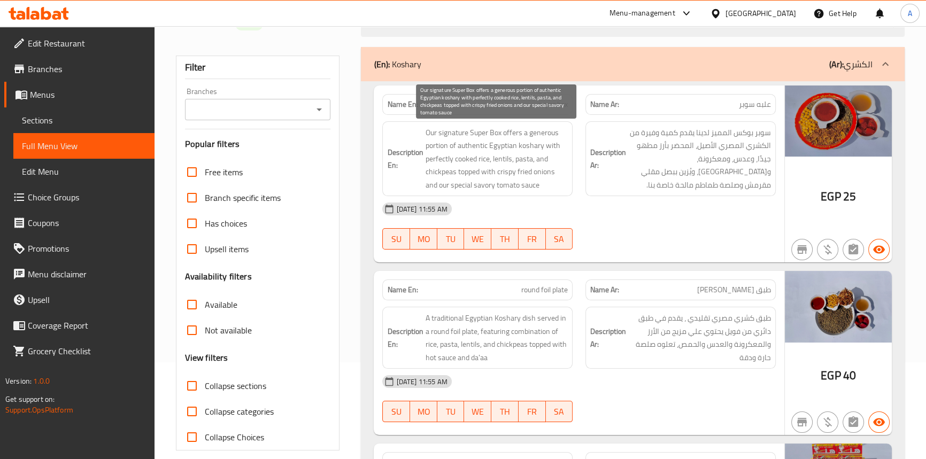
click at [476, 134] on span "Our signature Super Box offers a generous portion of authentic Egyptian koshary…" at bounding box center [496, 159] width 143 height 66
click at [496, 133] on span "Our signature Super Box offers a generous portion of authentic Egyptian koshary…" at bounding box center [496, 159] width 143 height 66
click at [459, 133] on span "Our signature Super Box offers a generous portion of authentic Egyptian koshary…" at bounding box center [496, 159] width 143 height 66
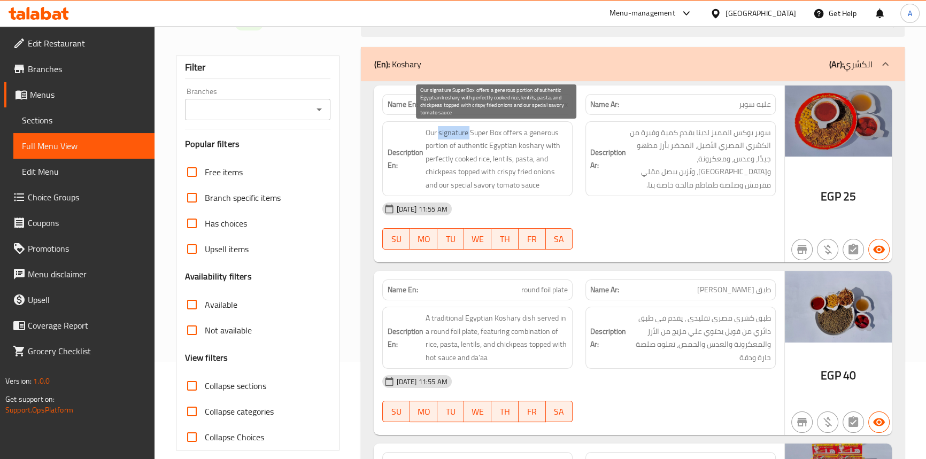
click at [459, 133] on span "Our signature Super Box offers a generous portion of authentic Egyptian koshary…" at bounding box center [496, 159] width 143 height 66
click at [426, 129] on span "Our signature Super Box offers a generous portion of authentic Egyptian koshary…" at bounding box center [496, 159] width 143 height 66
click at [508, 130] on span "Our signature Super Box offers a generous portion of authentic Egyptian koshary…" at bounding box center [496, 159] width 143 height 66
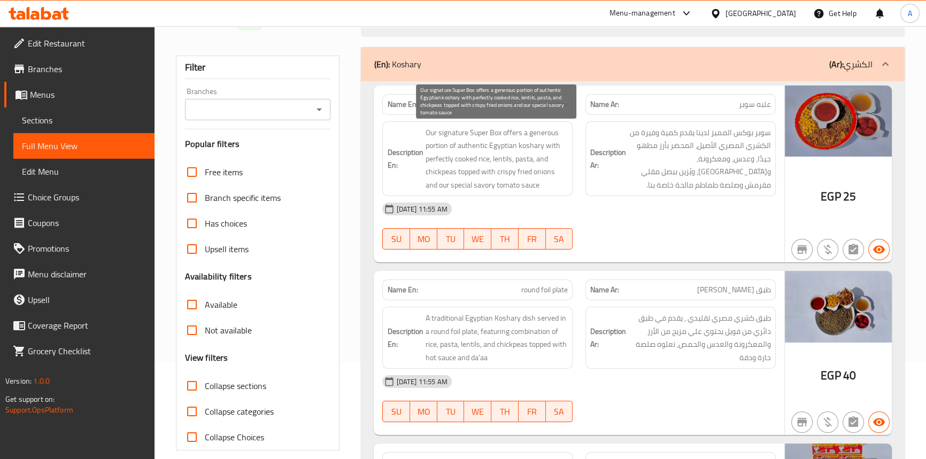
click at [438, 143] on span "Our signature Super Box offers a generous portion of authentic Egyptian koshary…" at bounding box center [496, 159] width 143 height 66
click at [535, 132] on span "Our signature Super Box offers a generous portion of authentic Egyptian koshary…" at bounding box center [496, 159] width 143 height 66
click at [453, 146] on span "Our signature Super Box offers a generous portion of authentic Egyptian koshary…" at bounding box center [496, 159] width 143 height 66
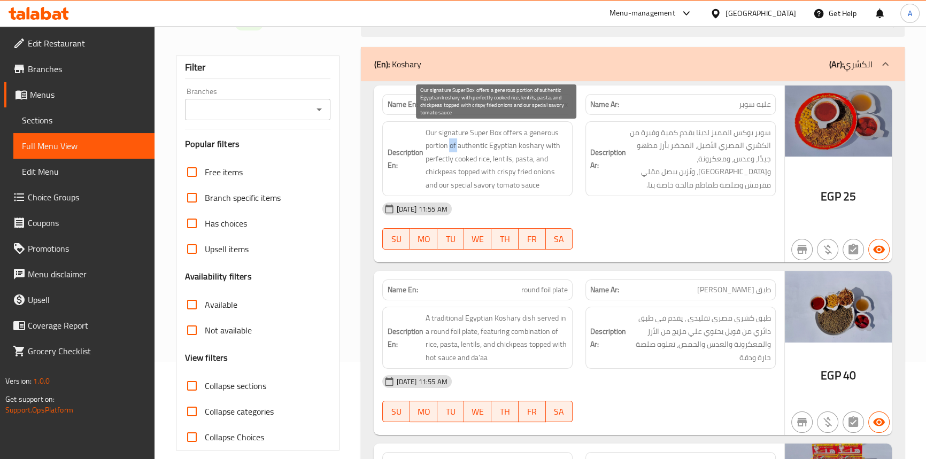
click at [453, 146] on span "Our signature Super Box offers a generous portion of authentic Egyptian koshary…" at bounding box center [496, 159] width 143 height 66
click at [532, 147] on span "Our signature Super Box offers a generous portion of authentic Egyptian koshary…" at bounding box center [496, 159] width 143 height 66
click at [505, 145] on span "Our signature Super Box offers a generous portion of authentic Egyptian koshary…" at bounding box center [496, 159] width 143 height 66
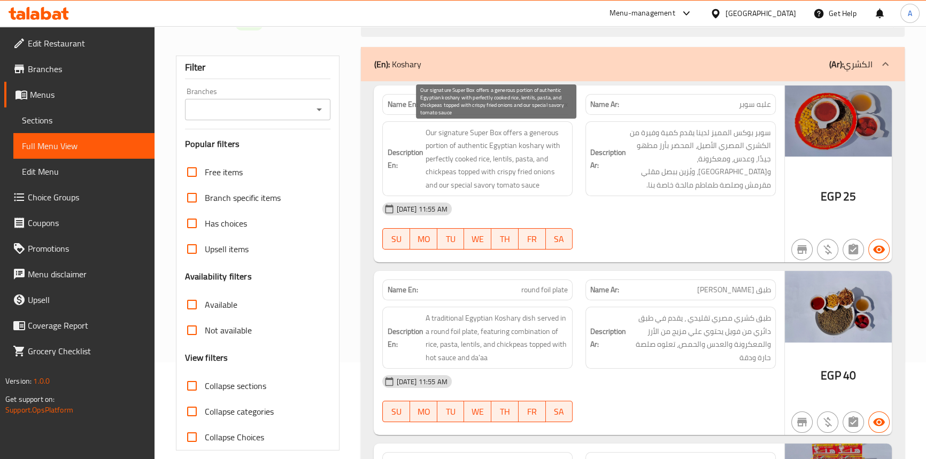
click at [467, 144] on span "Our signature Super Box offers a generous portion of authentic Egyptian koshary…" at bounding box center [496, 159] width 143 height 66
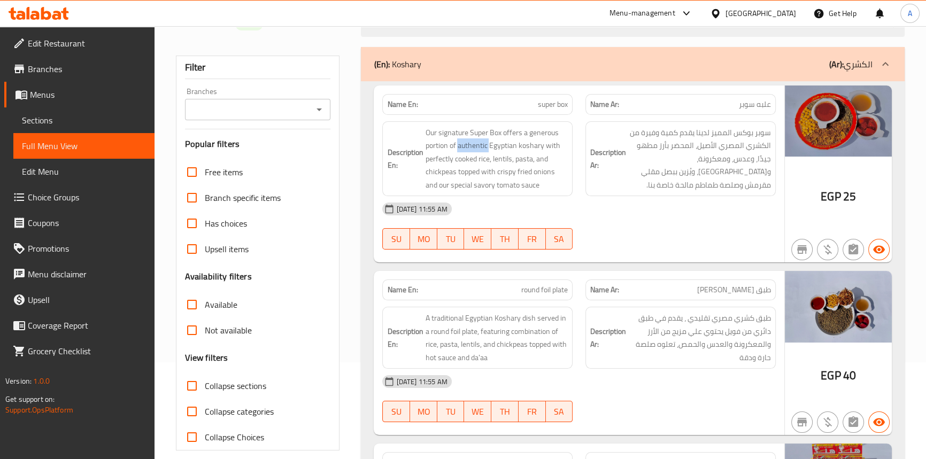
click at [46, 124] on span "Sections" at bounding box center [84, 120] width 124 height 13
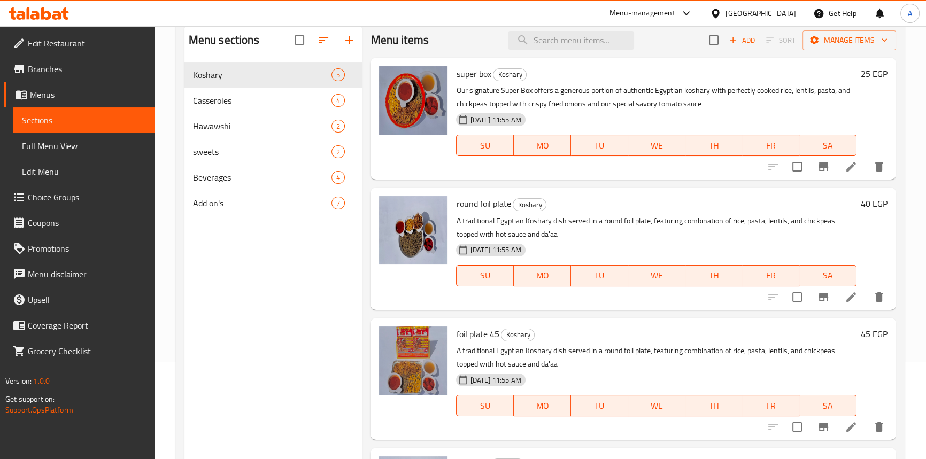
click at [843, 175] on li at bounding box center [851, 166] width 30 height 19
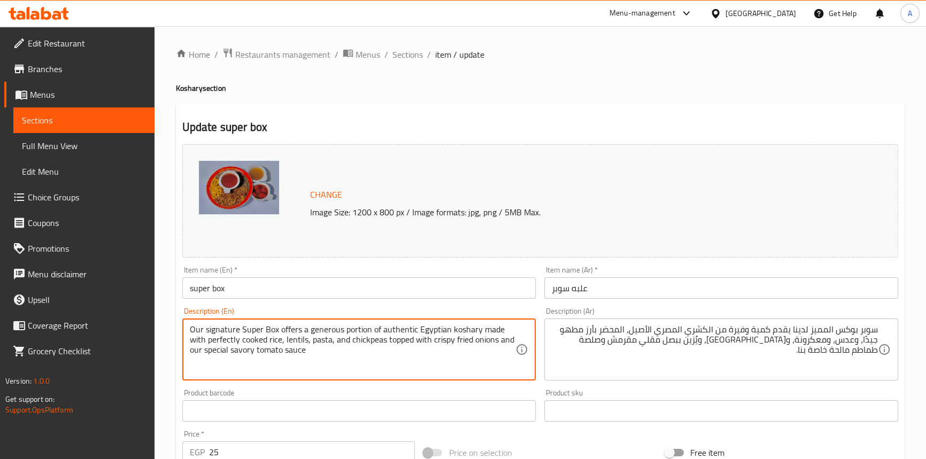
type textarea "Our signature Super Box offers a generous portion of authentic Egyptian koshary…"
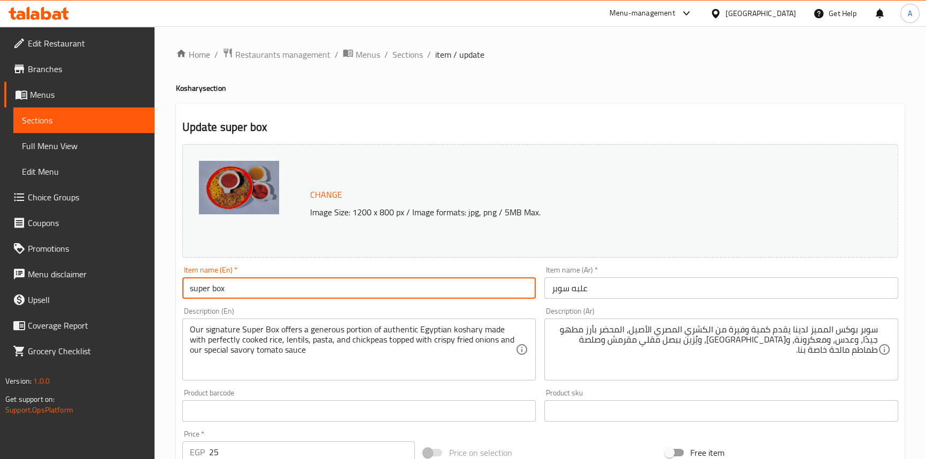
click at [532, 294] on input "super box" at bounding box center [359, 288] width 354 height 21
click at [61, 145] on span "Full Menu View" at bounding box center [84, 146] width 124 height 13
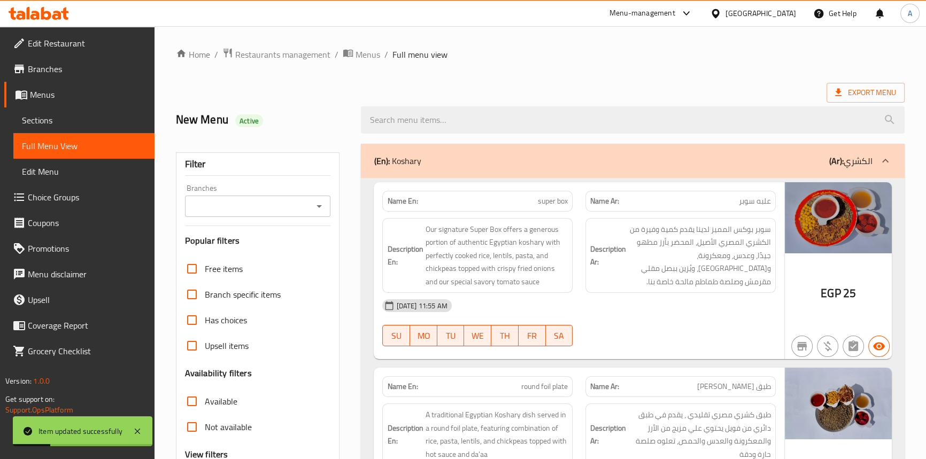
click at [561, 200] on span "super box" at bounding box center [553, 201] width 30 height 11
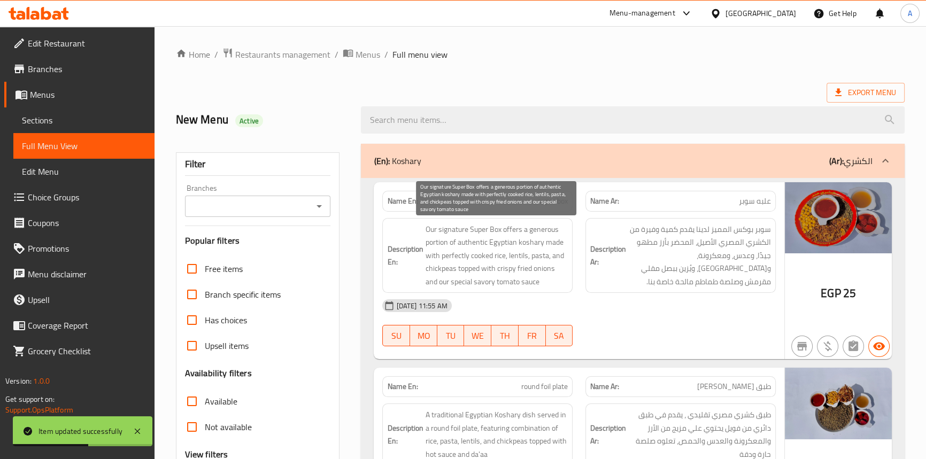
click at [496, 229] on span "Our signature Super Box offers a generous portion of authentic Egyptian koshary…" at bounding box center [496, 256] width 143 height 66
click at [481, 229] on span "Our signature Super Box offers a generous portion of authentic Egyptian koshary…" at bounding box center [496, 256] width 143 height 66
click at [495, 229] on span "Our signature Super Box offers a generous portion of authentic Egyptian koshary…" at bounding box center [496, 256] width 143 height 66
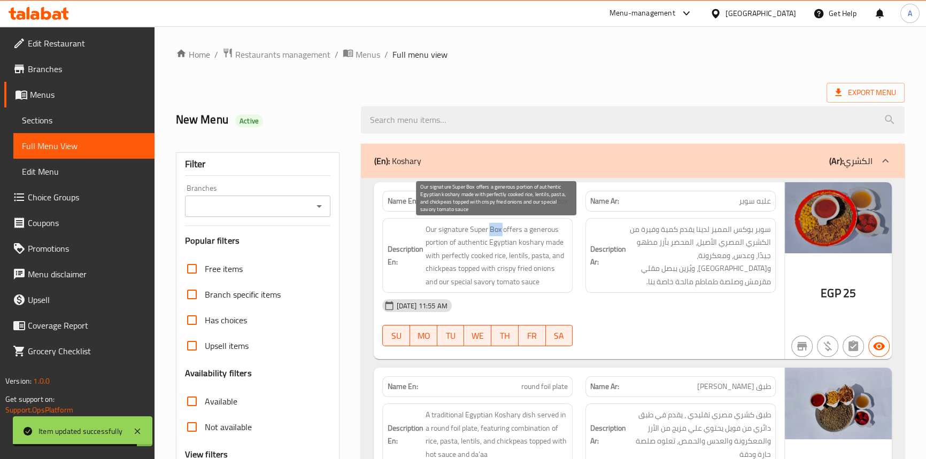
click at [495, 229] on span "Our signature Super Box offers a generous portion of authentic Egyptian koshary…" at bounding box center [496, 256] width 143 height 66
click at [459, 229] on span "Our signature Super Box offers a generous portion of authentic Egyptian koshary…" at bounding box center [496, 256] width 143 height 66
click at [429, 230] on span "Our signature Super Box offers a generous portion of authentic Egyptian koshary…" at bounding box center [496, 256] width 143 height 66
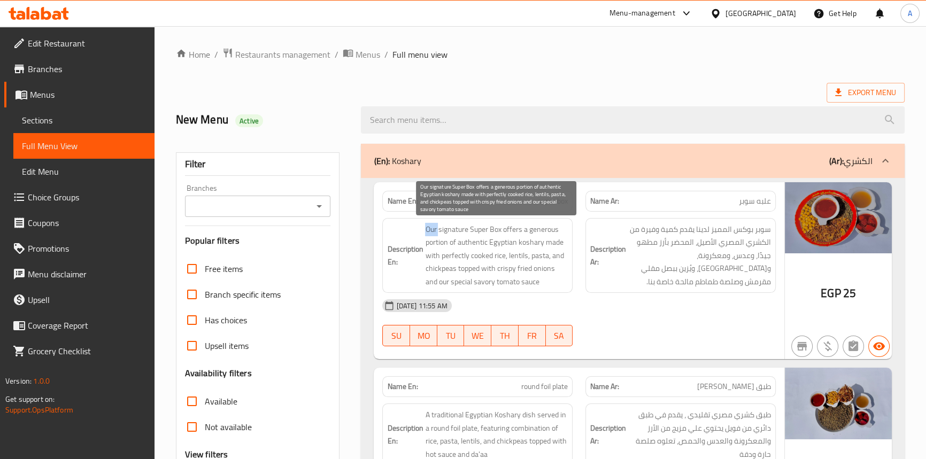
click at [429, 230] on span "Our signature Super Box offers a generous portion of authentic Egyptian koshary…" at bounding box center [496, 256] width 143 height 66
click at [510, 228] on span "Our signature Super Box offers a generous portion of authentic Egyptian koshary…" at bounding box center [496, 256] width 143 height 66
click at [437, 242] on span "Our signature Super Box offers a generous portion of authentic Egyptian koshary…" at bounding box center [496, 256] width 143 height 66
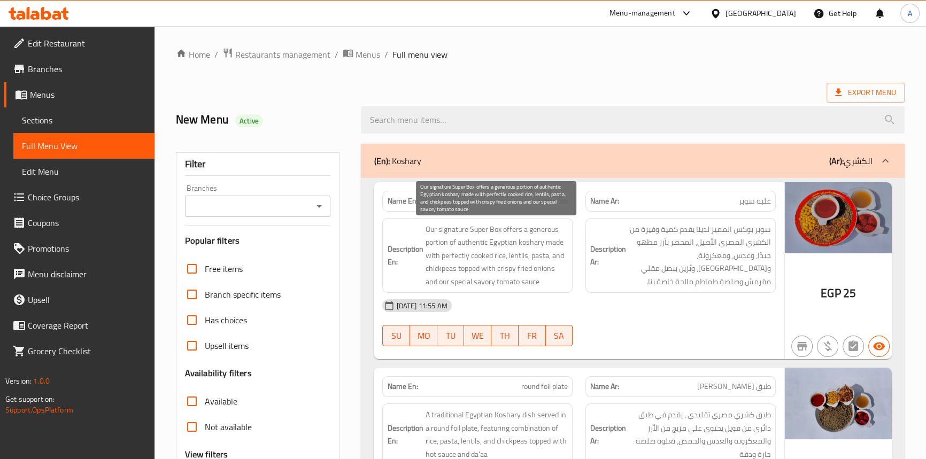
click at [540, 231] on span "Our signature Super Box offers a generous portion of authentic Egyptian koshary…" at bounding box center [496, 256] width 143 height 66
click at [451, 241] on span "Our signature Super Box offers a generous portion of authentic Egyptian koshary…" at bounding box center [496, 256] width 143 height 66
click at [528, 243] on span "Our signature Super Box offers a generous portion of authentic Egyptian koshary…" at bounding box center [496, 256] width 143 height 66
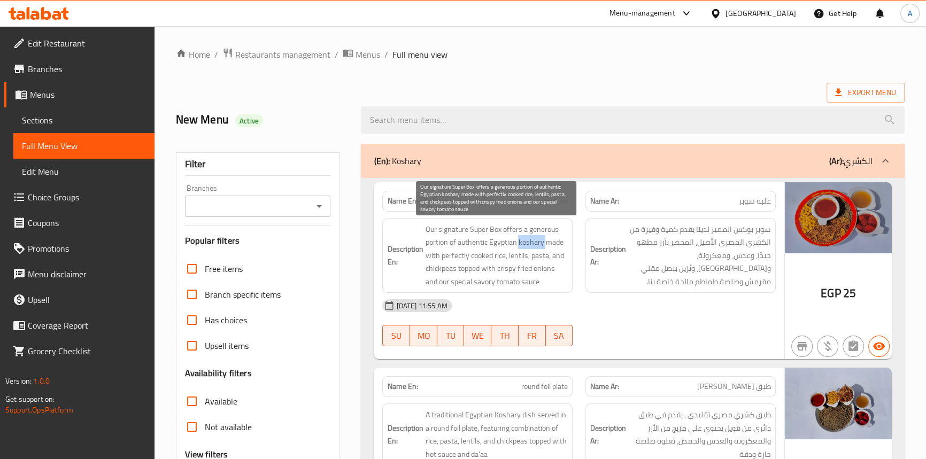
click at [528, 243] on span "Our signature Super Box offers a generous portion of authentic Egyptian koshary…" at bounding box center [496, 256] width 143 height 66
click at [499, 242] on span "Our signature Super Box offers a generous portion of authentic Egyptian koshary…" at bounding box center [496, 256] width 143 height 66
click at [476, 241] on span "Our signature Super Box offers a generous portion of authentic Egyptian koshary…" at bounding box center [496, 256] width 143 height 66
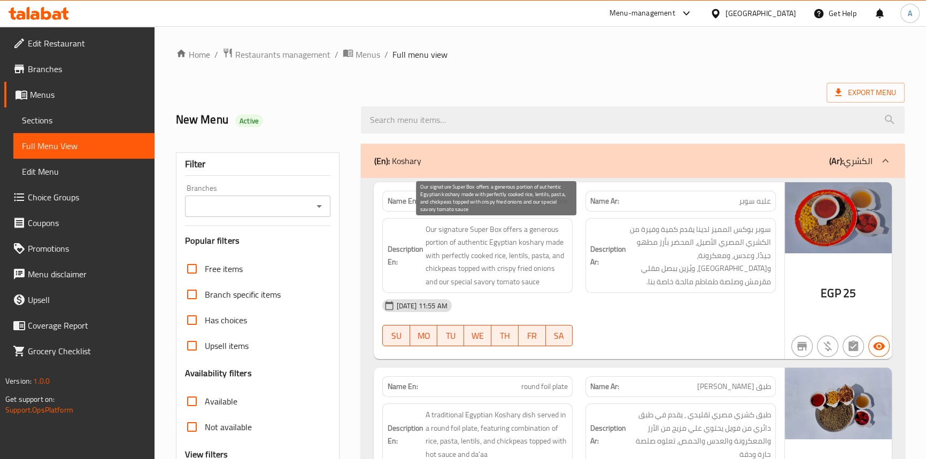
click at [552, 241] on span "Our signature Super Box offers a generous portion of authentic Egyptian koshary…" at bounding box center [496, 256] width 143 height 66
click at [433, 254] on span "Our signature Super Box offers a generous portion of authentic Egyptian koshary…" at bounding box center [496, 256] width 143 height 66
click at [495, 258] on span "Our signature Super Box offers a generous portion of authentic Egyptian koshary…" at bounding box center [496, 256] width 143 height 66
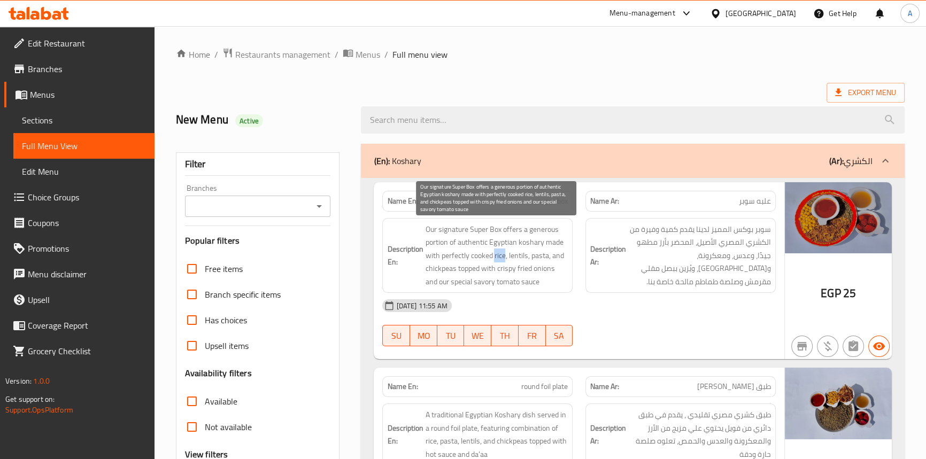
click at [495, 258] on span "Our signature Super Box offers a generous portion of authentic Egyptian koshary…" at bounding box center [496, 256] width 143 height 66
click at [477, 256] on span "Our signature Super Box offers a generous portion of authentic Egyptian koshary…" at bounding box center [496, 256] width 143 height 66
click at [455, 256] on span "Our signature Super Box offers a generous portion of authentic Egyptian koshary…" at bounding box center [496, 256] width 143 height 66
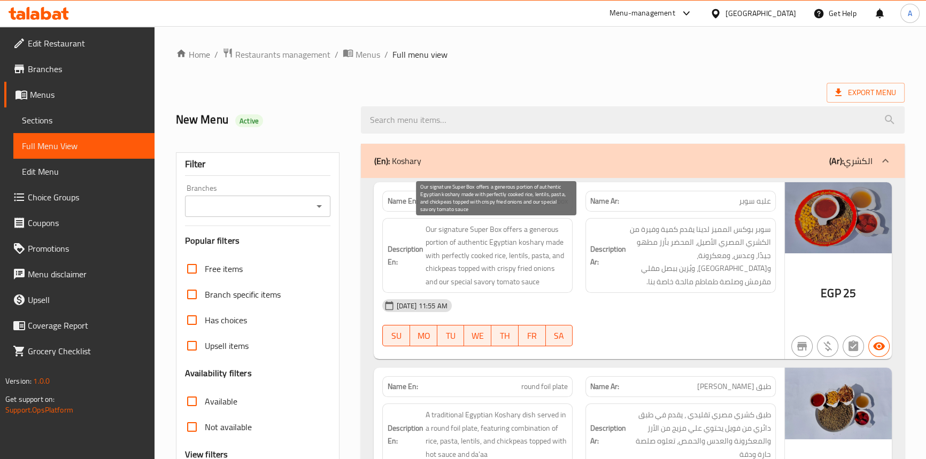
click at [513, 256] on span "Our signature Super Box offers a generous portion of authentic Egyptian koshary…" at bounding box center [496, 256] width 143 height 66
click at [541, 255] on span "Our signature Super Box offers a generous portion of authentic Egyptian koshary…" at bounding box center [496, 256] width 143 height 66
click at [554, 253] on span "Our signature Super Box offers a generous portion of authentic Egyptian koshary…" at bounding box center [496, 256] width 143 height 66
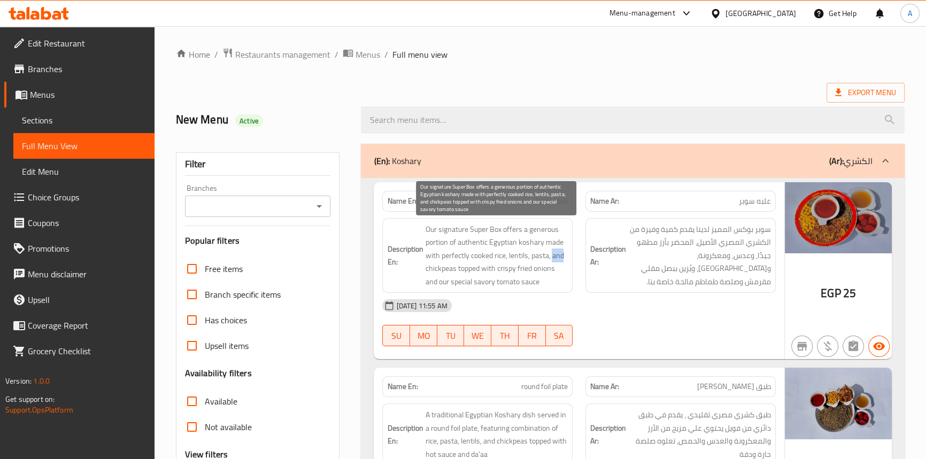
click at [554, 253] on span "Our signature Super Box offers a generous portion of authentic Egyptian koshary…" at bounding box center [496, 256] width 143 height 66
click at [433, 267] on span "Our signature Super Box offers a generous portion of authentic Egyptian koshary…" at bounding box center [496, 256] width 143 height 66
click at [462, 268] on span "Our signature Super Box offers a generous portion of authentic Egyptian koshary…" at bounding box center [496, 256] width 143 height 66
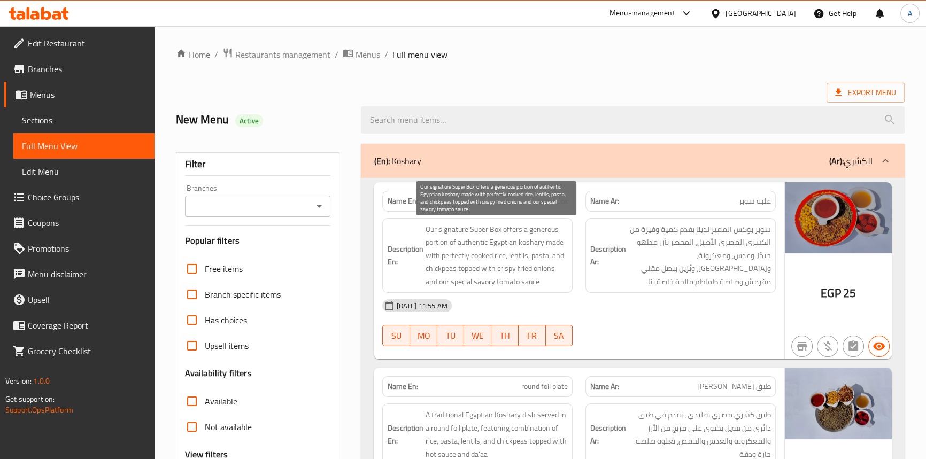
click at [487, 273] on span "Our signature Super Box offers a generous portion of authentic Egyptian koshary…" at bounding box center [496, 256] width 143 height 66
click at [536, 268] on span "Our signature Super Box offers a generous portion of authentic Egyptian koshary…" at bounding box center [496, 256] width 143 height 66
click at [535, 268] on span "Our signature Super Box offers a generous portion of authentic Egyptian koshary…" at bounding box center [496, 256] width 143 height 66
click at [523, 266] on span "Our signature Super Box offers a generous portion of authentic Egyptian koshary…" at bounding box center [496, 256] width 143 height 66
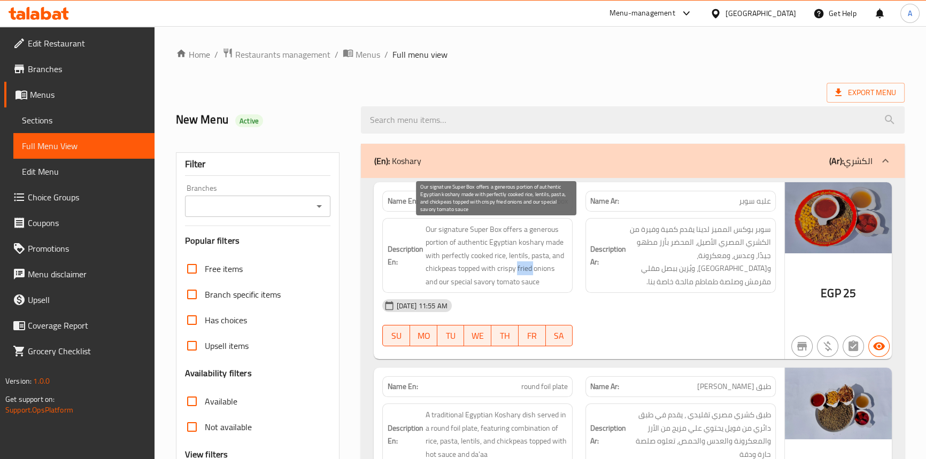
click at [523, 266] on span "Our signature Super Box offers a generous portion of authentic Egyptian koshary…" at bounding box center [496, 256] width 143 height 66
click at [504, 268] on span "Our signature Super Box offers a generous portion of authentic Egyptian koshary…" at bounding box center [496, 256] width 143 height 66
click at [553, 267] on span "Our signature Super Box offers a generous portion of authentic Egyptian koshary…" at bounding box center [496, 256] width 143 height 66
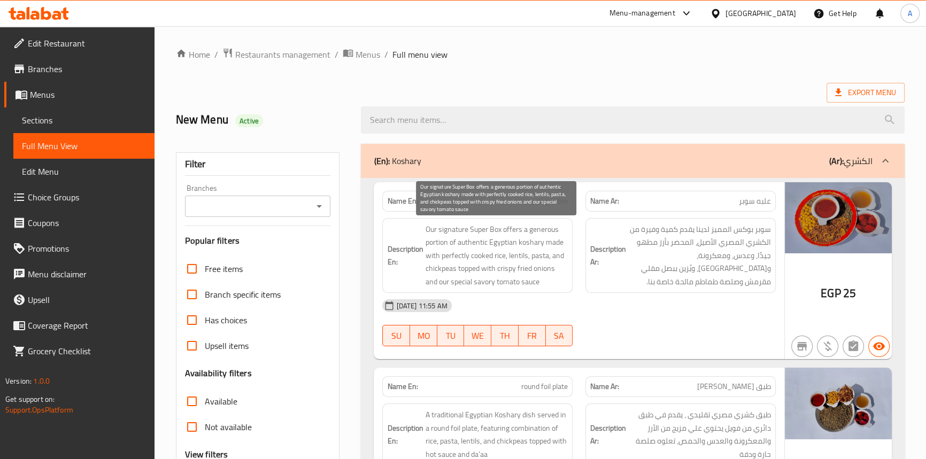
click at [517, 282] on span "Our signature Super Box offers a generous portion of authentic Egyptian koshary…" at bounding box center [496, 256] width 143 height 66
click at [518, 282] on span "Our signature Super Box offers a generous portion of authentic Egyptian koshary…" at bounding box center [496, 256] width 143 height 66
click at [498, 282] on span "Our signature Super Box offers a generous portion of authentic Egyptian koshary…" at bounding box center [496, 256] width 143 height 66
click at [474, 283] on span "Our signature Super Box offers a generous portion of authentic Egyptian koshary…" at bounding box center [496, 256] width 143 height 66
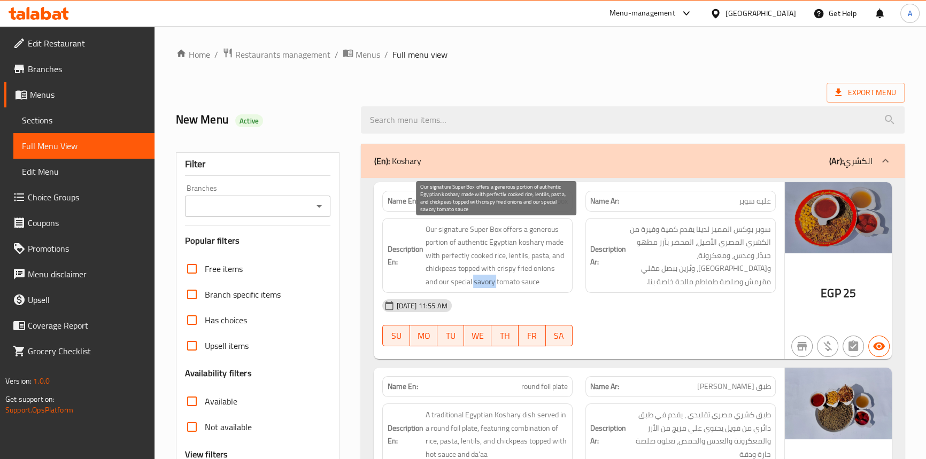
click at [474, 283] on span "Our signature Super Box offers a generous portion of authentic Egyptian koshary…" at bounding box center [496, 256] width 143 height 66
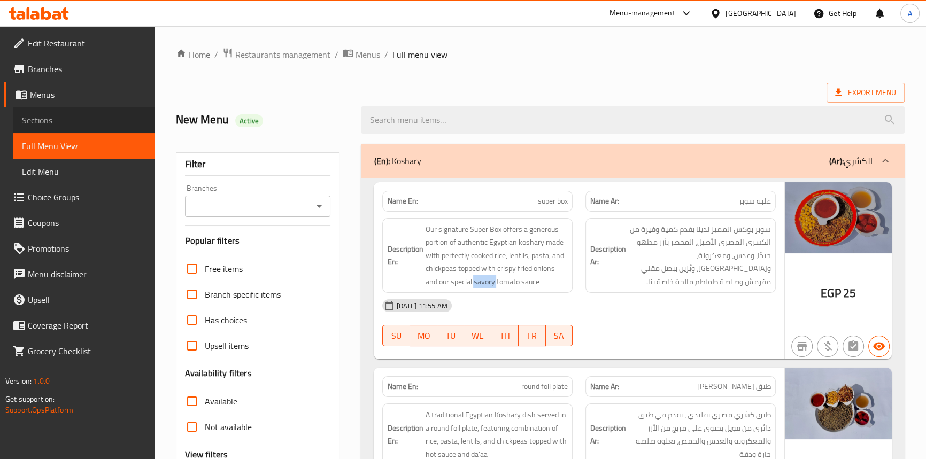
click at [47, 119] on span "Sections" at bounding box center [84, 120] width 124 height 13
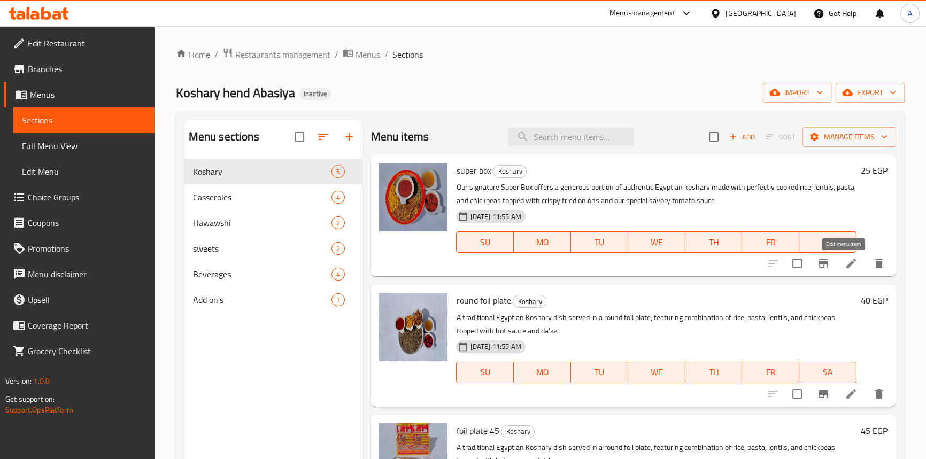
click at [845, 266] on icon at bounding box center [851, 263] width 13 height 13
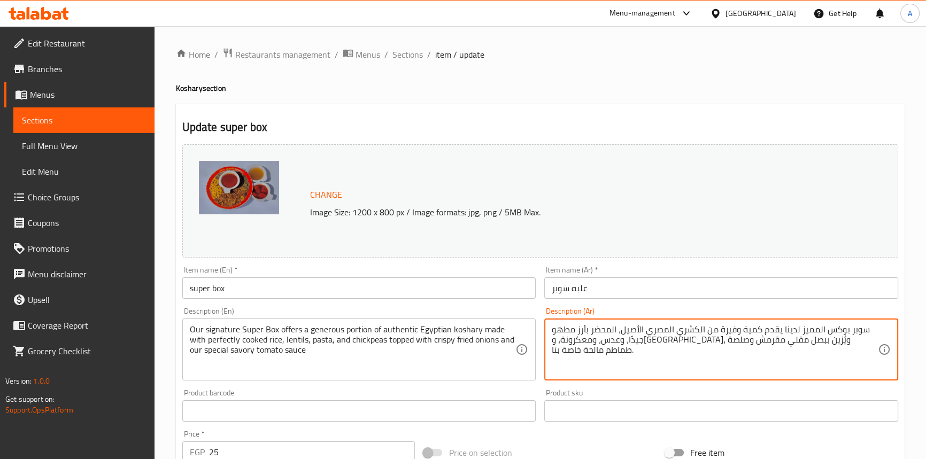
drag, startPoint x: 752, startPoint y: 345, endPoint x: 738, endPoint y: 345, distance: 14.4
type textarea "سوبر بوكس المميز لدينا يقدم كمية وفيرة من الكشري المصري الأصيل، المحضر بأرز مطه…"
click at [637, 289] on input "علبه سوبر" at bounding box center [721, 288] width 354 height 21
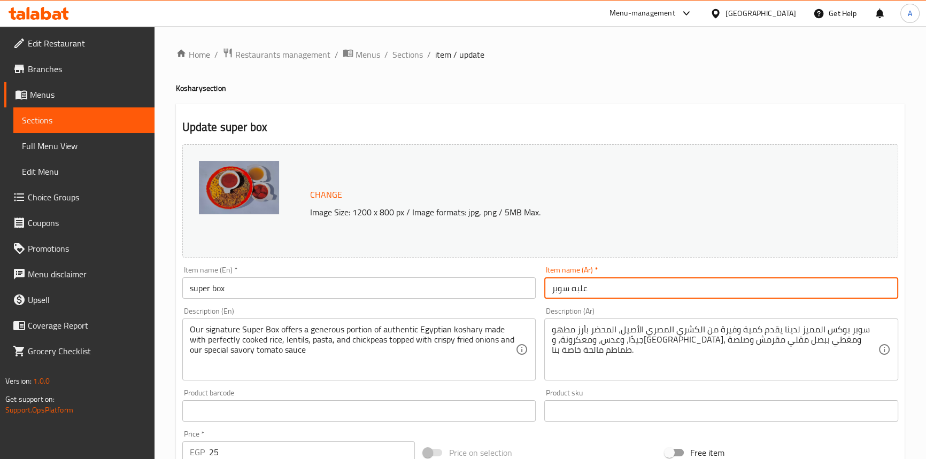
click at [64, 142] on span "Full Menu View" at bounding box center [84, 146] width 124 height 13
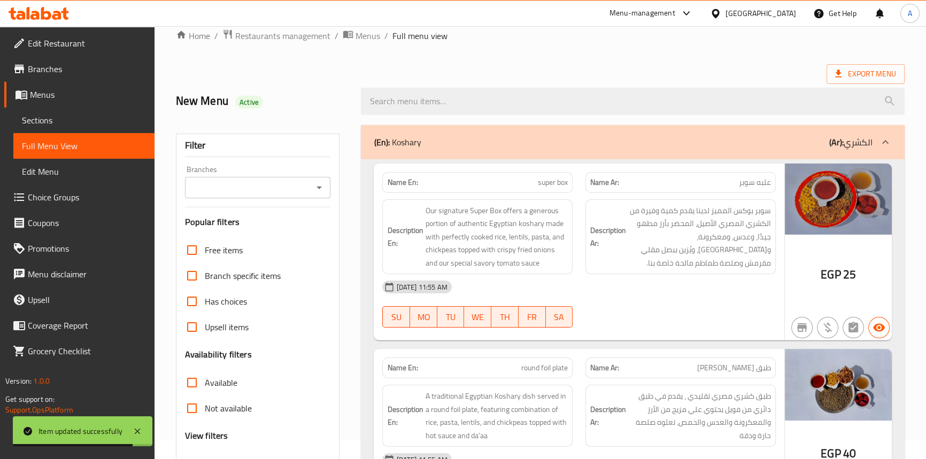
scroll to position [48, 0]
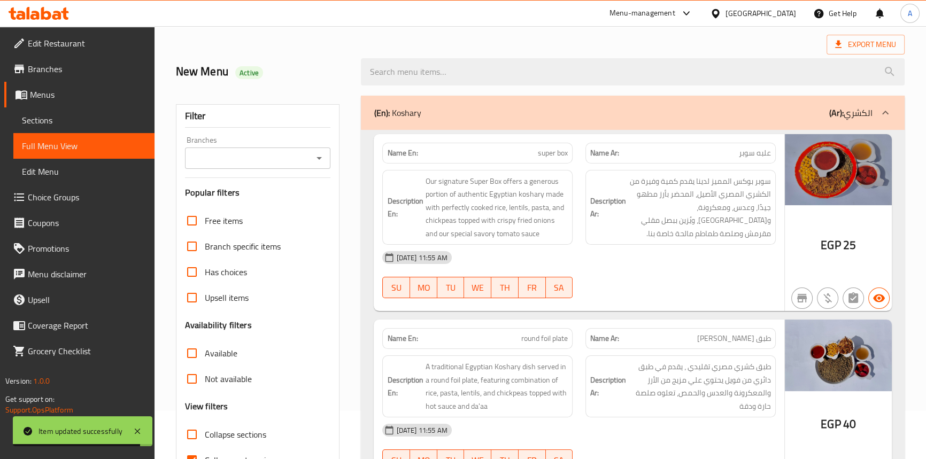
click at [557, 154] on span "super box" at bounding box center [553, 153] width 30 height 11
click at [548, 152] on span "super box" at bounding box center [553, 153] width 30 height 11
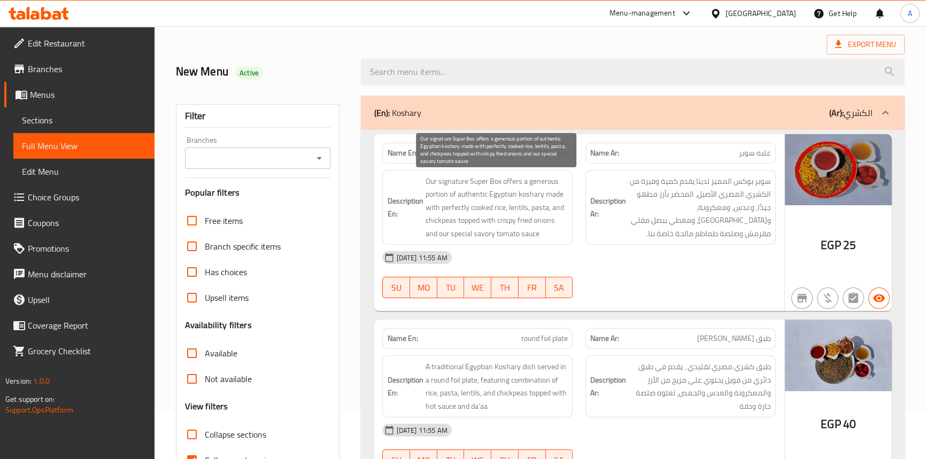
click at [477, 183] on span "Our signature Super Box offers a generous portion of authentic Egyptian koshary…" at bounding box center [496, 208] width 143 height 66
click at [501, 178] on span "Our signature Super Box offers a generous portion of authentic Egyptian koshary…" at bounding box center [496, 208] width 143 height 66
click at [499, 182] on span "Our signature Super Box offers a generous portion of authentic Egyptian koshary…" at bounding box center [496, 208] width 143 height 66
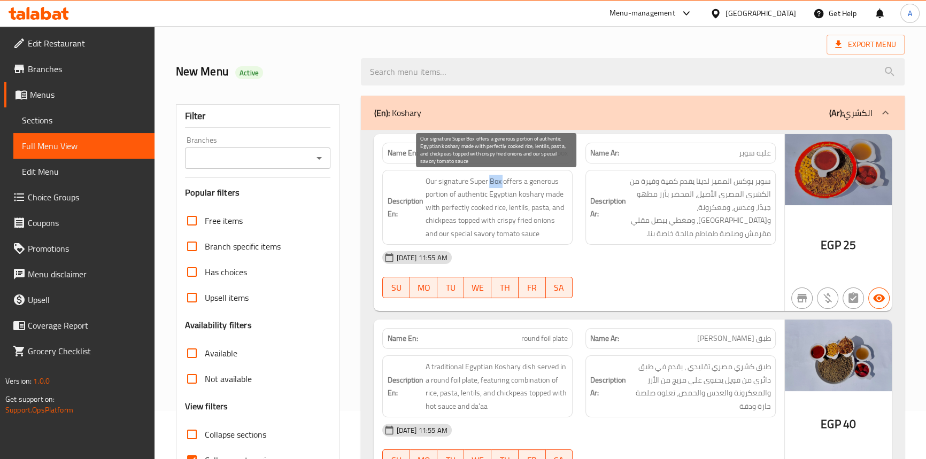
click at [499, 182] on span "Our signature Super Box offers a generous portion of authentic Egyptian koshary…" at bounding box center [496, 208] width 143 height 66
click at [458, 182] on span "Our signature Super Box offers a generous portion of authentic Egyptian koshary…" at bounding box center [496, 208] width 143 height 66
click at [432, 180] on span "Our signature Super Box offers a generous portion of authentic Egyptian koshary…" at bounding box center [496, 208] width 143 height 66
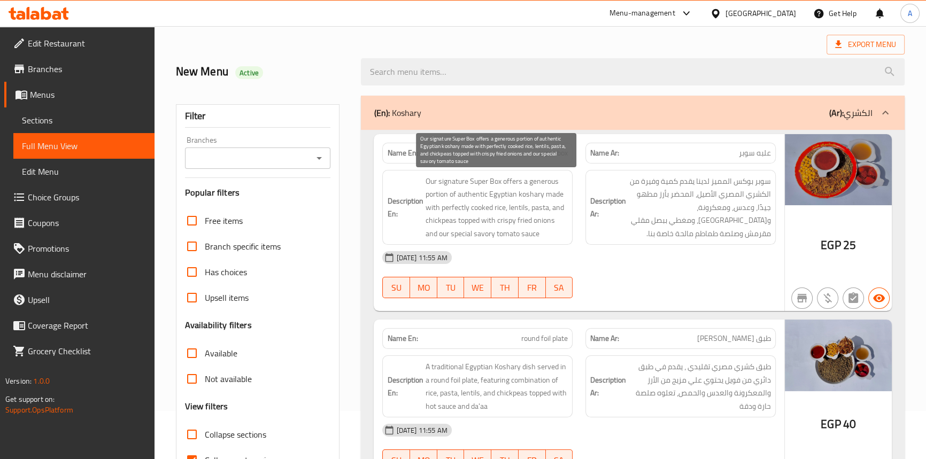
click at [513, 180] on span "Our signature Super Box offers a generous portion of authentic Egyptian koshary…" at bounding box center [496, 208] width 143 height 66
click at [433, 193] on span "Our signature Super Box offers a generous portion of authentic Egyptian koshary…" at bounding box center [496, 208] width 143 height 66
click at [542, 180] on span "Our signature Super Box offers a generous portion of authentic Egyptian koshary…" at bounding box center [496, 208] width 143 height 66
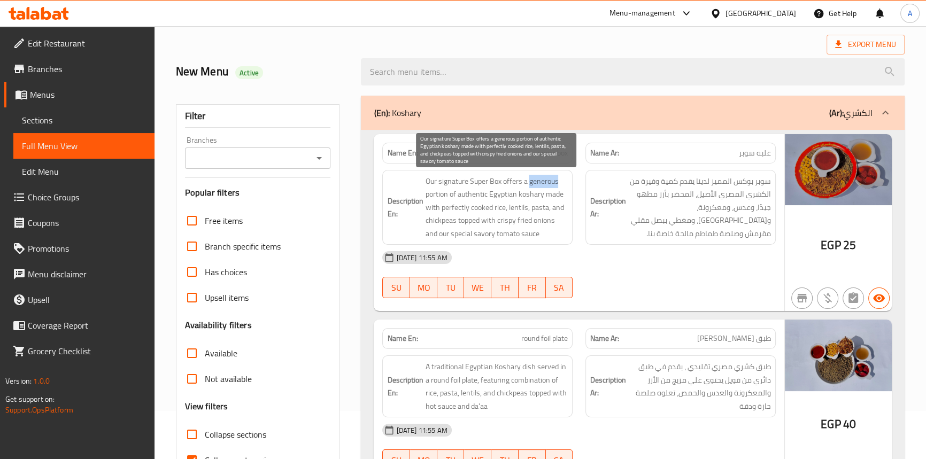
click at [542, 180] on span "Our signature Super Box offers a generous portion of authentic Egyptian koshary…" at bounding box center [496, 208] width 143 height 66
click at [454, 193] on span "Our signature Super Box offers a generous portion of authentic Egyptian koshary…" at bounding box center [496, 208] width 143 height 66
click at [526, 195] on span "Our signature Super Box offers a generous portion of authentic Egyptian koshary…" at bounding box center [496, 208] width 143 height 66
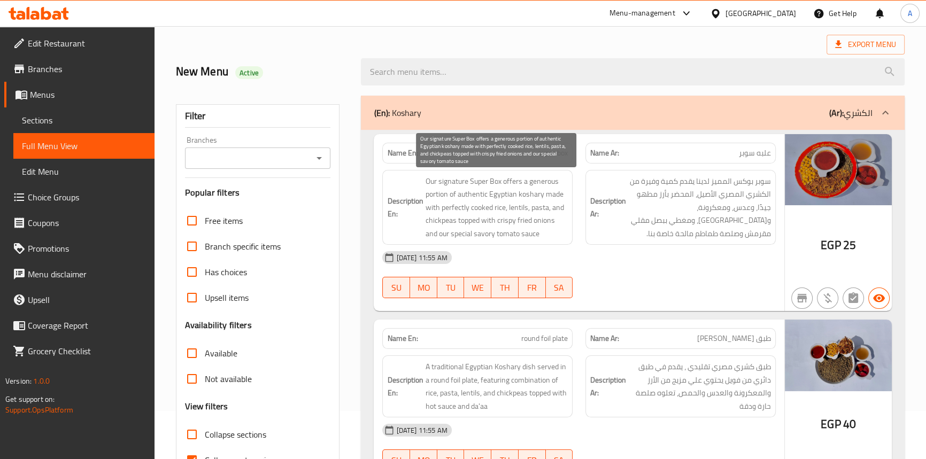
click at [508, 194] on span "Our signature Super Box offers a generous portion of authentic Egyptian koshary…" at bounding box center [496, 208] width 143 height 66
click at [477, 194] on span "Our signature Super Box offers a generous portion of authentic Egyptian koshary…" at bounding box center [496, 208] width 143 height 66
click at [554, 191] on span "Our signature Super Box offers a generous portion of authentic Egyptian koshary…" at bounding box center [496, 208] width 143 height 66
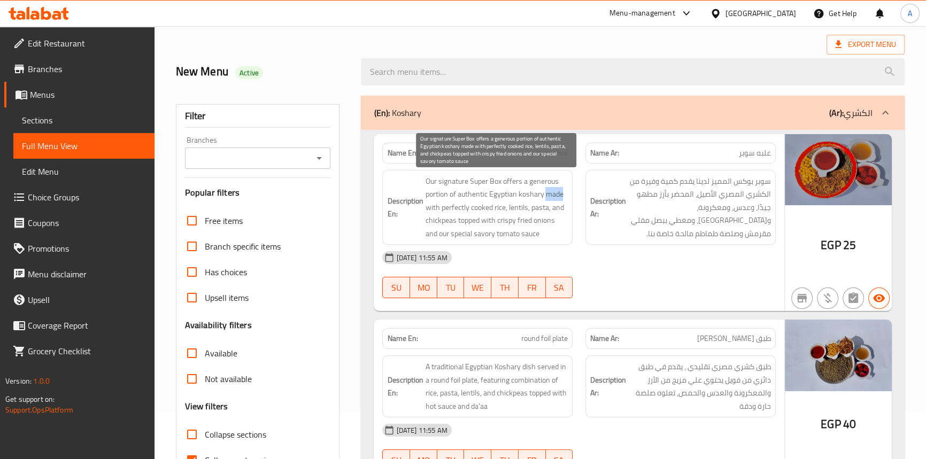
click at [554, 191] on span "Our signature Super Box offers a generous portion of authentic Egyptian koshary…" at bounding box center [496, 208] width 143 height 66
click at [432, 207] on span "Our signature Super Box offers a generous portion of authentic Egyptian koshary…" at bounding box center [496, 208] width 143 height 66
click at [501, 209] on span "Our signature Super Box offers a generous portion of authentic Egyptian koshary…" at bounding box center [496, 208] width 143 height 66
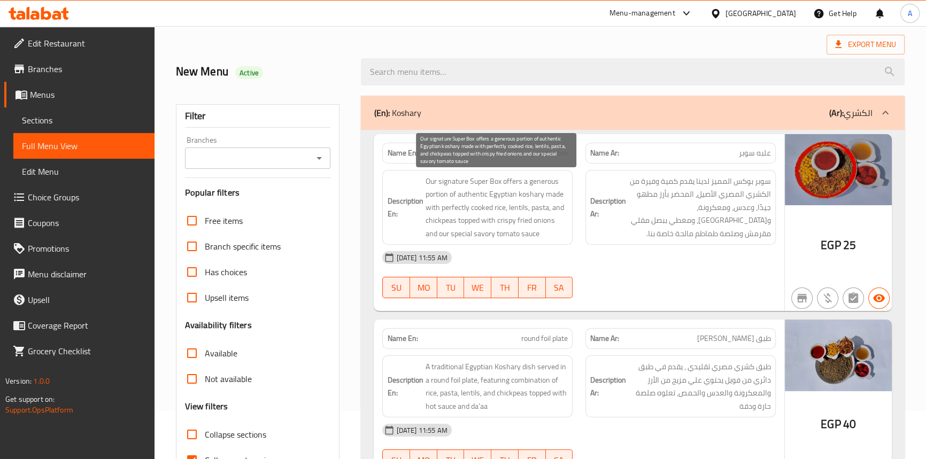
click at [480, 209] on span "Our signature Super Box offers a generous portion of authentic Egyptian koshary…" at bounding box center [496, 208] width 143 height 66
click at [479, 208] on span "Our signature Super Box offers a generous portion of authentic Egyptian koshary…" at bounding box center [496, 208] width 143 height 66
click at [455, 209] on span "Our signature Super Box offers a generous portion of authentic Egyptian koshary…" at bounding box center [496, 208] width 143 height 66
click at [518, 208] on span "Our signature Super Box offers a generous portion of authentic Egyptian koshary…" at bounding box center [496, 208] width 143 height 66
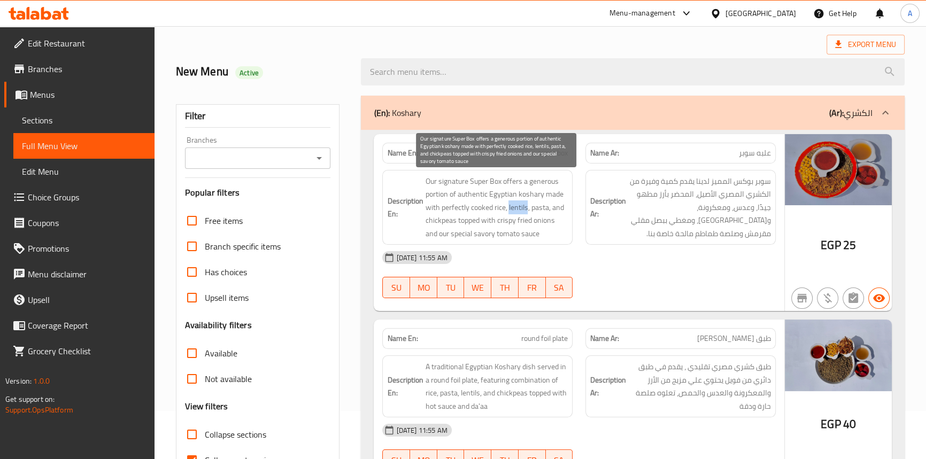
click at [518, 208] on span "Our signature Super Box offers a generous portion of authentic Egyptian koshary…" at bounding box center [496, 208] width 143 height 66
click at [538, 209] on span "Our signature Super Box offers a generous portion of authentic Egyptian koshary…" at bounding box center [496, 208] width 143 height 66
click at [556, 207] on span "Our signature Super Box offers a generous portion of authentic Egyptian koshary…" at bounding box center [496, 208] width 143 height 66
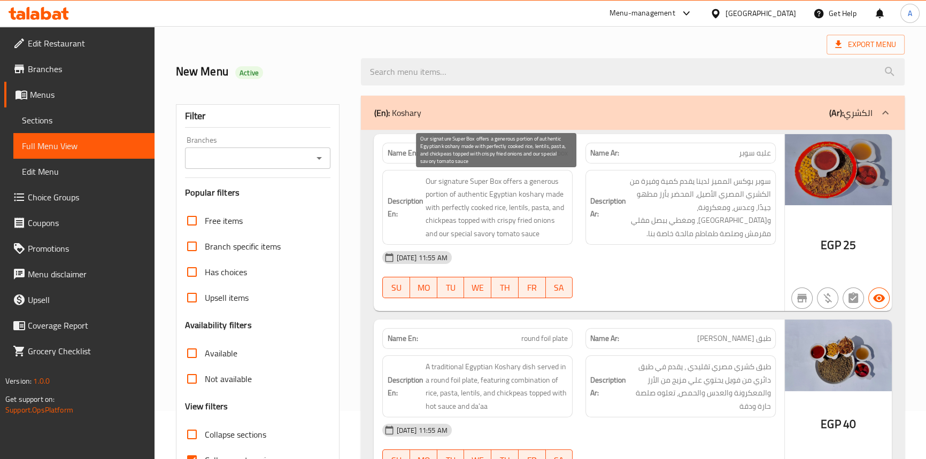
click at [439, 219] on span "Our signature Super Box offers a generous portion of authentic Egyptian koshary…" at bounding box center [496, 208] width 143 height 66
click at [438, 219] on span "Our signature Super Box offers a generous portion of authentic Egyptian koshary…" at bounding box center [496, 208] width 143 height 66
click at [467, 222] on span "Our signature Super Box offers a generous portion of authentic Egyptian koshary…" at bounding box center [496, 208] width 143 height 66
click at [485, 221] on span "Our signature Super Box offers a generous portion of authentic Egyptian koshary…" at bounding box center [496, 208] width 143 height 66
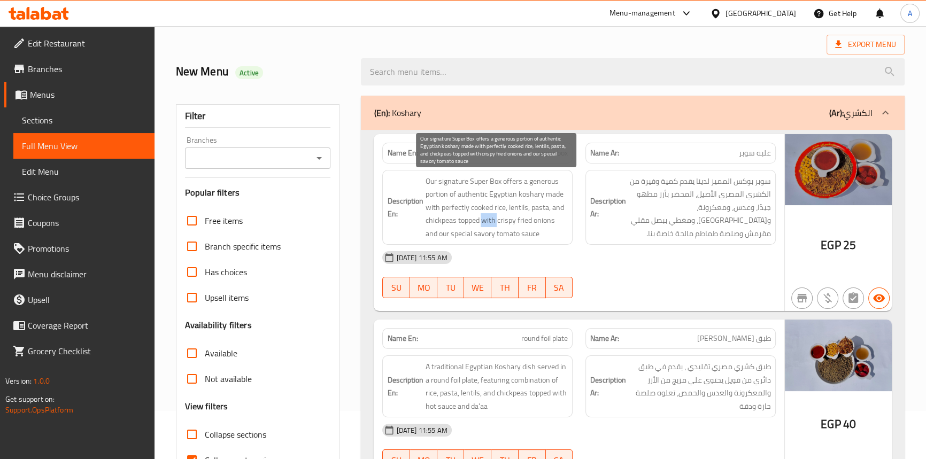
click at [485, 221] on span "Our signature Super Box offers a generous portion of authentic Egyptian koshary…" at bounding box center [496, 208] width 143 height 66
click at [532, 223] on span "Our signature Super Box offers a generous portion of authentic Egyptian koshary…" at bounding box center [496, 208] width 143 height 66
click at [517, 220] on span "Our signature Super Box offers a generous portion of authentic Egyptian koshary…" at bounding box center [496, 208] width 143 height 66
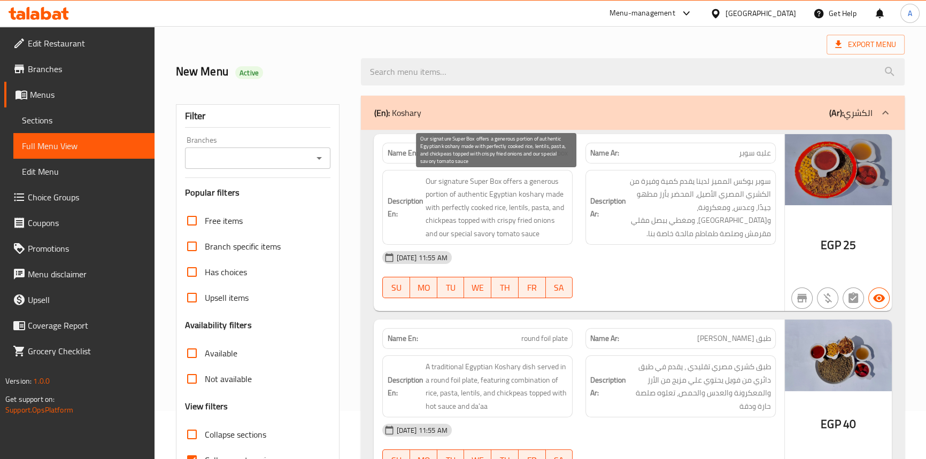
click at [508, 220] on span "Our signature Super Box offers a generous portion of authentic Egyptian koshary…" at bounding box center [496, 208] width 143 height 66
click at [559, 222] on span "Our signature Super Box offers a generous portion of authentic Egyptian koshary…" at bounding box center [496, 208] width 143 height 66
click at [511, 234] on span "Our signature Super Box offers a generous portion of authentic Egyptian koshary…" at bounding box center [496, 208] width 143 height 66
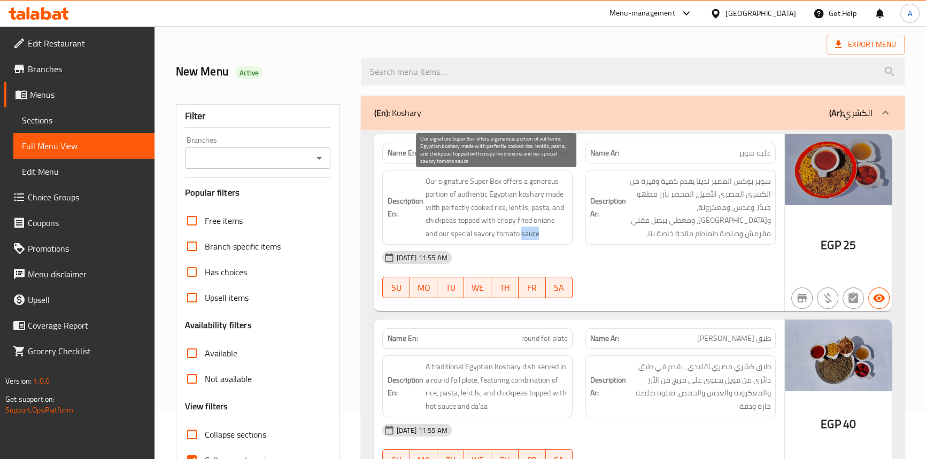
click at [511, 234] on span "Our signature Super Box offers a generous portion of authentic Egyptian koshary…" at bounding box center [496, 208] width 143 height 66
click at [495, 234] on span "Our signature Super Box offers a generous portion of authentic Egyptian koshary…" at bounding box center [496, 208] width 143 height 66
click at [474, 234] on span "Our signature Super Box offers a generous portion of authentic Egyptian koshary…" at bounding box center [496, 208] width 143 height 66
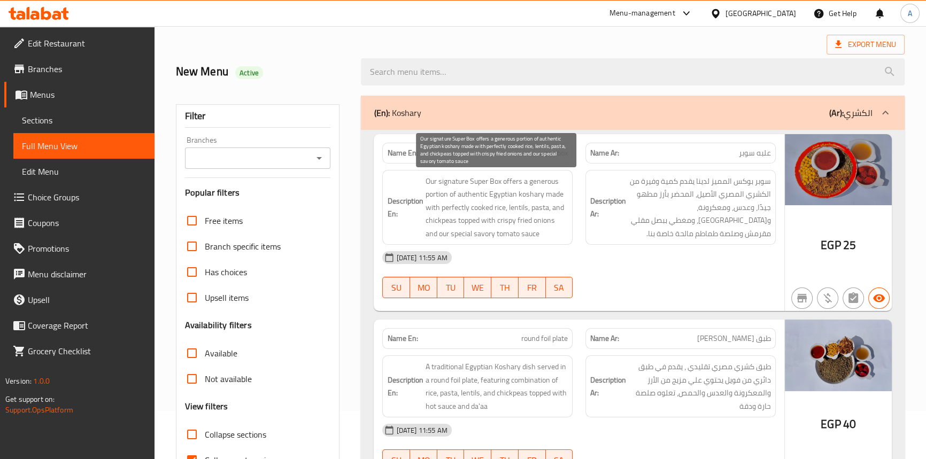
click at [457, 233] on span "Our signature Super Box offers a generous portion of authentic Egyptian koshary…" at bounding box center [496, 208] width 143 height 66
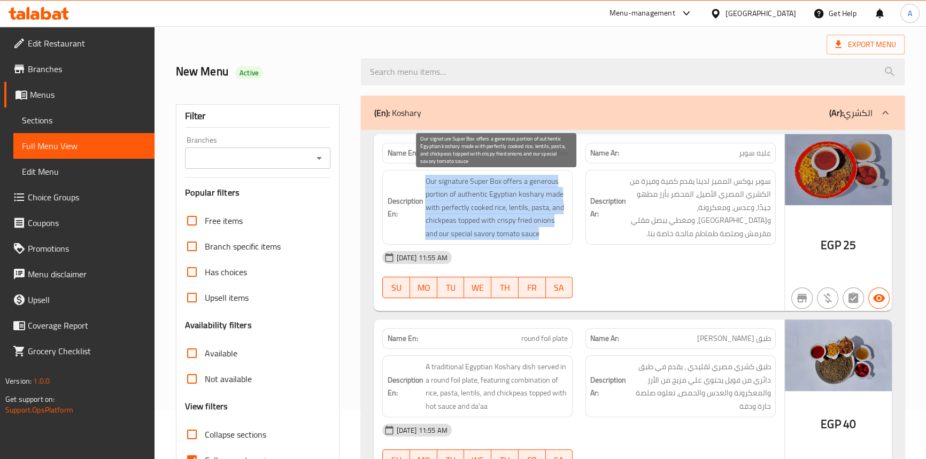
drag, startPoint x: 457, startPoint y: 233, endPoint x: 422, endPoint y: 17, distance: 218.3
click at [455, 232] on span "Our signature Super Box offers a generous portion of authentic Egyptian koshary…" at bounding box center [496, 208] width 143 height 66
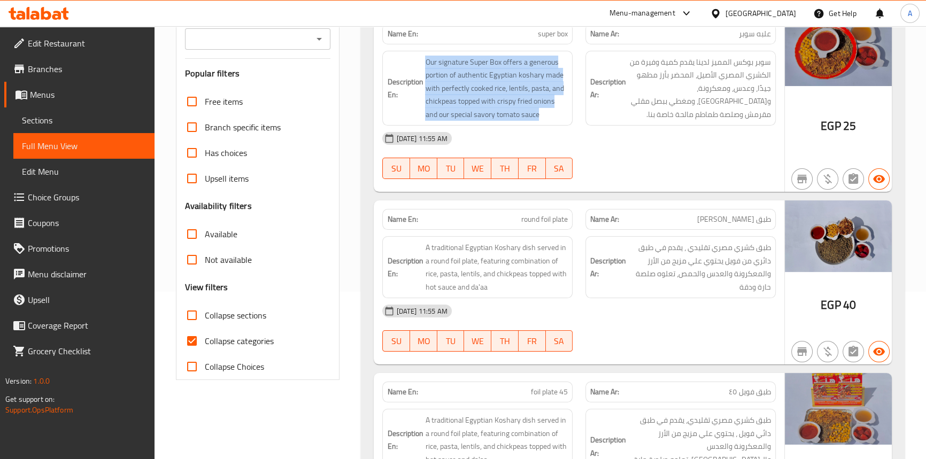
scroll to position [243, 0]
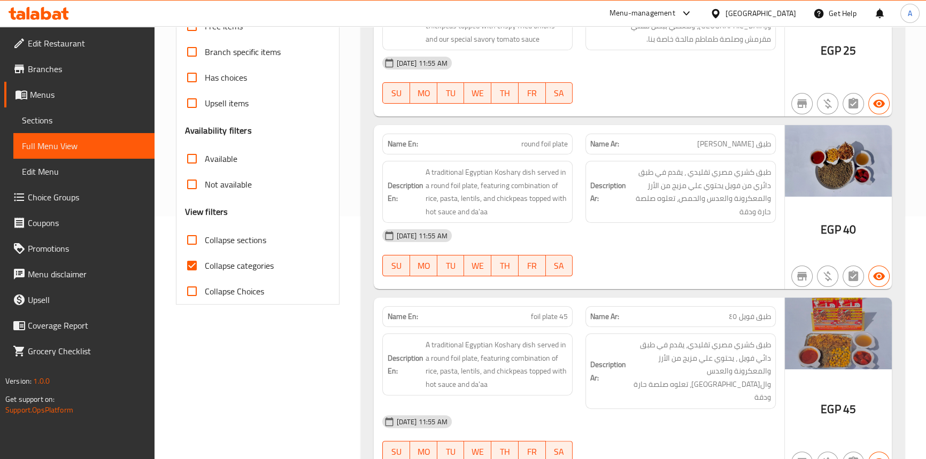
click at [562, 144] on span "round foil plate" at bounding box center [544, 144] width 47 height 11
click at [543, 145] on span "round foil plate" at bounding box center [544, 144] width 47 height 11
click at [517, 143] on p "Name En: round foil plate" at bounding box center [477, 144] width 181 height 11
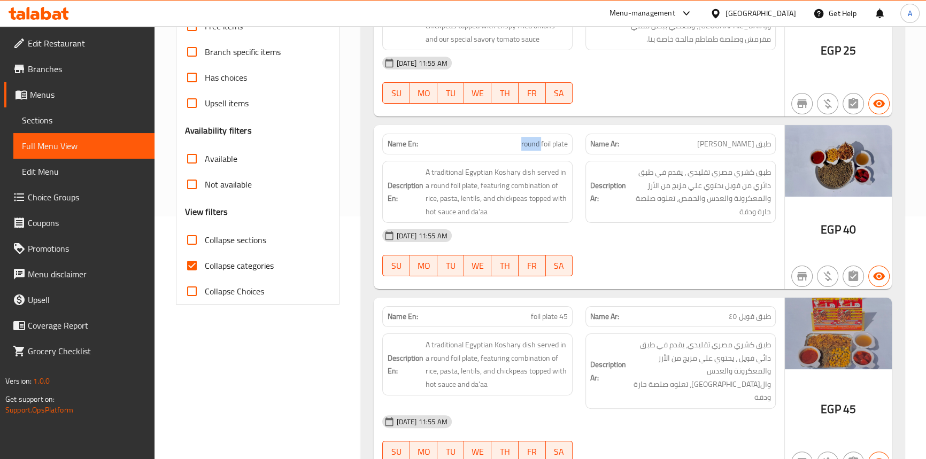
click at [517, 143] on p "Name En: round foil plate" at bounding box center [477, 144] width 181 height 11
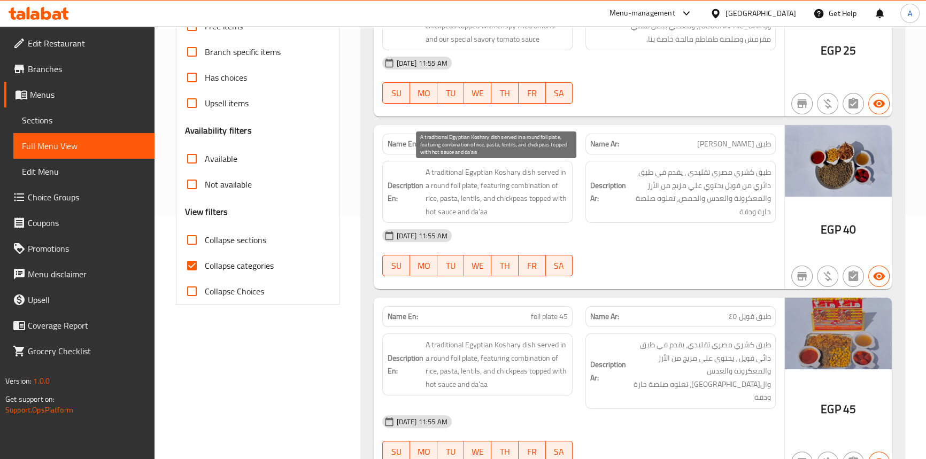
click at [525, 173] on span "A traditional Egyptian Koshary dish served in a round foil plate, featuring com…" at bounding box center [496, 192] width 143 height 52
click at [510, 172] on span "A traditional Egyptian Koshary dish served in a round foil plate, featuring com…" at bounding box center [496, 192] width 143 height 52
click at [484, 171] on span "A traditional Egyptian Koshary dish served in a round foil plate, featuring com…" at bounding box center [496, 192] width 143 height 52
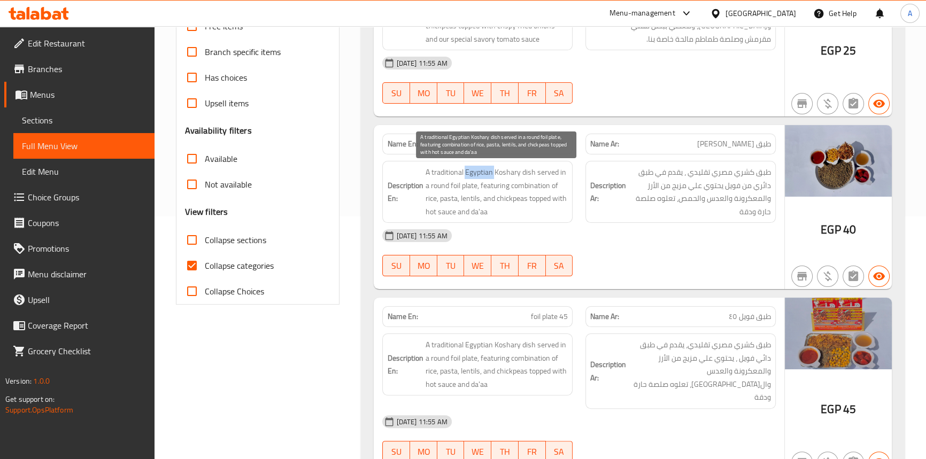
click at [484, 171] on span "A traditional Egyptian Koshary dish served in a round foil plate, featuring com…" at bounding box center [496, 192] width 143 height 52
click at [449, 170] on span "A traditional Egyptian Koshary dish served in a round foil plate, featuring com…" at bounding box center [496, 192] width 143 height 52
click at [540, 172] on span "A traditional Egyptian Koshary dish served in a round foil plate, featuring com…" at bounding box center [496, 192] width 143 height 52
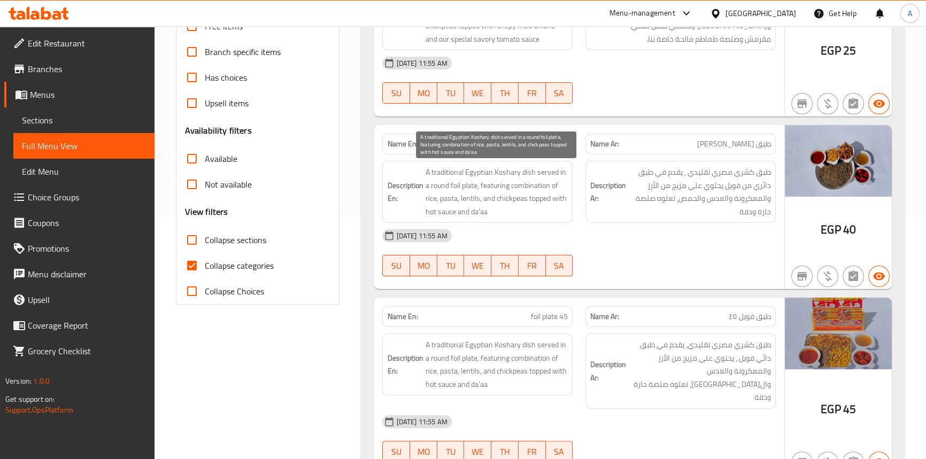
click at [560, 171] on span "A traditional Egyptian Koshary dish served in a round foil plate, featuring com…" at bounding box center [496, 192] width 143 height 52
click at [468, 183] on span "A traditional Egyptian Koshary dish served in a round foil plate, featuring com…" at bounding box center [496, 192] width 143 height 52
click at [441, 184] on span "A traditional Egyptian Koshary dish served in a round foil plate, featuring com…" at bounding box center [496, 192] width 143 height 52
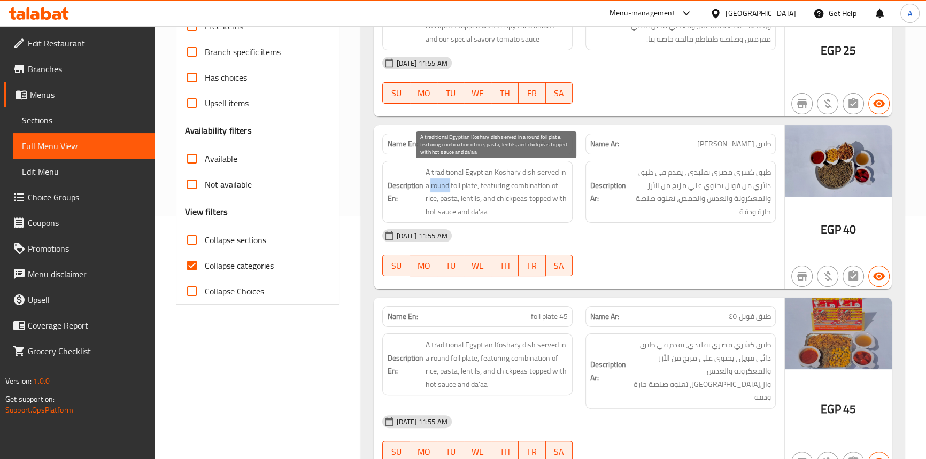
click at [441, 184] on span "A traditional Egyptian Koshary dish served in a round foil plate, featuring com…" at bounding box center [496, 192] width 143 height 52
click at [455, 186] on span "A traditional Egyptian Koshary dish served in a round foil plate, featuring com…" at bounding box center [496, 192] width 143 height 52
click at [491, 187] on span "A traditional Egyptian Koshary dish served in a round foil plate, featuring com…" at bounding box center [496, 192] width 143 height 52
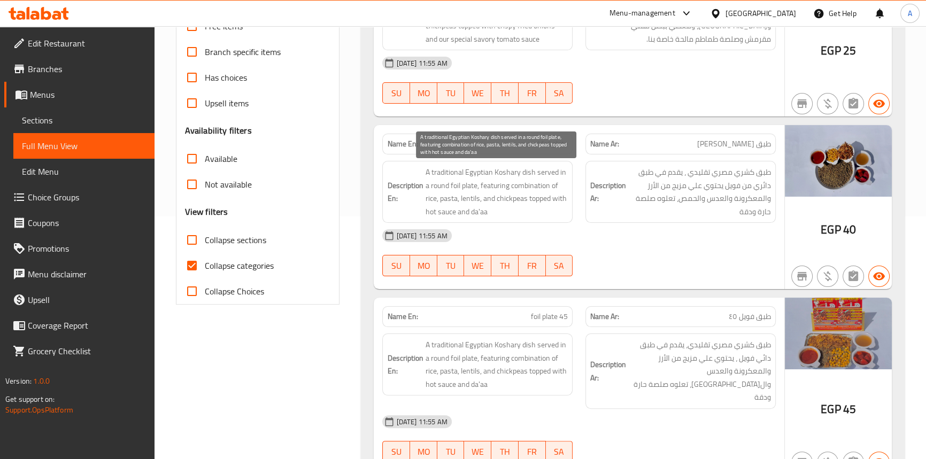
click at [524, 187] on span "A traditional Egyptian Koshary dish served in a round foil plate, featuring com…" at bounding box center [496, 192] width 143 height 52
click at [557, 182] on span "A traditional Egyptian Koshary dish served in a round foil plate, featuring com…" at bounding box center [496, 192] width 143 height 52
click at [429, 197] on span "A traditional Egyptian Koshary dish served in a round foil plate, featuring com…" at bounding box center [496, 192] width 143 height 52
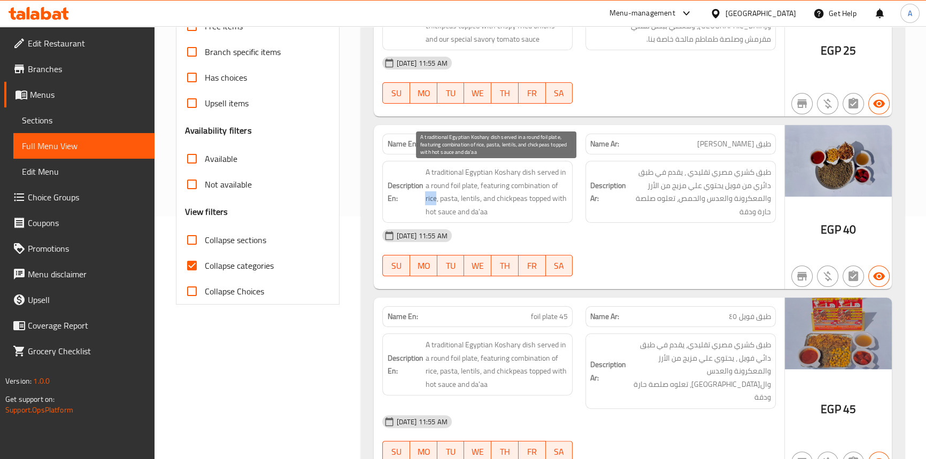
click at [429, 197] on span "A traditional Egyptian Koshary dish served in a round foil plate, featuring com…" at bounding box center [496, 192] width 143 height 52
click at [451, 199] on span "A traditional Egyptian Koshary dish served in a round foil plate, featuring com…" at bounding box center [496, 192] width 143 height 52
click at [469, 201] on span "A traditional Egyptian Koshary dish served in a round foil plate, featuring com…" at bounding box center [496, 192] width 143 height 52
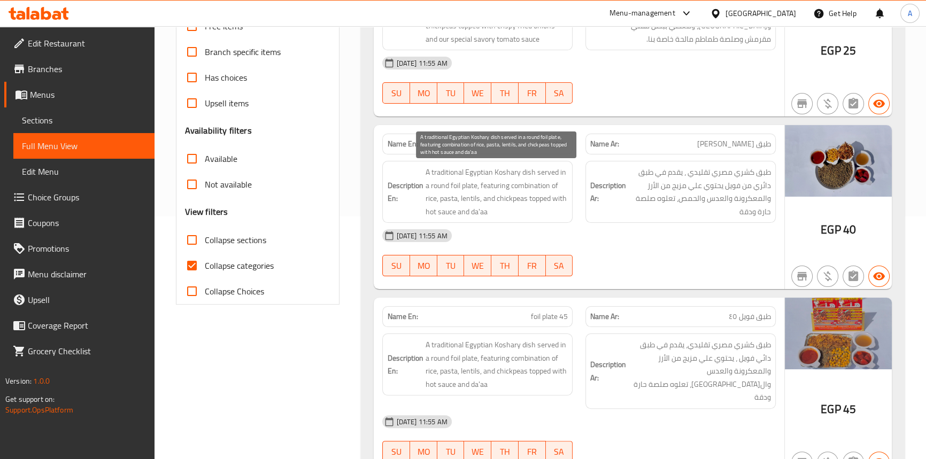
click at [484, 199] on span "A traditional Egyptian Koshary dish served in a round foil plate, featuring com…" at bounding box center [496, 192] width 143 height 52
click at [507, 198] on span "A traditional Egyptian Koshary dish served in a round foil plate, featuring com…" at bounding box center [496, 192] width 143 height 52
click at [537, 198] on span "A traditional Egyptian Koshary dish served in a round foil plate, featuring com…" at bounding box center [496, 192] width 143 height 52
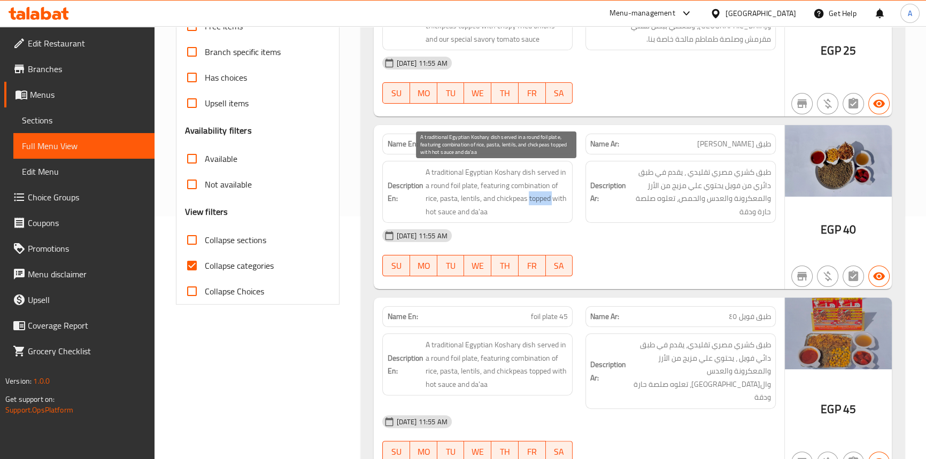
click at [537, 198] on span "A traditional Egyptian Koshary dish served in a round foil plate, featuring com…" at bounding box center [496, 192] width 143 height 52
click at [533, 198] on span "A traditional Egyptian Koshary dish served in a round foil plate, featuring com…" at bounding box center [496, 192] width 143 height 52
drag, startPoint x: 533, startPoint y: 198, endPoint x: 552, endPoint y: 200, distance: 19.4
click at [533, 198] on span "A traditional Egyptian Koshary dish served in a round foil plate, featuring com…" at bounding box center [496, 192] width 143 height 52
click at [552, 200] on span "A traditional Egyptian Koshary dish served in a round foil plate, featuring com…" at bounding box center [496, 192] width 143 height 52
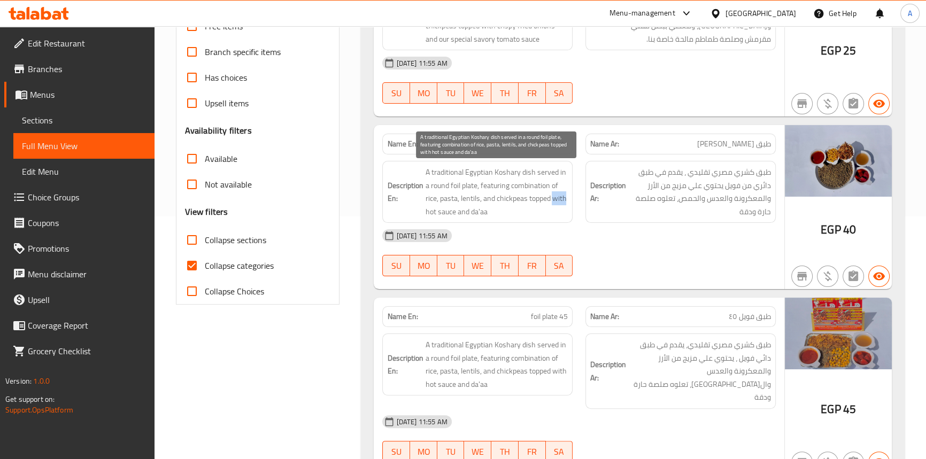
click at [552, 200] on span "A traditional Egyptian Koshary dish served in a round foil plate, featuring com…" at bounding box center [496, 192] width 143 height 52
click at [449, 213] on span "A traditional Egyptian Koshary dish served in a round foil plate, featuring com…" at bounding box center [496, 192] width 143 height 52
click at [432, 210] on span "A traditional Egyptian Koshary dish served in a round foil plate, featuring com…" at bounding box center [496, 192] width 143 height 52
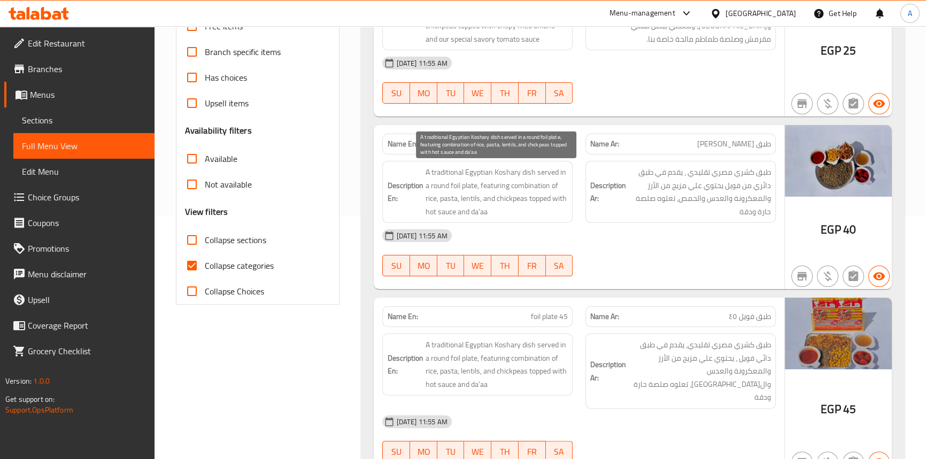
click at [462, 214] on span "A traditional Egyptian Koshary dish served in a round foil plate, featuring com…" at bounding box center [496, 192] width 143 height 52
click at [479, 212] on span "A traditional Egyptian Koshary dish served in a round foil plate, featuring com…" at bounding box center [496, 192] width 143 height 52
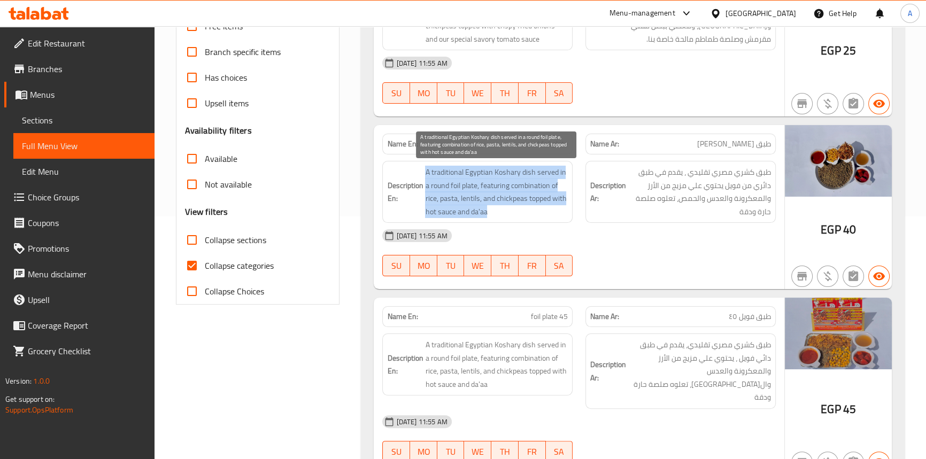
click at [479, 212] on span "A traditional Egyptian Koshary dish served in a round foil plate, featuring com…" at bounding box center [496, 192] width 143 height 52
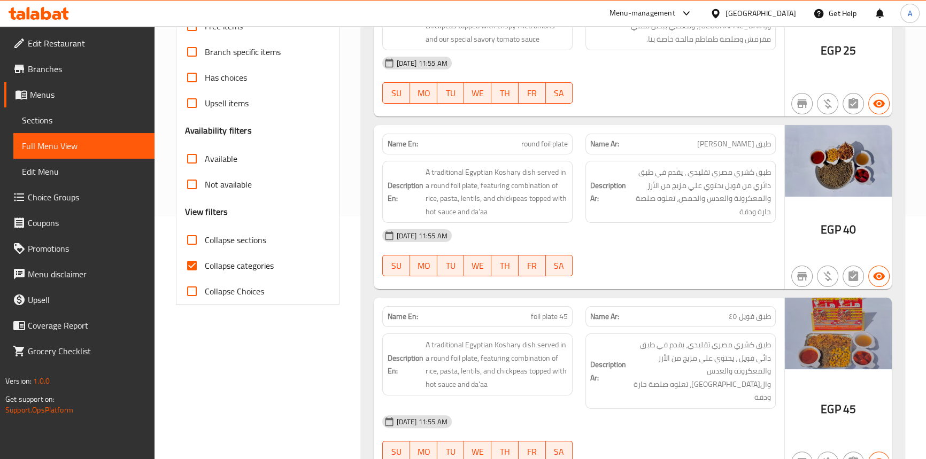
click at [692, 234] on div "[DATE] 11:55 AM" at bounding box center [579, 236] width 406 height 26
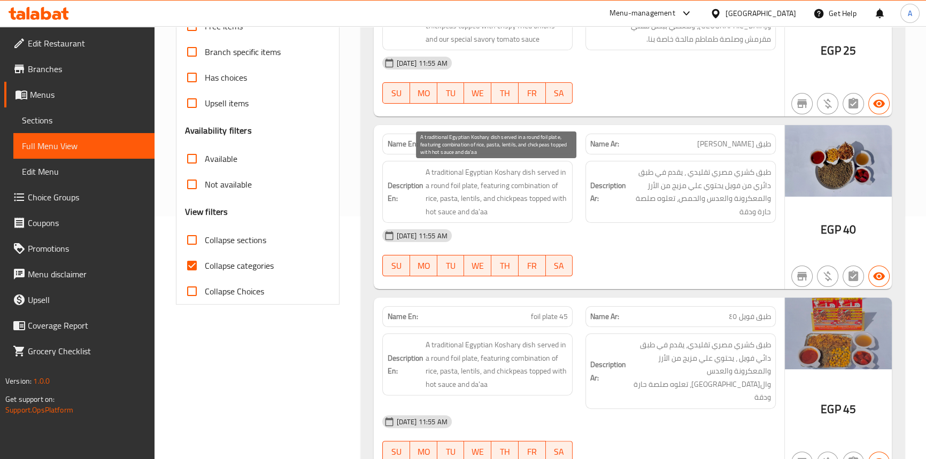
click at [525, 172] on span "A traditional Egyptian Koshary dish served in a round foil plate, featuring com…" at bounding box center [496, 192] width 143 height 52
click at [511, 171] on span "A traditional Egyptian Koshary dish served in a round foil plate, featuring com…" at bounding box center [496, 192] width 143 height 52
click at [473, 167] on span "A traditional Egyptian Koshary dish served in a round foil plate, featuring com…" at bounding box center [496, 192] width 143 height 52
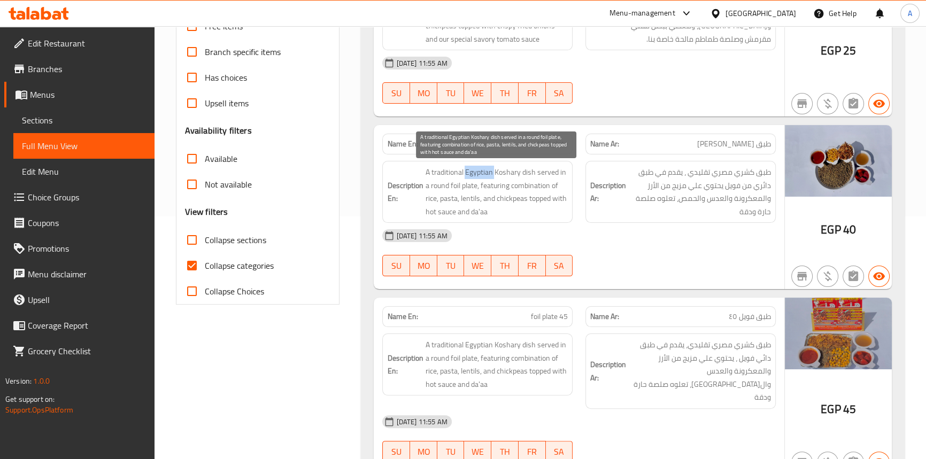
click at [473, 167] on span "A traditional Egyptian Koshary dish served in a round foil plate, featuring com…" at bounding box center [496, 192] width 143 height 52
click at [449, 169] on span "A traditional Egyptian Koshary dish served in a round foil plate, featuring com…" at bounding box center [496, 192] width 143 height 52
click at [547, 172] on span "A traditional Egyptian Koshary dish served in a round foil plate, featuring com…" at bounding box center [496, 192] width 143 height 52
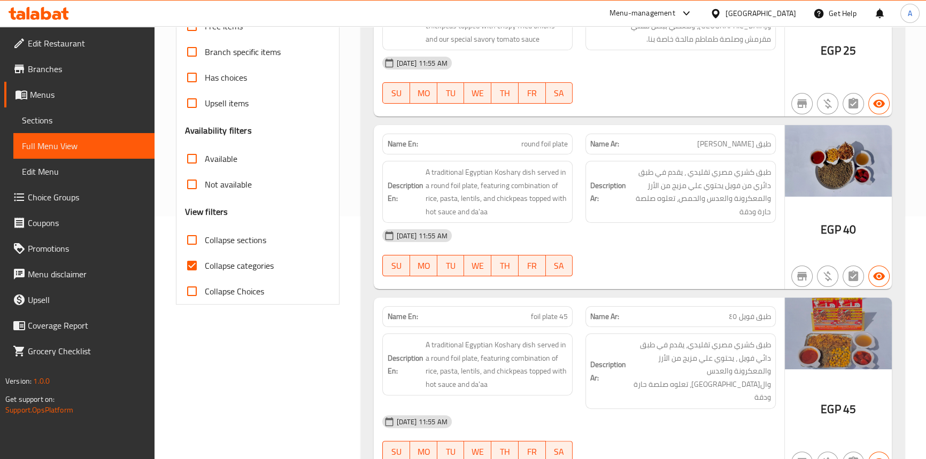
click at [562, 169] on span "A traditional Egyptian Koshary dish served in a round foil plate, featuring com…" at bounding box center [496, 192] width 143 height 52
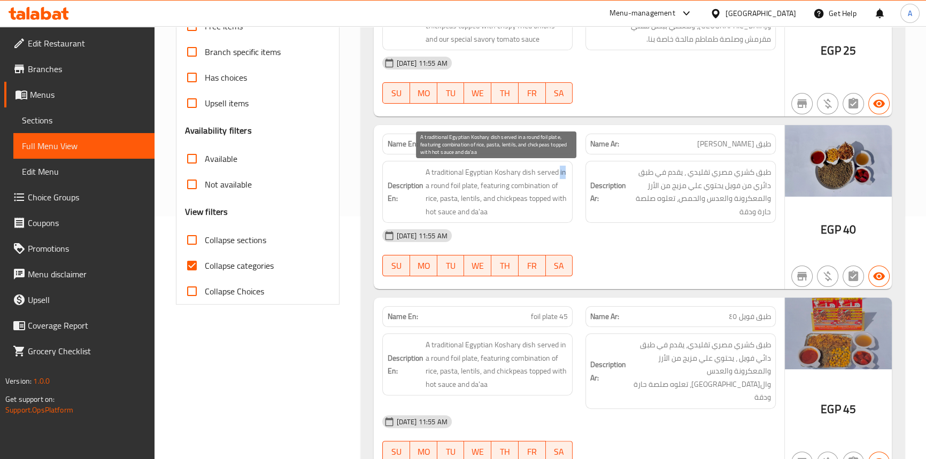
click at [562, 169] on span "A traditional Egyptian Koshary dish served in a round foil plate, featuring com…" at bounding box center [496, 192] width 143 height 52
click at [468, 187] on span "A traditional Egyptian Koshary dish served in a round foil plate, featuring com…" at bounding box center [496, 192] width 143 height 52
click at [436, 184] on span "A traditional Egyptian Koshary dish served in a round foil plate, featuring com…" at bounding box center [496, 192] width 143 height 52
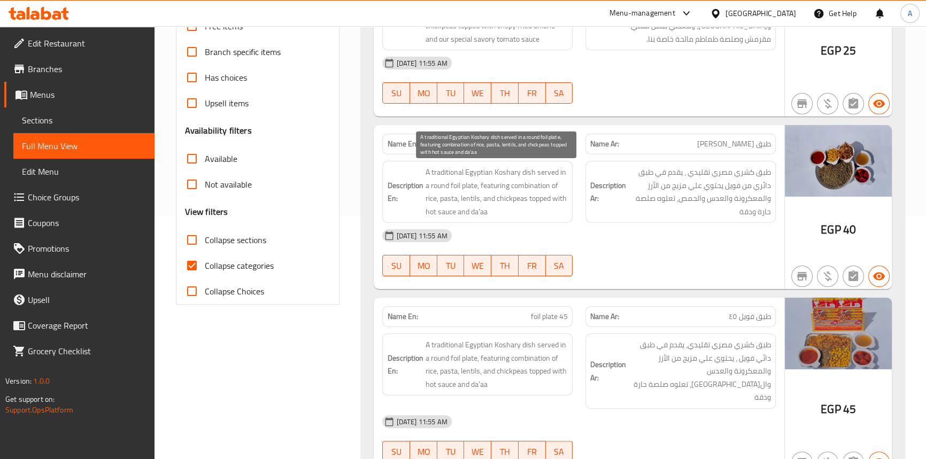
click at [458, 181] on span "A traditional Egyptian Koshary dish served in a round foil plate, featuring com…" at bounding box center [496, 192] width 143 height 52
click at [496, 186] on span "A traditional Egyptian Koshary dish served in a round foil plate, featuring com…" at bounding box center [496, 192] width 143 height 52
click at [529, 183] on span "A traditional Egyptian Koshary dish served in a round foil plate, featuring com…" at bounding box center [496, 192] width 143 height 52
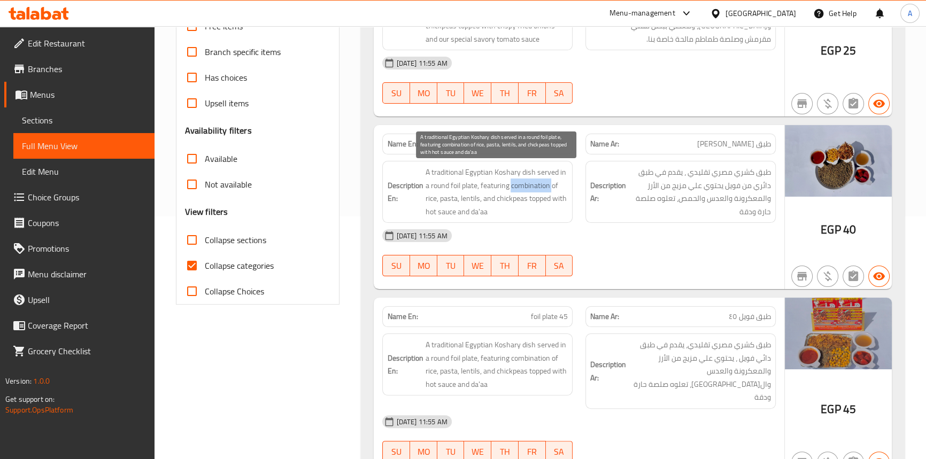
click at [529, 183] on span "A traditional Egyptian Koshary dish served in a round foil plate, featuring com…" at bounding box center [496, 192] width 143 height 52
click at [555, 182] on span "A traditional Egyptian Koshary dish served in a round foil plate, featuring com…" at bounding box center [496, 192] width 143 height 52
click at [431, 197] on span "A traditional Egyptian Koshary dish served in a round foil plate, featuring com…" at bounding box center [496, 192] width 143 height 52
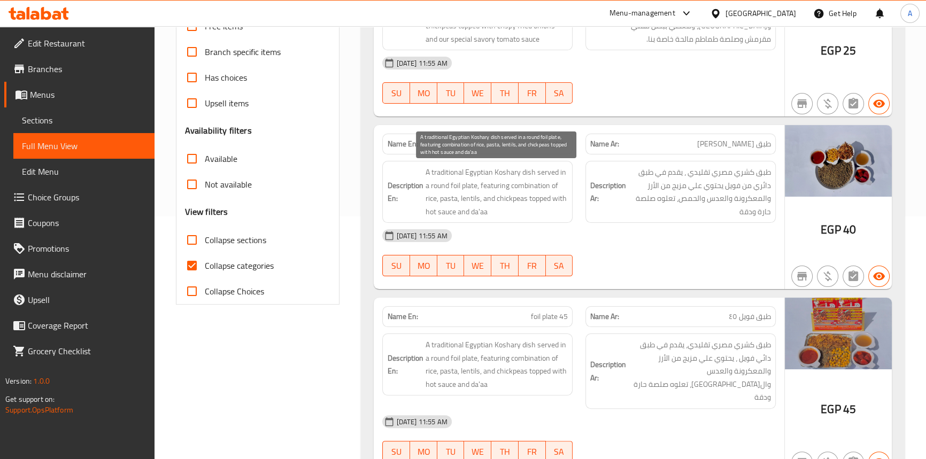
click at [449, 198] on span "A traditional Egyptian Koshary dish served in a round foil plate, featuring com…" at bounding box center [496, 192] width 143 height 52
click at [471, 198] on span "A traditional Egyptian Koshary dish served in a round foil plate, featuring com…" at bounding box center [496, 192] width 143 height 52
click at [489, 198] on span "A traditional Egyptian Koshary dish served in a round foil plate, featuring com…" at bounding box center [496, 192] width 143 height 52
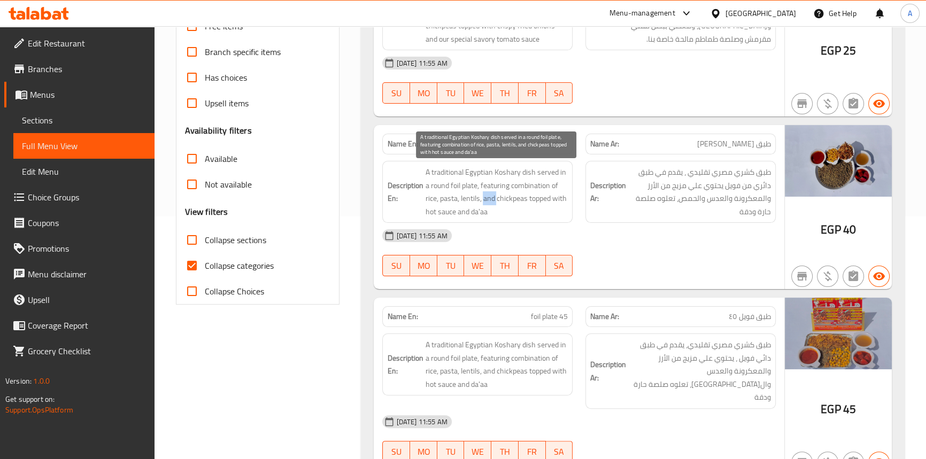
click at [489, 198] on span "A traditional Egyptian Koshary dish served in a round foil plate, featuring com…" at bounding box center [496, 192] width 143 height 52
click at [517, 197] on span "A traditional Egyptian Koshary dish served in a round foil plate, featuring com…" at bounding box center [496, 192] width 143 height 52
click at [542, 194] on span "A traditional Egyptian Koshary dish served in a round foil plate, featuring com…" at bounding box center [496, 192] width 143 height 52
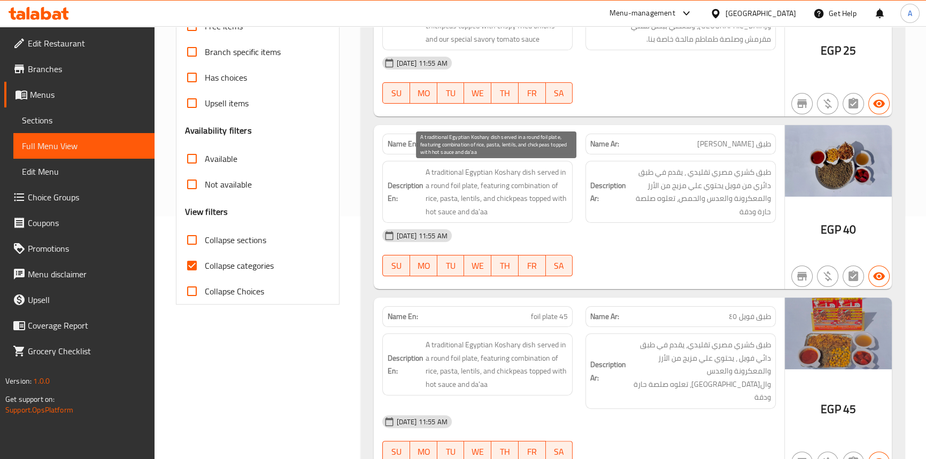
click at [562, 196] on span "A traditional Egyptian Koshary dish served in a round foil plate, featuring com…" at bounding box center [496, 192] width 143 height 52
click at [448, 213] on span "A traditional Egyptian Koshary dish served in a round foil plate, featuring com…" at bounding box center [496, 192] width 143 height 52
click at [429, 212] on span "A traditional Egyptian Koshary dish served in a round foil plate, featuring com…" at bounding box center [496, 192] width 143 height 52
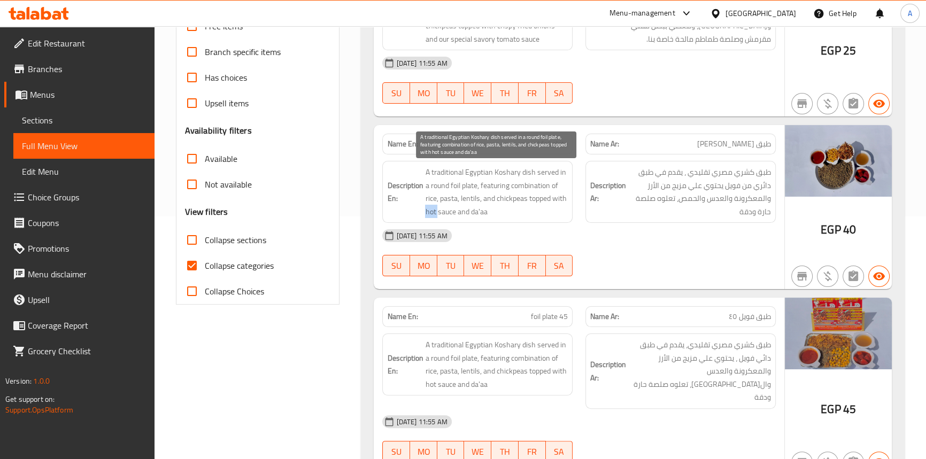
click at [429, 212] on span "A traditional Egyptian Koshary dish served in a round foil plate, featuring com…" at bounding box center [496, 192] width 143 height 52
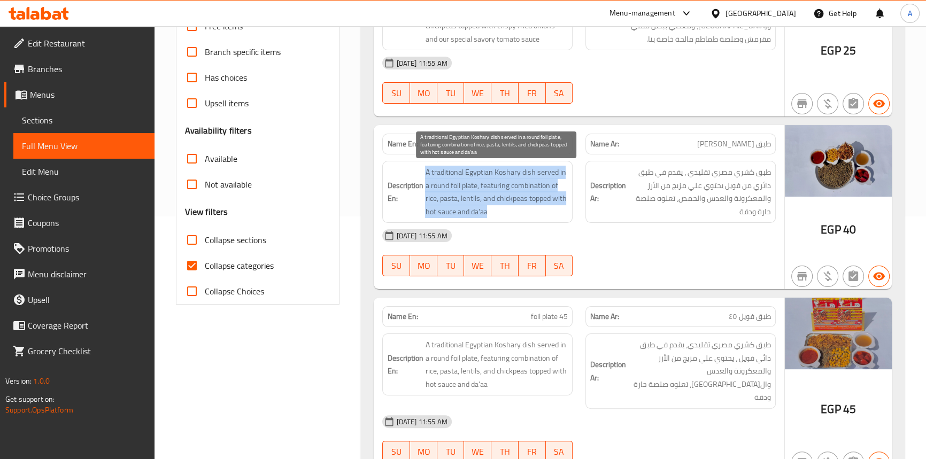
click at [429, 212] on span "A traditional Egyptian Koshary dish served in a round foil plate, featuring com…" at bounding box center [496, 192] width 143 height 52
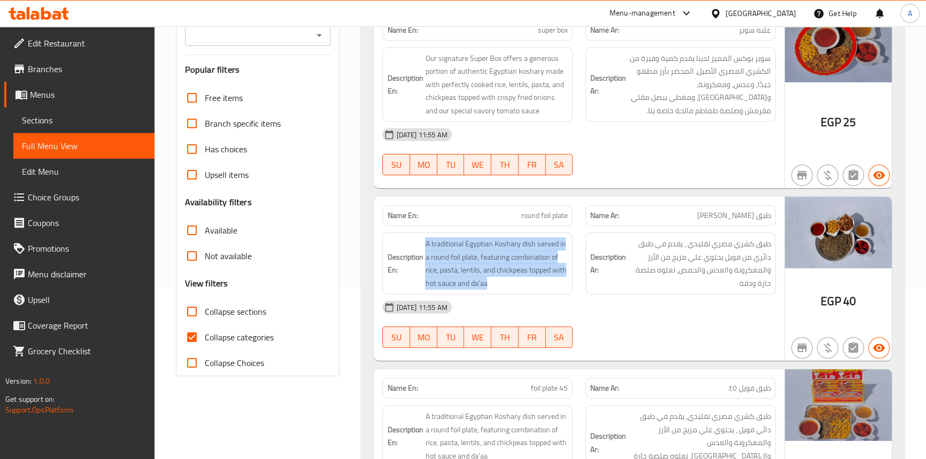
scroll to position [97, 0]
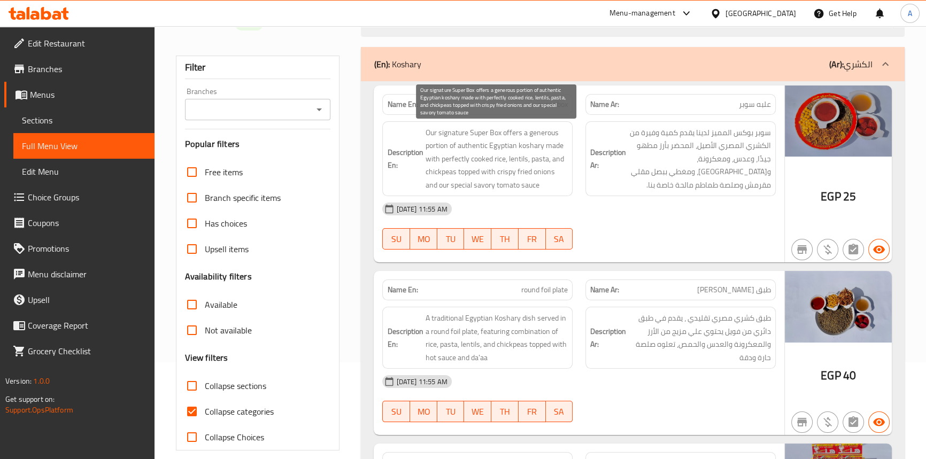
click at [479, 132] on span "Our signature Super Box offers a generous portion of authentic Egyptian koshary…" at bounding box center [496, 159] width 143 height 66
click at [500, 133] on span "Our signature Super Box offers a generous portion of authentic Egyptian koshary…" at bounding box center [496, 159] width 143 height 66
click at [457, 134] on span "Our signature Super Box offers a generous portion of authentic Egyptian koshary…" at bounding box center [496, 159] width 143 height 66
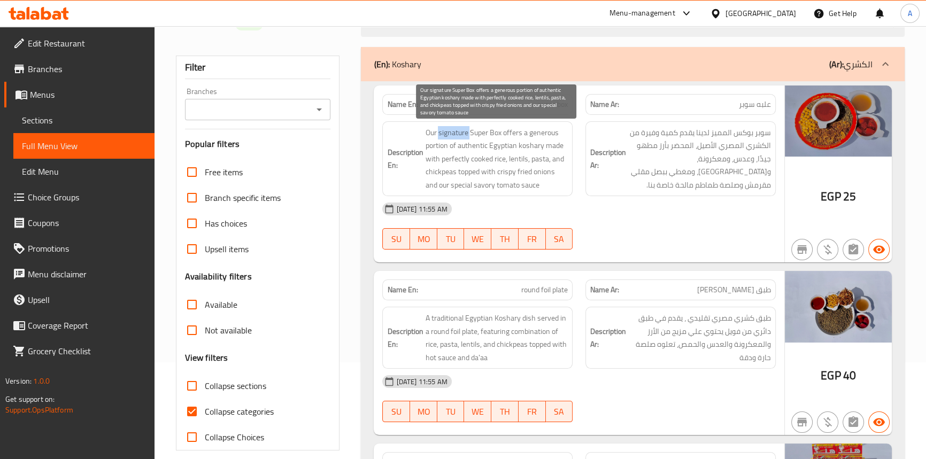
click at [454, 133] on span "Our signature Super Box offers a generous portion of authentic Egyptian koshary…" at bounding box center [496, 159] width 143 height 66
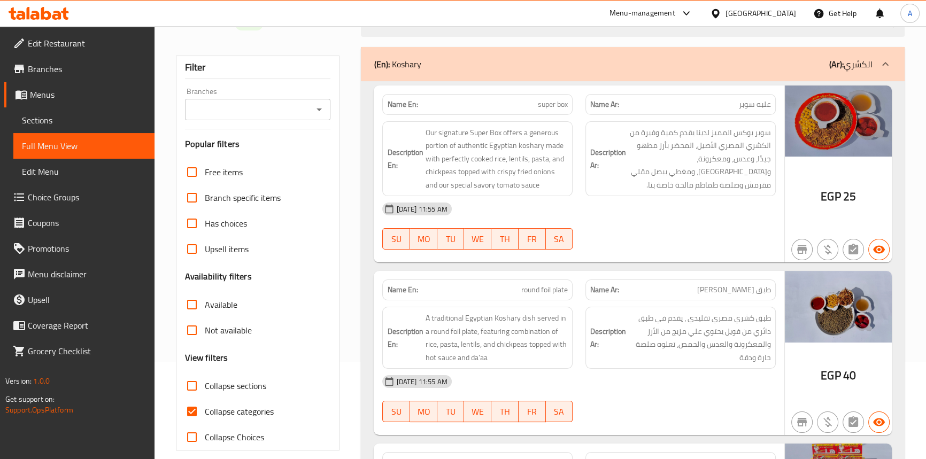
click at [419, 126] on h6 "Description En: Our signature Super Box offers a generous portion of authentic …" at bounding box center [477, 159] width 181 height 66
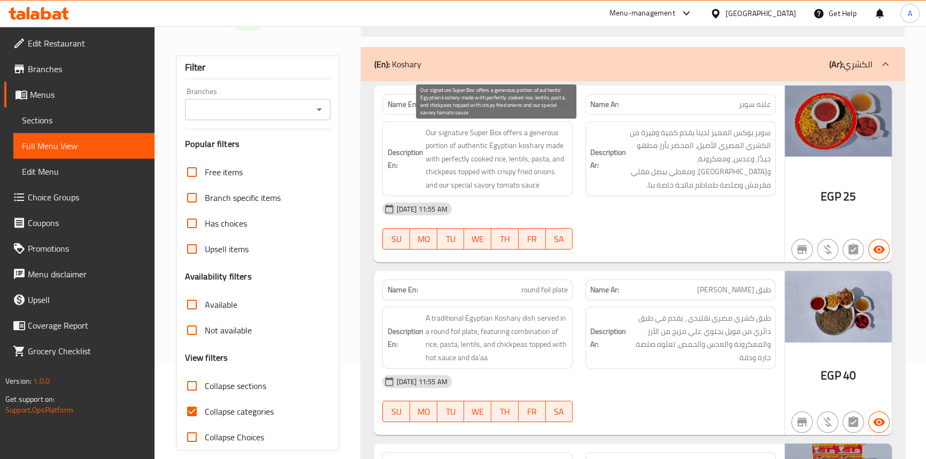
click at [506, 133] on span "Our signature Super Box offers a generous portion of authentic Egyptian koshary…" at bounding box center [496, 159] width 143 height 66
click at [428, 142] on span "Our signature Super Box offers a generous portion of authentic Egyptian koshary…" at bounding box center [496, 159] width 143 height 66
click at [540, 132] on span "Our signature Super Box offers a generous portion of authentic Egyptian koshary…" at bounding box center [496, 159] width 143 height 66
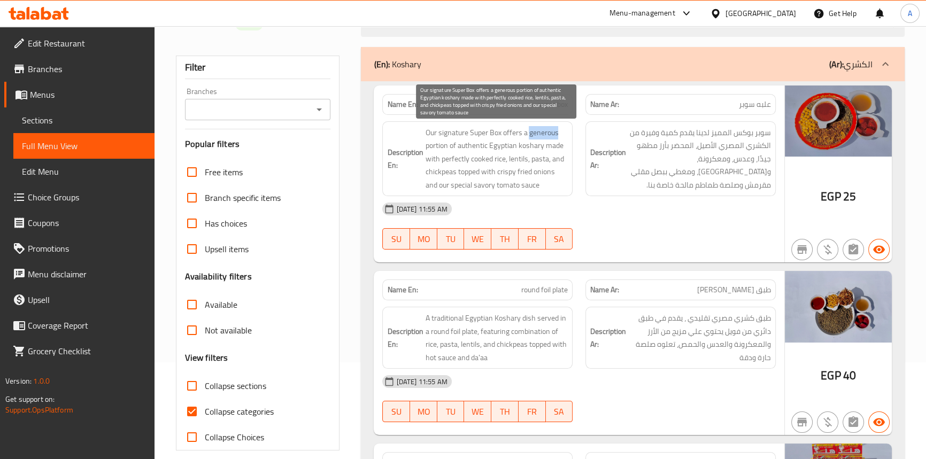
click at [540, 132] on span "Our signature Super Box offers a generous portion of authentic Egyptian koshary…" at bounding box center [496, 159] width 143 height 66
click at [450, 144] on span "Our signature Super Box offers a generous portion of authentic Egyptian koshary…" at bounding box center [496, 159] width 143 height 66
click at [536, 145] on span "Our signature Super Box offers a generous portion of authentic Egyptian koshary…" at bounding box center [496, 159] width 143 height 66
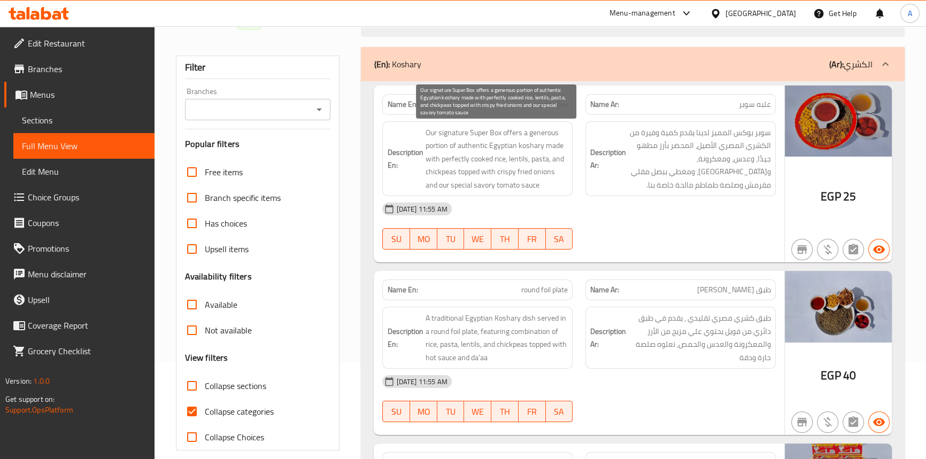
click at [502, 145] on span "Our signature Super Box offers a generous portion of authentic Egyptian koshary…" at bounding box center [496, 159] width 143 height 66
drag, startPoint x: 502, startPoint y: 145, endPoint x: 481, endPoint y: 145, distance: 21.4
click at [499, 145] on span "Our signature Super Box offers a generous portion of authentic Egyptian koshary…" at bounding box center [496, 159] width 143 height 66
click at [481, 145] on span "Our signature Super Box offers a generous portion of authentic Egyptian koshary…" at bounding box center [496, 159] width 143 height 66
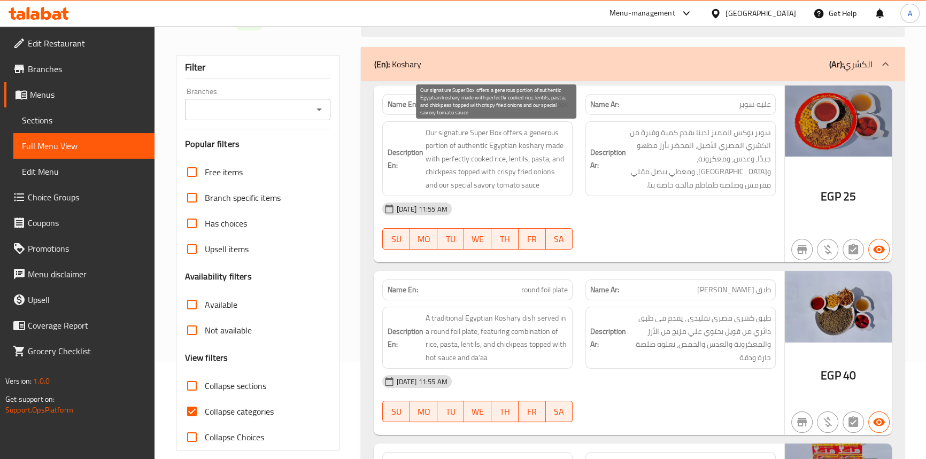
click at [551, 143] on span "Our signature Super Box offers a generous portion of authentic Egyptian koshary…" at bounding box center [496, 159] width 143 height 66
click at [431, 159] on span "Our signature Super Box offers a generous portion of authentic Egyptian koshary…" at bounding box center [496, 159] width 143 height 66
drag, startPoint x: 431, startPoint y: 159, endPoint x: 475, endPoint y: 159, distance: 43.9
click at [432, 159] on span "Our signature Super Box offers a generous portion of authentic Egyptian koshary…" at bounding box center [496, 159] width 143 height 66
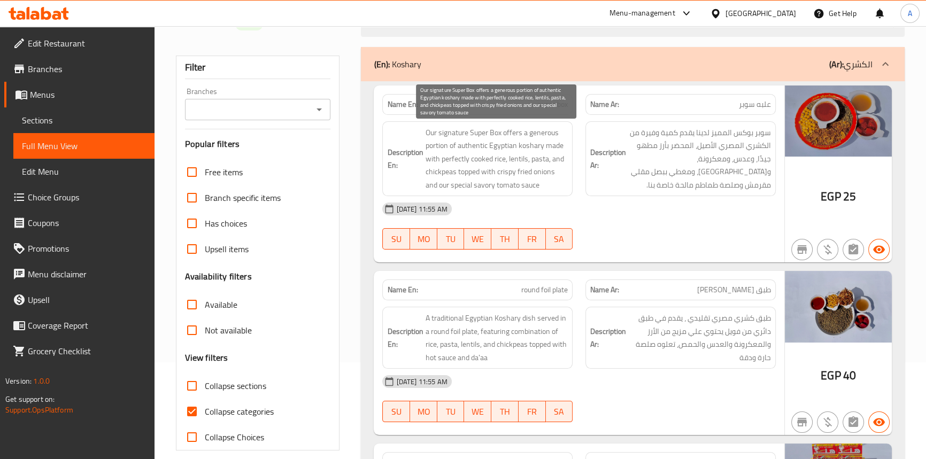
click
drag, startPoint x: 465, startPoint y: 172, endPoint x: 479, endPoint y: 174, distance: 13.5
drag, startPoint x: 491, startPoint y: 174, endPoint x: 551, endPoint y: 174, distance: 59.9
drag, startPoint x: 539, startPoint y: 174, endPoint x: 521, endPoint y: 173, distance: 17.7
drag, startPoint x: 564, startPoint y: 174, endPoint x: 546, endPoint y: 173, distance: 18.7
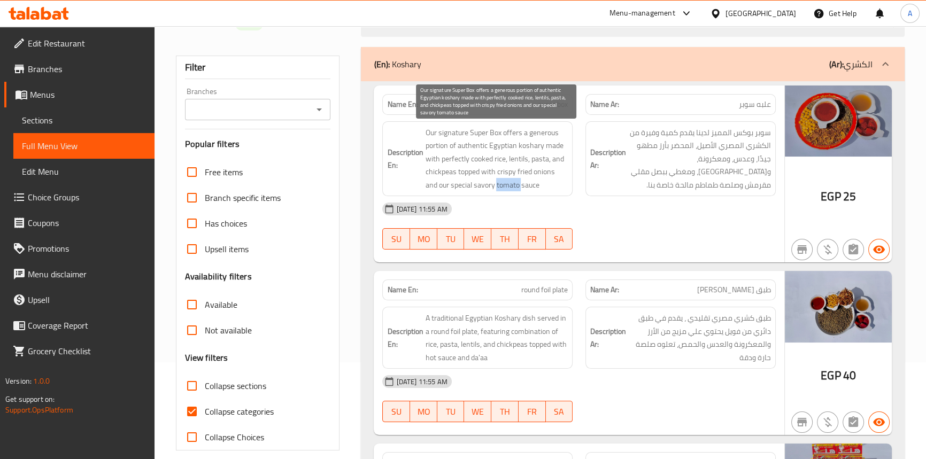
drag, startPoint x: 494, startPoint y: 186, endPoint x: 475, endPoint y: 186, distance: 19.3
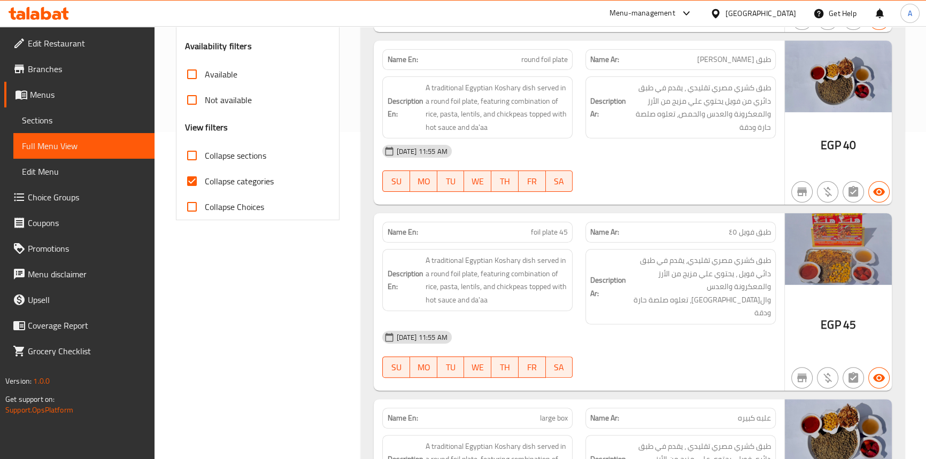
scroll to position [389, 0]
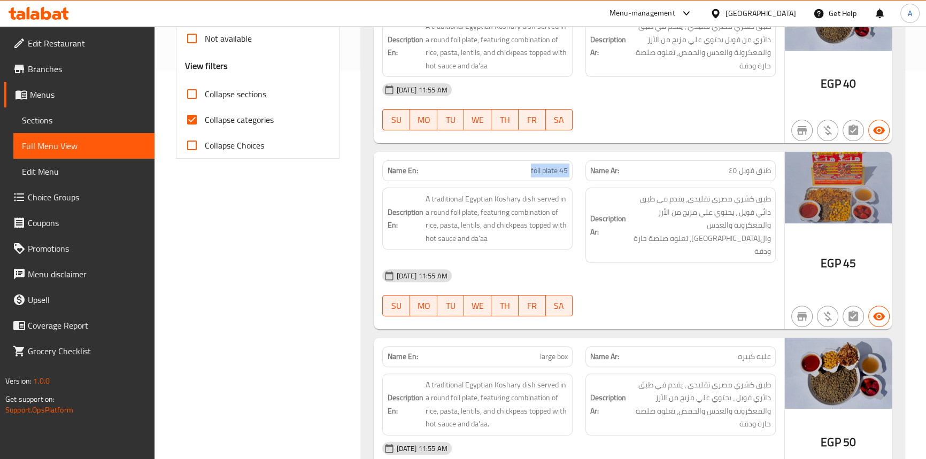
copy span "foil plate 45"
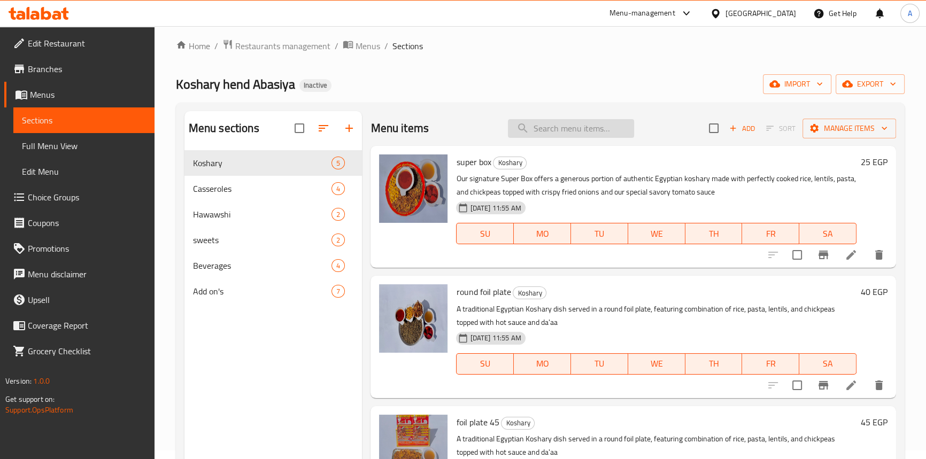
scroll to position [4, 0]
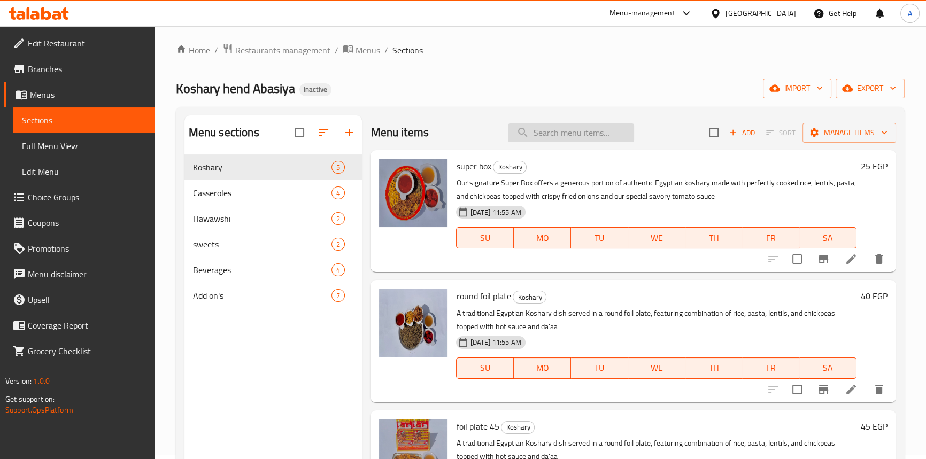
drag, startPoint x: 583, startPoint y: 128, endPoint x: 581, endPoint y: 137, distance: 9.8
paste input "foil plate 45"
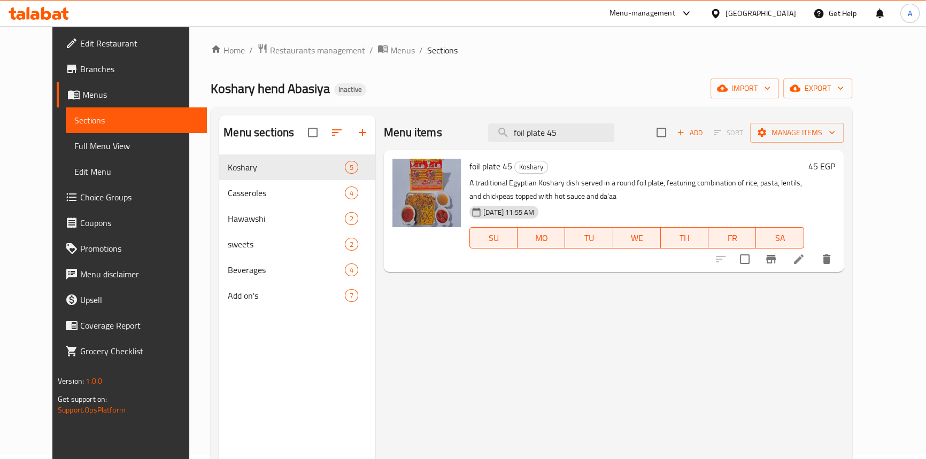
type input "foil plate 45"
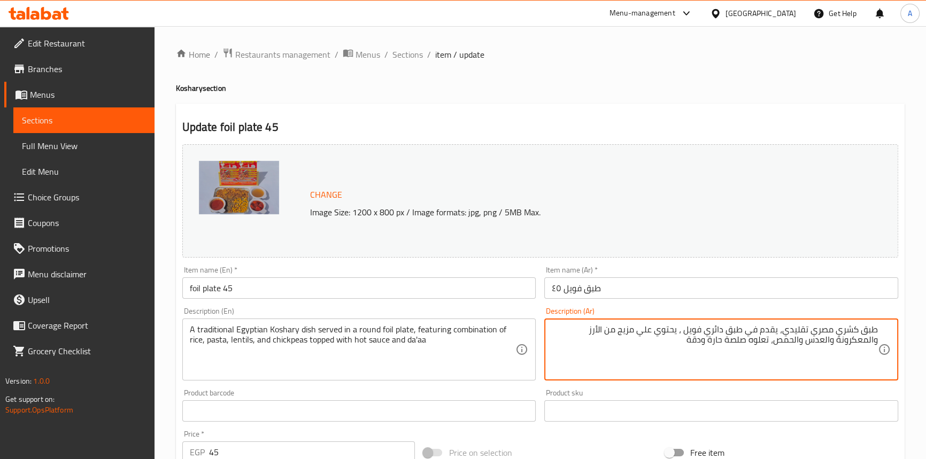
type textarea "طبق كشري مصري تقليدي، يقدم في طبق دائري فويل ، يحتوي علي مزيج من الأرز والمعكرو…"
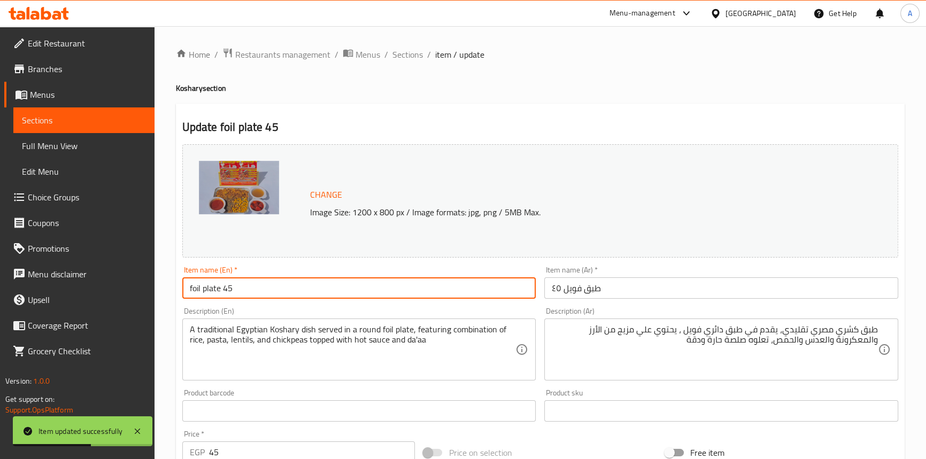
drag, startPoint x: 242, startPoint y: 293, endPoint x: 109, endPoint y: 180, distance: 174.5
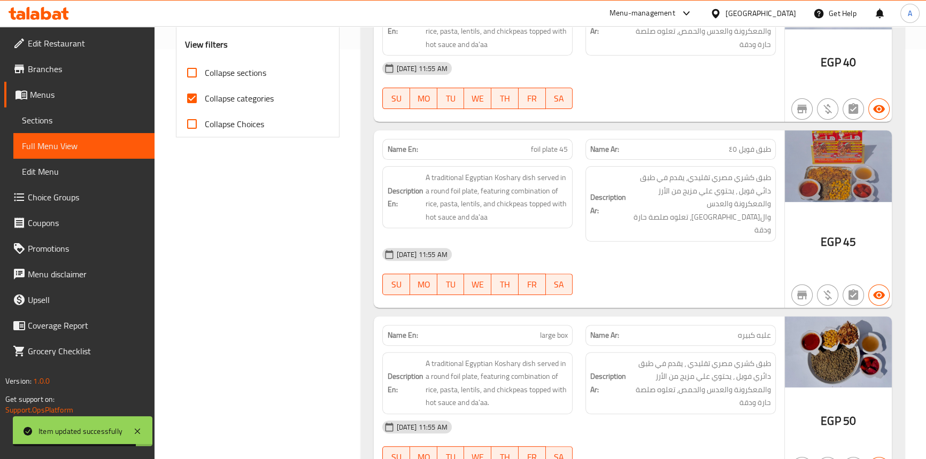
scroll to position [427, 0]
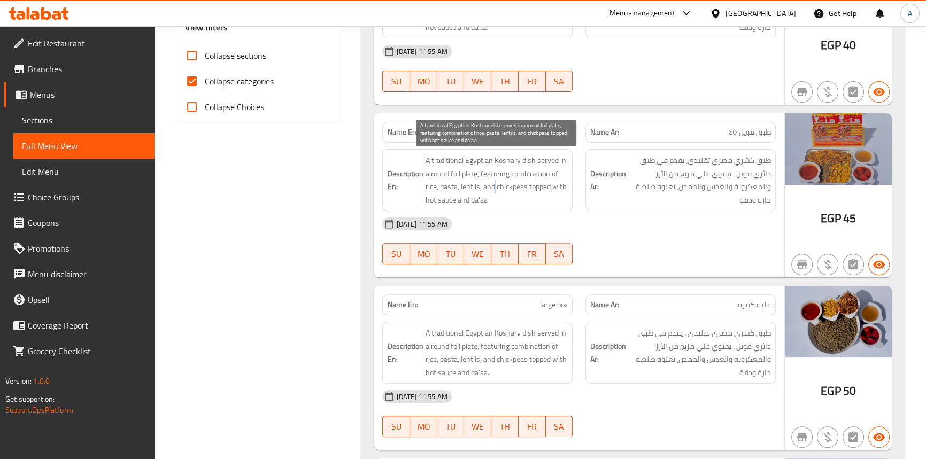
drag, startPoint x: 494, startPoint y: 189, endPoint x: 507, endPoint y: 189, distance: 13.4
drag, startPoint x: 522, startPoint y: 172, endPoint x: 566, endPoint y: 177, distance: 44.1
drag, startPoint x: 535, startPoint y: 185, endPoint x: 558, endPoint y: 185, distance: 22.5
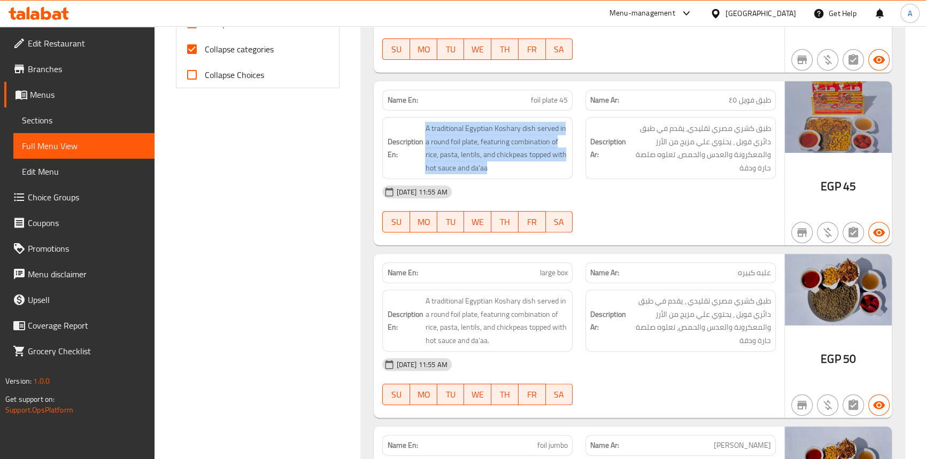
scroll to position [524, 0]
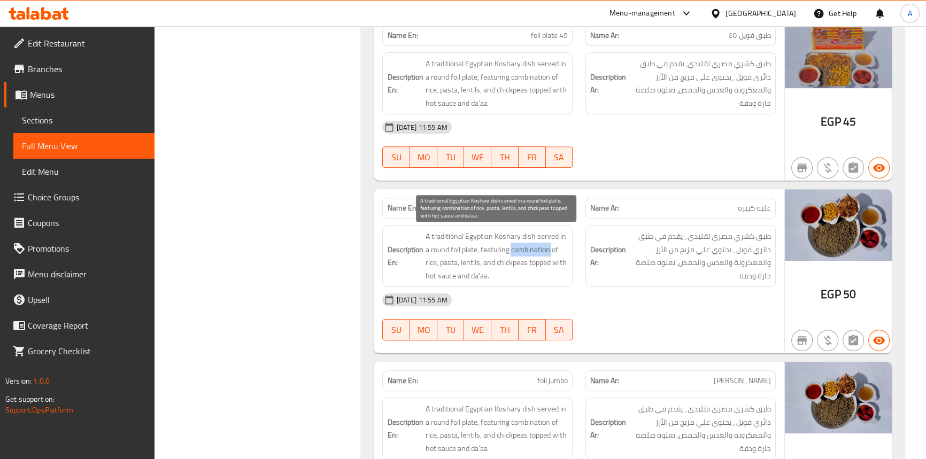
drag, startPoint x: 524, startPoint y: 248, endPoint x: 545, endPoint y: 250, distance: 21.5
drag, startPoint x: 446, startPoint y: 272, endPoint x: 427, endPoint y: 273, distance: 19.3
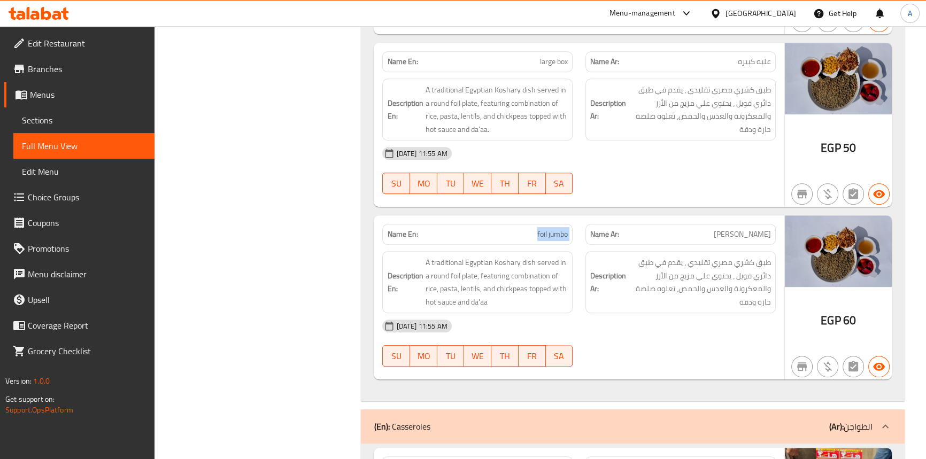
scroll to position [670, 0]
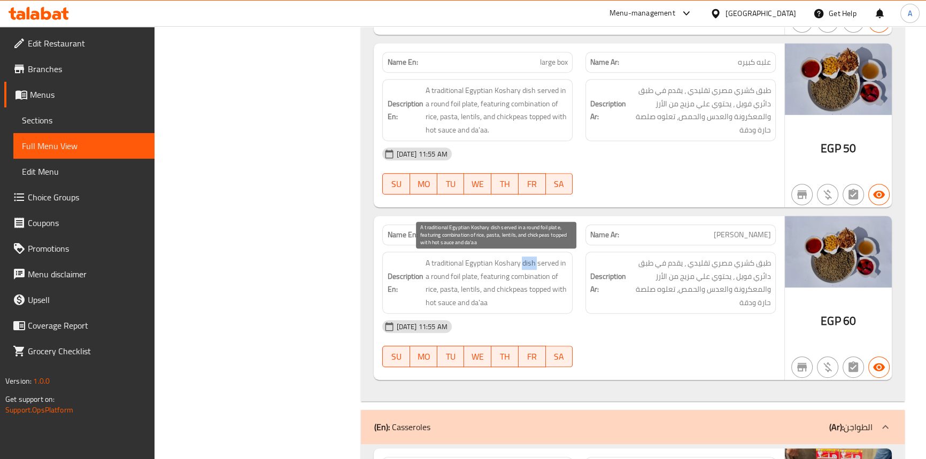
drag, startPoint x: 525, startPoint y: 262, endPoint x: 510, endPoint y: 263, distance: 15.0
drag, startPoint x: 483, startPoint y: 262, endPoint x: 459, endPoint y: 262, distance: 23.5
drag, startPoint x: 526, startPoint y: 275, endPoint x: 558, endPoint y: 276, distance: 32.6
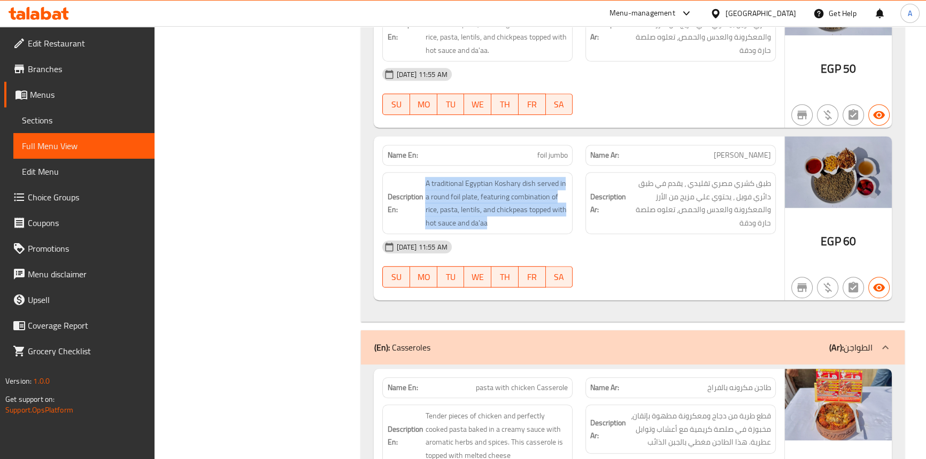
scroll to position [767, 0]
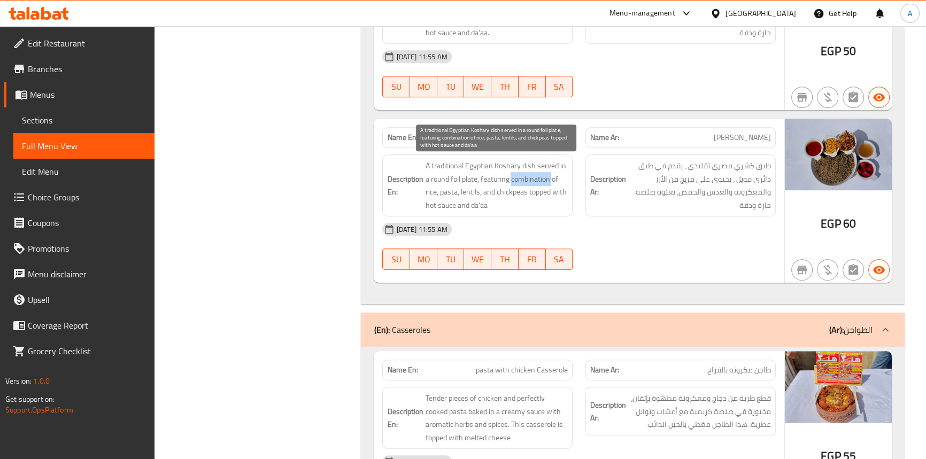
drag, startPoint x: 534, startPoint y: 180, endPoint x: 564, endPoint y: 176, distance: 29.7
drag, startPoint x: 486, startPoint y: 192, endPoint x: 503, endPoint y: 193, distance: 17.1
drag, startPoint x: 512, startPoint y: 190, endPoint x: 545, endPoint y: 193, distance: 32.7
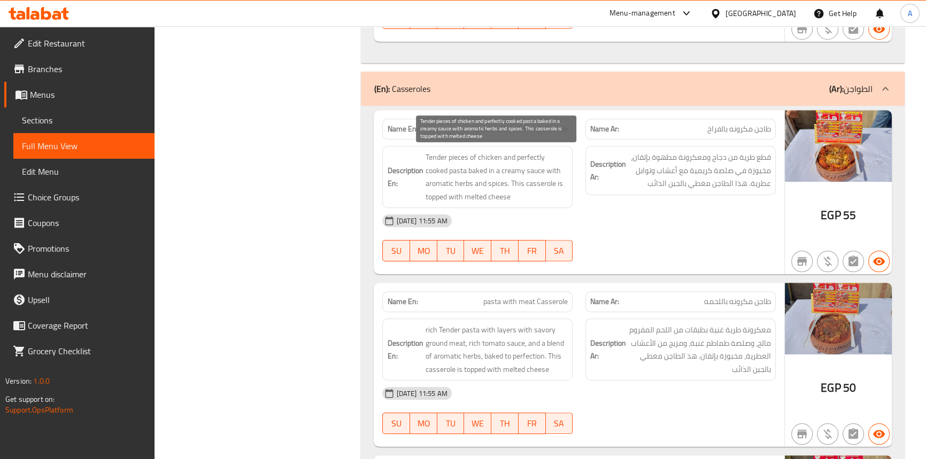
scroll to position [1011, 0]
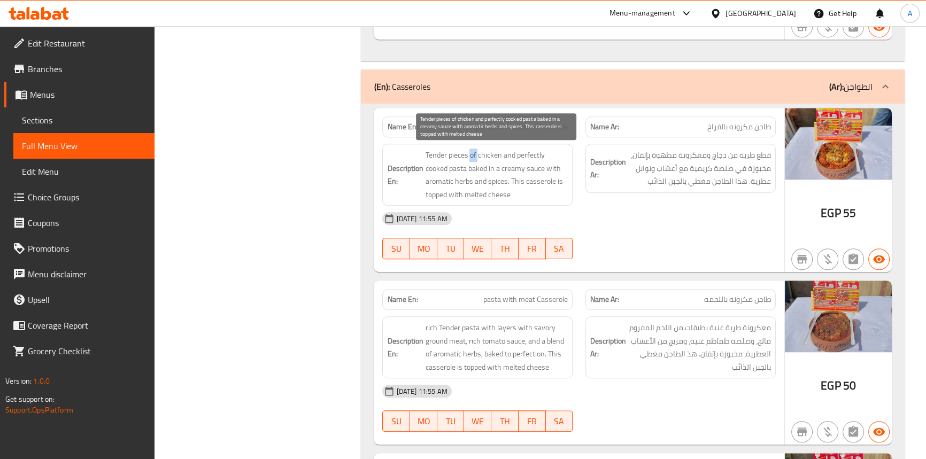
drag, startPoint x: 469, startPoint y: 152, endPoint x: 475, endPoint y: 153, distance: 5.9
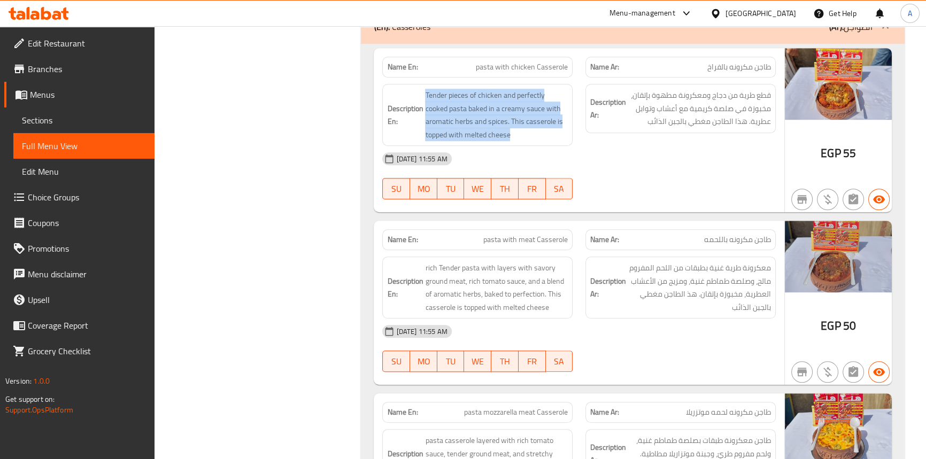
scroll to position [1156, 0]
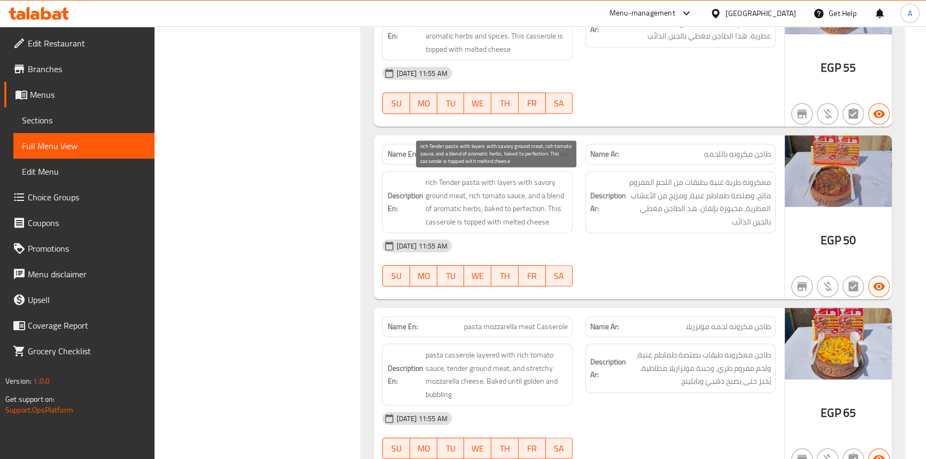
drag, startPoint x: 516, startPoint y: 207, endPoint x: 522, endPoint y: 210, distance: 6.5
drag, startPoint x: 492, startPoint y: 204, endPoint x: 532, endPoint y: 212, distance: 41.0
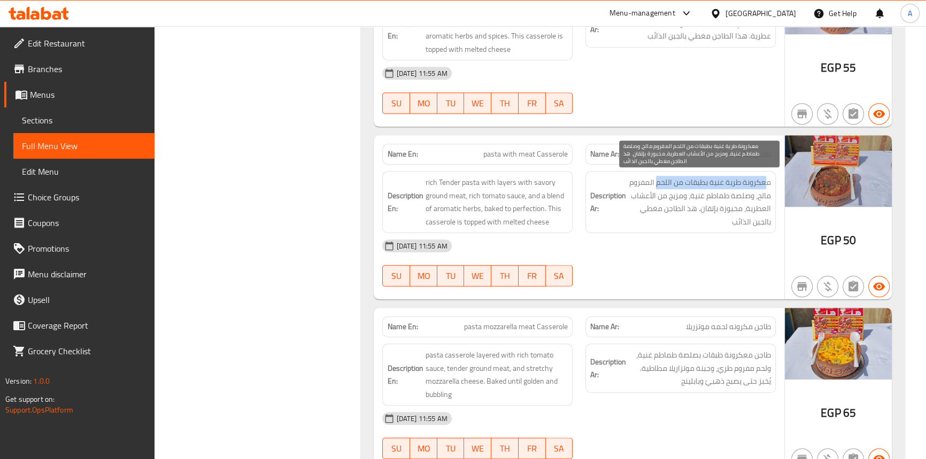
drag, startPoint x: 767, startPoint y: 181, endPoint x: 657, endPoint y: 182, distance: 110.2
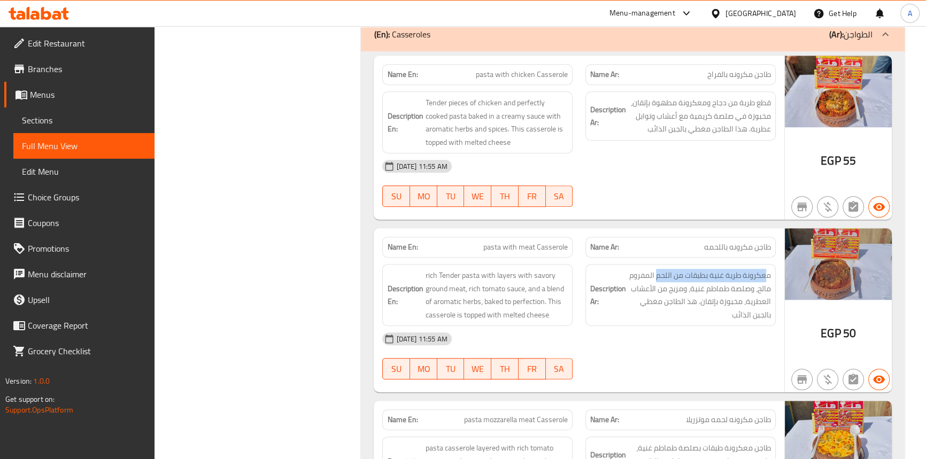
scroll to position [1059, 0]
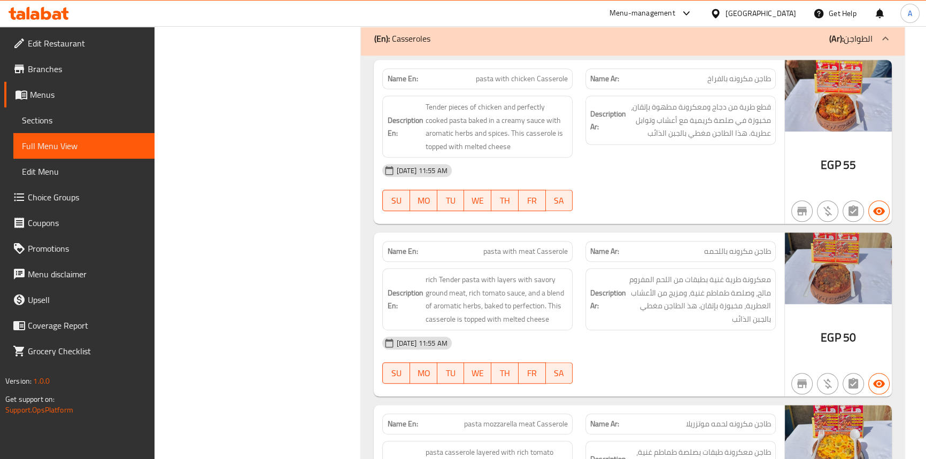
drag, startPoint x: 749, startPoint y: 94, endPoint x: 710, endPoint y: 99, distance: 38.8
drag, startPoint x: 715, startPoint y: 111, endPoint x: 696, endPoint y: 111, distance: 19.3
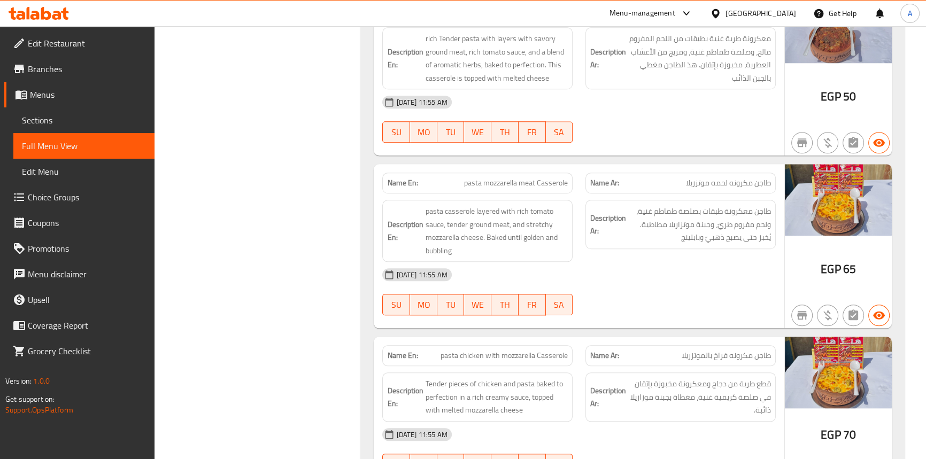
scroll to position [1302, 0]
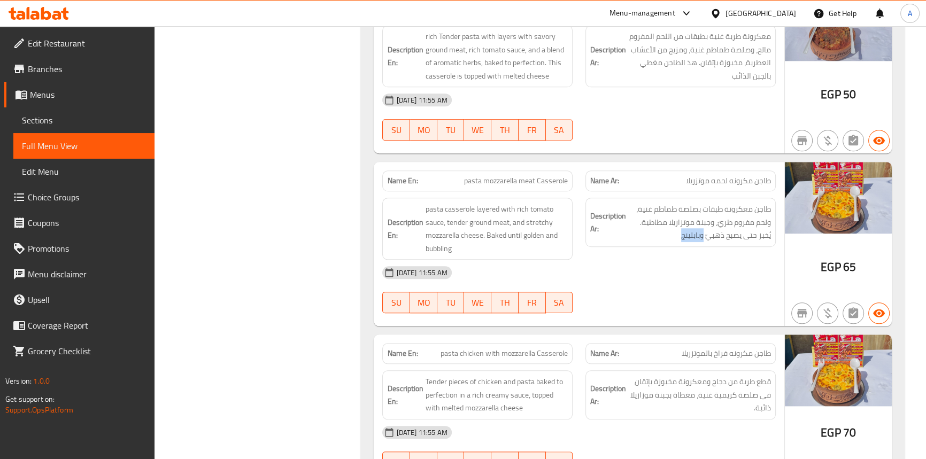
copy span "وبابلينج"
copy span "bubbling"
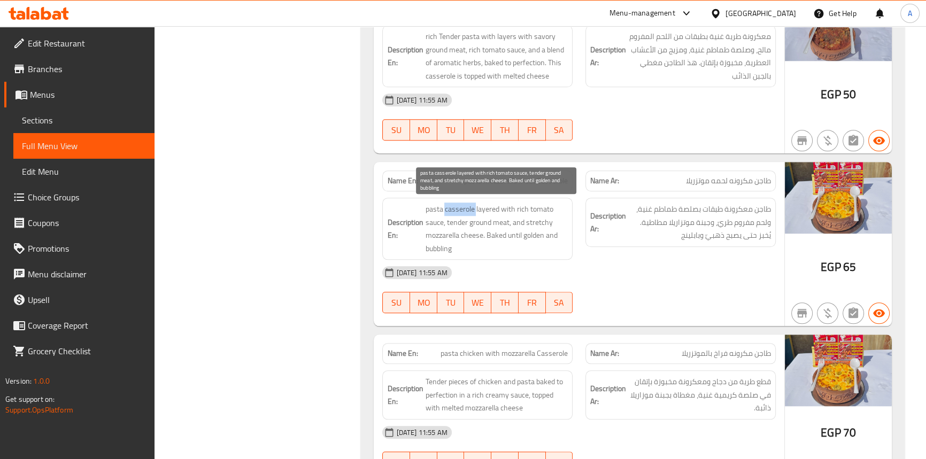
drag, startPoint x: 458, startPoint y: 209, endPoint x: 430, endPoint y: 210, distance: 27.9
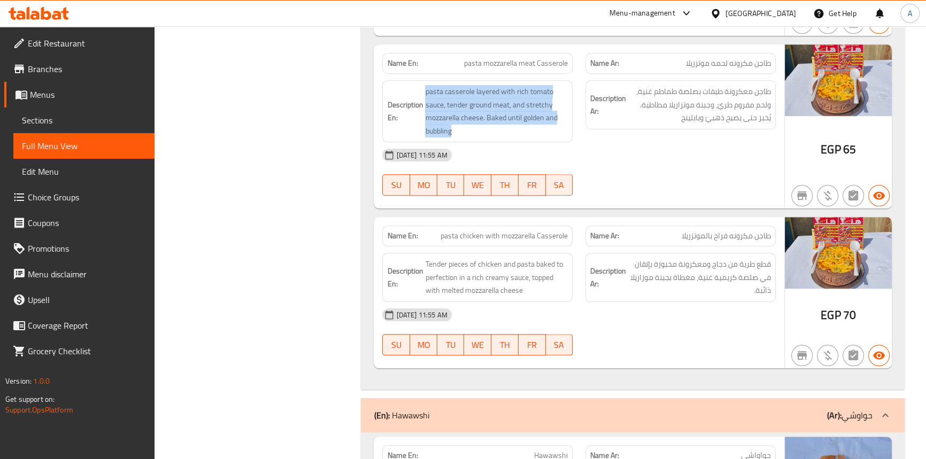
scroll to position [1448, 0]
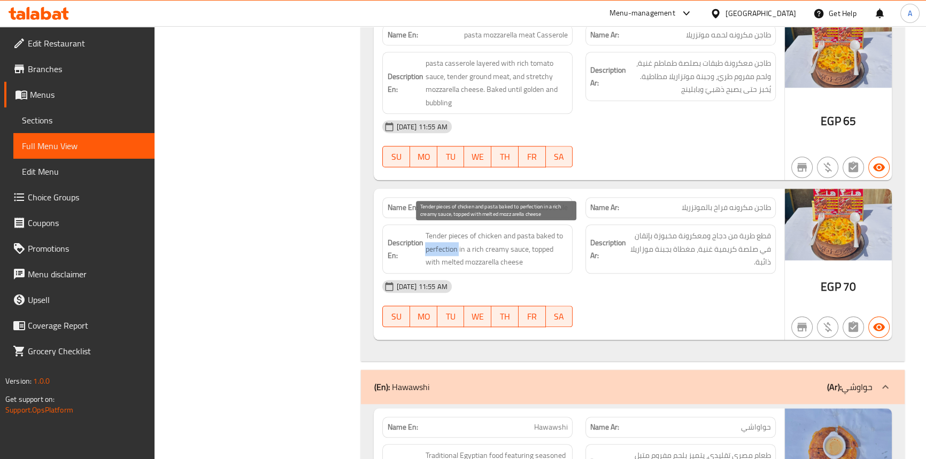
drag, startPoint x: 438, startPoint y: 247, endPoint x: 470, endPoint y: 244, distance: 32.2
drag, startPoint x: 482, startPoint y: 262, endPoint x: 455, endPoint y: 262, distance: 26.7
drag, startPoint x: 455, startPoint y: 262, endPoint x: 385, endPoint y: 134, distance: 145.3
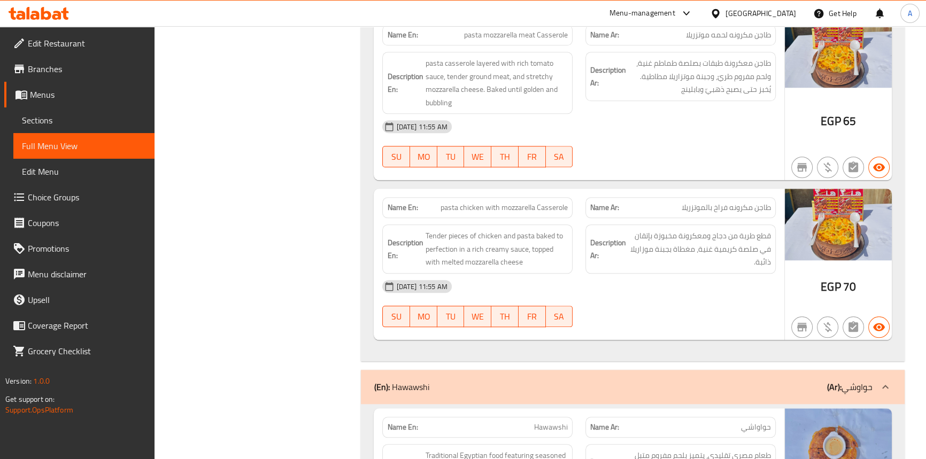
drag, startPoint x: 569, startPoint y: 203, endPoint x: 487, endPoint y: 203, distance: 81.8
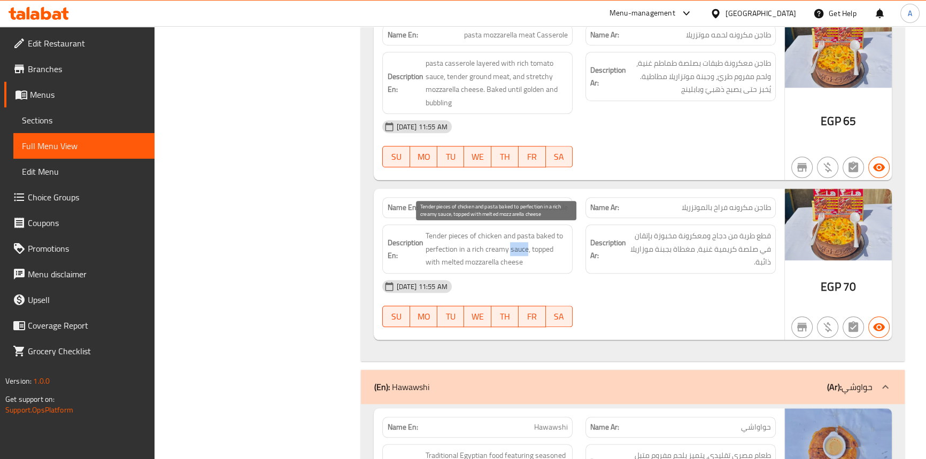
drag, startPoint x: 517, startPoint y: 248, endPoint x: 488, endPoint y: 250, distance: 29.0
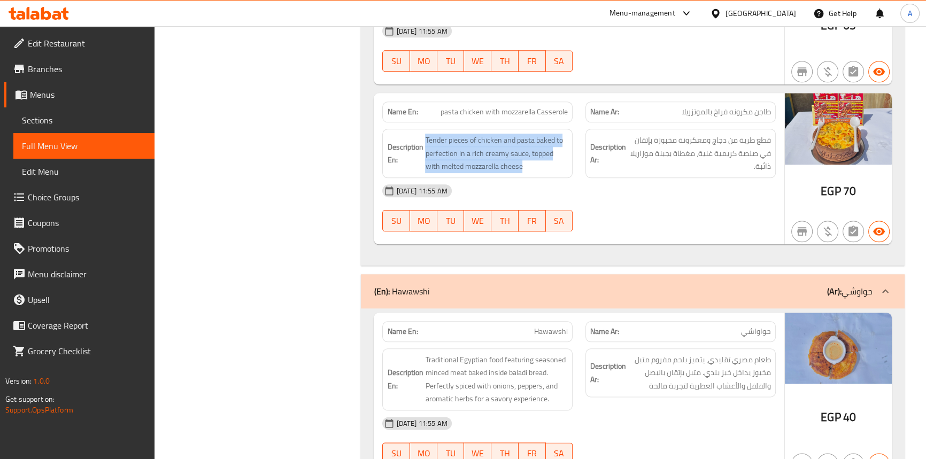
scroll to position [1691, 0]
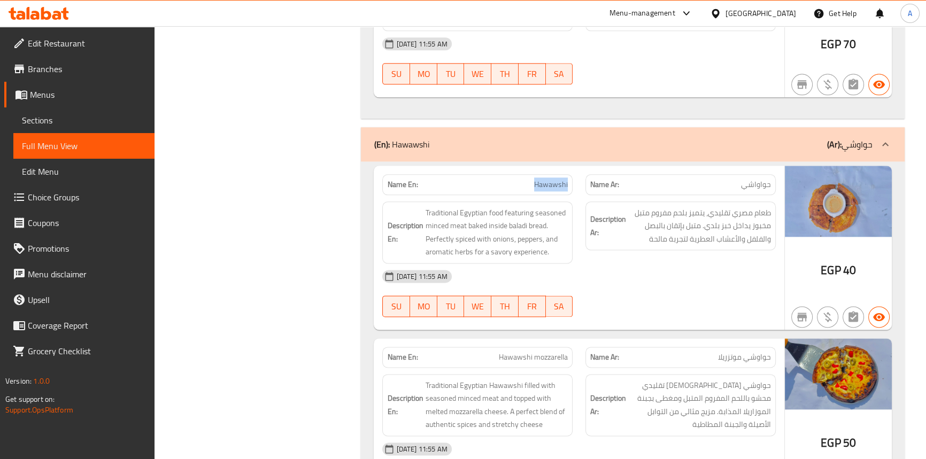
copy span "Hawawshi"
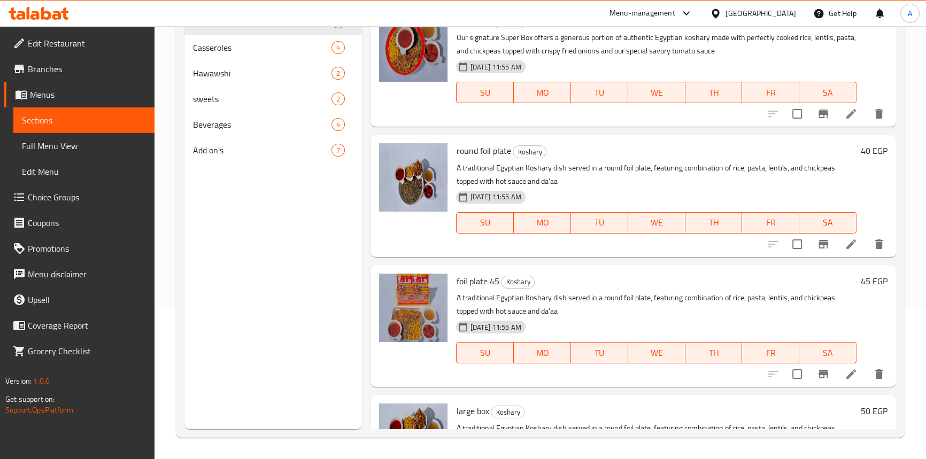
scroll to position [150, 0]
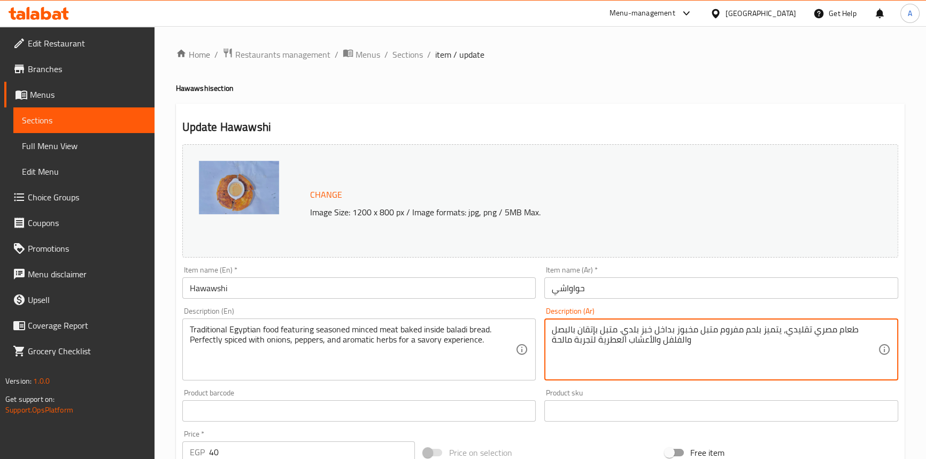
type textarea "طعام مصري تقليدي، يتميز بلحم مفروم متبل مخبوز بداخل خبز بلدي. متبل بإتقان بالبص…"
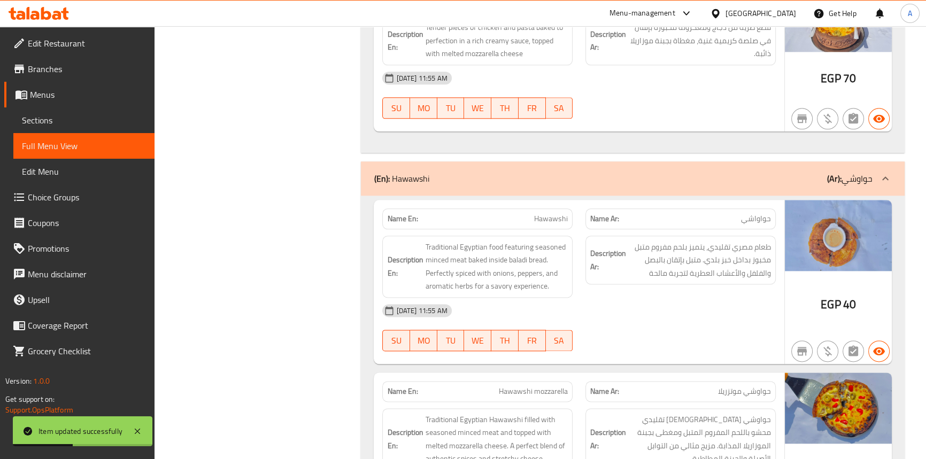
scroll to position [1733, 0]
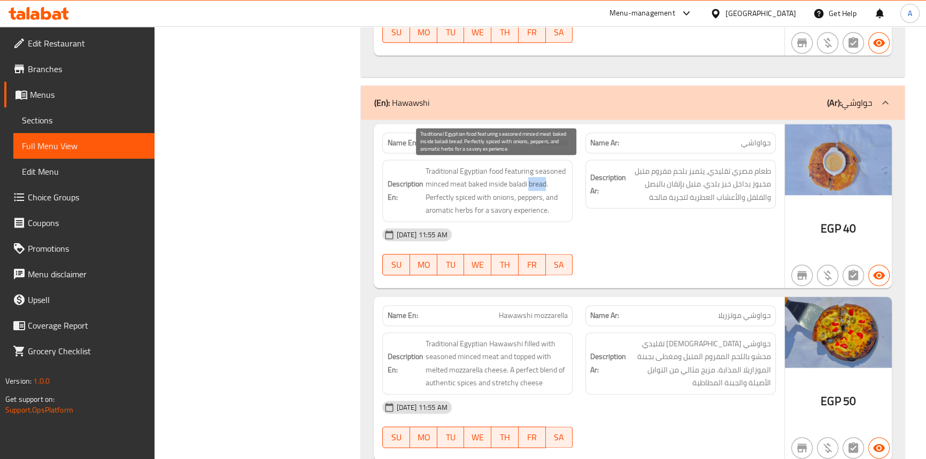
drag, startPoint x: 540, startPoint y: 187, endPoint x: 514, endPoint y: 185, distance: 25.2
drag, startPoint x: 533, startPoint y: 194, endPoint x: 551, endPoint y: 197, distance: 18.5
drag, startPoint x: 475, startPoint y: 204, endPoint x: 526, endPoint y: 210, distance: 51.1
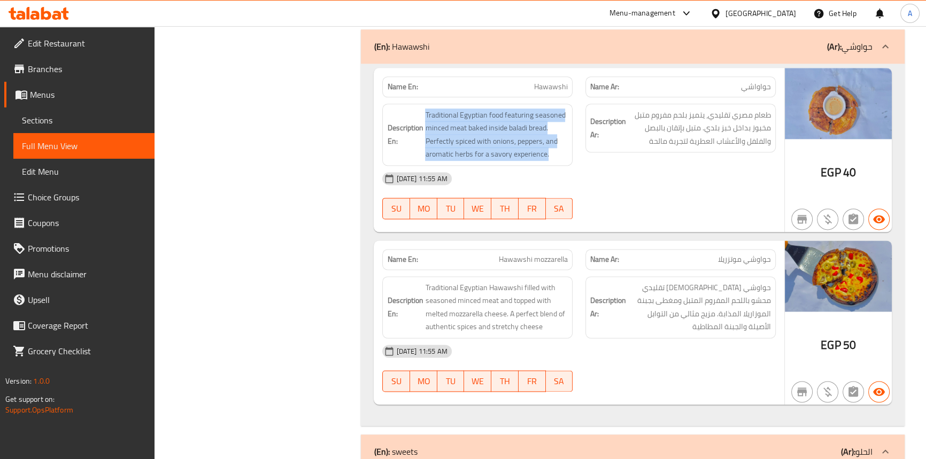
scroll to position [1878, 0]
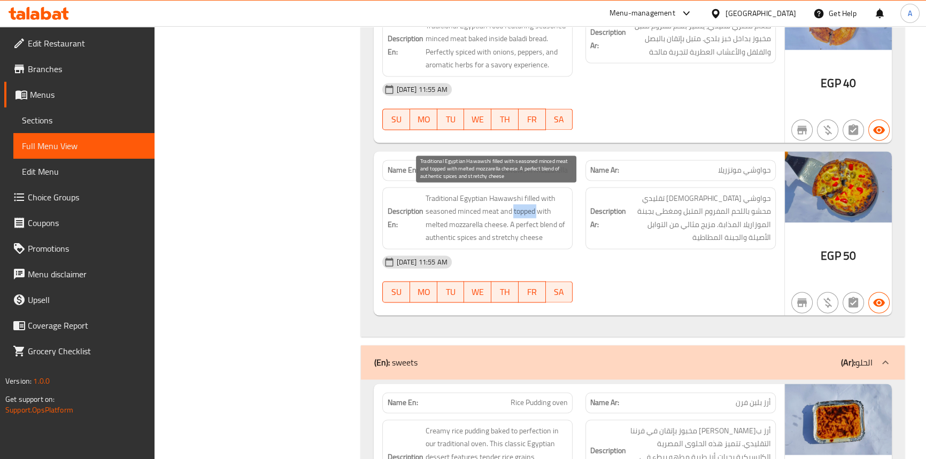
drag, startPoint x: 529, startPoint y: 206, endPoint x: 554, endPoint y: 206, distance: 24.6
drag, startPoint x: 546, startPoint y: 222, endPoint x: 539, endPoint y: 222, distance: 7.0
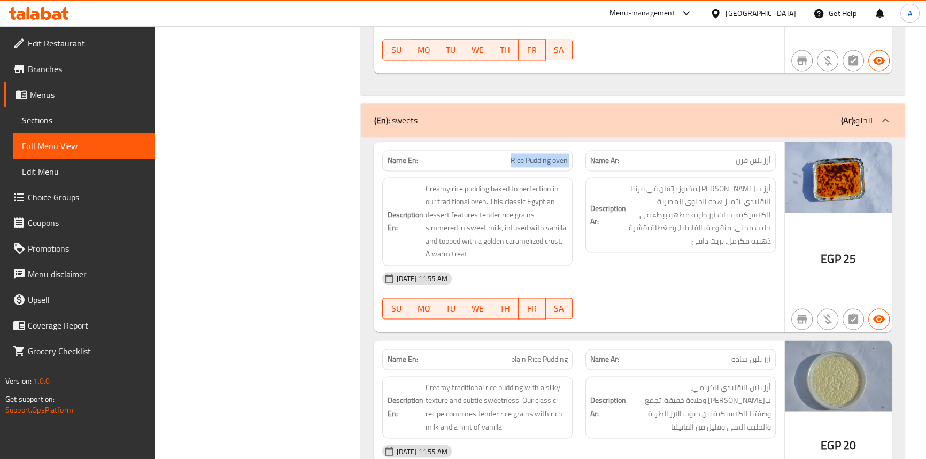
scroll to position [2122, 0]
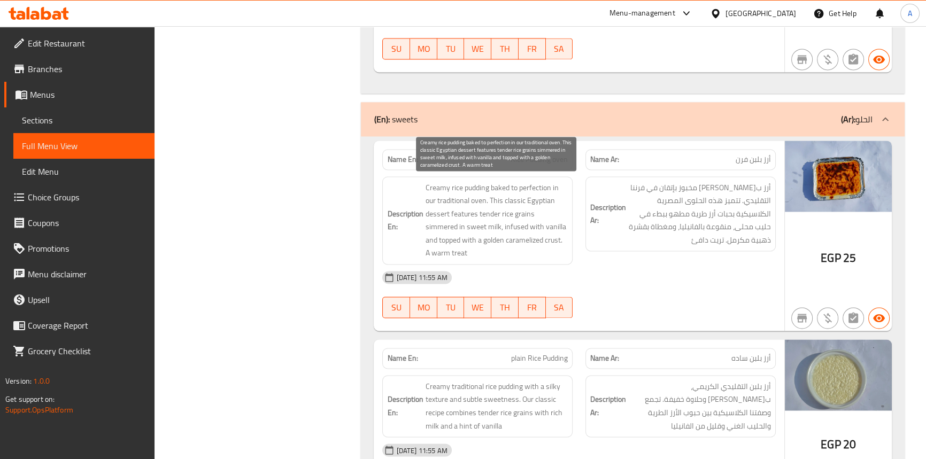
drag, startPoint x: 426, startPoint y: 221, endPoint x: 451, endPoint y: 224, distance: 24.7
drag, startPoint x: 457, startPoint y: 222, endPoint x: 443, endPoint y: 220, distance: 13.6
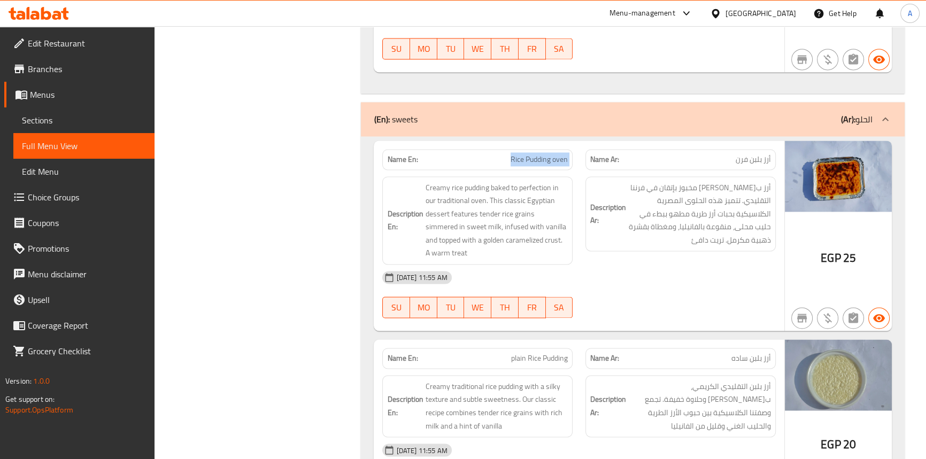
copy span "Rice Pudding oven"
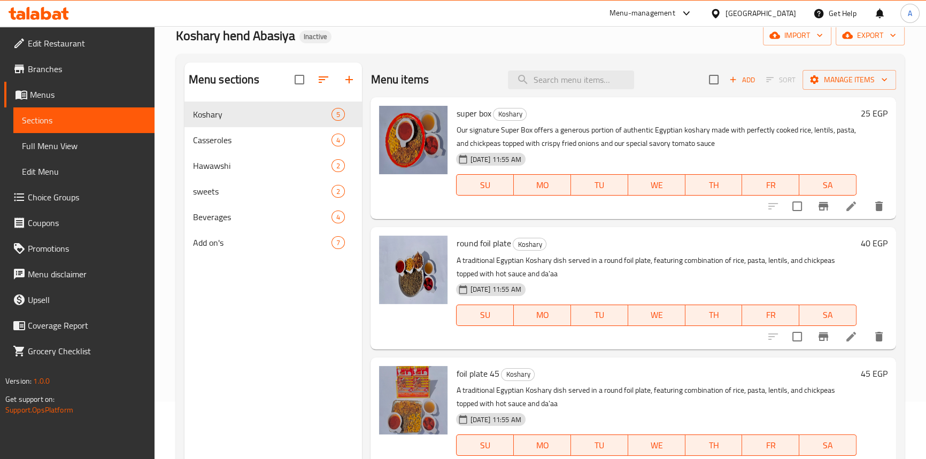
scroll to position [53, 0]
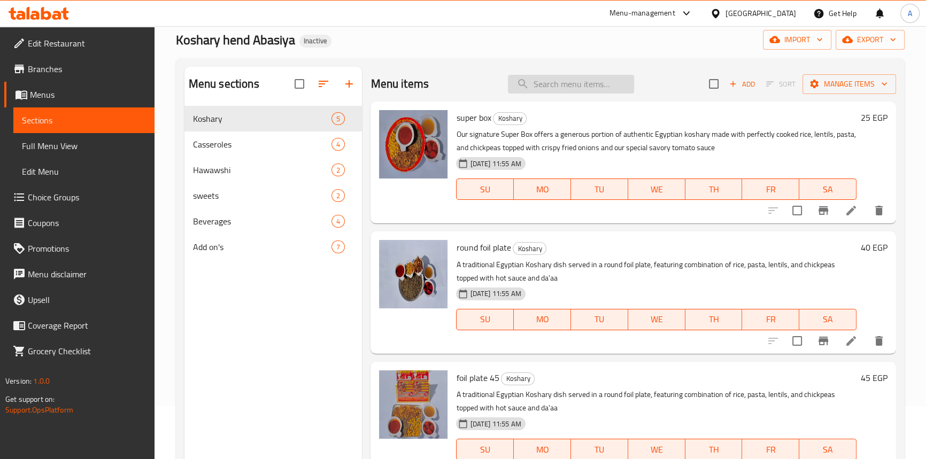
paste input "Rice Pudding oven"
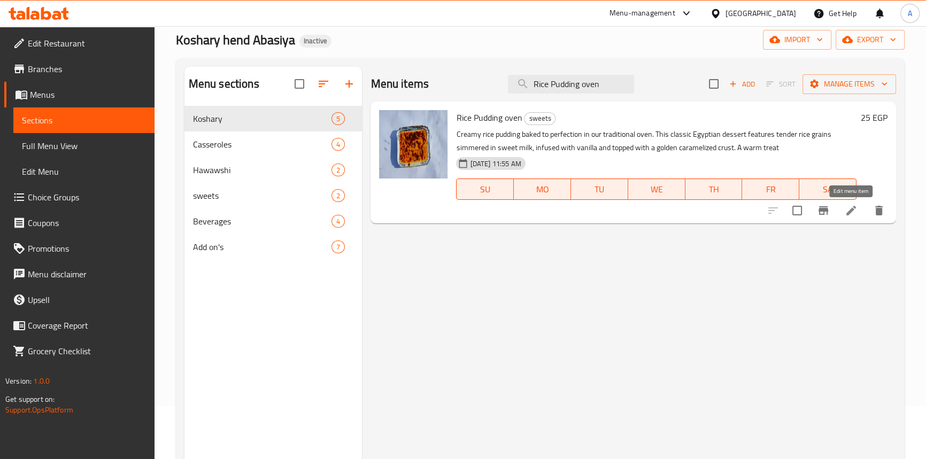
type input "Rice Pudding oven"
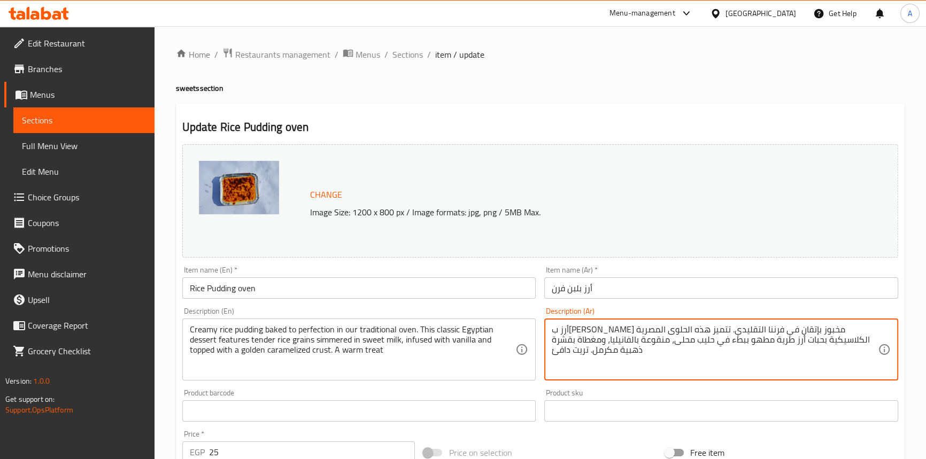
drag, startPoint x: 783, startPoint y: 342, endPoint x: 748, endPoint y: 342, distance: 35.8
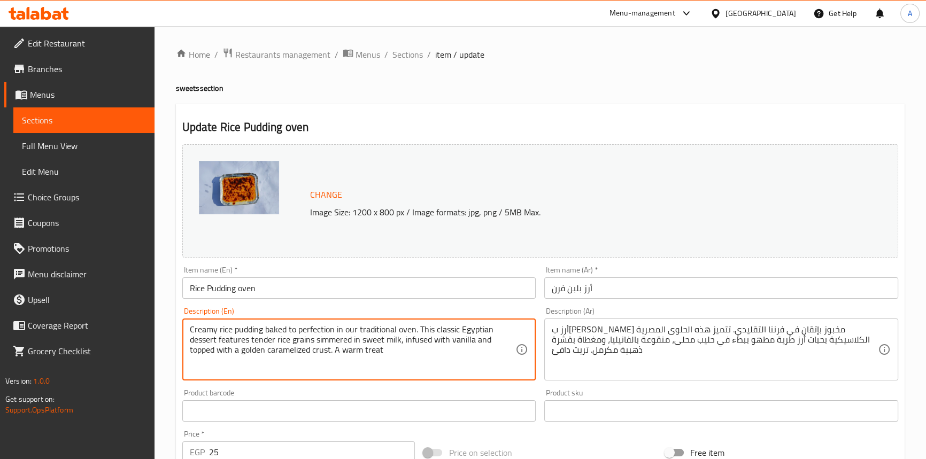
paste textarea "ened"
type textarea "Creamy rice pudding baked to perfection in our traditional oven. This classic E…"
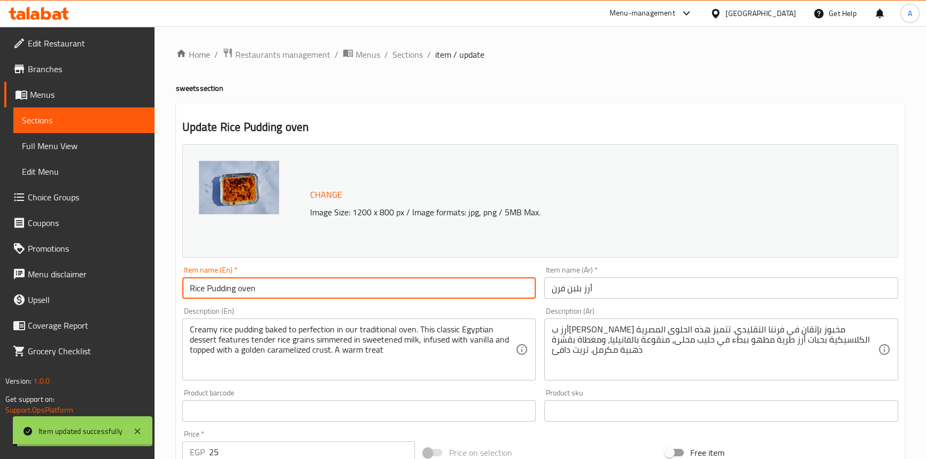
drag, startPoint x: 278, startPoint y: 293, endPoint x: 173, endPoint y: 279, distance: 106.3
drag, startPoint x: 40, startPoint y: 148, endPoint x: 333, endPoint y: 70, distance: 302.8
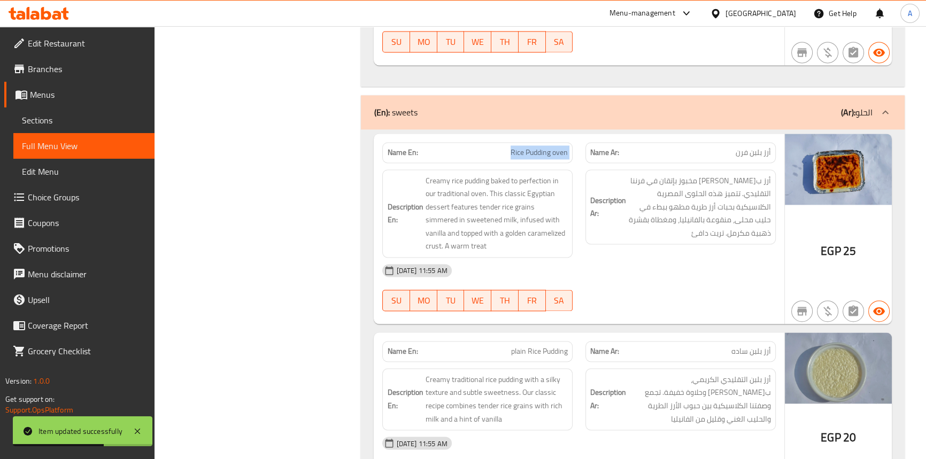
scroll to position [2146, 0]
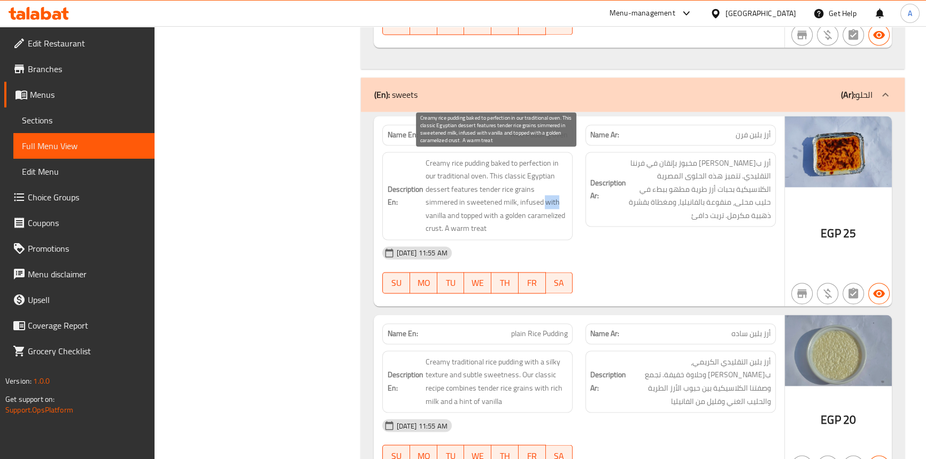
drag, startPoint x: 514, startPoint y: 199, endPoint x: 529, endPoint y: 201, distance: 15.1
drag, startPoint x: 452, startPoint y: 226, endPoint x: 428, endPoint y: 221, distance: 25.0
drag, startPoint x: 509, startPoint y: 188, endPoint x: 496, endPoint y: 187, distance: 13.4
drag, startPoint x: 449, startPoint y: 214, endPoint x: 515, endPoint y: 214, distance: 65.8
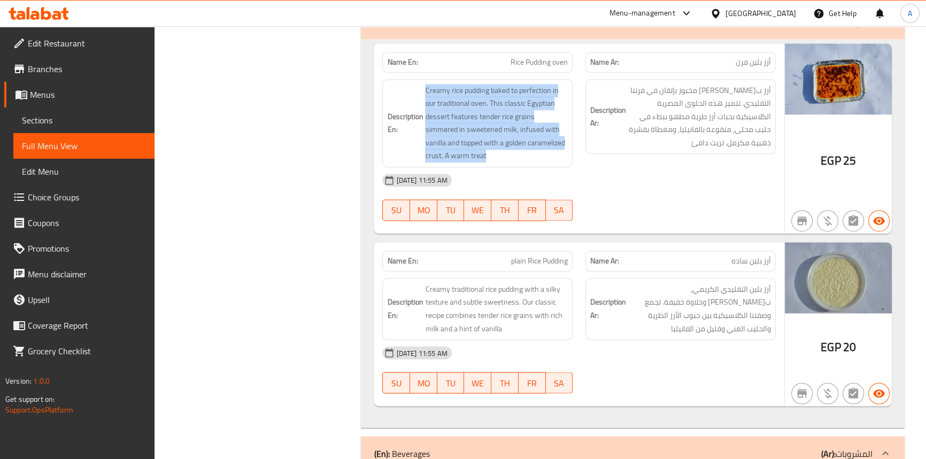
scroll to position [2292, 0]
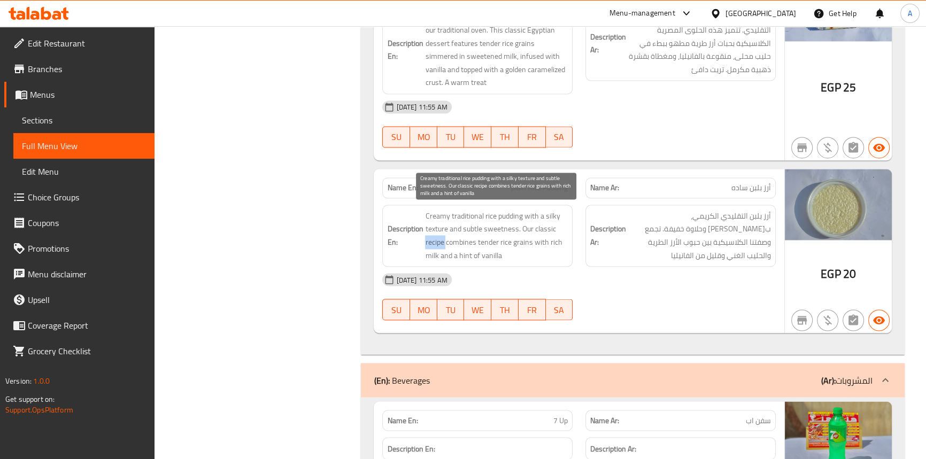
drag, startPoint x: 429, startPoint y: 240, endPoint x: 518, endPoint y: 229, distance: 88.8
drag, startPoint x: 434, startPoint y: 251, endPoint x: 555, endPoint y: 245, distance: 121.0
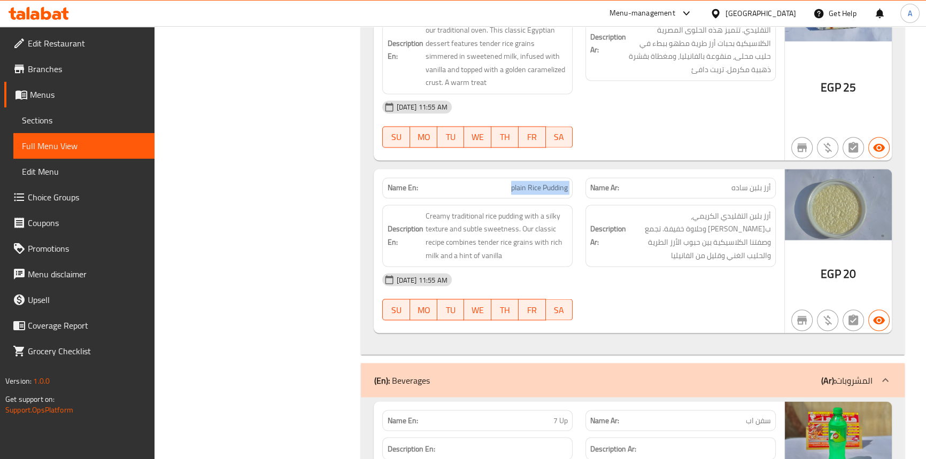
drag, startPoint x: 520, startPoint y: 187, endPoint x: 334, endPoint y: 3, distance: 261.3
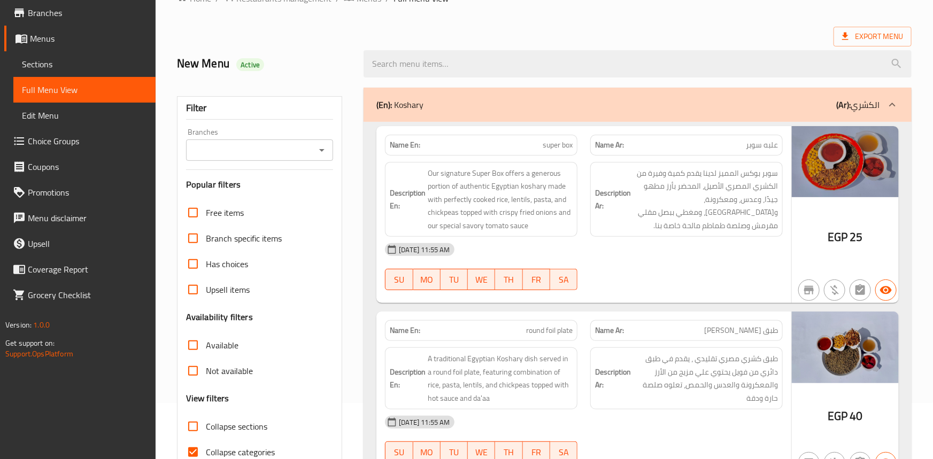
scroll to position [0, 0]
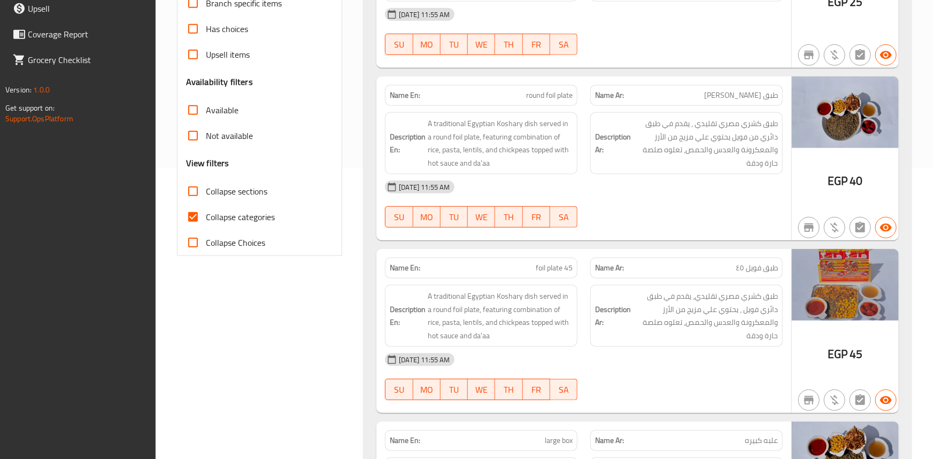
checkbox input "false"
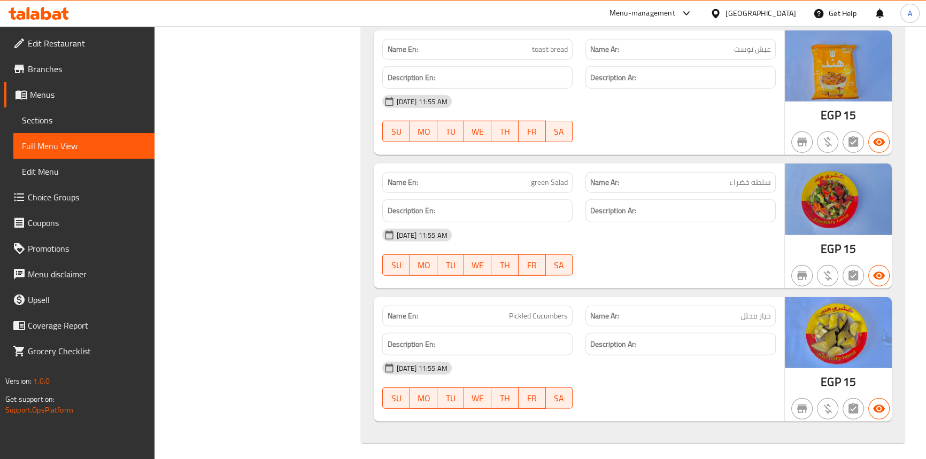
scroll to position [2108, 0]
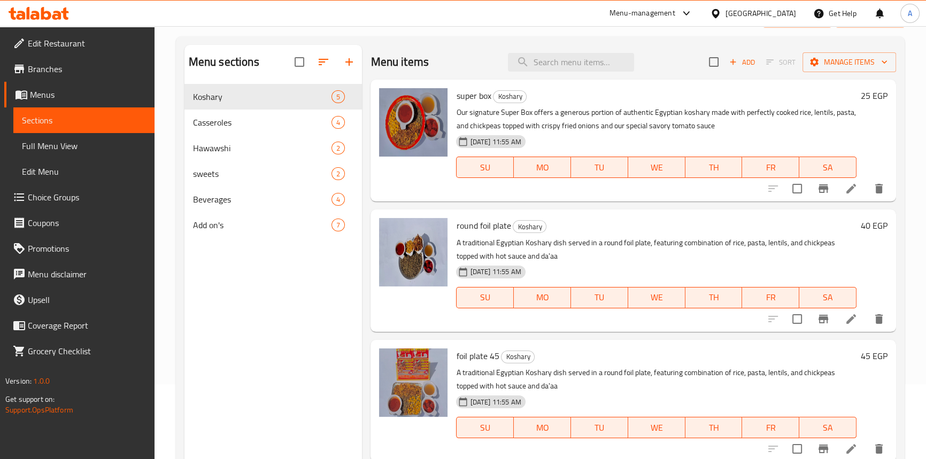
scroll to position [4, 0]
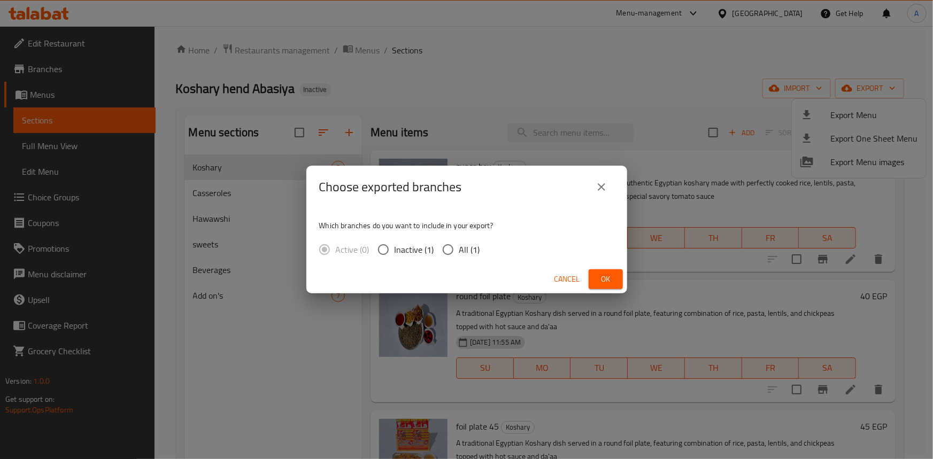
radio input "true"
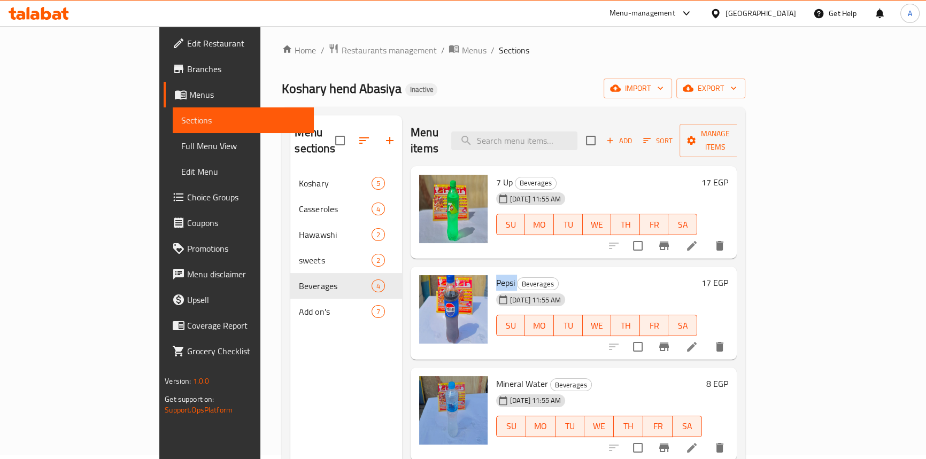
copy h6 "Pepsi"
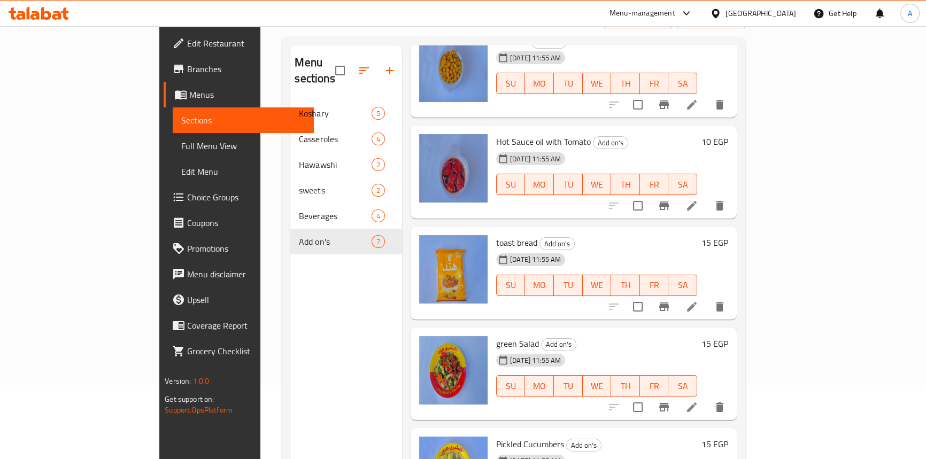
scroll to position [150, 0]
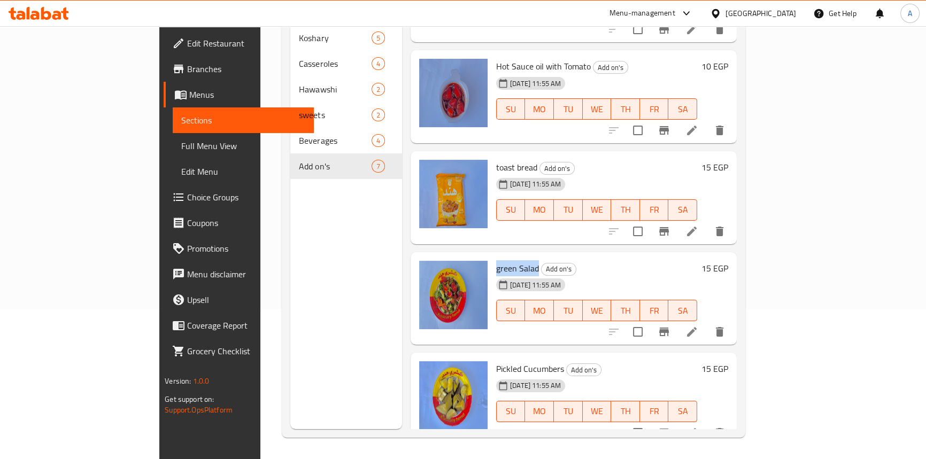
drag, startPoint x: 497, startPoint y: 252, endPoint x: 458, endPoint y: 251, distance: 39.1
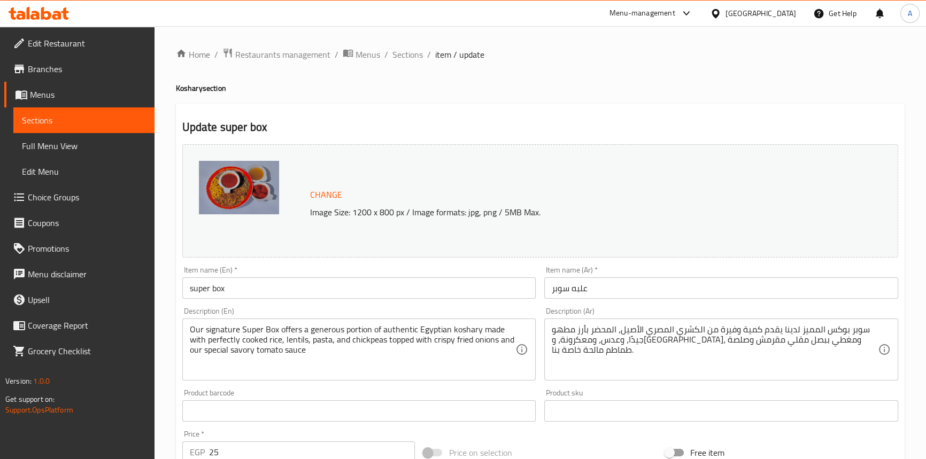
click at [795, 10] on div "[GEOGRAPHIC_DATA]" at bounding box center [761, 13] width 71 height 12
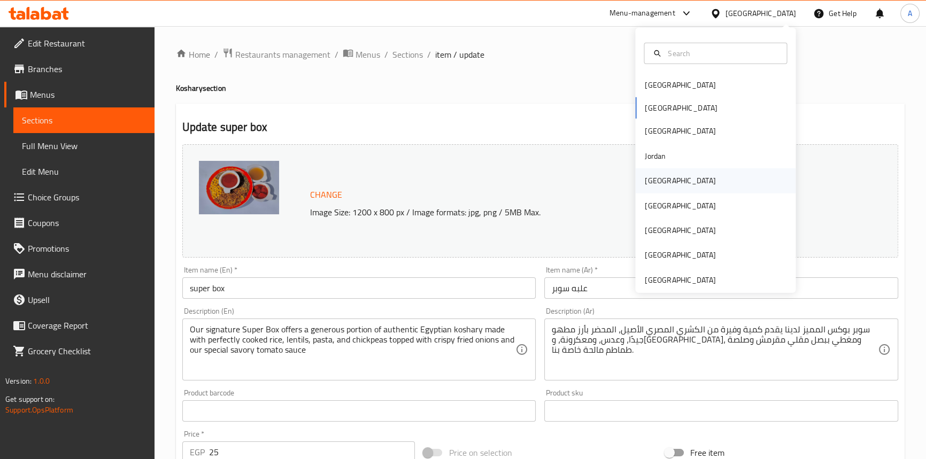
click at [666, 175] on div "Kuwait" at bounding box center [680, 180] width 88 height 25
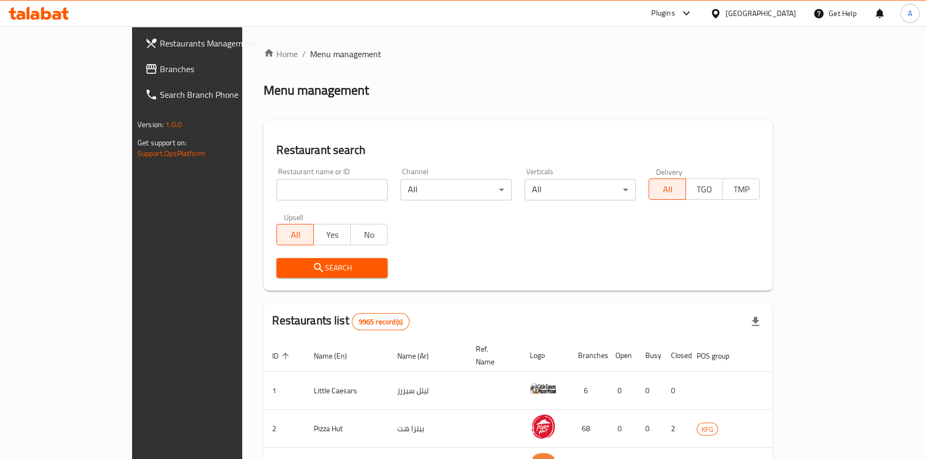
drag, startPoint x: 64, startPoint y: 70, endPoint x: 70, endPoint y: 60, distance: 12.0
click at [160, 70] on span "Branches" at bounding box center [219, 69] width 118 height 13
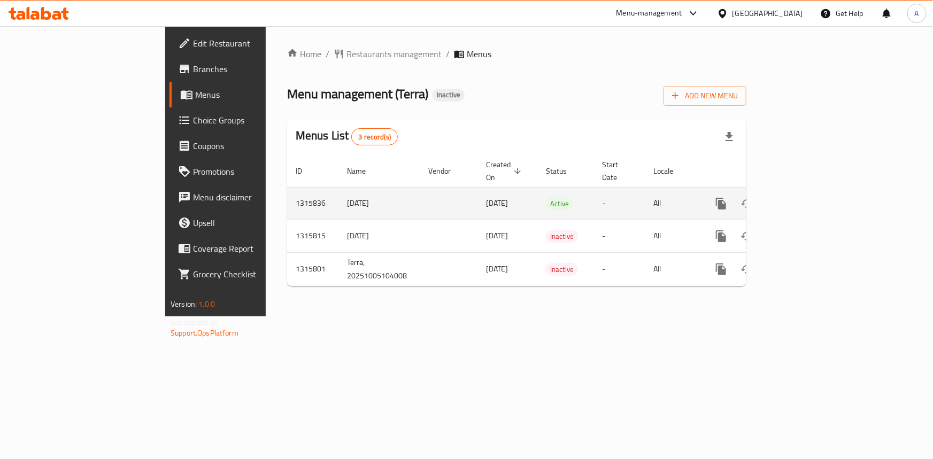
click at [805, 197] on icon "enhanced table" at bounding box center [798, 203] width 13 height 13
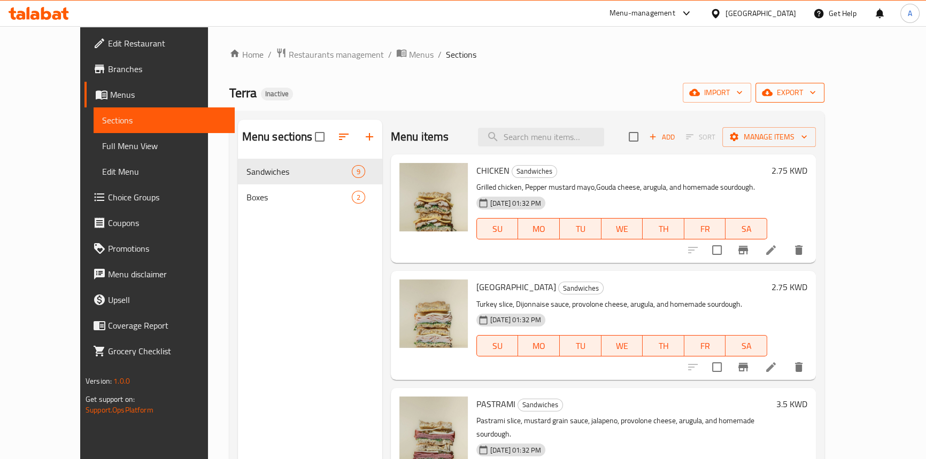
click at [816, 97] on span "export" at bounding box center [790, 92] width 52 height 13
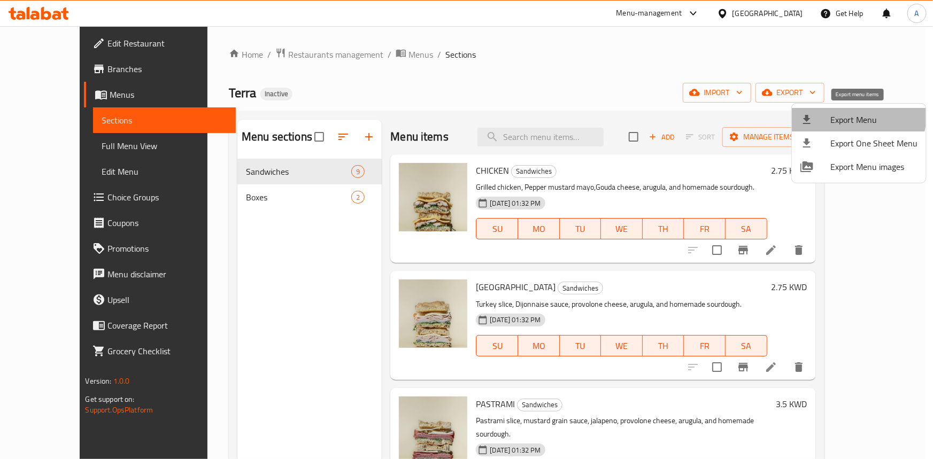
click at [856, 113] on span "Export Menu" at bounding box center [874, 119] width 87 height 13
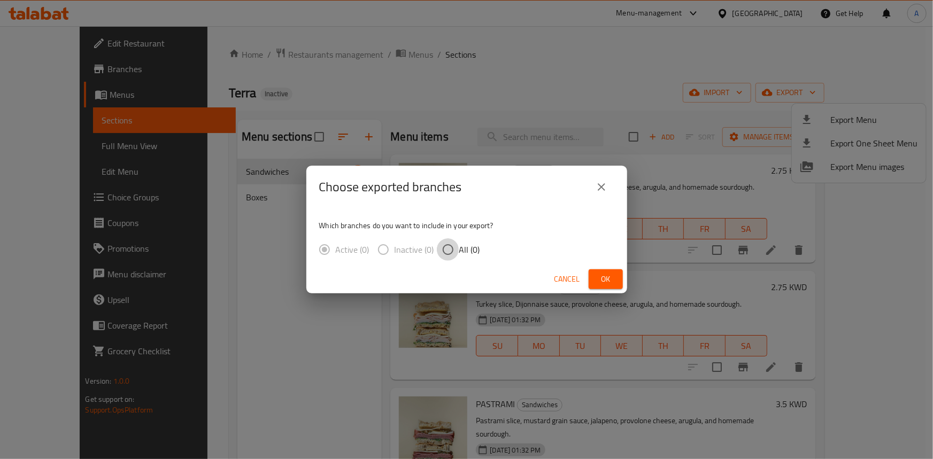
click at [457, 246] on input "All (0)" at bounding box center [448, 250] width 22 height 22
radio input "true"
click at [605, 278] on span "Ok" at bounding box center [605, 279] width 17 height 13
